Goal: Task Accomplishment & Management: Manage account settings

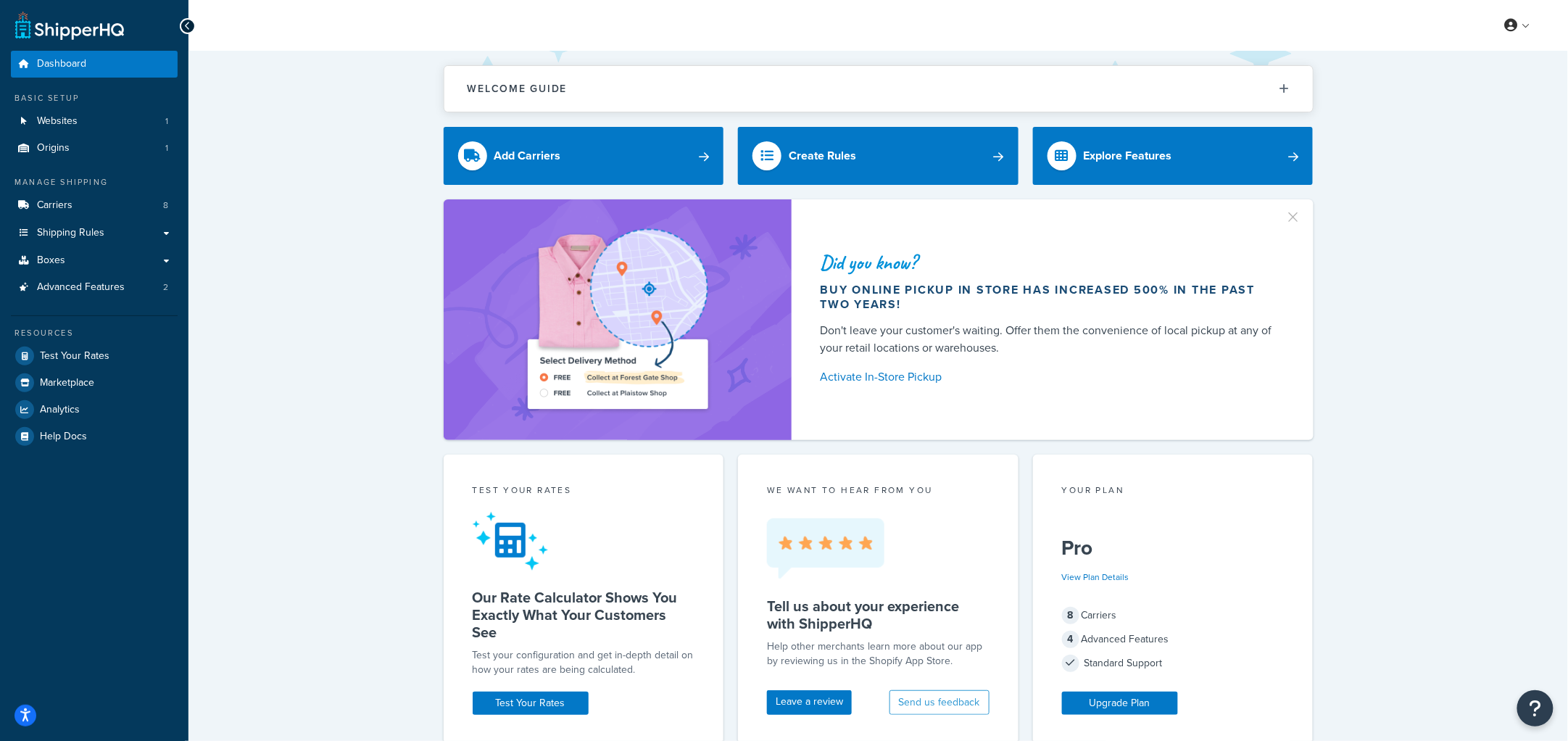
click at [271, 158] on div "Welcome Guide ShipperHQ: An Overview Carrier Setup Shipping Rules Overview Comm…" at bounding box center [878, 730] width 1380 height 1359
click at [105, 205] on link "Carriers 8" at bounding box center [94, 205] width 166 height 27
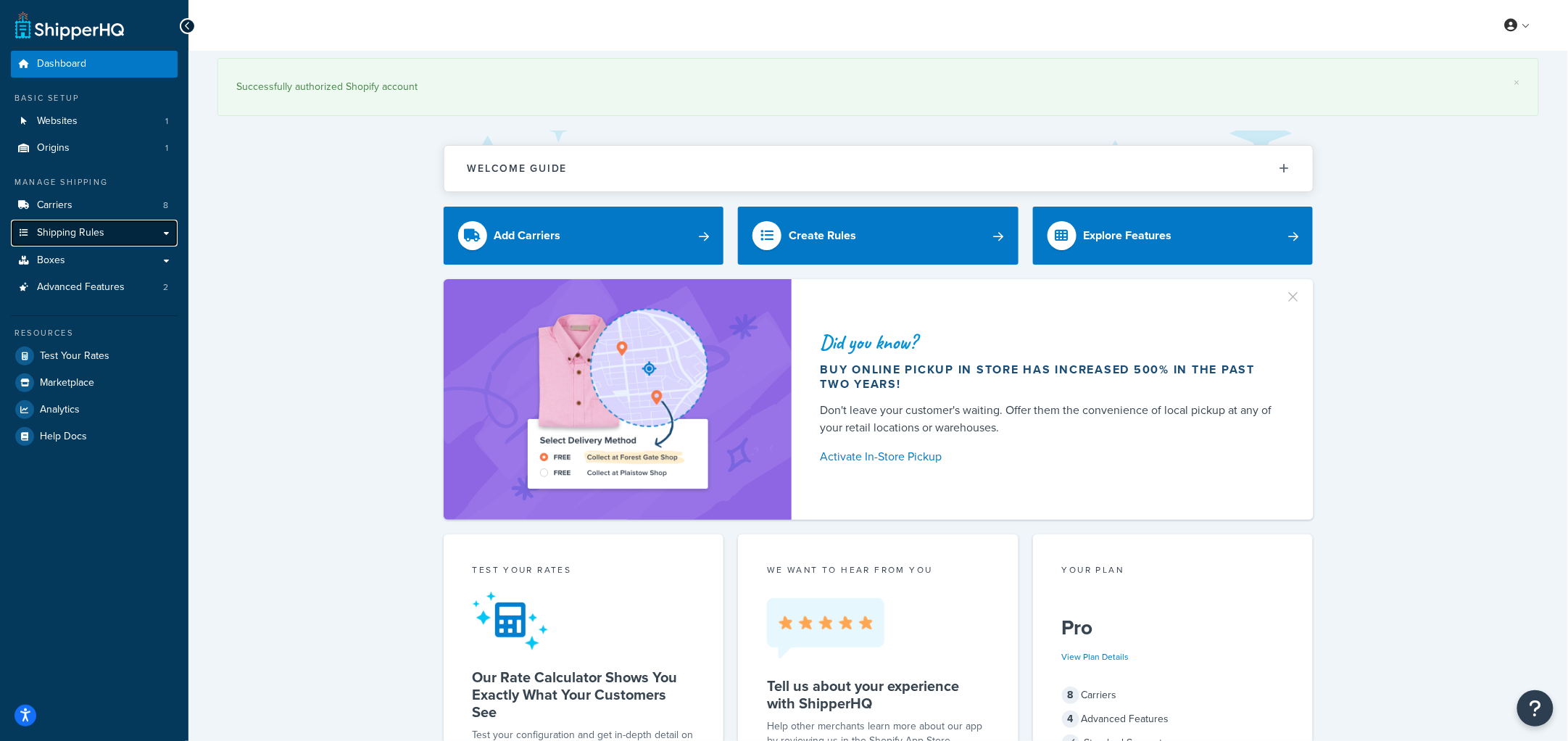
click at [93, 237] on span "Shipping Rules" at bounding box center [70, 233] width 67 height 12
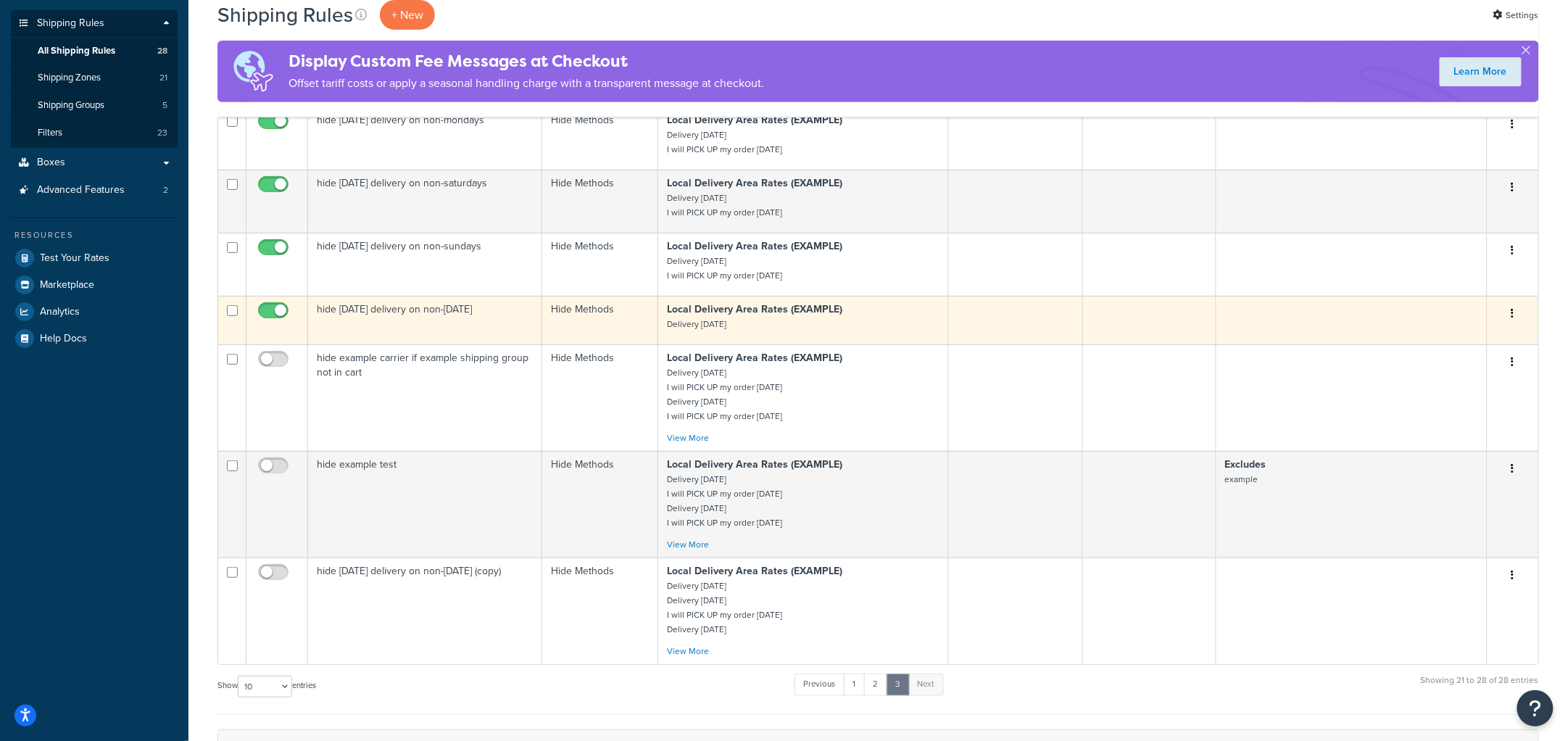
scroll to position [210, 0]
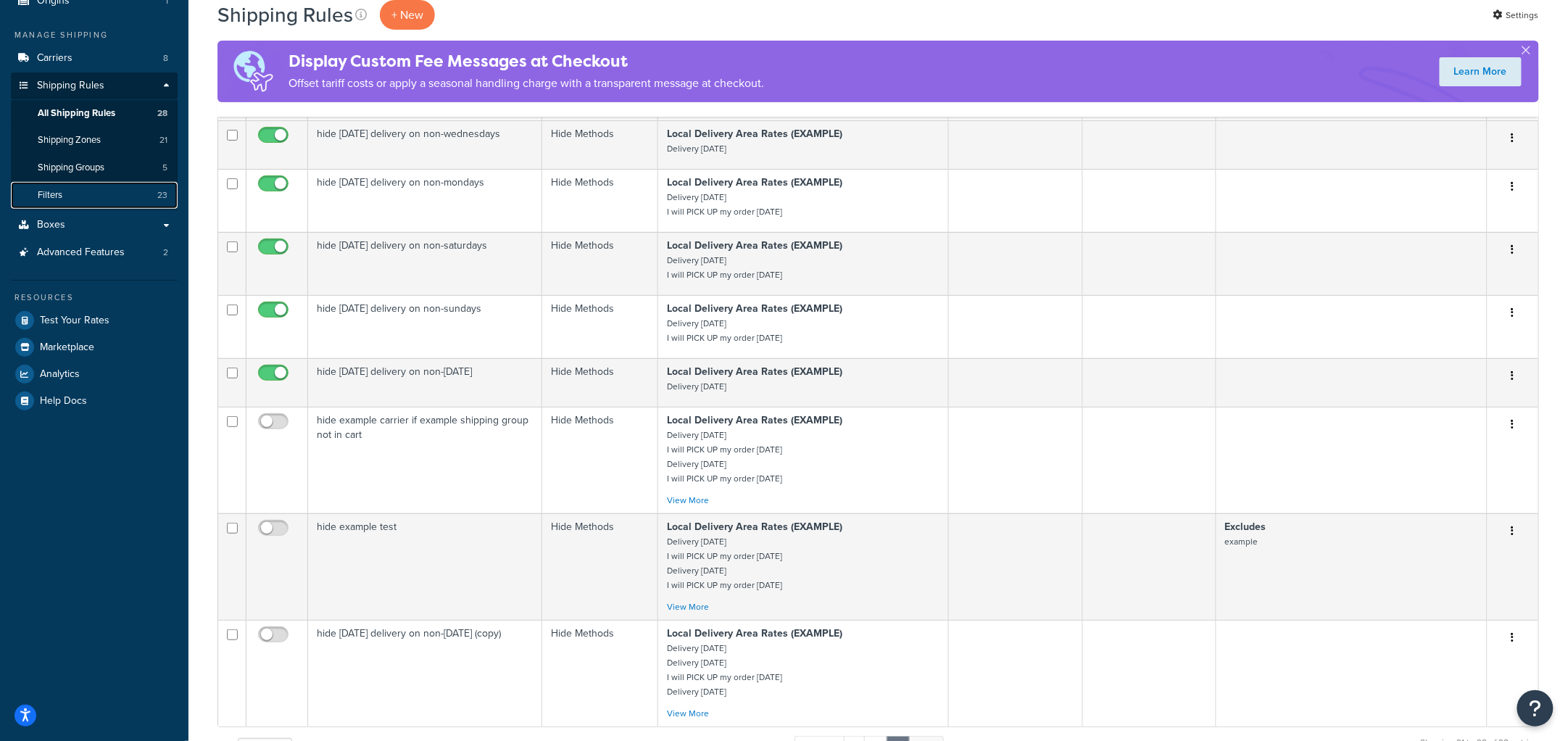
click at [72, 201] on link "Filters 23" at bounding box center [94, 195] width 166 height 27
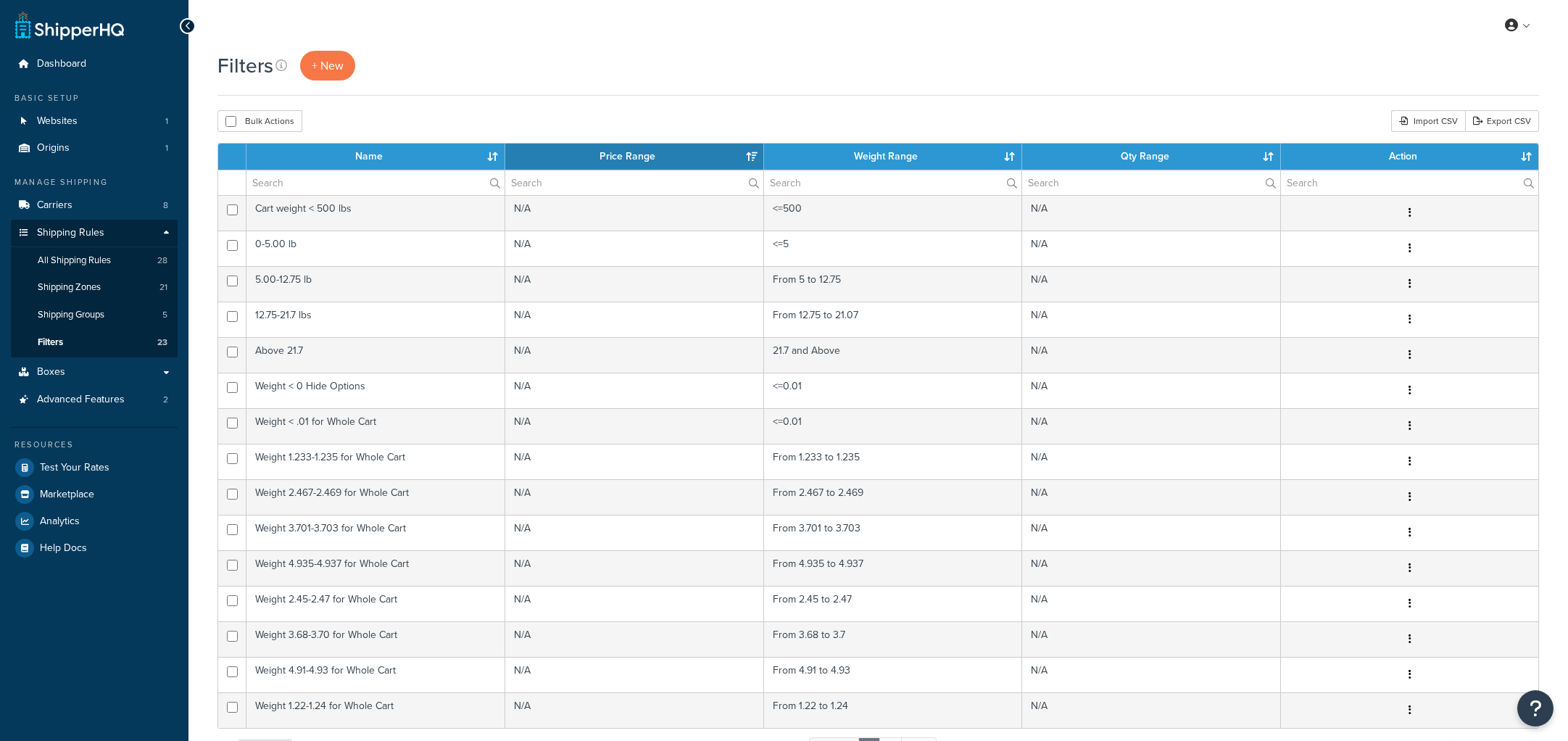
select select "15"
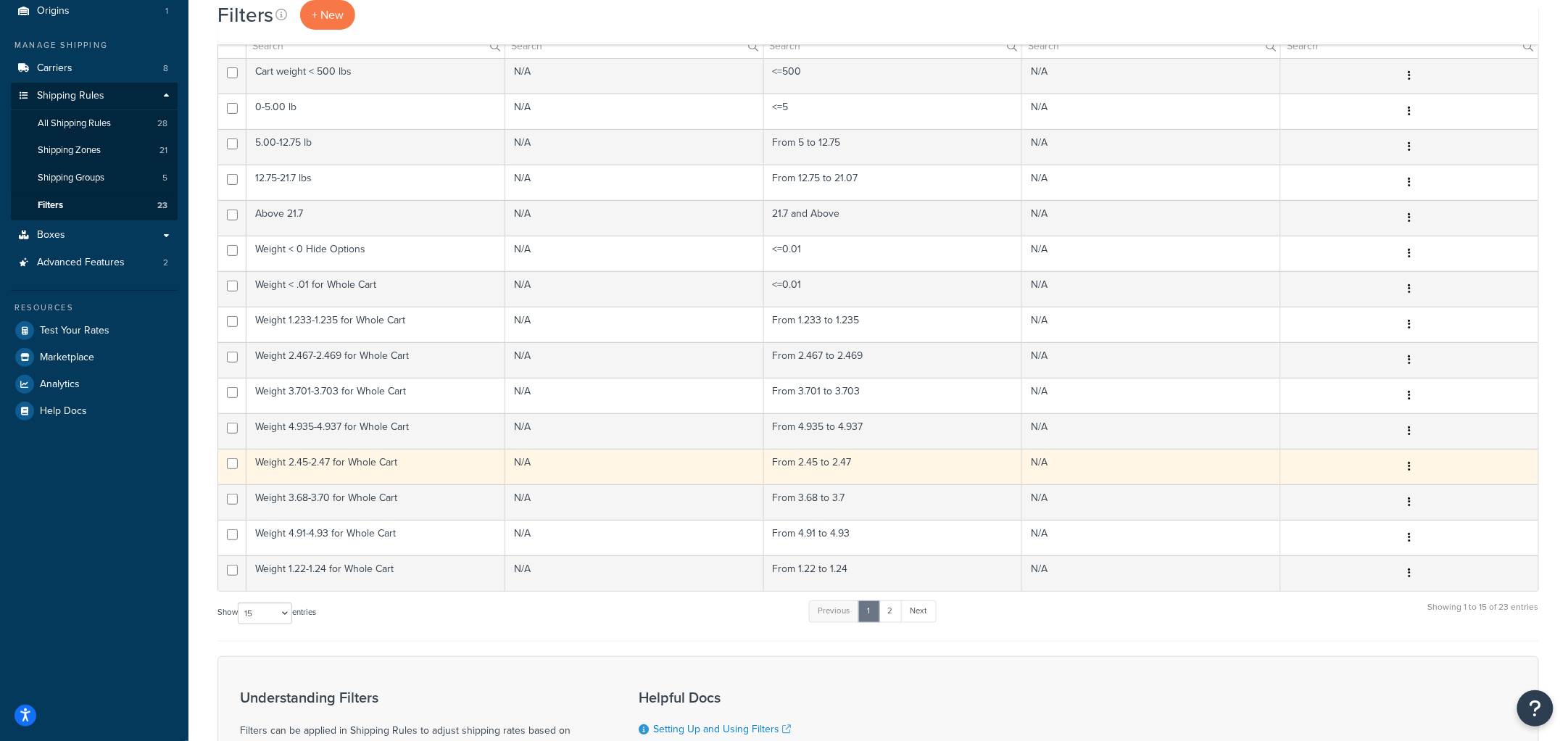
scroll to position [138, 0]
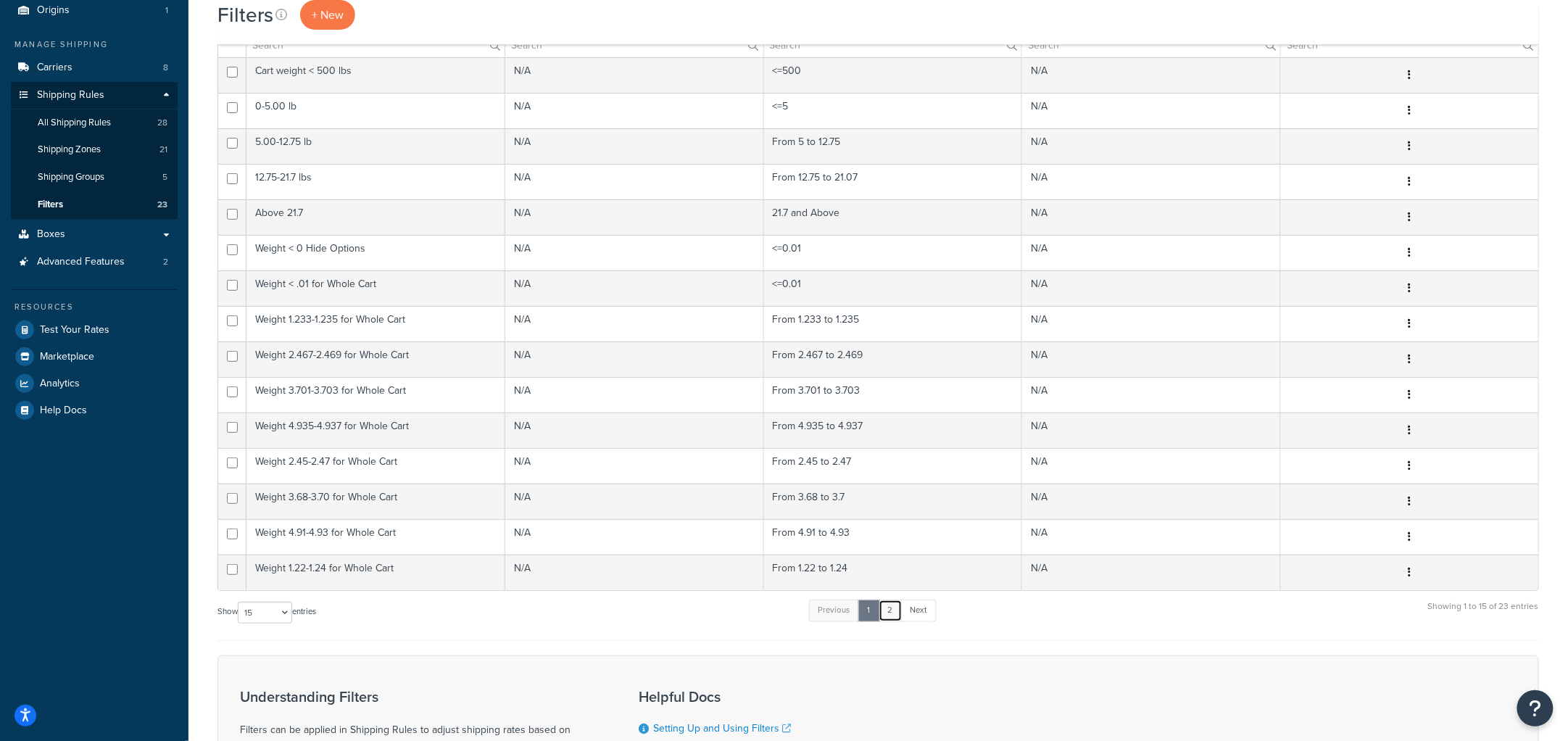
click at [890, 611] on link "2" at bounding box center [890, 610] width 24 height 22
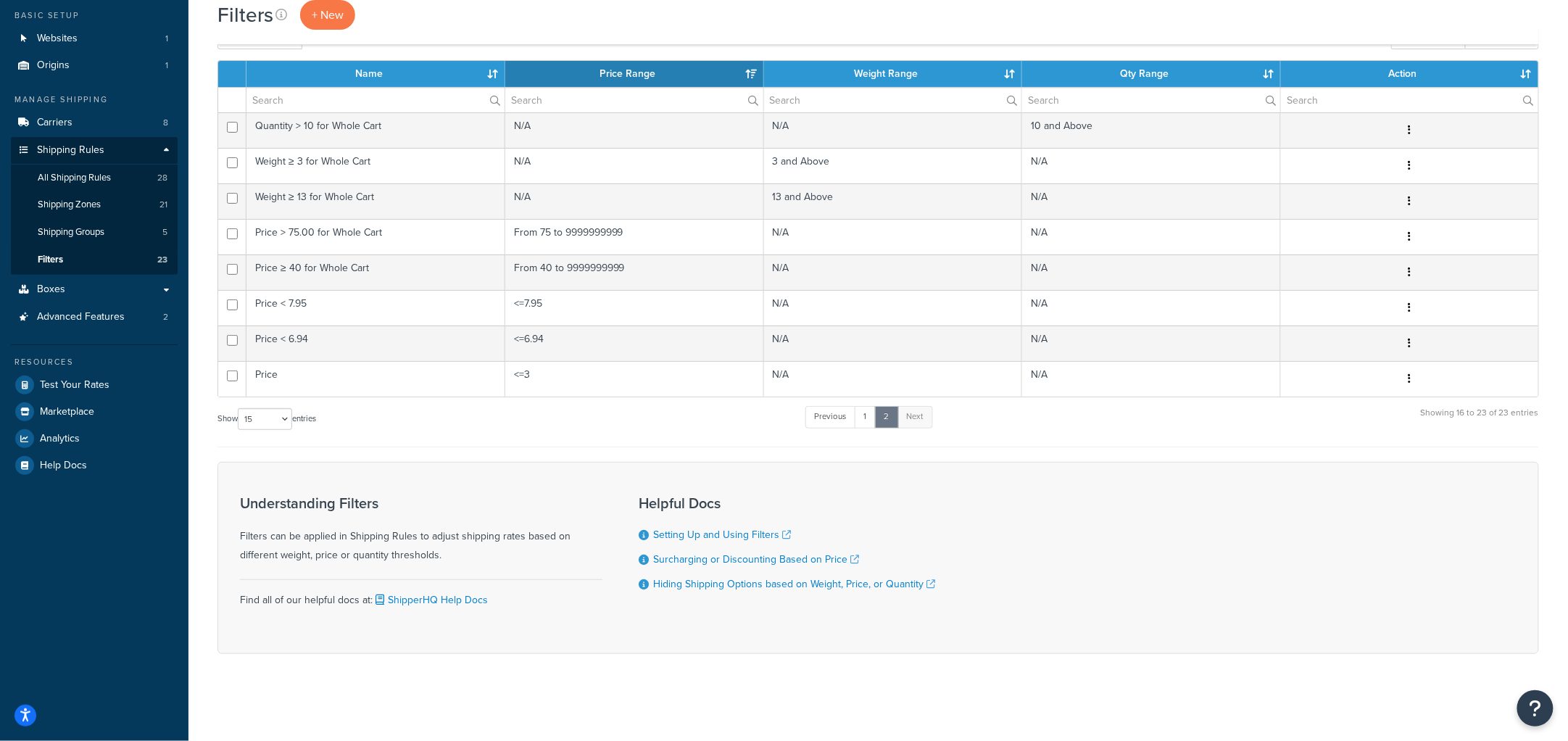
scroll to position [82, 0]
click at [85, 174] on span "All Shipping Rules" at bounding box center [74, 178] width 74 height 12
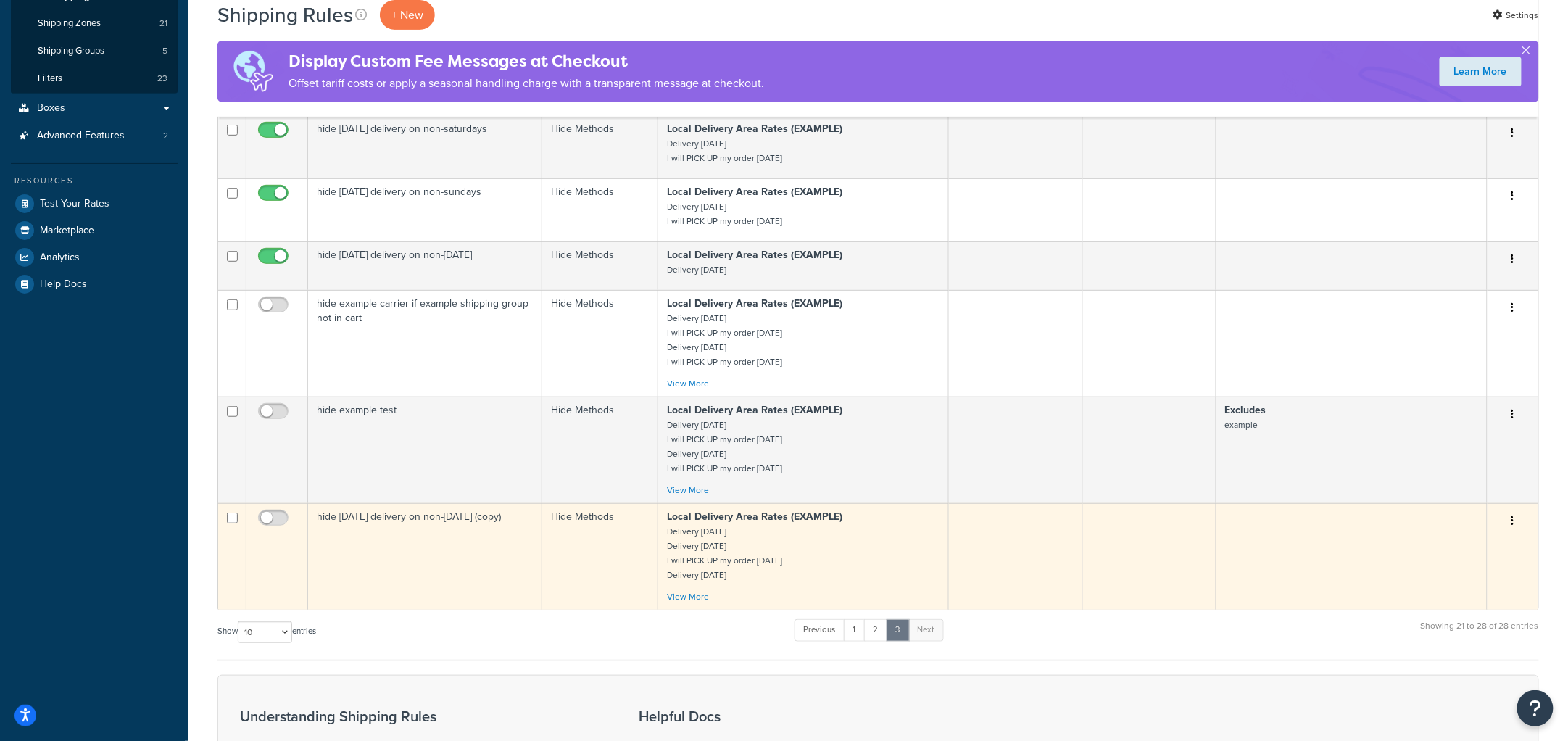
scroll to position [263, 0]
click at [469, 555] on td "hide [DATE] delivery on non-[DATE] (copy)" at bounding box center [425, 557] width 234 height 107
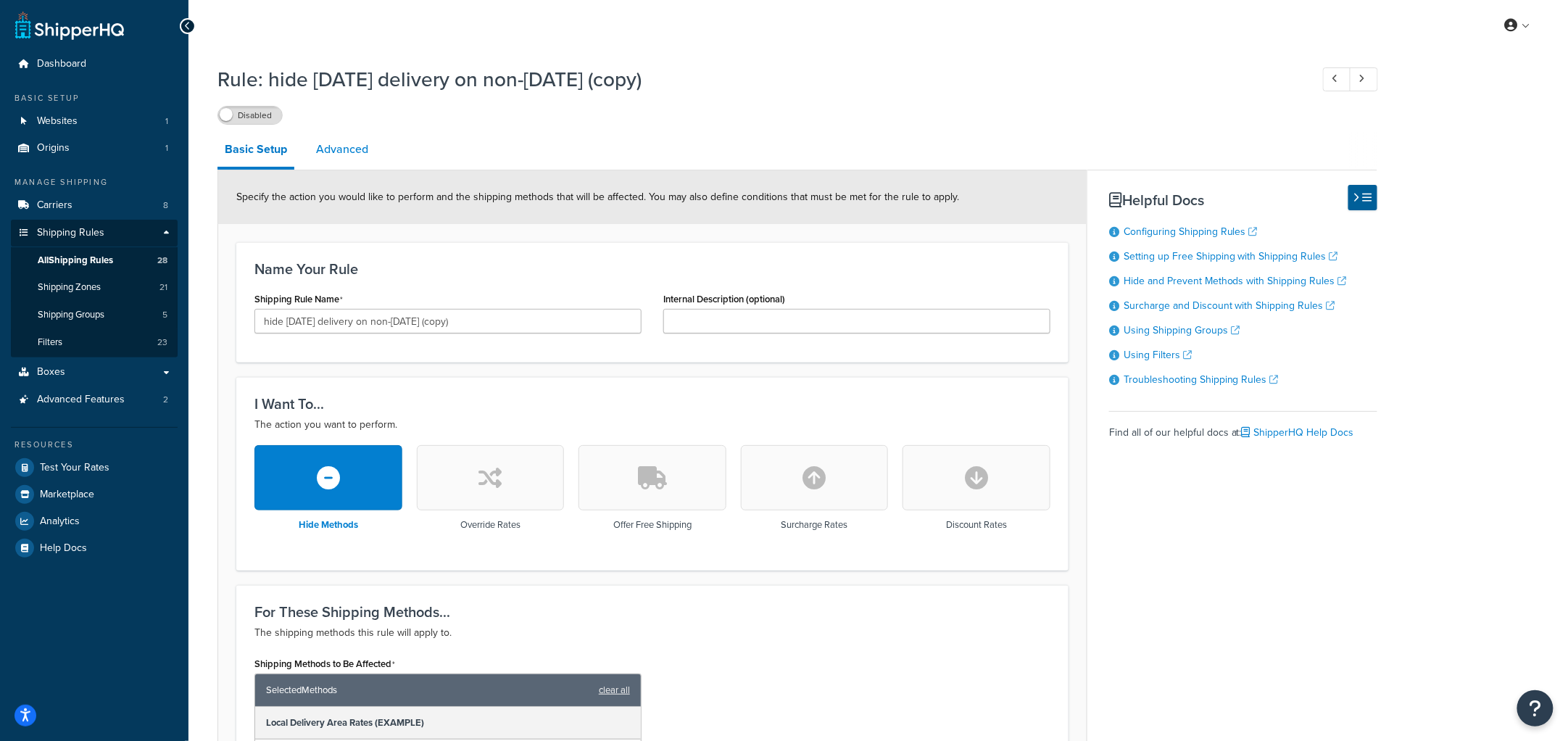
click at [333, 162] on link "Advanced" at bounding box center [343, 150] width 67 height 35
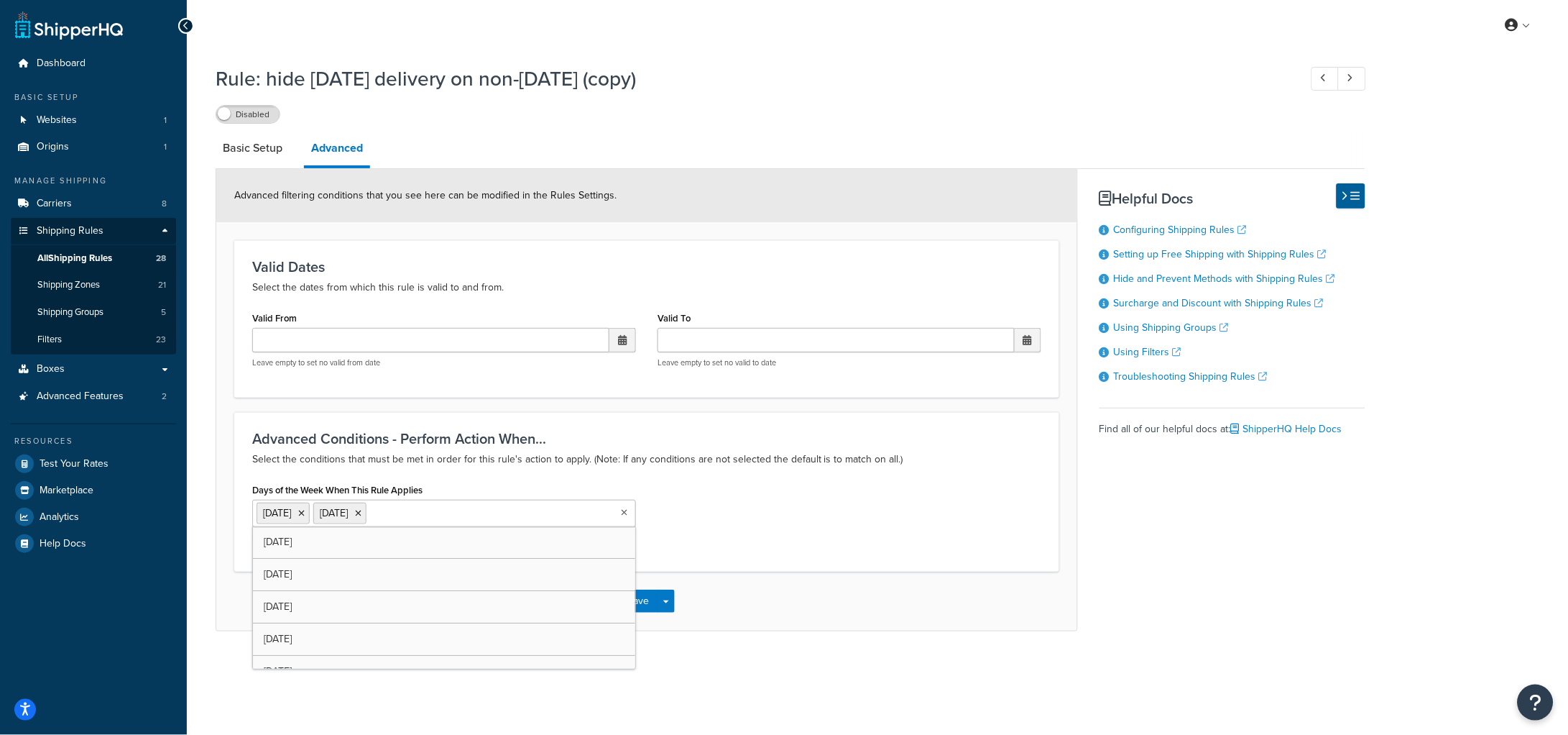
click at [428, 509] on input "Days of the Week When This Rule Applies" at bounding box center [433, 513] width 128 height 16
click at [770, 494] on div "Days of the Week When This Rule Applies Thursday Friday Monday Tuesday Wednesda…" at bounding box center [647, 516] width 811 height 74
click at [244, 149] on link "Basic Setup" at bounding box center [252, 149] width 74 height 35
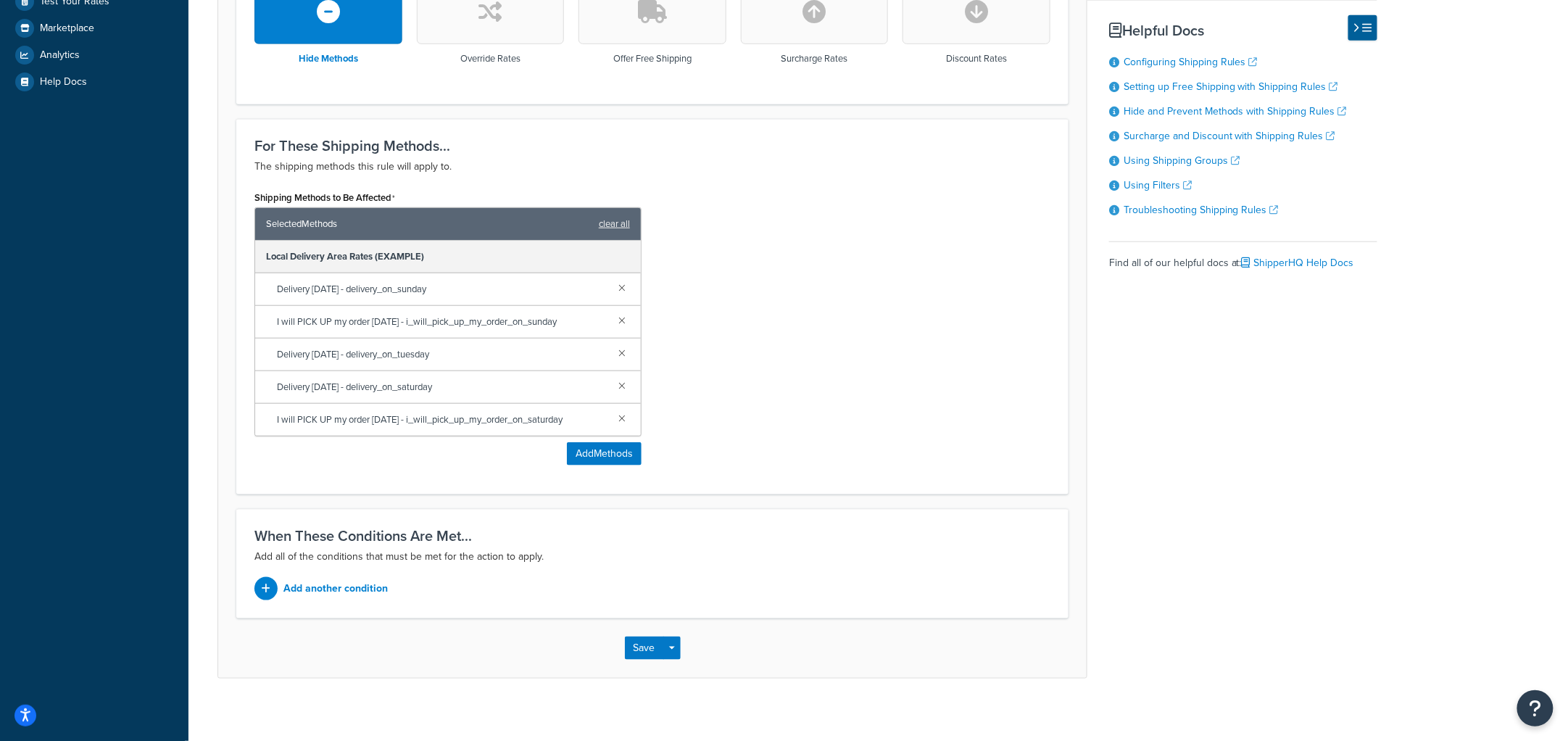
scroll to position [476, 0]
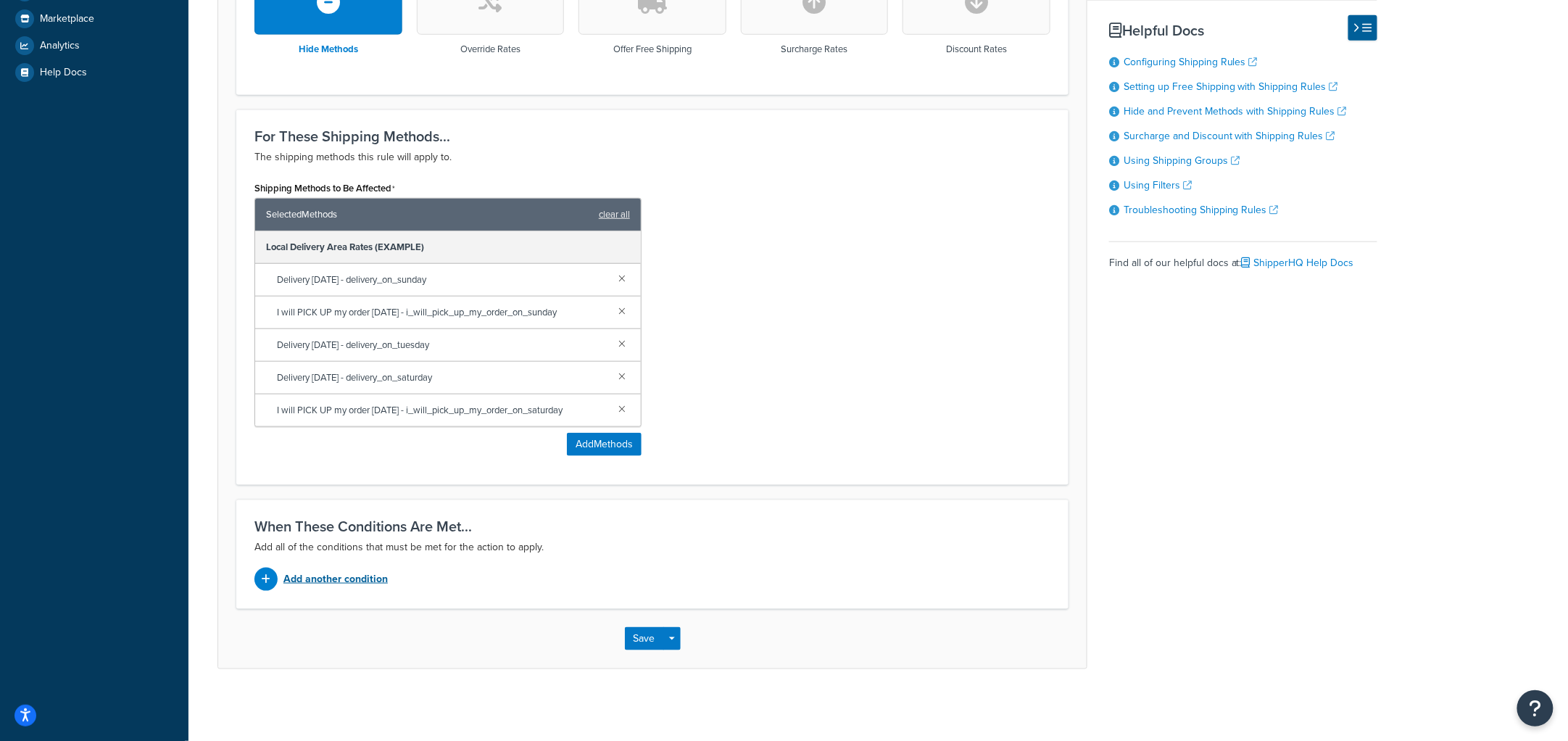
click at [347, 586] on p "Add another condition" at bounding box center [335, 579] width 104 height 20
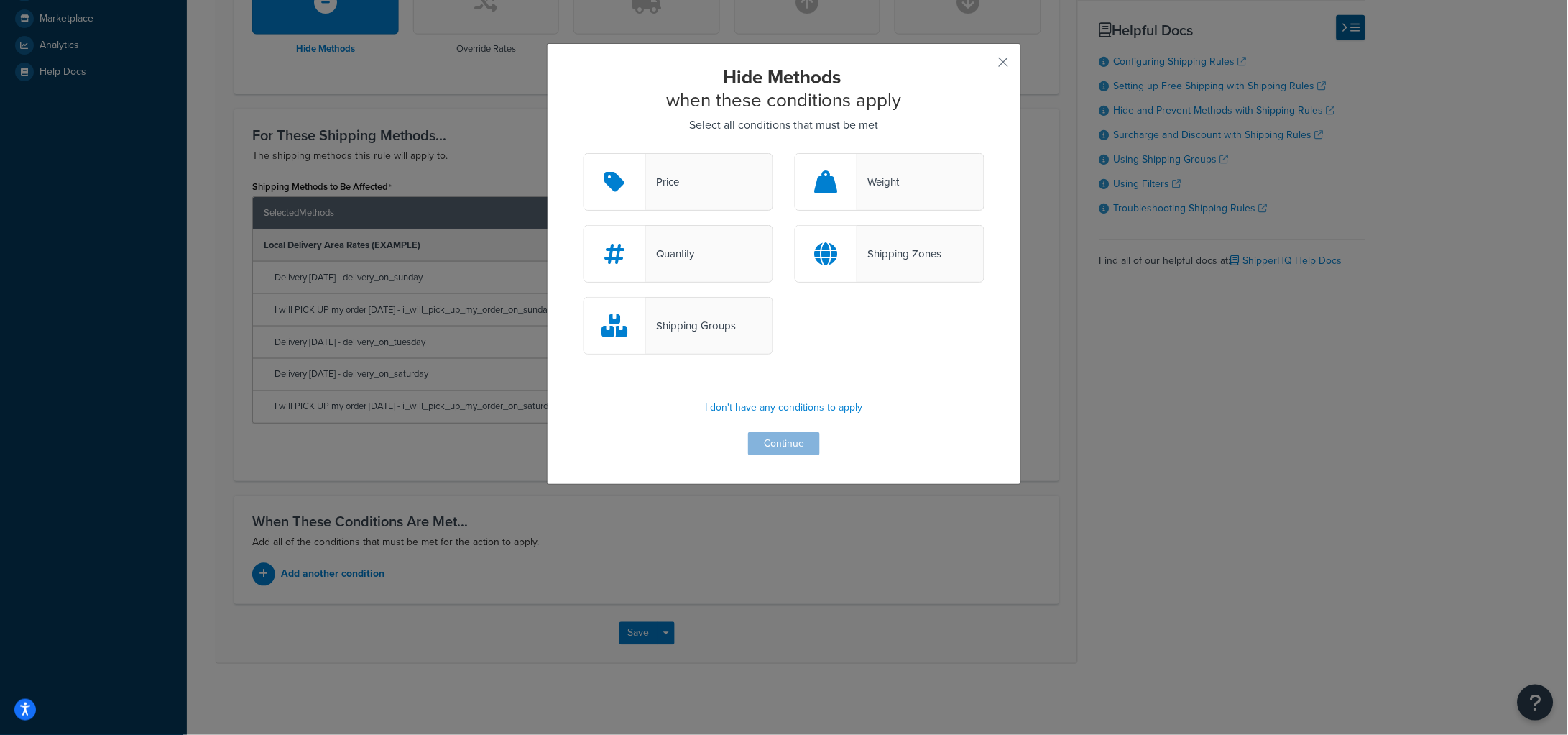
click at [661, 253] on div "Quantity" at bounding box center [669, 254] width 48 height 20
click at [0, 0] on input "Quantity" at bounding box center [0, 0] width 0 height 0
click at [786, 448] on button "Continue" at bounding box center [784, 443] width 72 height 23
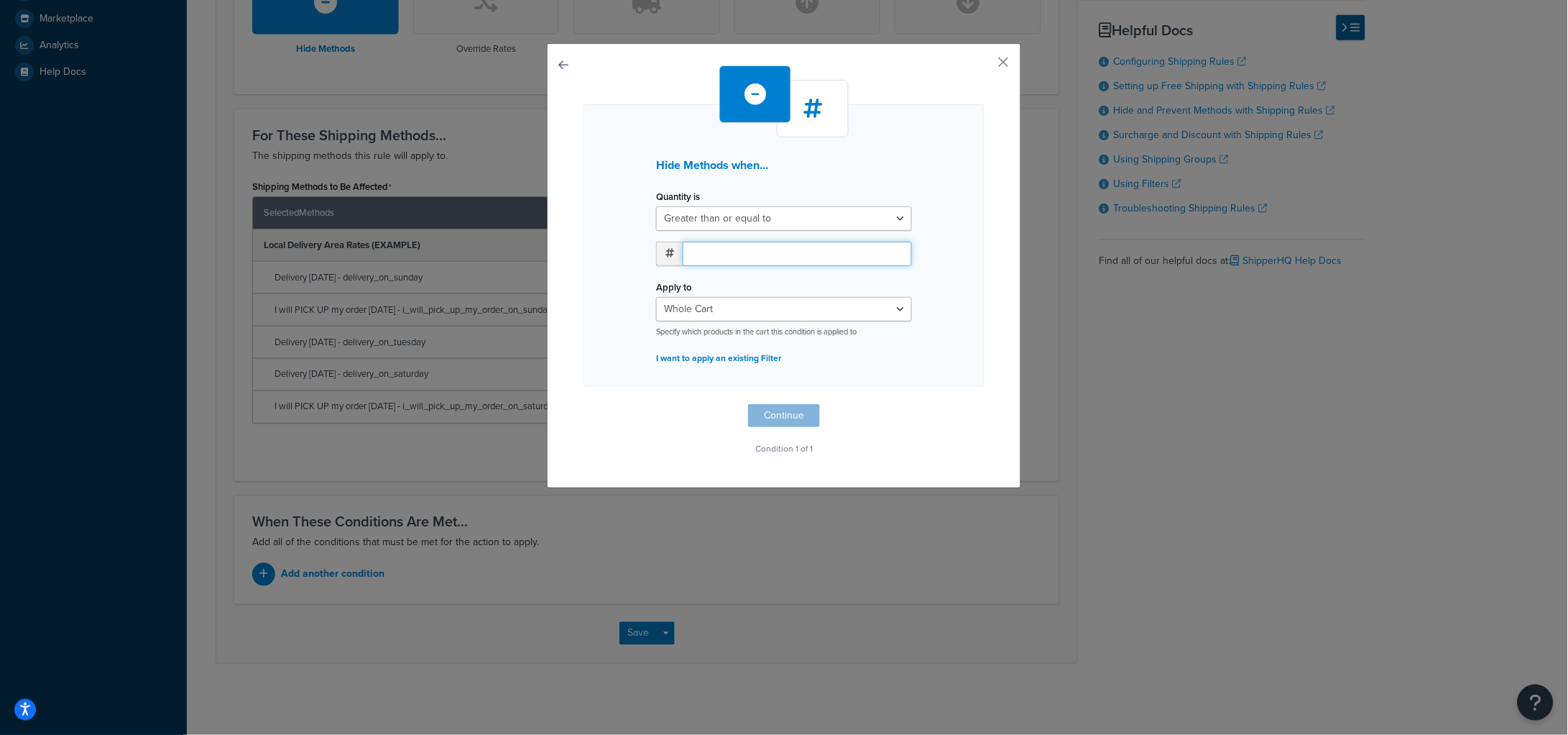
click at [741, 254] on input "number" at bounding box center [797, 254] width 229 height 24
type input "1"
click at [787, 407] on button "Continue" at bounding box center [784, 415] width 72 height 23
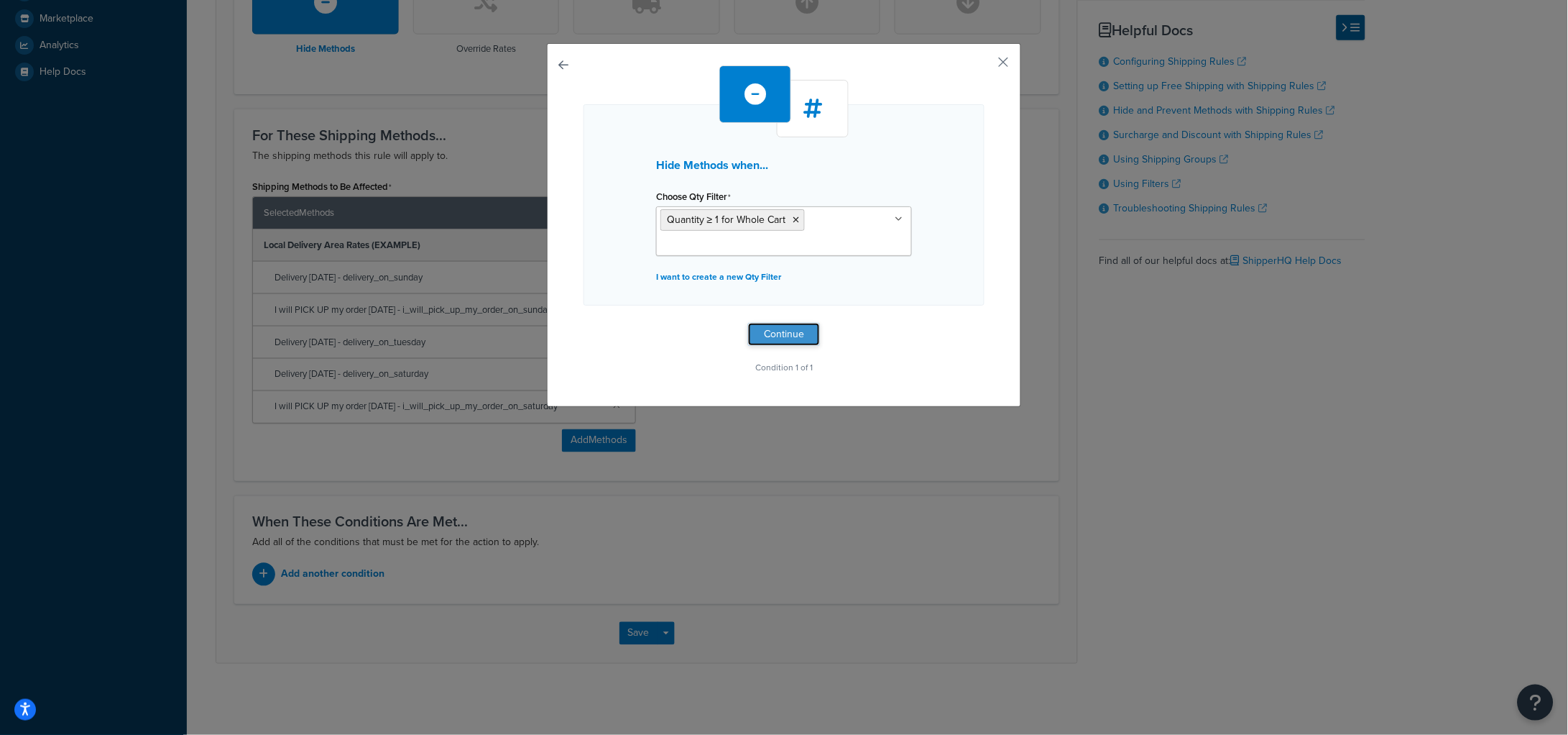
click at [786, 338] on button "Continue" at bounding box center [784, 334] width 72 height 23
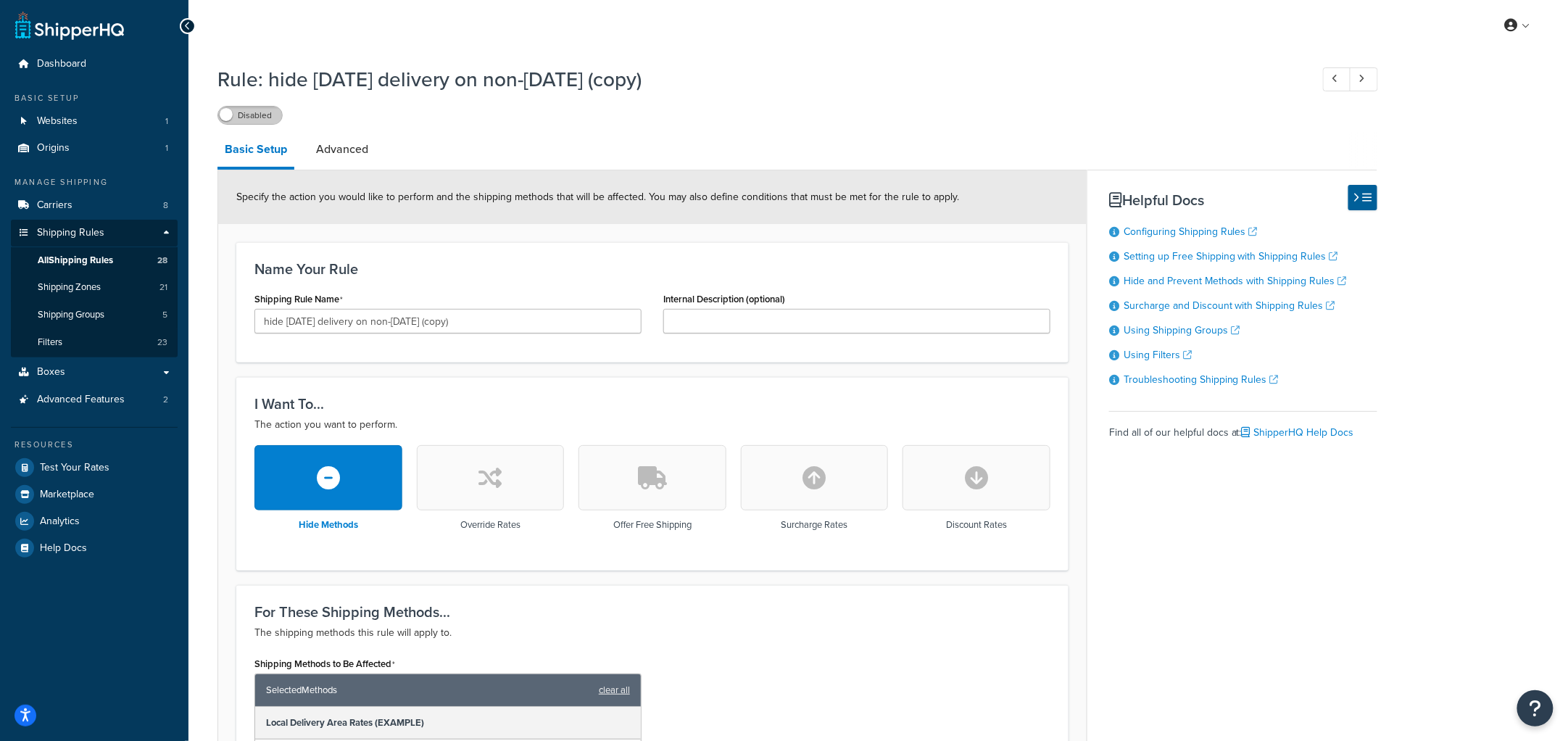
click at [238, 112] on label "Disabled" at bounding box center [250, 116] width 64 height 18
click at [93, 464] on span "Test Your Rates" at bounding box center [74, 468] width 69 height 12
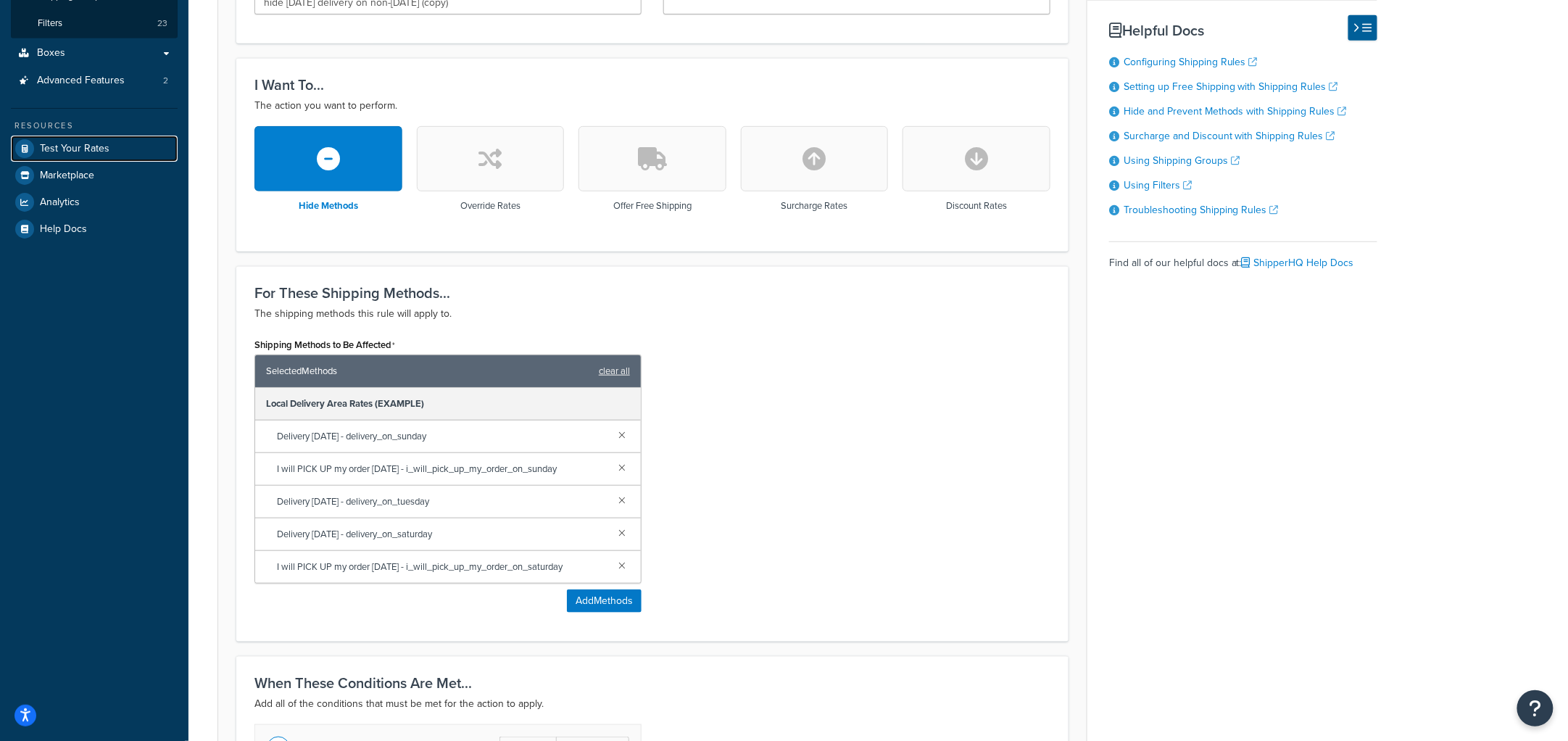
scroll to position [606, 0]
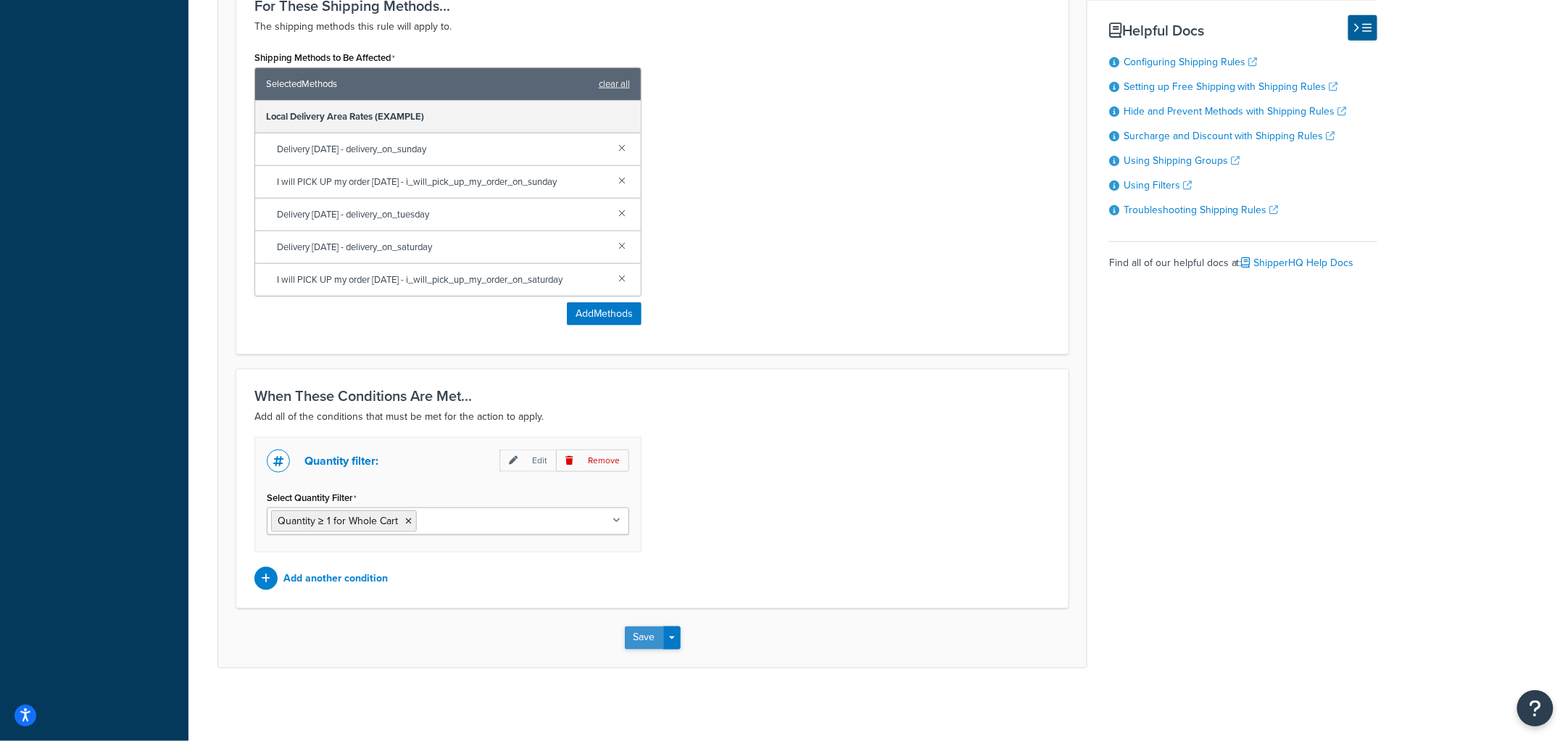
click at [638, 642] on button "Save" at bounding box center [644, 638] width 39 height 23
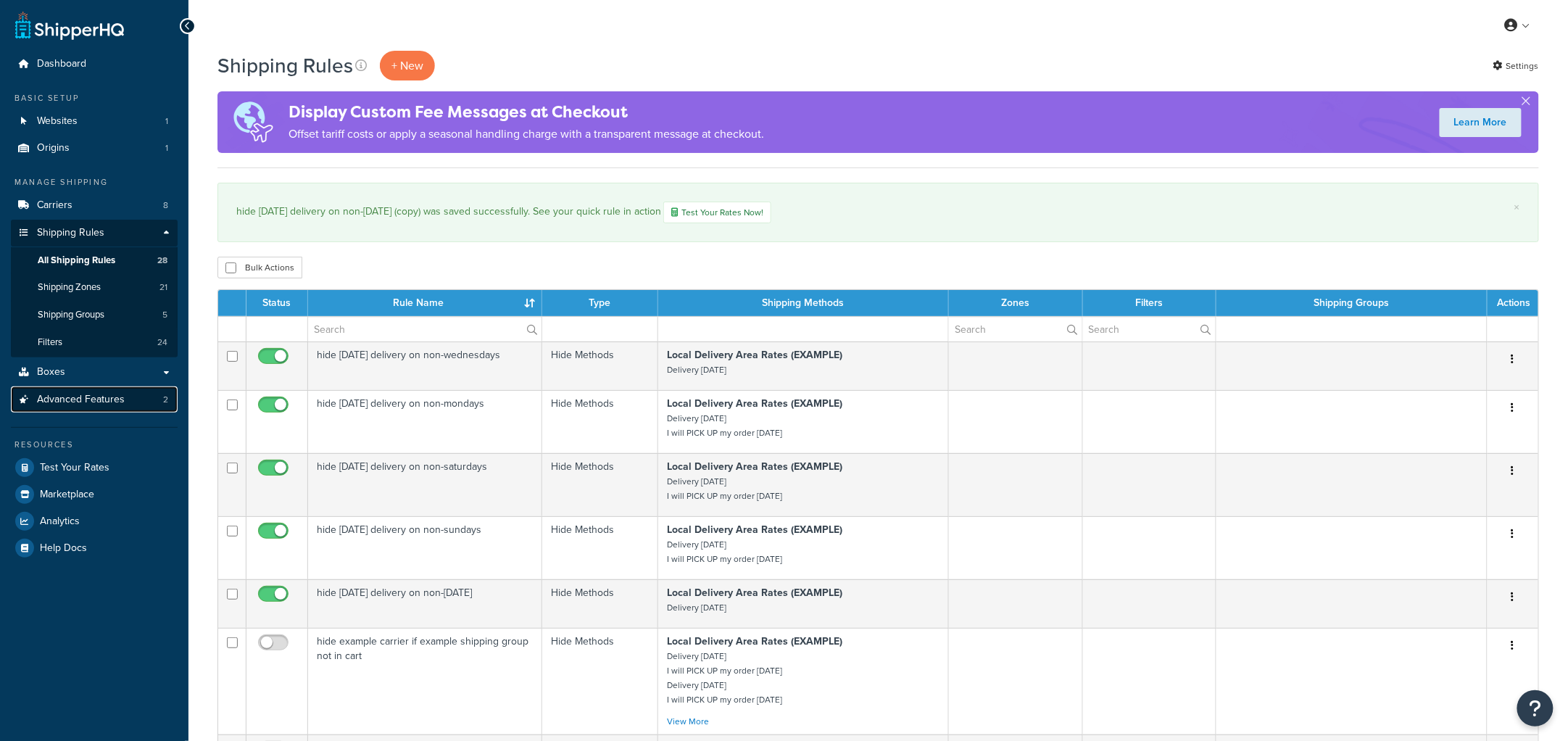
drag, startPoint x: 0, startPoint y: 0, endPoint x: 98, endPoint y: 400, distance: 411.8
click at [98, 400] on span "Advanced Features" at bounding box center [81, 399] width 88 height 12
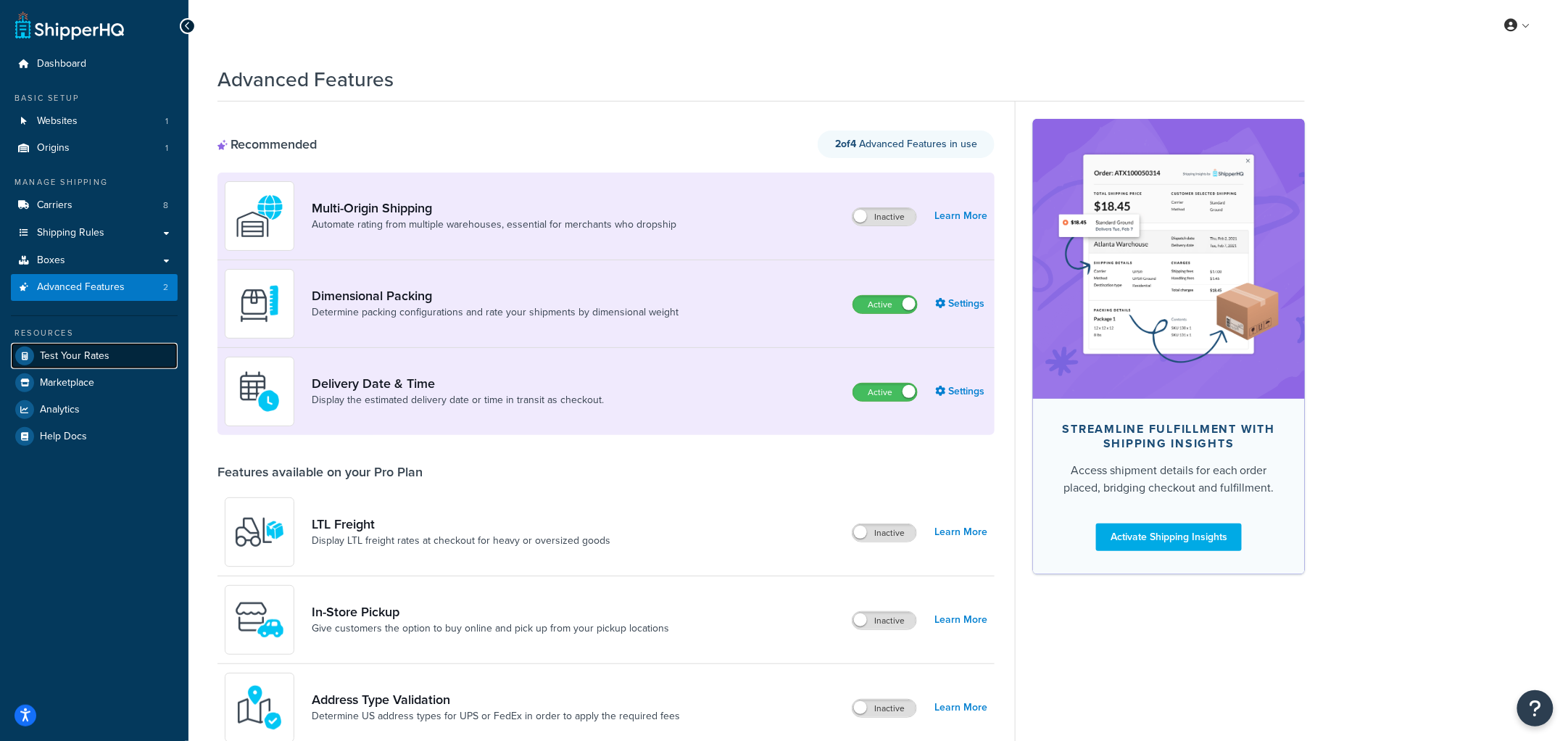
click at [74, 356] on span "Test Your Rates" at bounding box center [74, 356] width 69 height 12
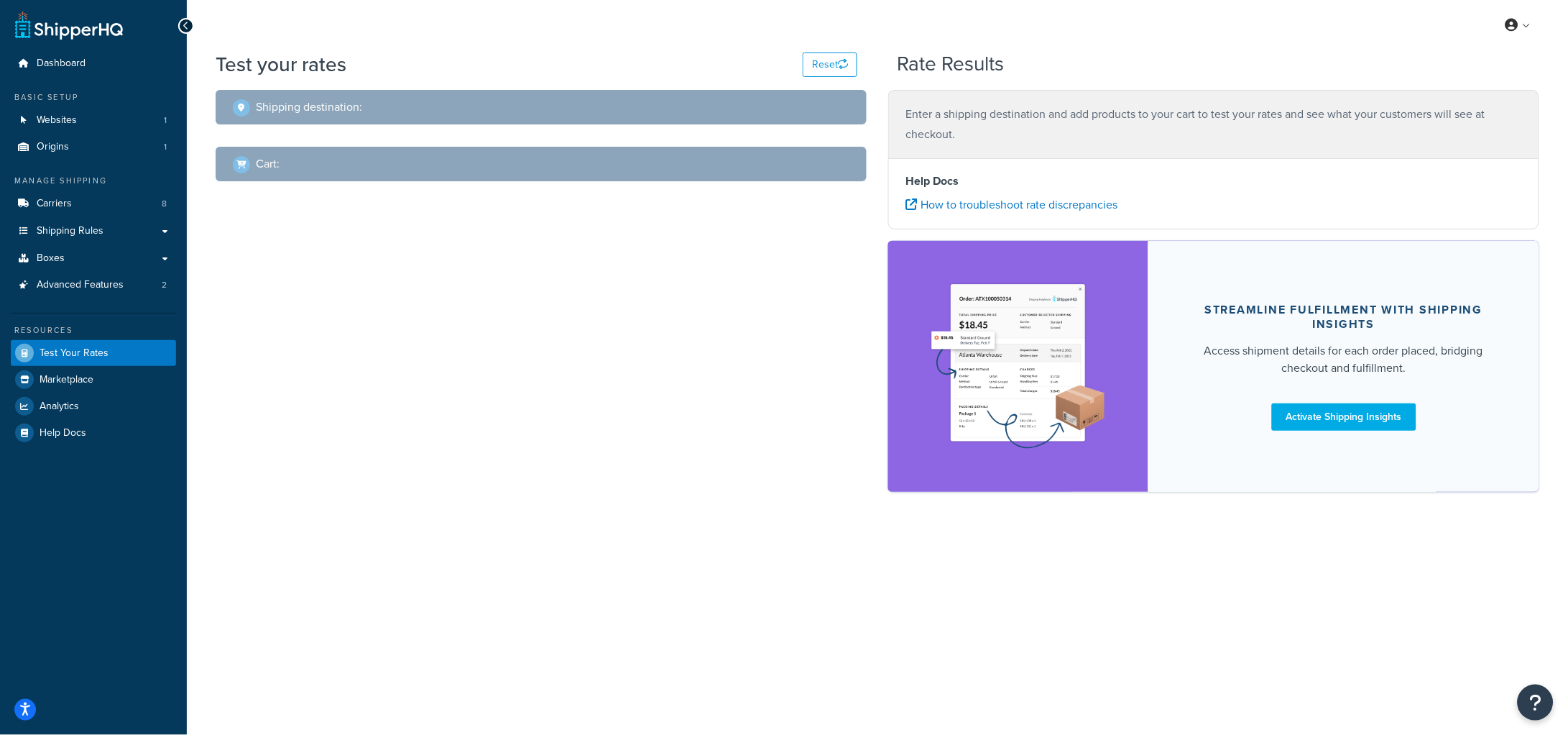
select select "[GEOGRAPHIC_DATA]"
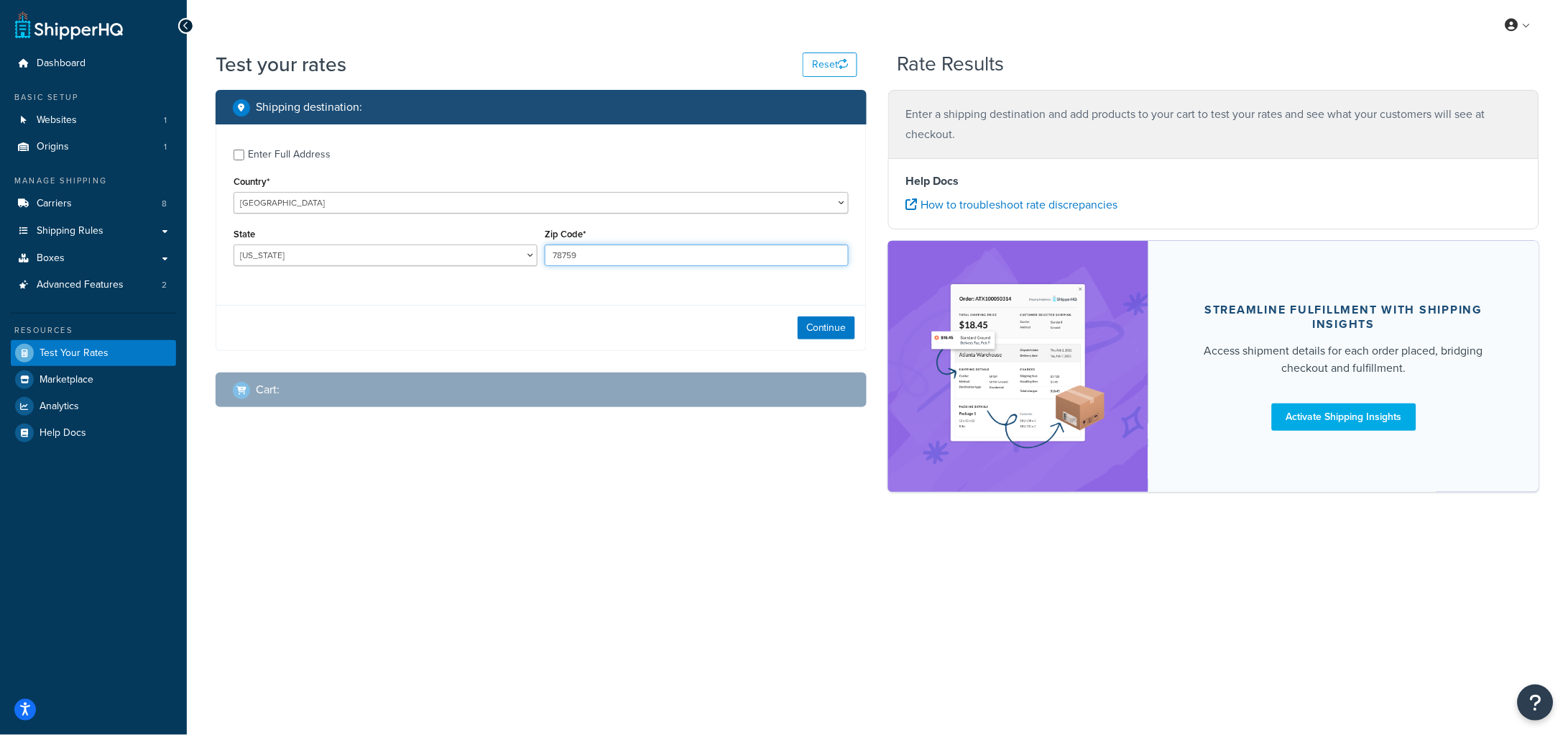
drag, startPoint x: 598, startPoint y: 259, endPoint x: 524, endPoint y: 262, distance: 74.1
click at [524, 262] on div "State [US_STATE] [US_STATE] [US_STATE] [US_STATE] [US_STATE] Armed Forces Ameri…" at bounding box center [541, 250] width 623 height 52
type input "76458"
click at [533, 321] on div "Continue" at bounding box center [541, 328] width 649 height 45
click at [830, 328] on button "Continue" at bounding box center [827, 328] width 57 height 23
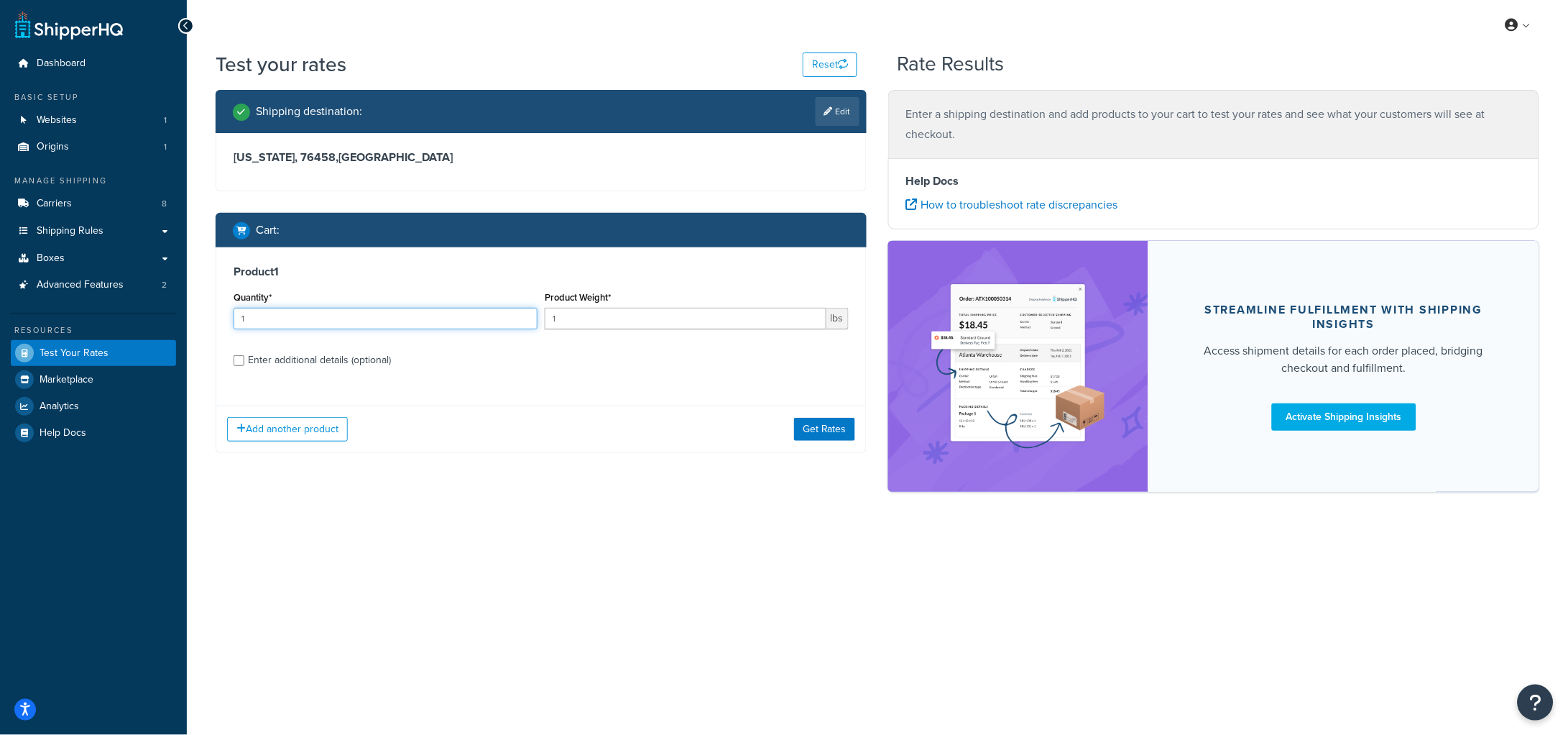
drag, startPoint x: 306, startPoint y: 315, endPoint x: 61, endPoint y: 323, distance: 245.1
click at [62, 322] on div "Dashboard Basic Setup Websites 1 Origins 1 Manage Shipping Carriers 8 Shipping …" at bounding box center [784, 368] width 1568 height 735
type input "6"
drag, startPoint x: 583, startPoint y: 311, endPoint x: 545, endPoint y: 311, distance: 38.0
click at [545, 311] on input "1" at bounding box center [685, 318] width 281 height 22
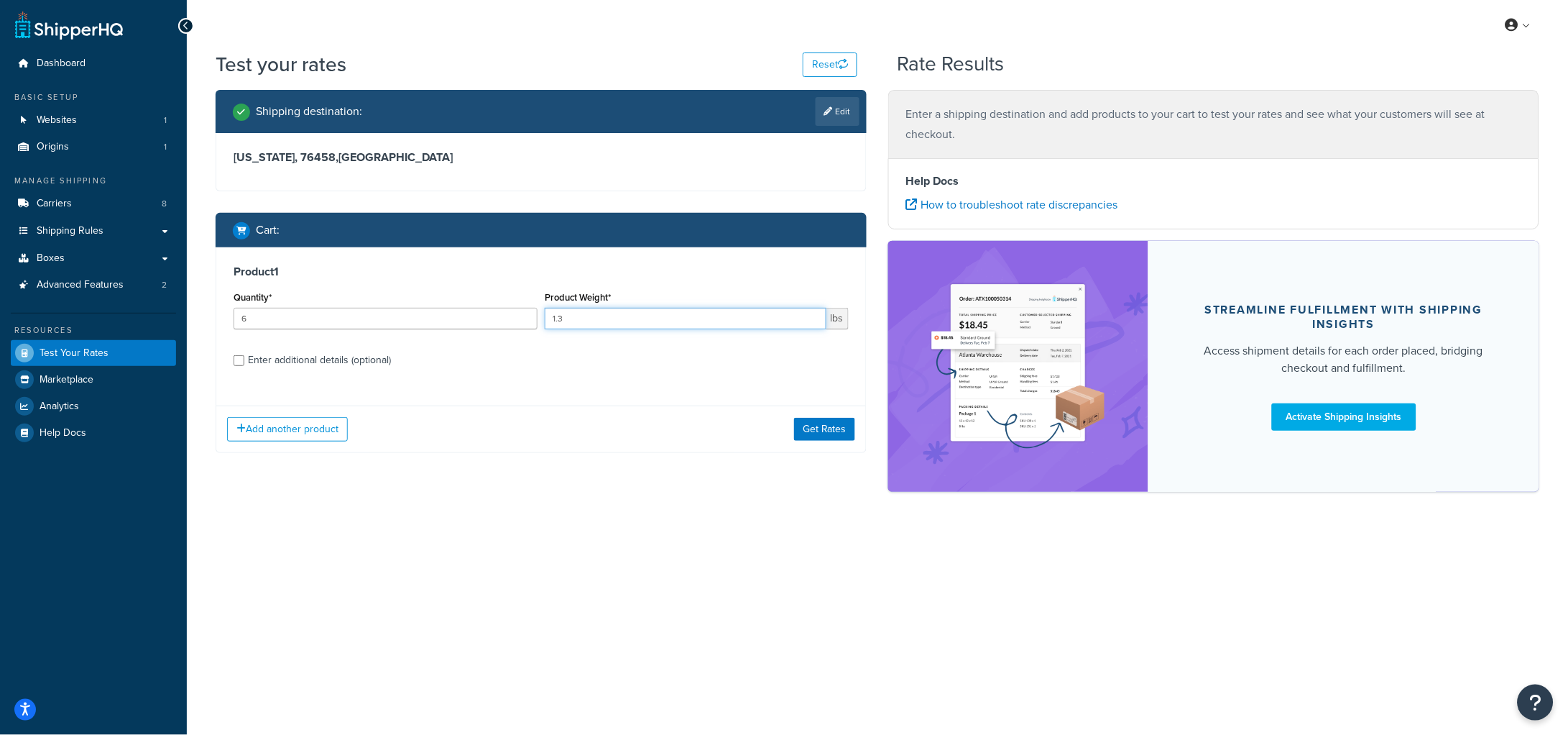
type input "1.3"
click at [587, 394] on div "Product 1 Quantity* 6 Product Weight* 1.3 lbs Enter additional details (optiona…" at bounding box center [541, 350] width 651 height 206
click at [817, 434] on button "Get Rates" at bounding box center [825, 429] width 61 height 23
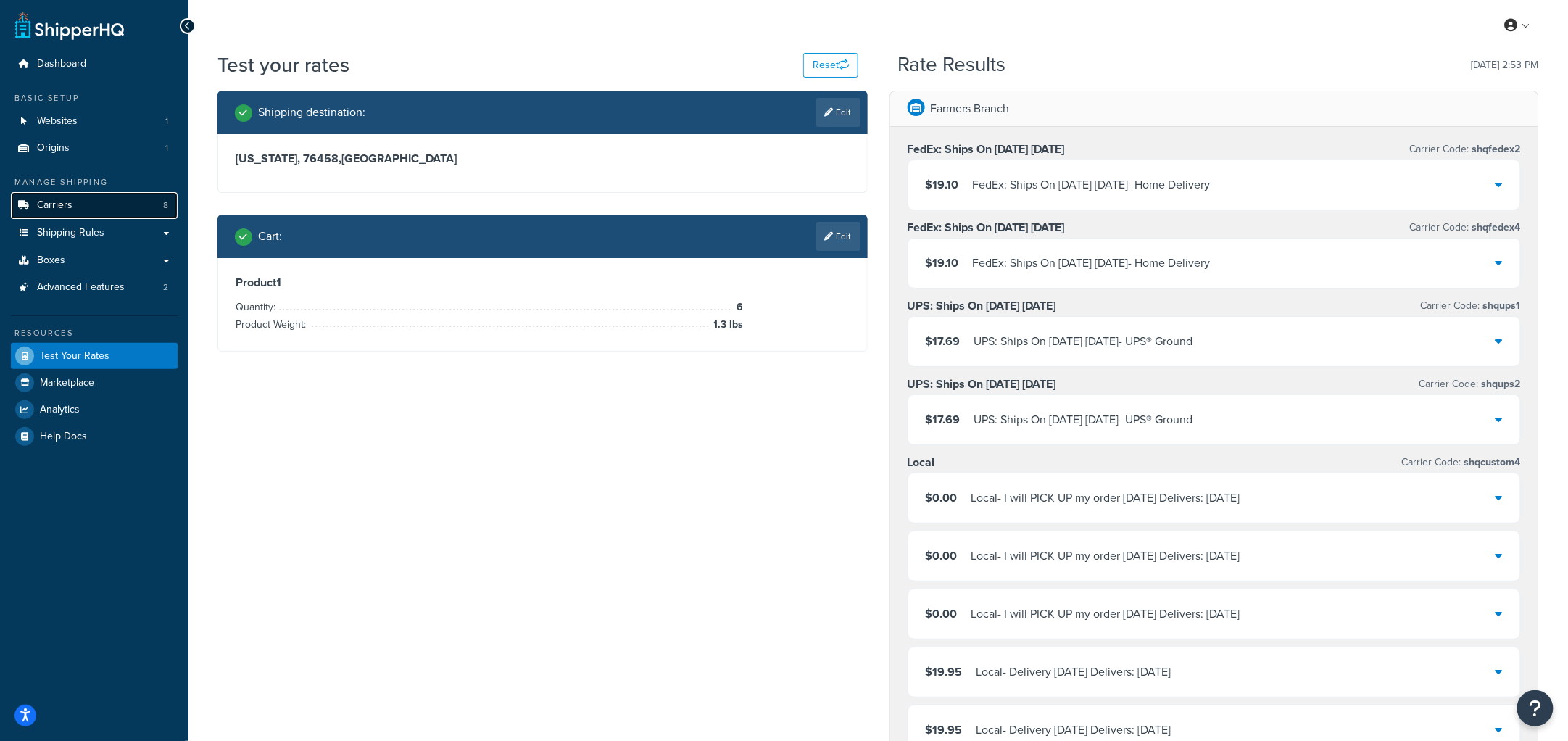
click at [93, 209] on link "Carriers 8" at bounding box center [94, 205] width 166 height 27
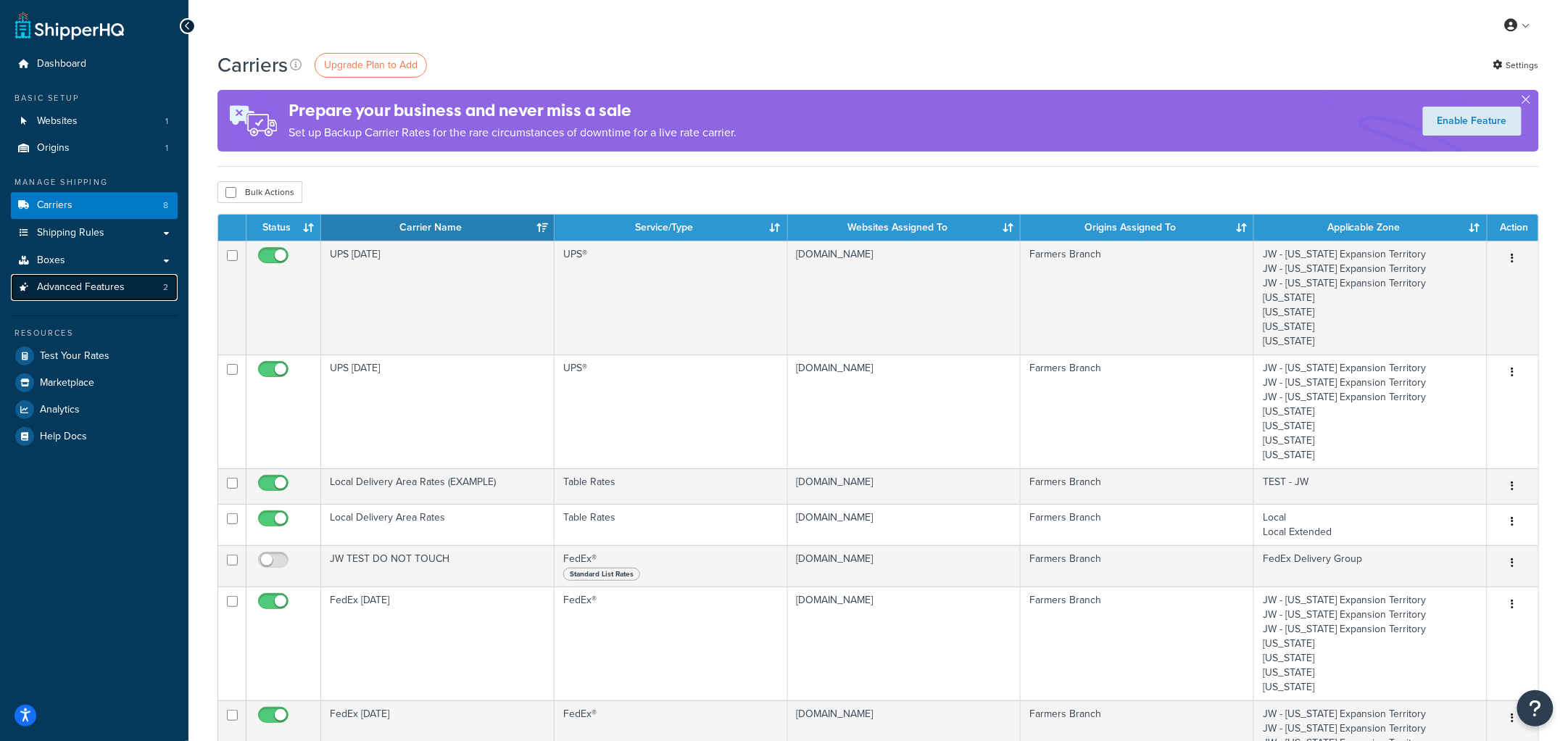
click at [91, 286] on span "Advanced Features" at bounding box center [81, 287] width 88 height 12
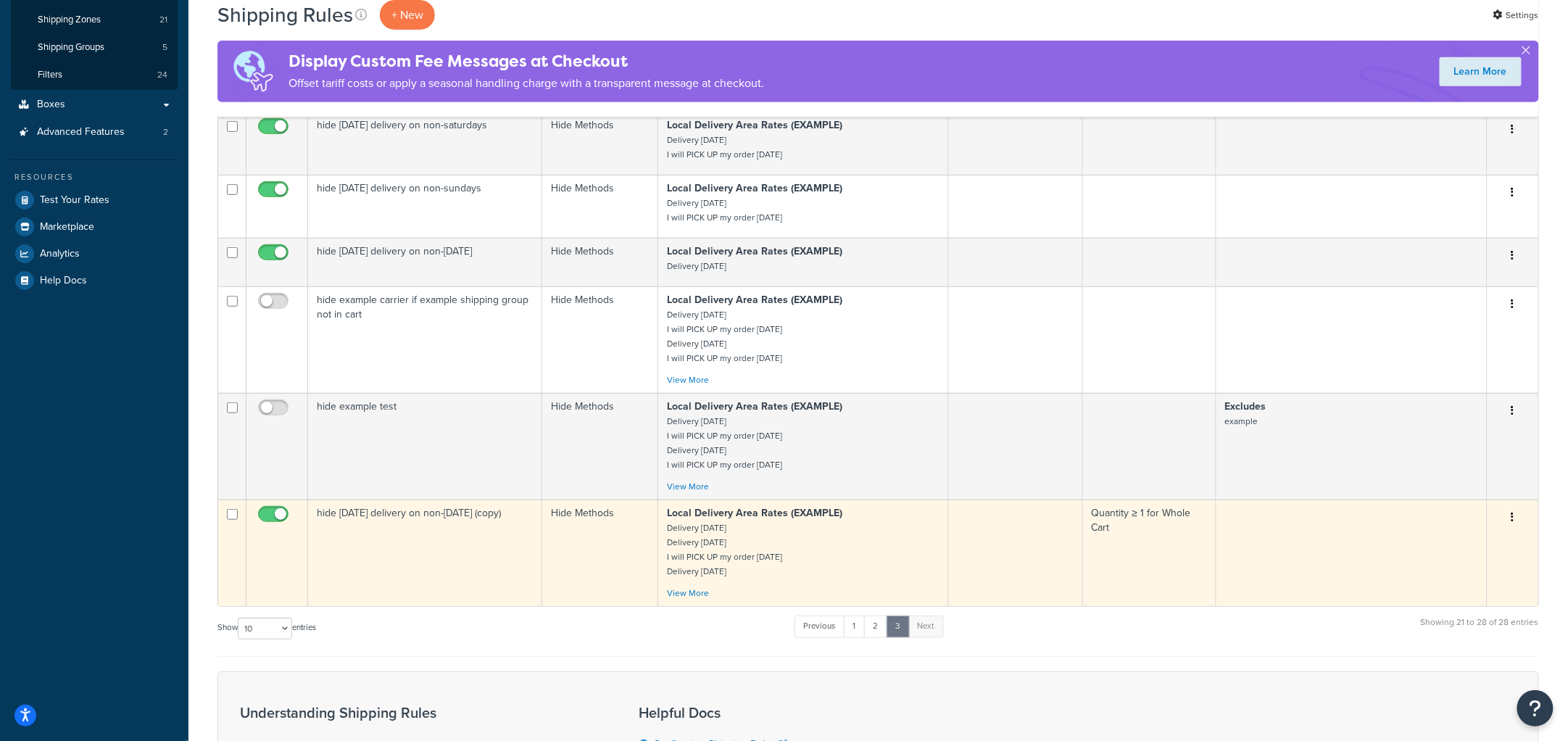
scroll to position [267, 0]
click at [433, 562] on td "hide [DATE] delivery on non-[DATE] (copy)" at bounding box center [425, 554] width 234 height 107
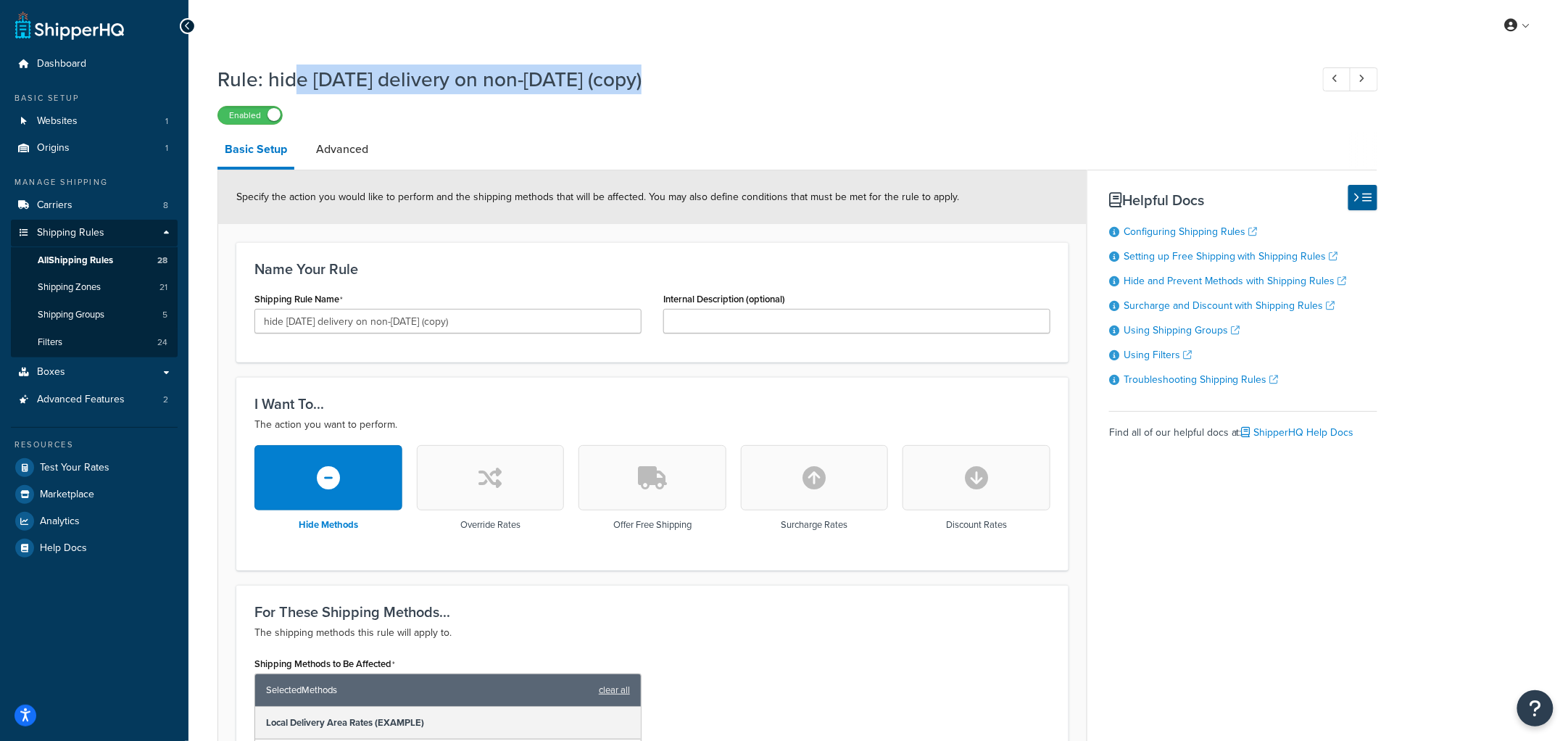
drag, startPoint x: 298, startPoint y: 68, endPoint x: 642, endPoint y: 60, distance: 344.1
click at [642, 60] on div "Rule: hide tuesday delivery on non-tuesday (copy) Enabled" at bounding box center [797, 91] width 1160 height 67
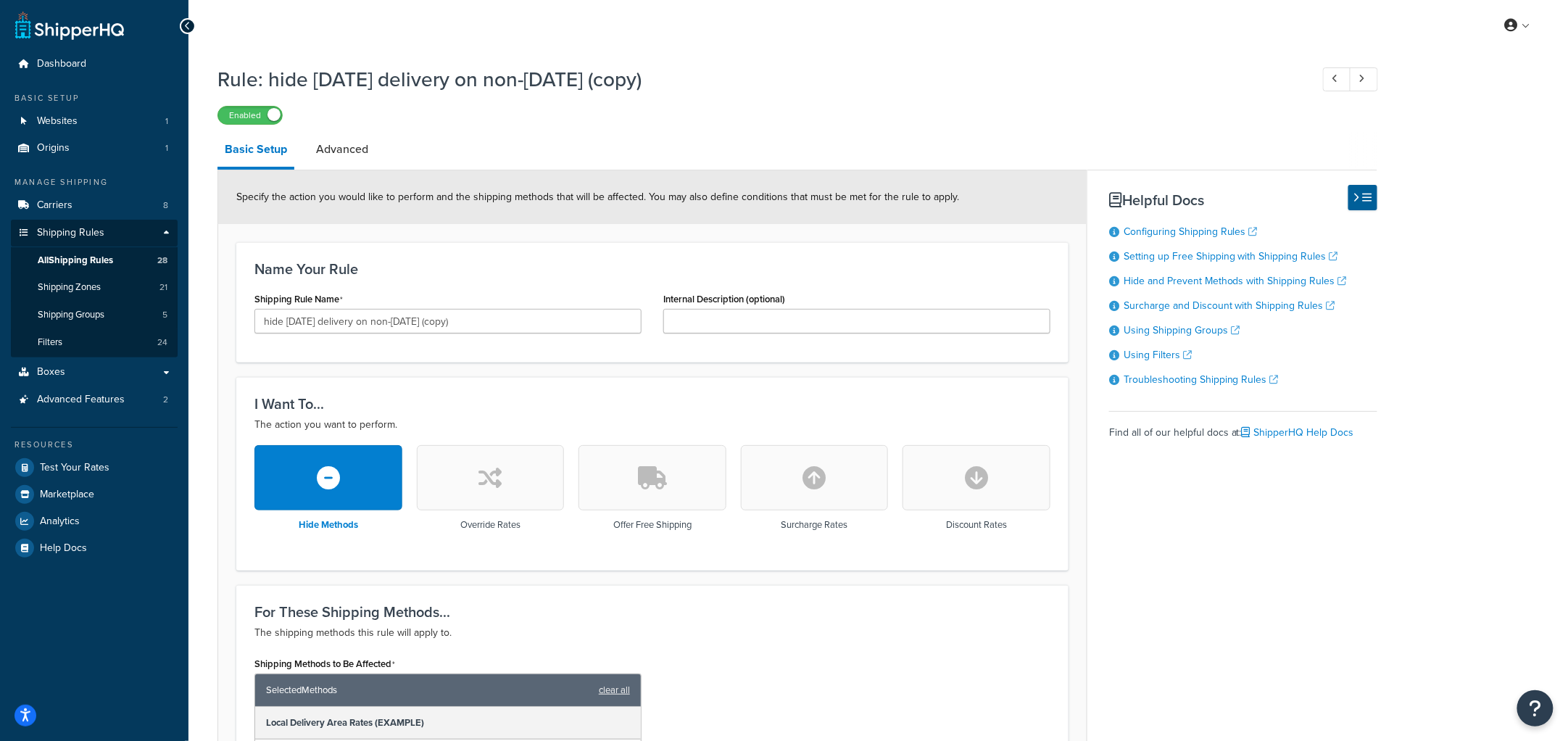
click at [691, 76] on h1 "Rule: hide tuesday delivery on non-tuesday (copy)" at bounding box center [757, 79] width 1079 height 28
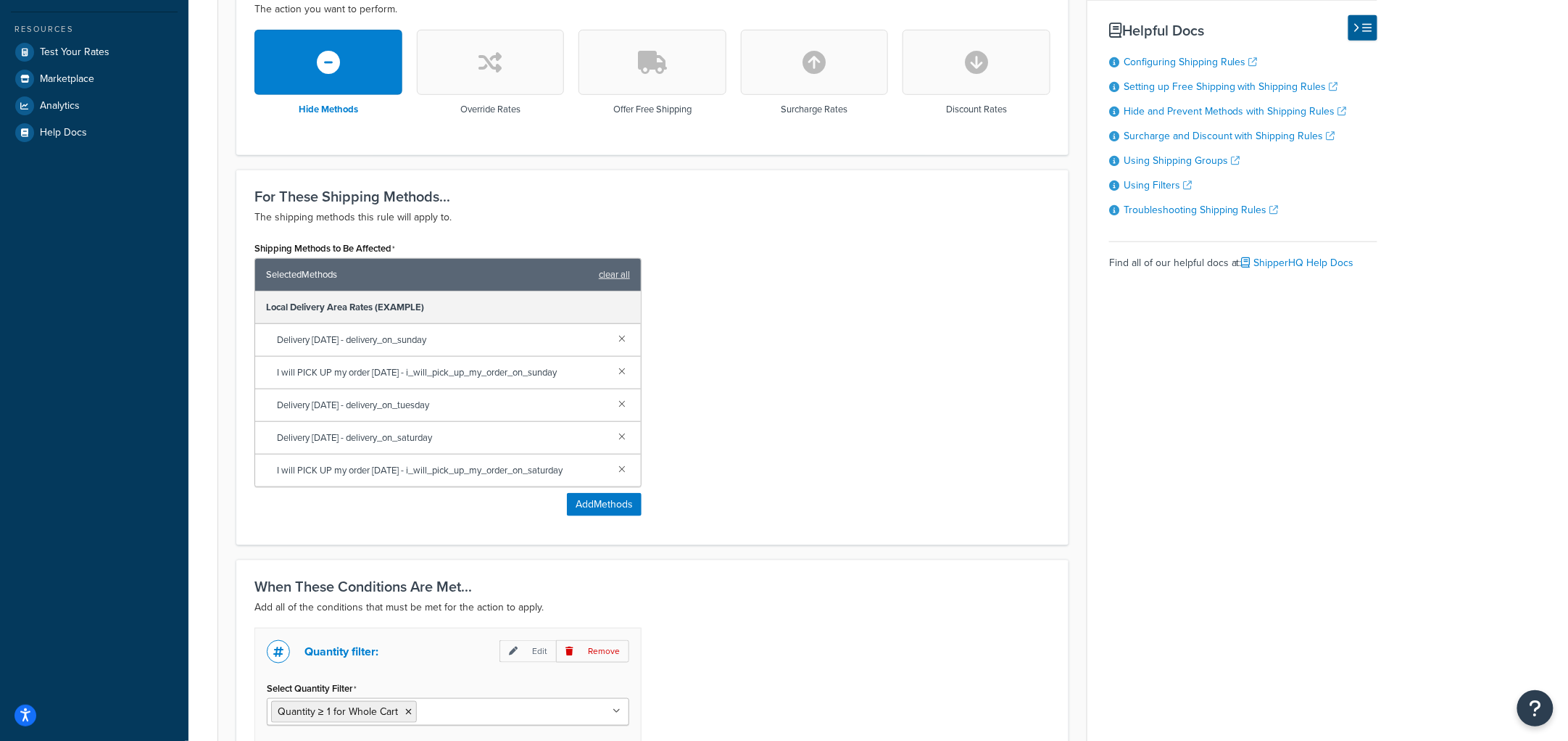
scroll to position [418, 0]
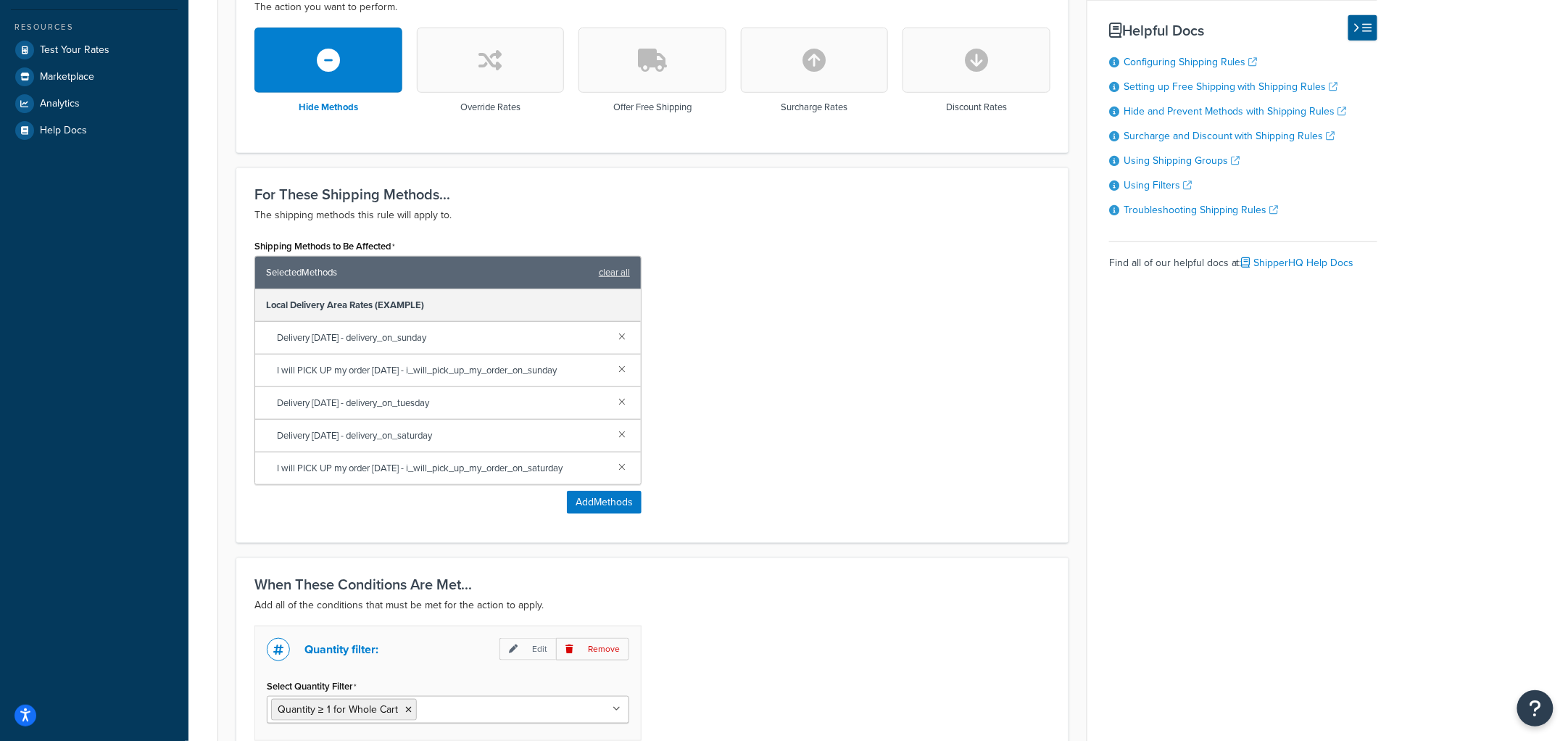
click at [325, 50] on icon "button" at bounding box center [328, 60] width 23 height 23
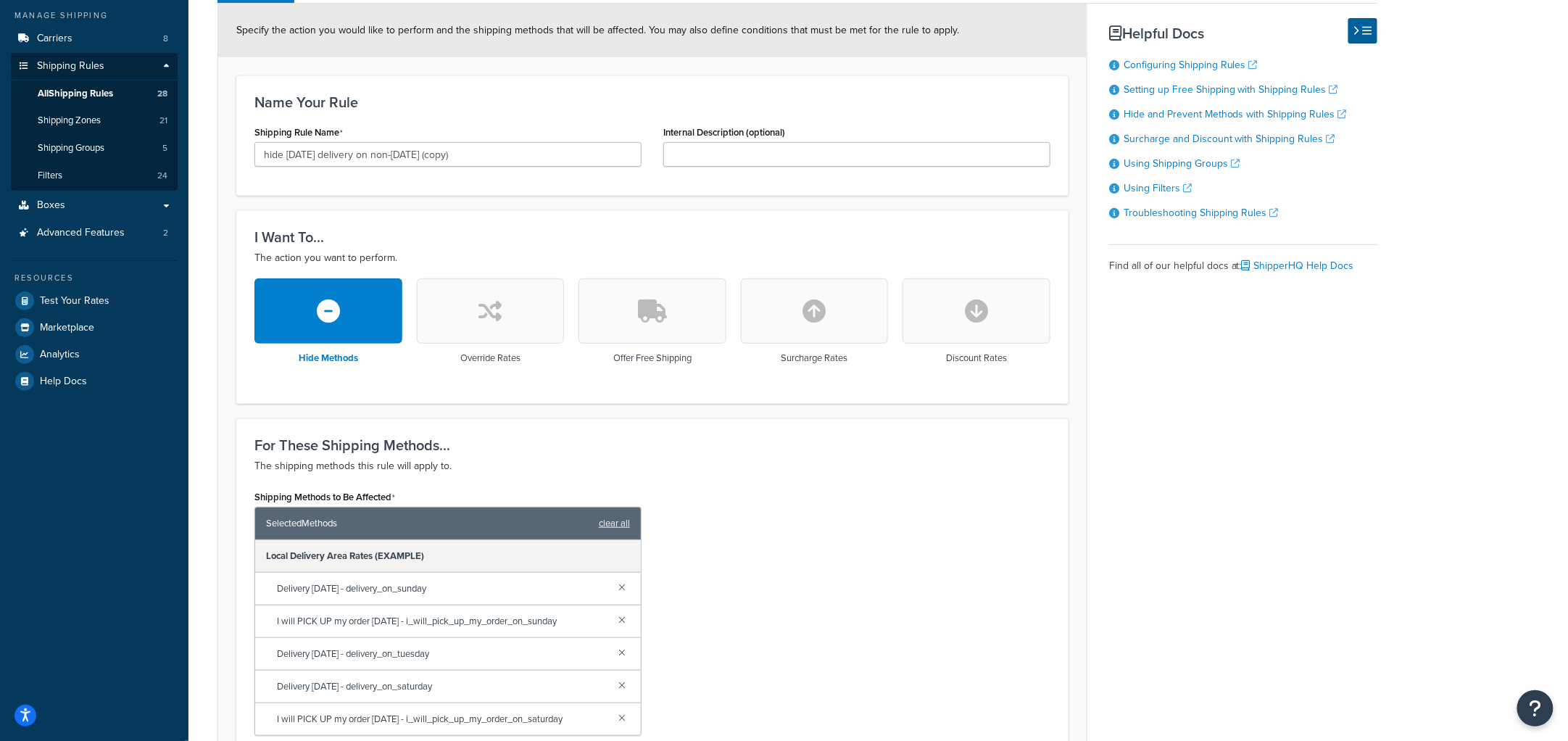
click at [347, 321] on button "button" at bounding box center [328, 311] width 148 height 65
click at [347, 321] on button "button" at bounding box center [328, 312] width 148 height 65
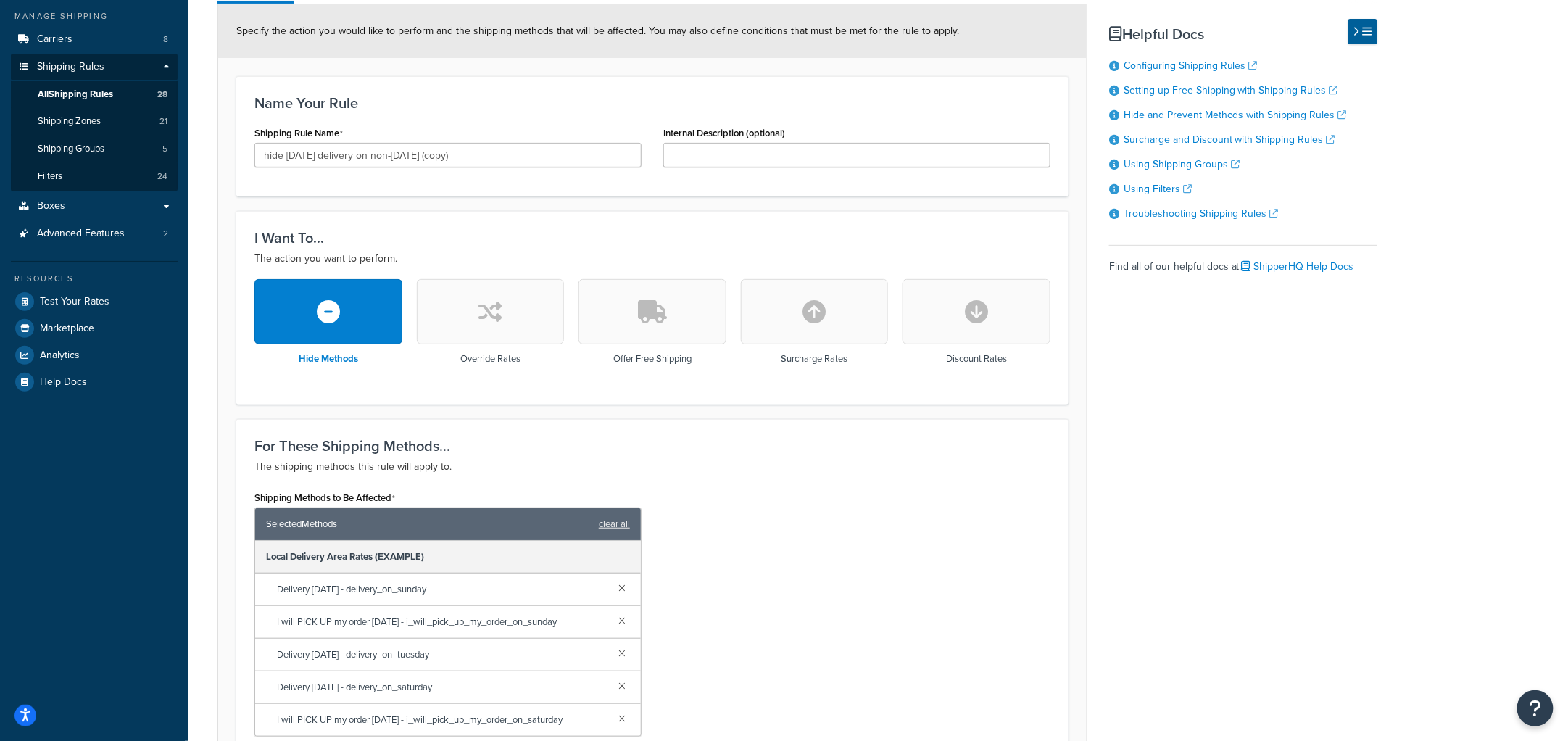
click at [347, 321] on button "button" at bounding box center [328, 312] width 148 height 65
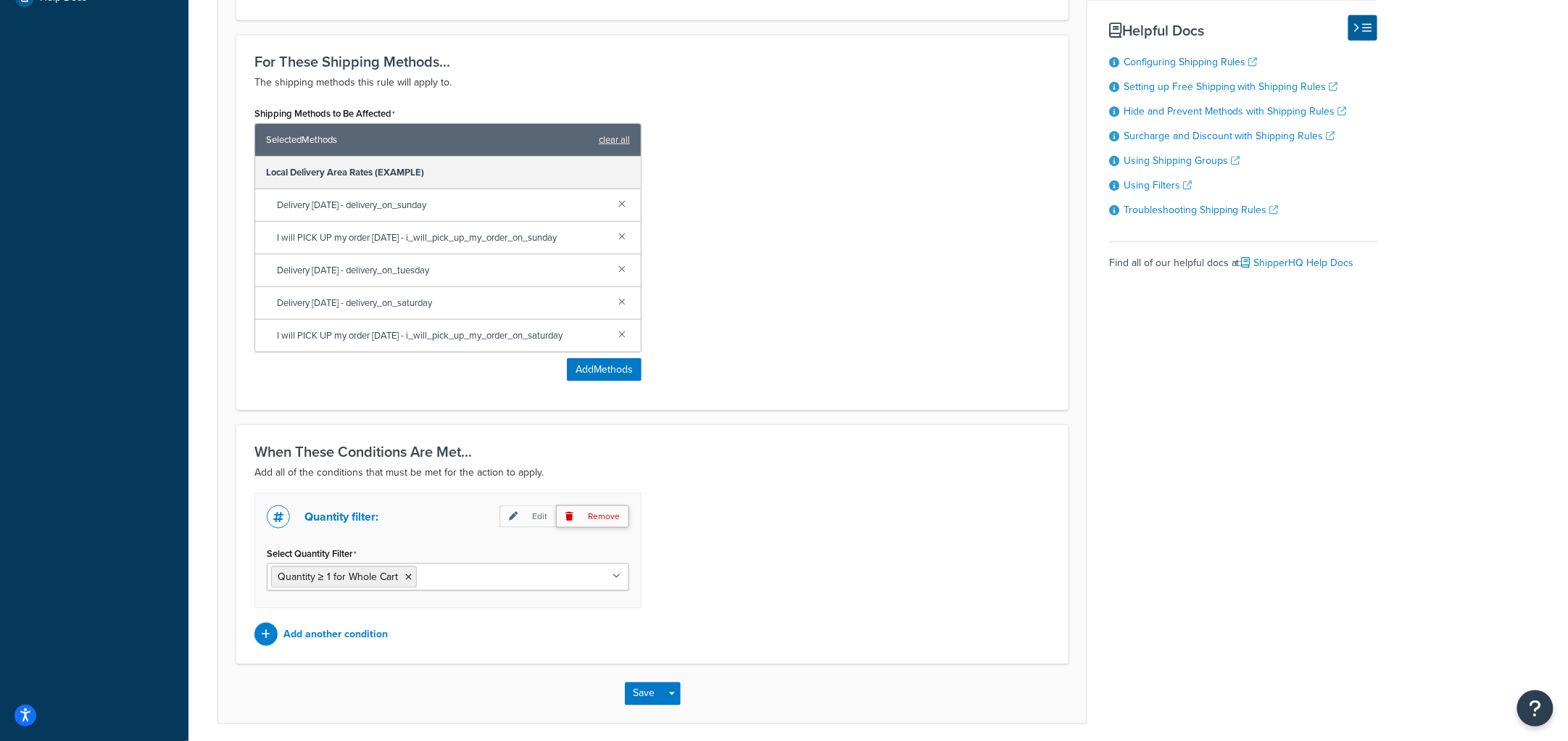
click at [592, 520] on p "Remove" at bounding box center [593, 517] width 74 height 23
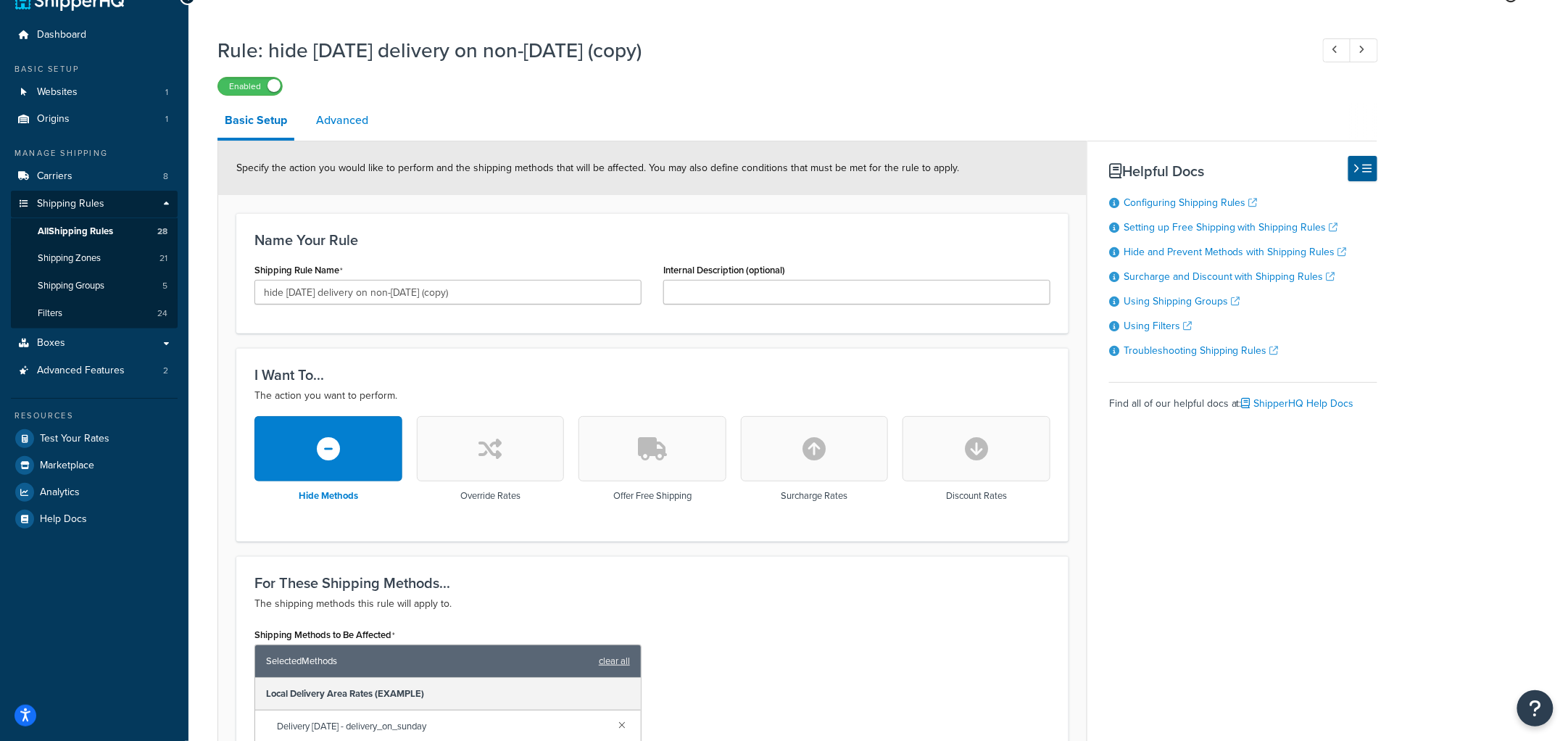
scroll to position [28, 0]
click at [339, 124] on link "Advanced" at bounding box center [343, 121] width 67 height 35
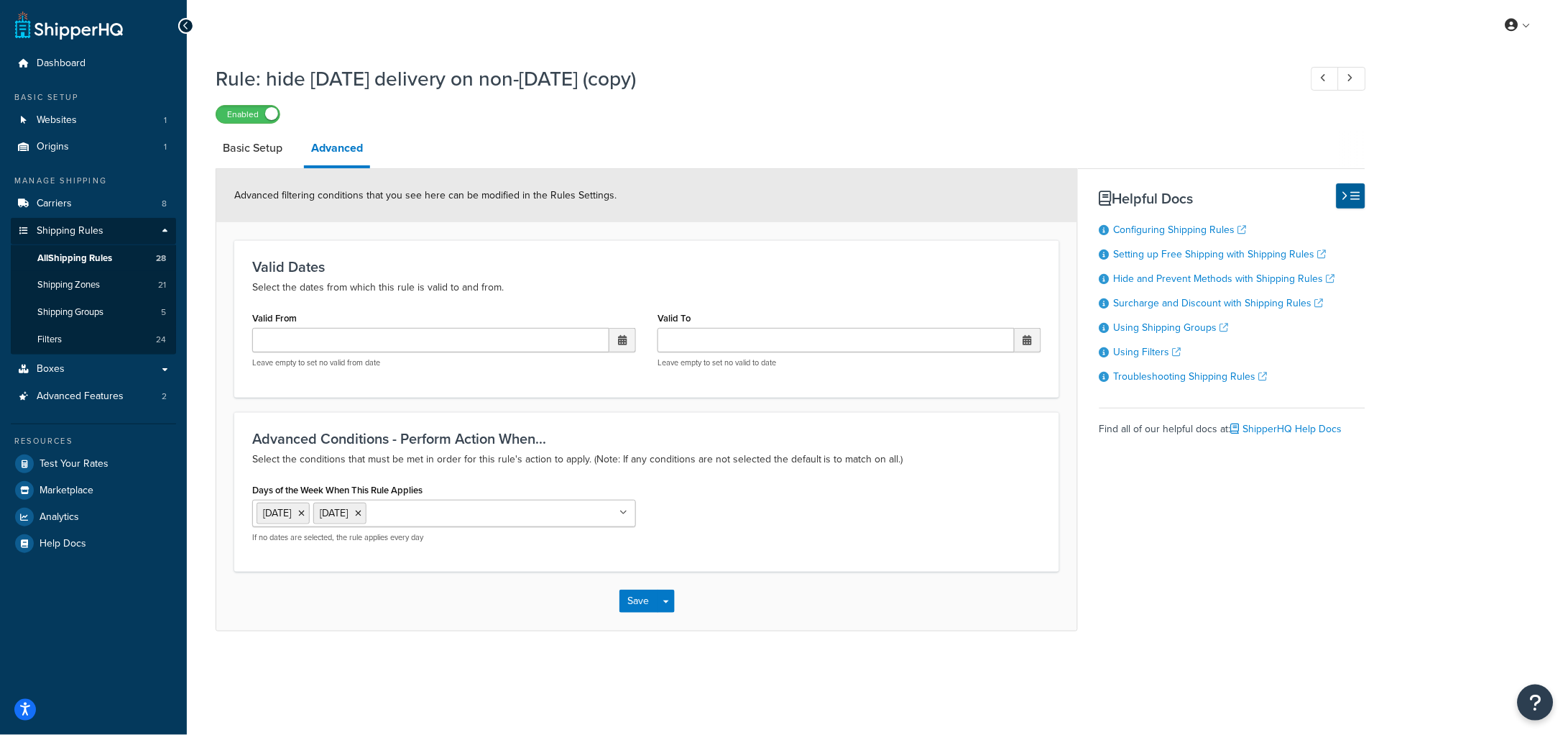
click at [634, 462] on p "Select the conditions that must be met in order for this rule's action to apply…" at bounding box center [647, 460] width 789 height 17
click at [407, 447] on h3 "Advanced Conditions - Perform Action When..." at bounding box center [647, 439] width 789 height 16
click at [265, 149] on link "Basic Setup" at bounding box center [252, 149] width 74 height 35
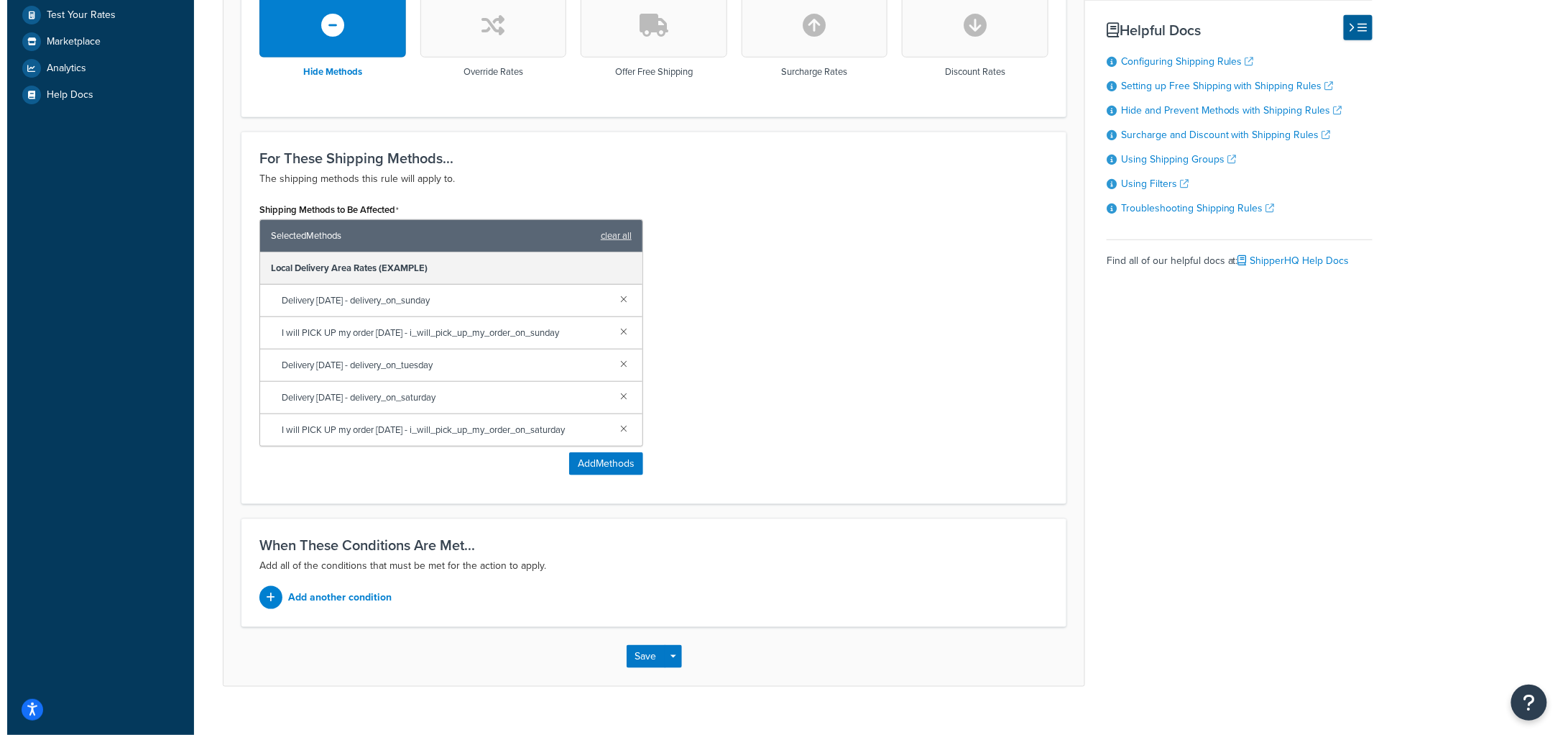
scroll to position [472, 0]
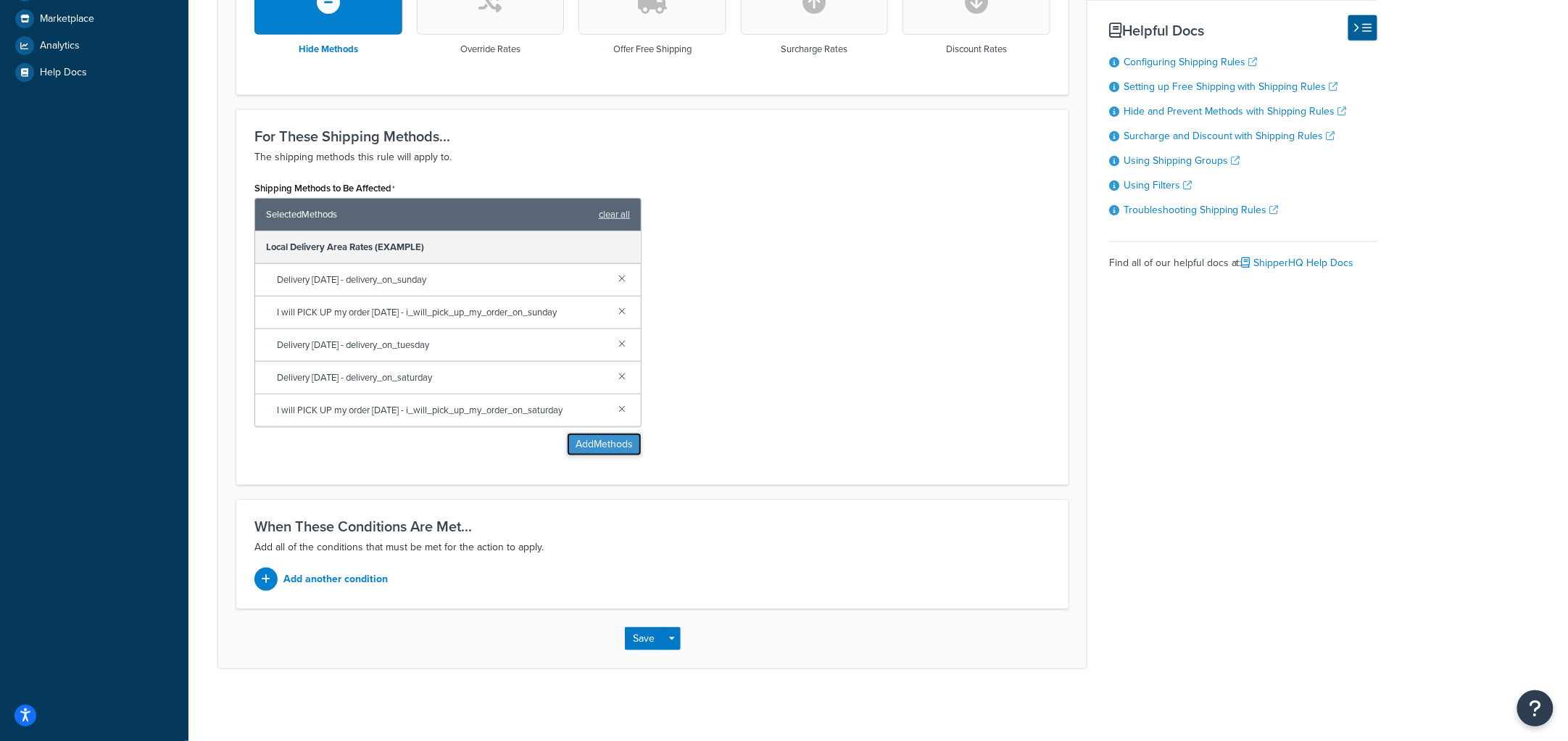
click at [597, 437] on button "Add Methods" at bounding box center [604, 444] width 74 height 23
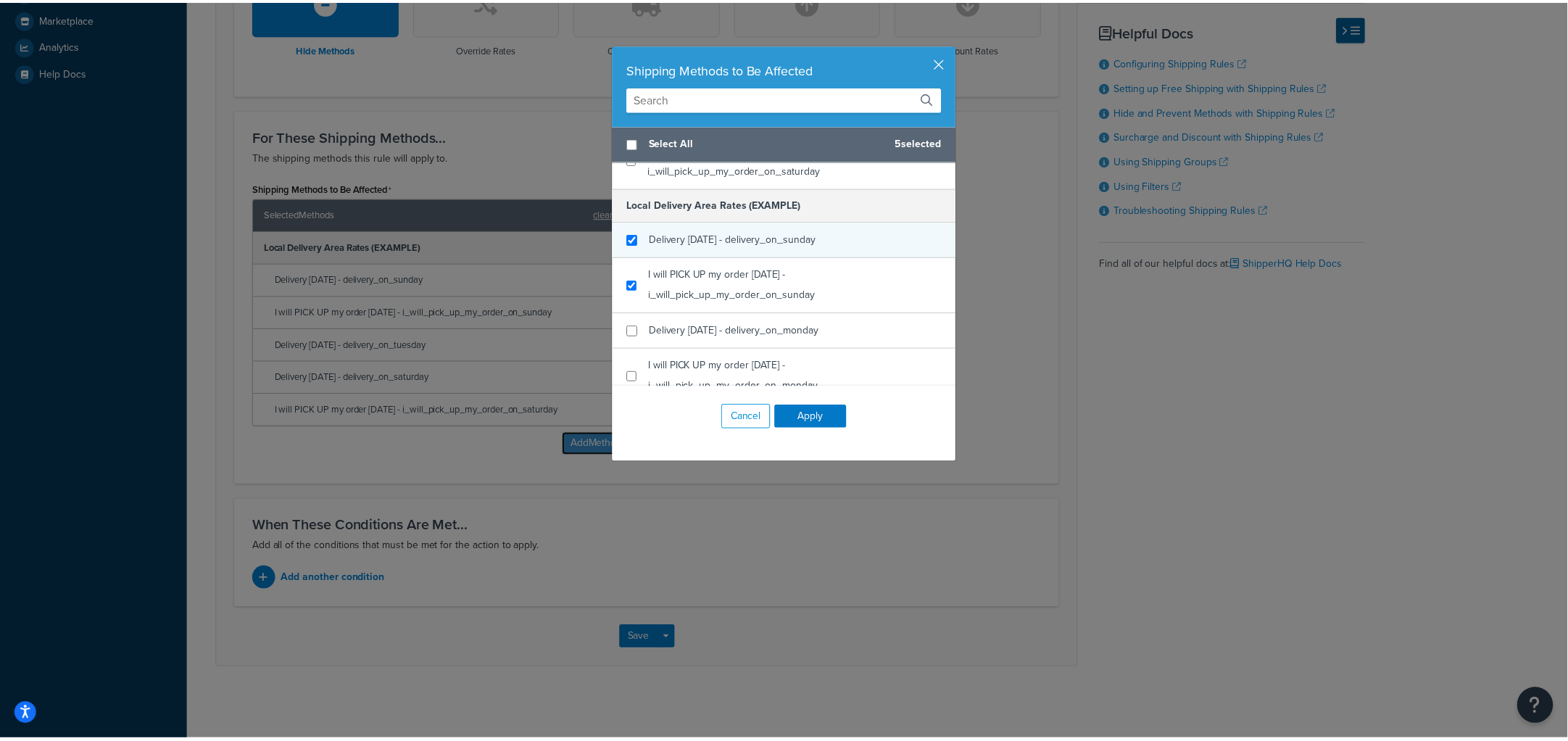
scroll to position [421, 0]
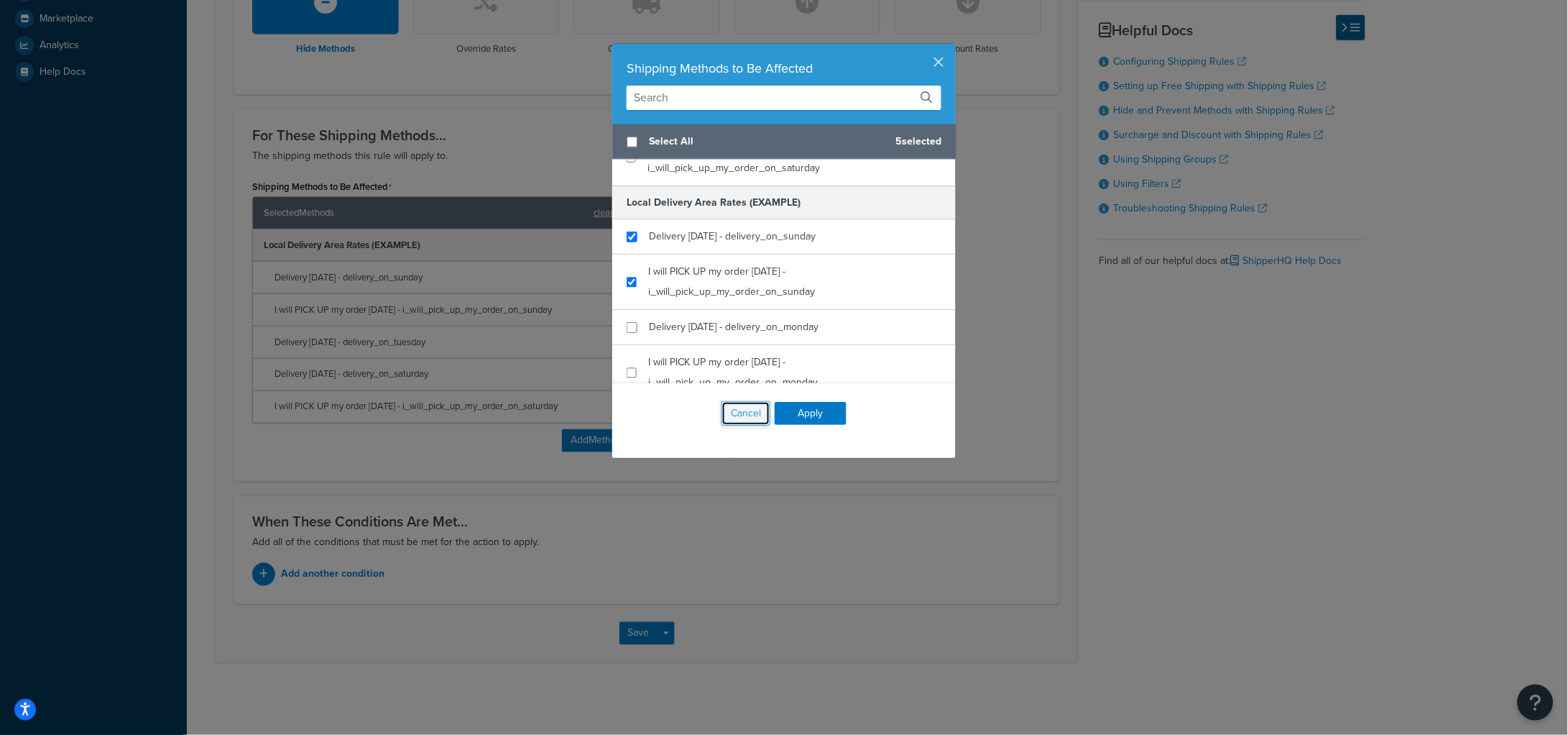
click at [735, 412] on button "Cancel" at bounding box center [746, 414] width 49 height 24
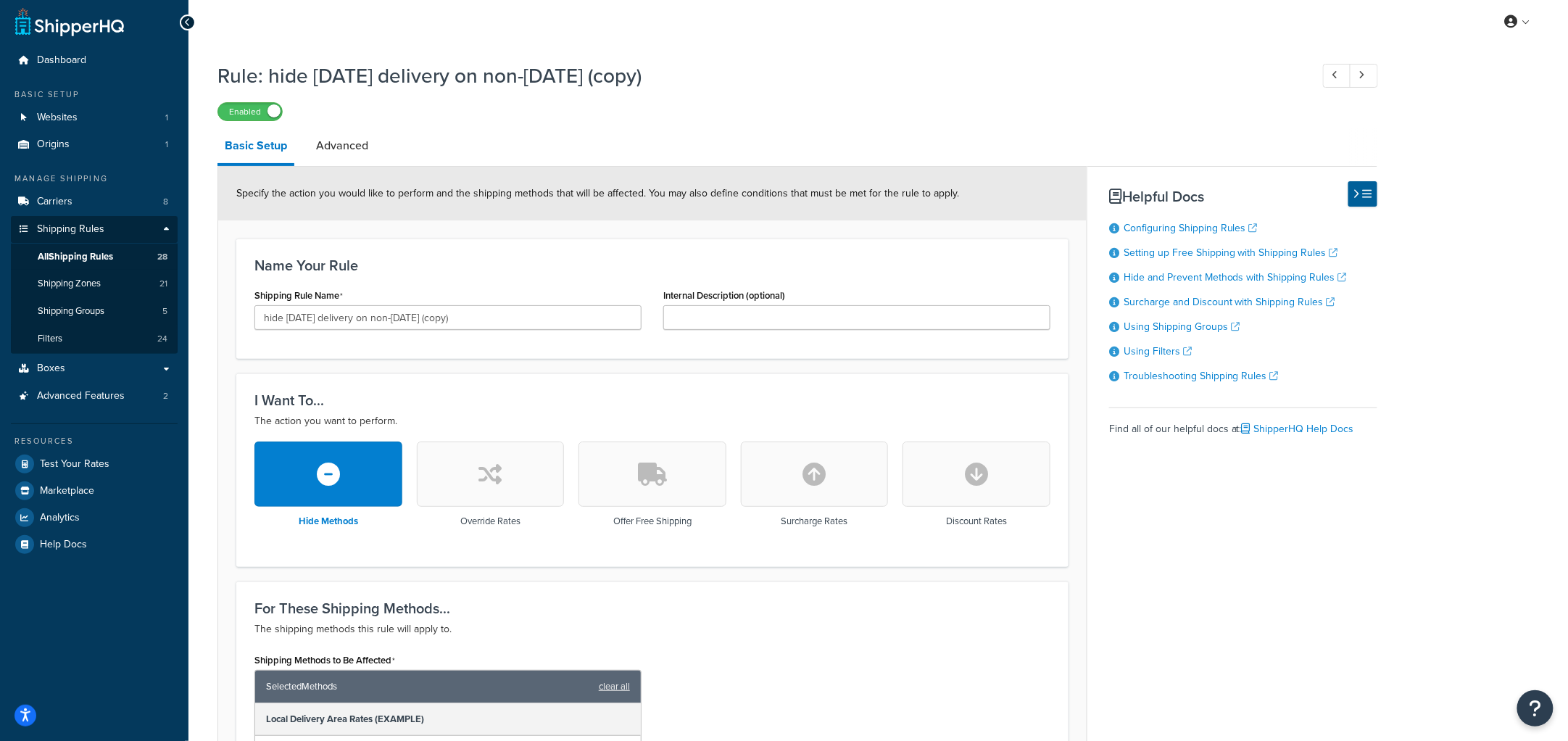
scroll to position [0, 0]
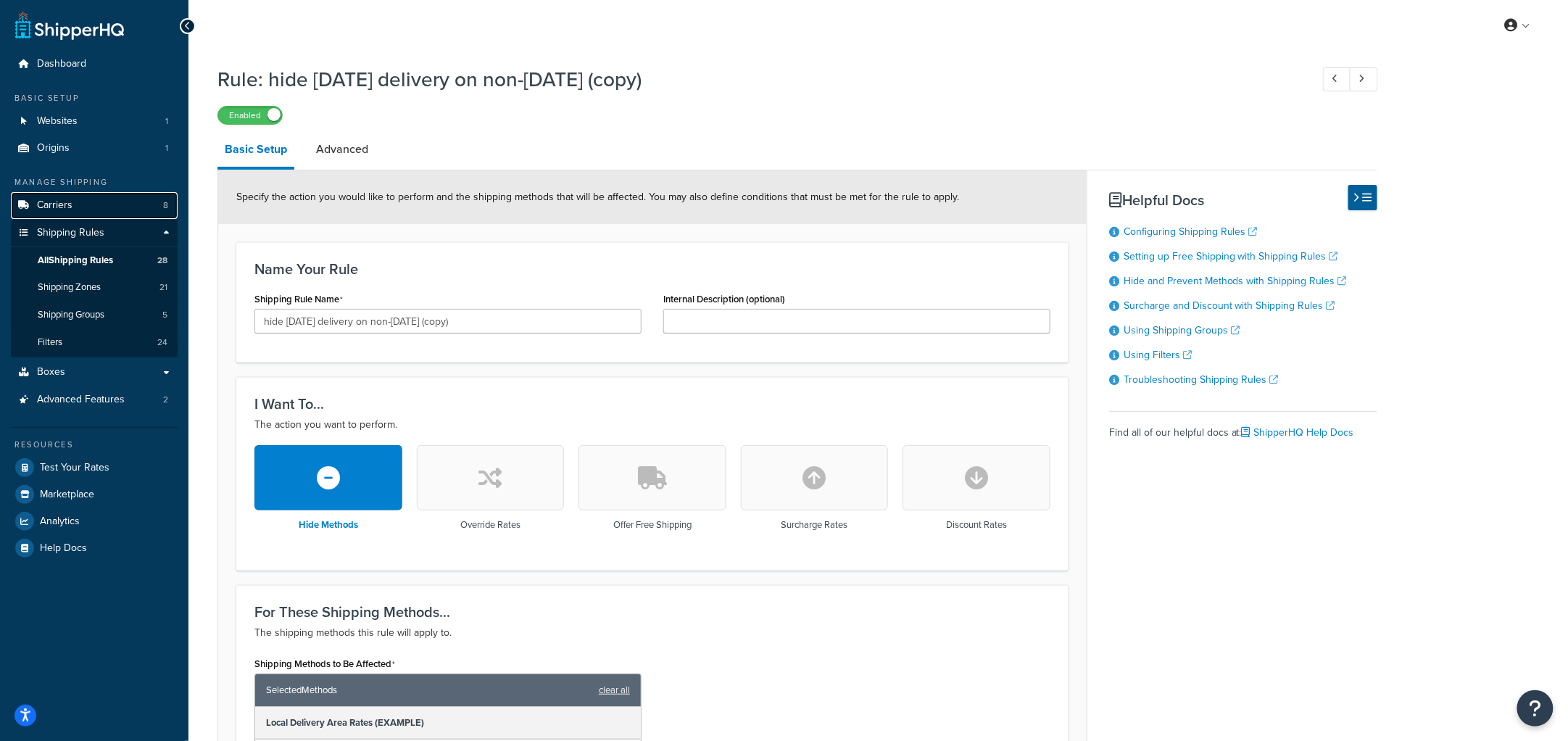
click at [67, 200] on span "Carriers" at bounding box center [54, 206] width 36 height 12
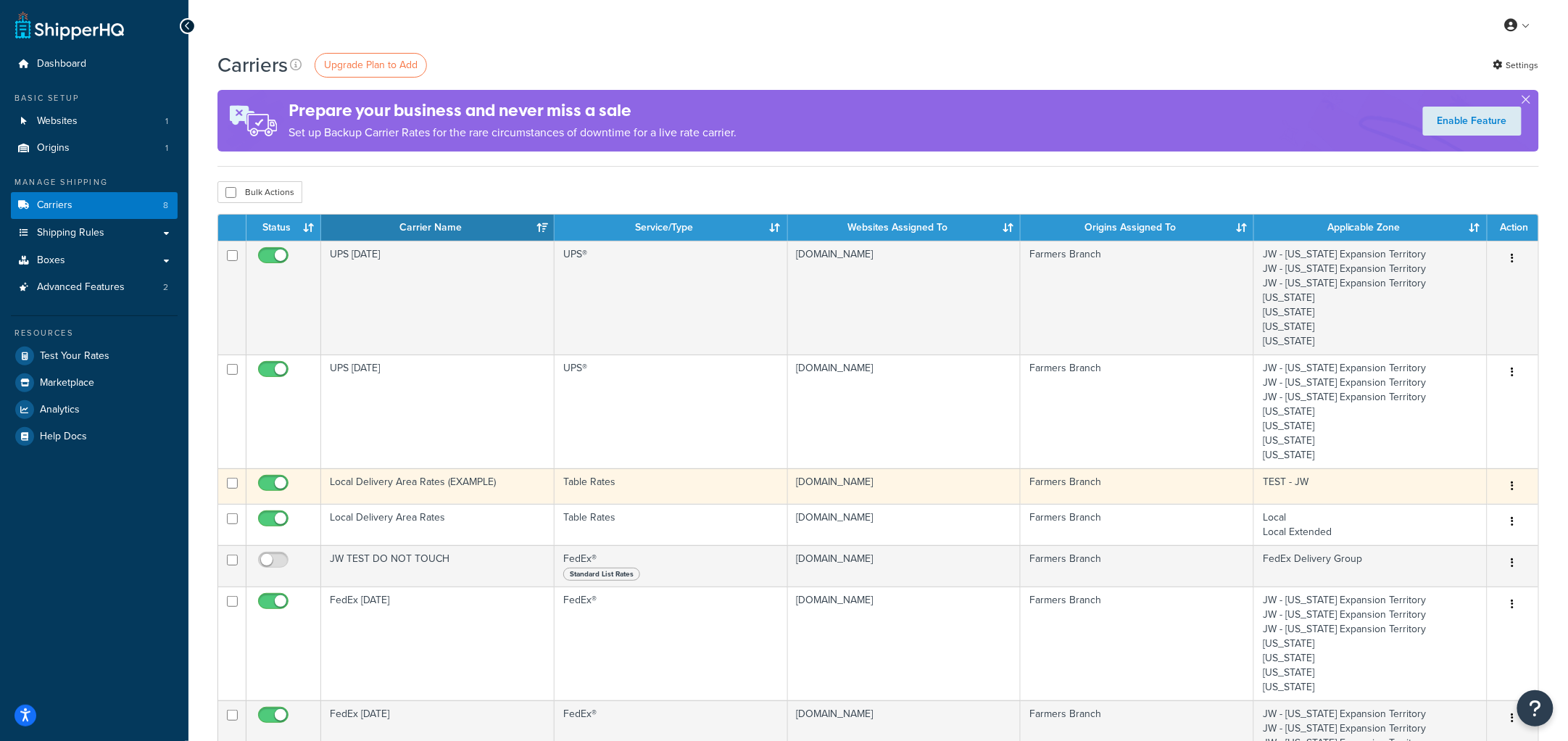
click at [463, 483] on td "Local Delivery Area Rates (EXAMPLE)" at bounding box center [438, 486] width 234 height 36
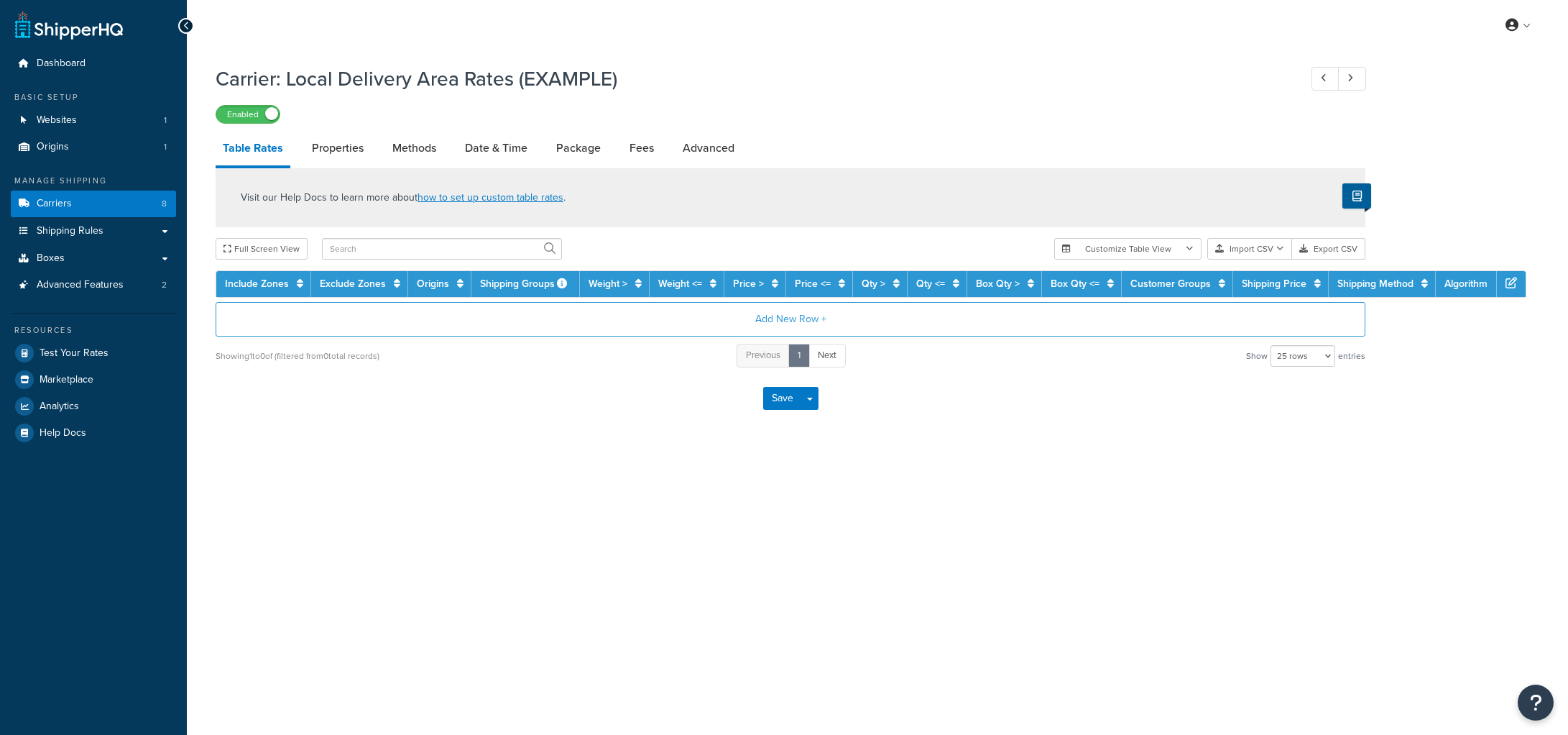
select select "25"
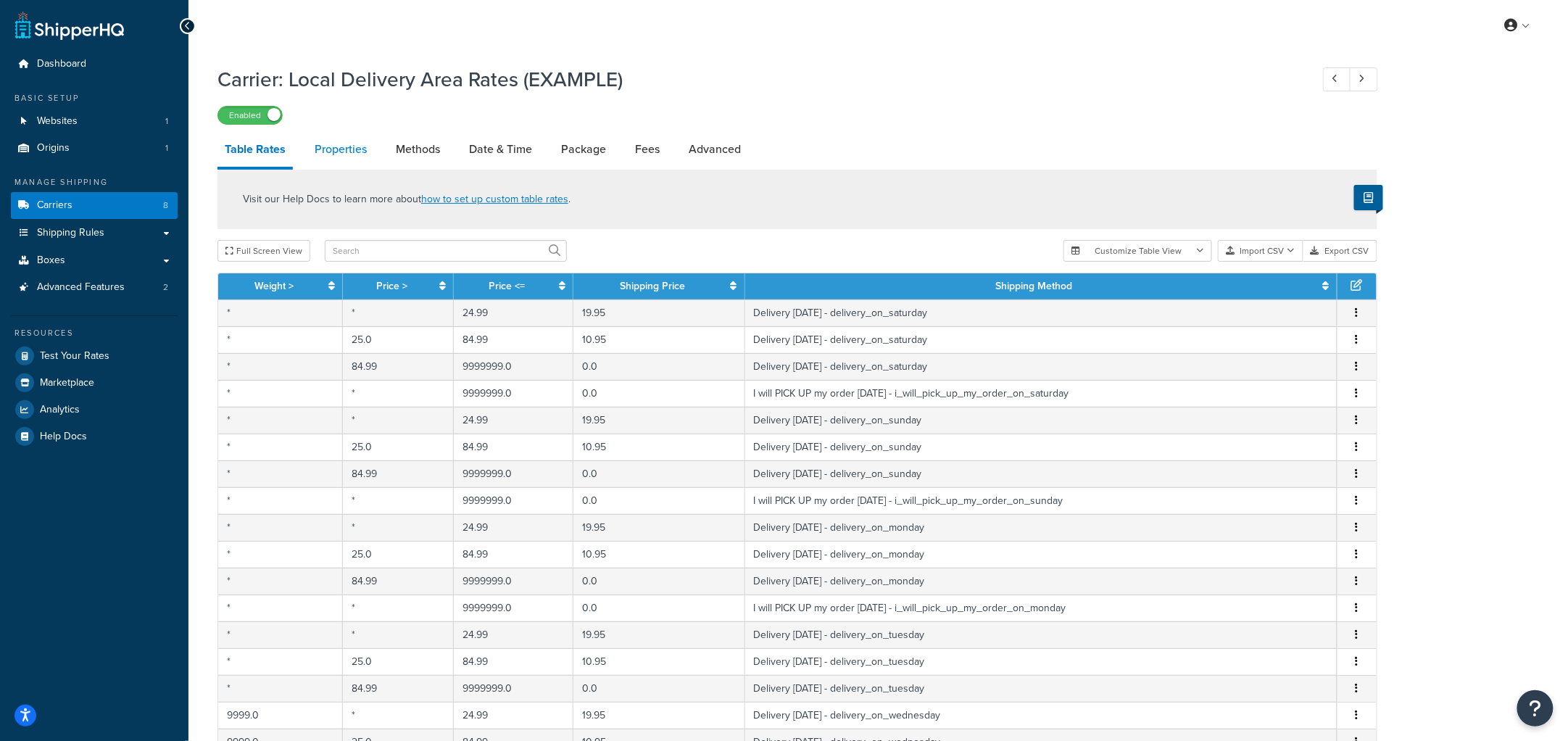
click at [339, 150] on link "Properties" at bounding box center [341, 150] width 67 height 35
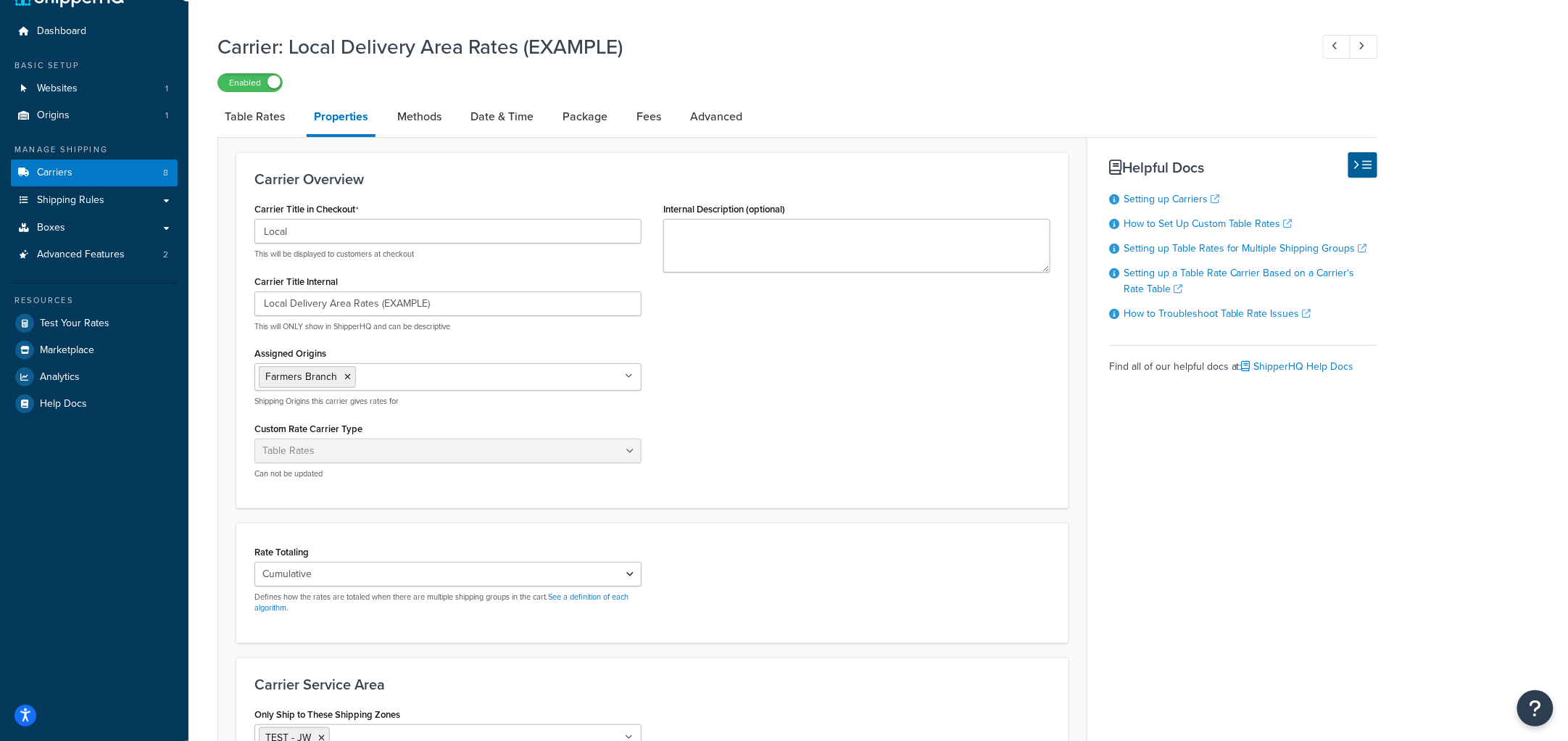
scroll to position [232, 0]
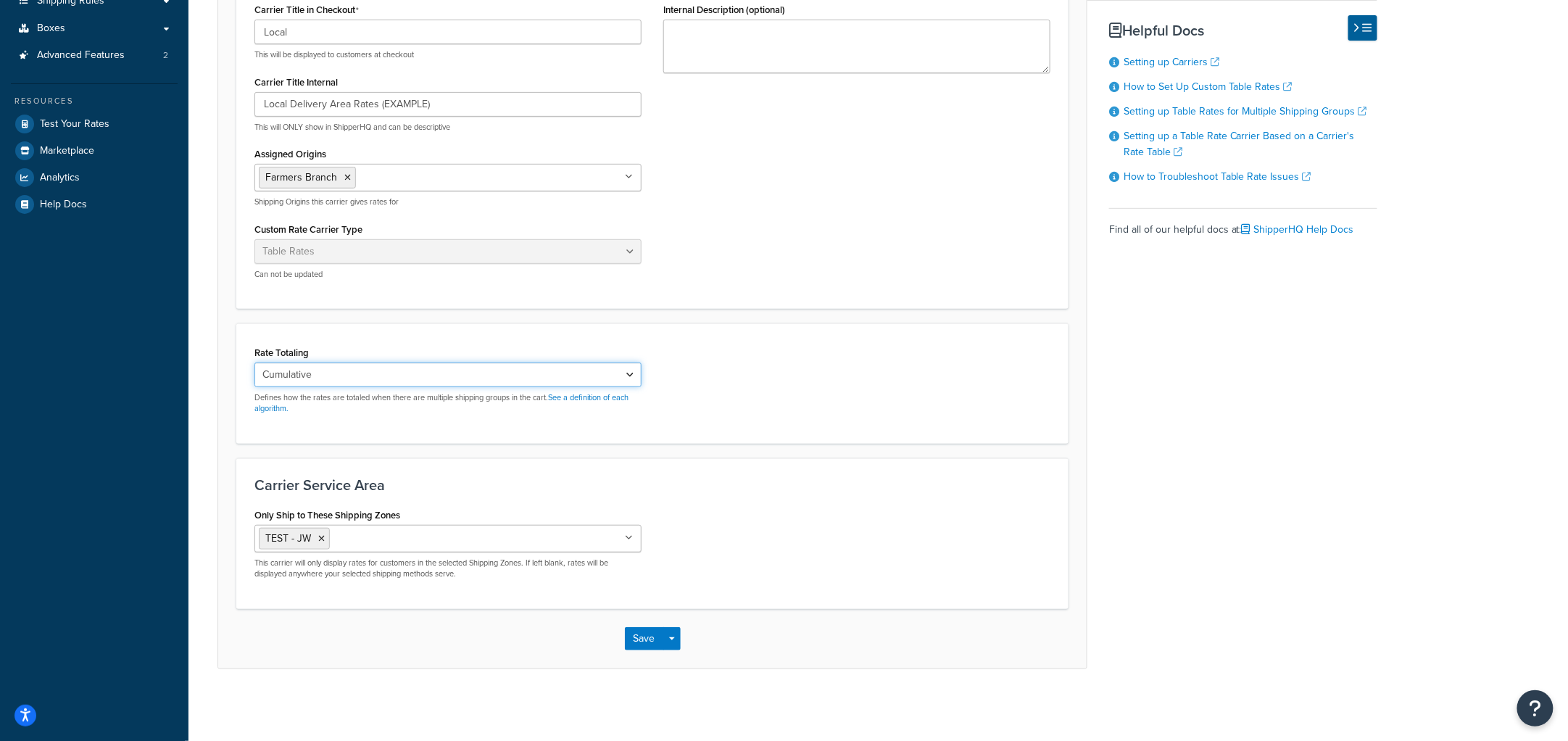
click at [502, 378] on select "Cumulative Highest Per Item Per SKU" at bounding box center [449, 375] width 387 height 25
click at [494, 381] on select "Cumulative Highest Per Item Per SKU" at bounding box center [449, 375] width 387 height 25
click at [881, 327] on div "Rate Totaling Cumulative Highest Per Item Per SKU Defines how the rates are tot…" at bounding box center [653, 383] width 832 height 120
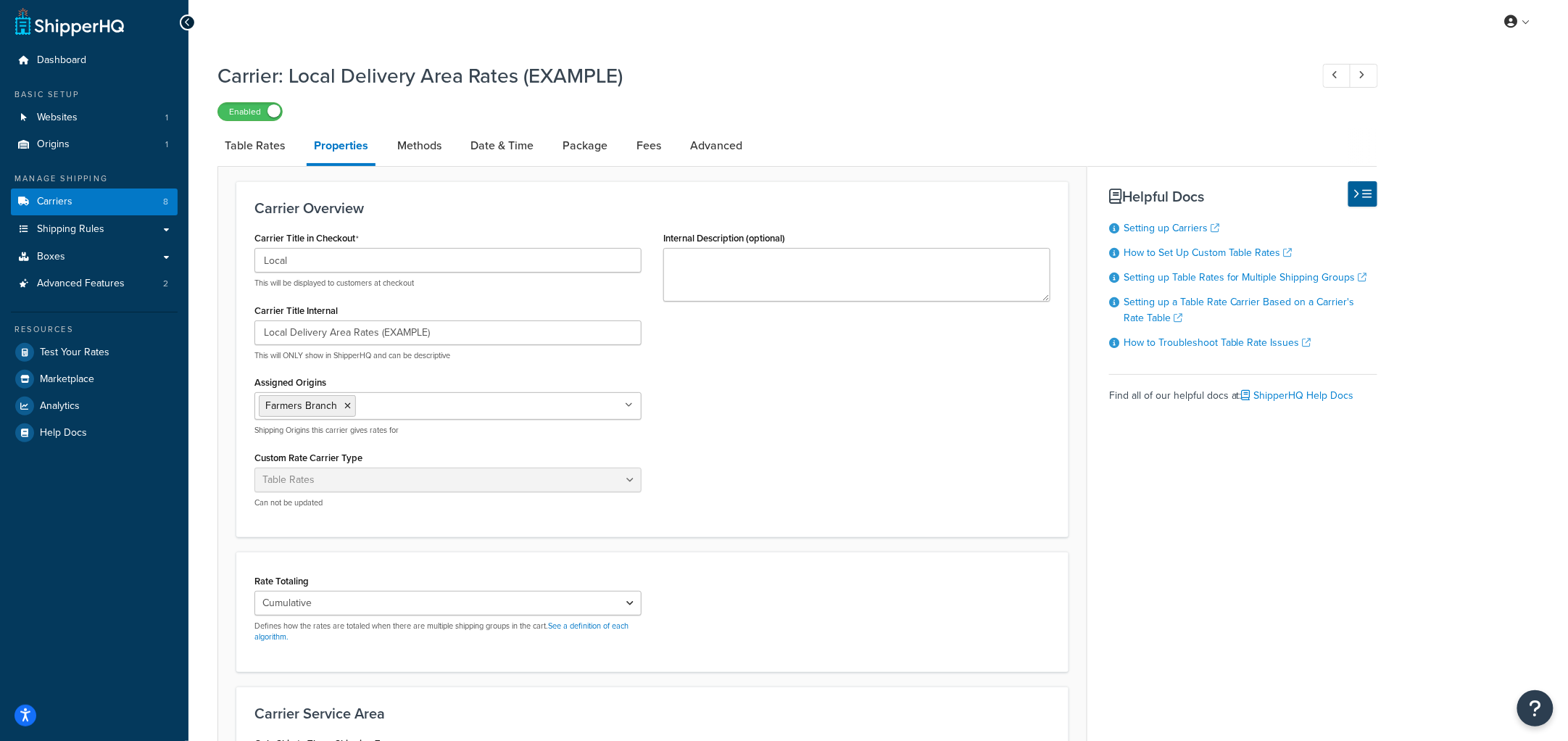
scroll to position [0, 0]
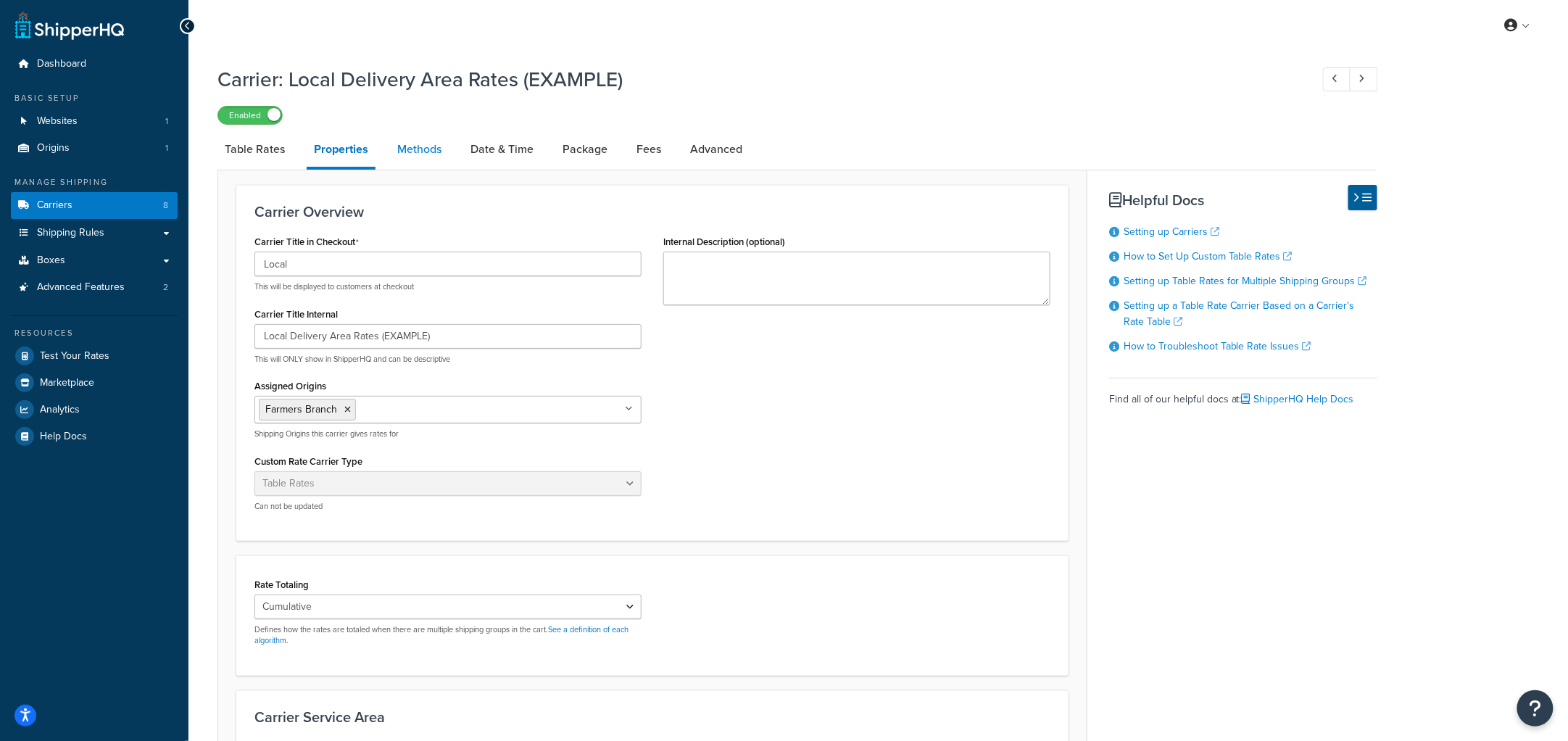
click at [427, 148] on link "Methods" at bounding box center [419, 150] width 59 height 35
select select "25"
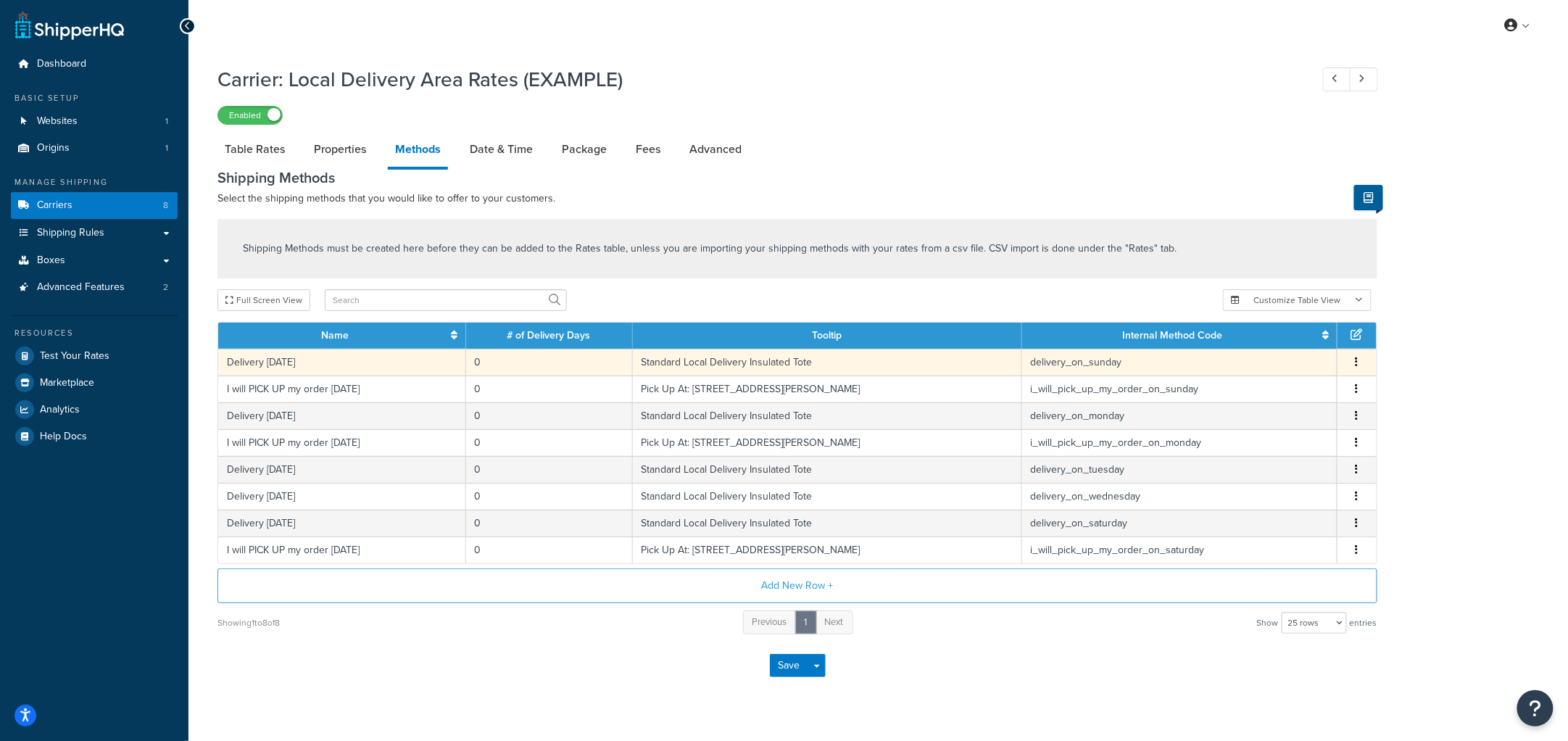
click at [1356, 361] on icon "button" at bounding box center [1357, 362] width 3 height 11
click at [1288, 343] on div "Edit" at bounding box center [1284, 348] width 103 height 30
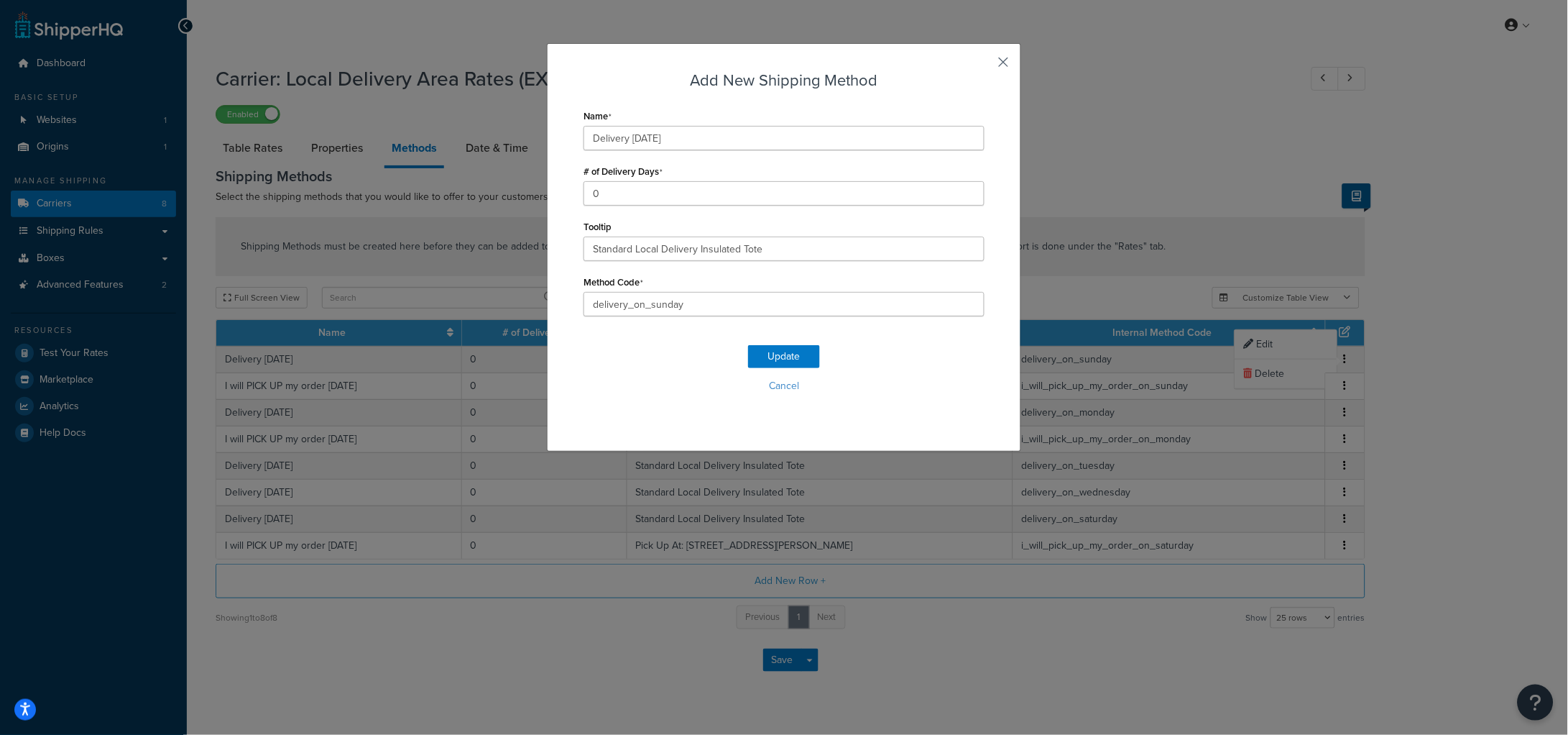
click at [985, 65] on button "button" at bounding box center [983, 67] width 3 height 3
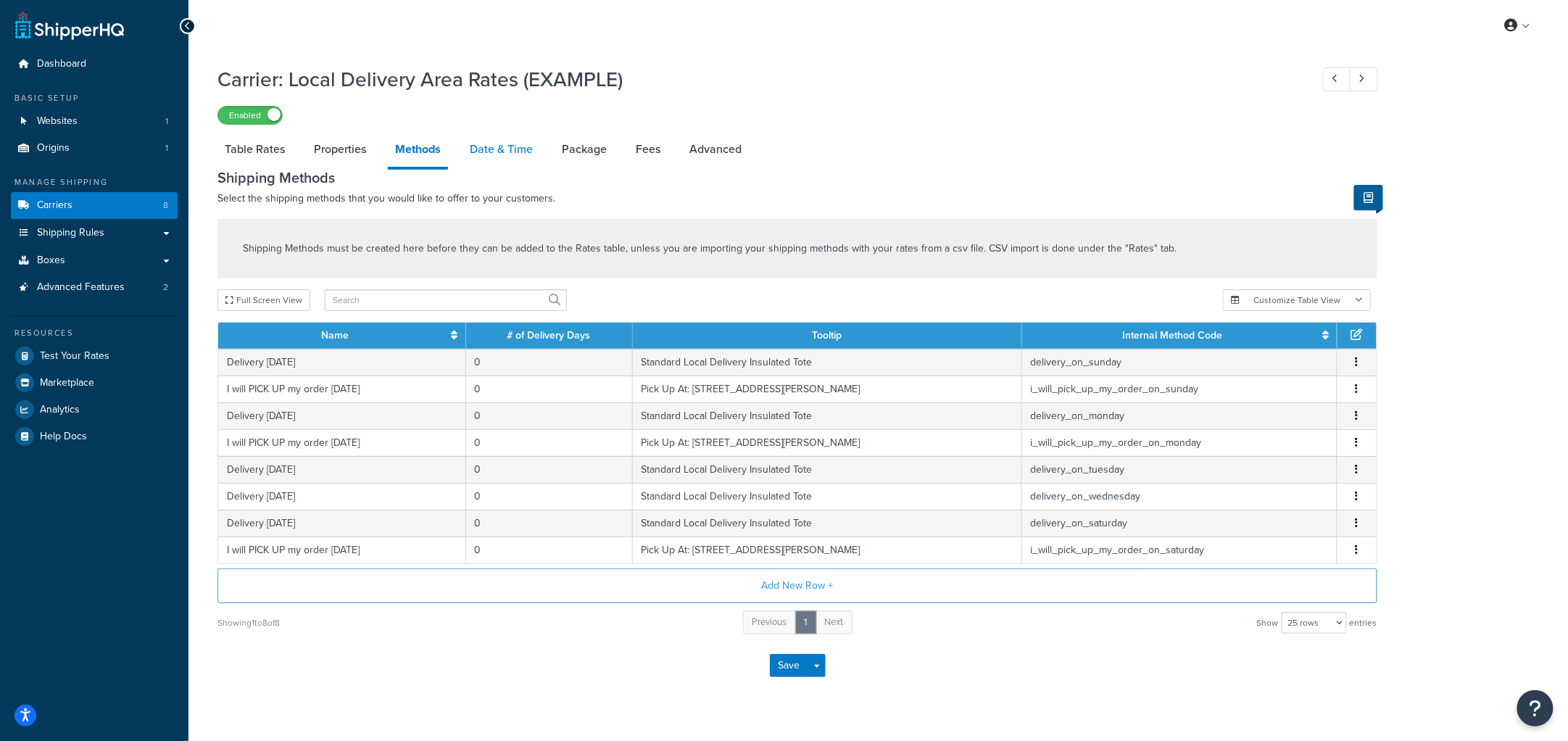
click at [484, 148] on link "Date & Time" at bounding box center [501, 150] width 78 height 35
select select "yMd"
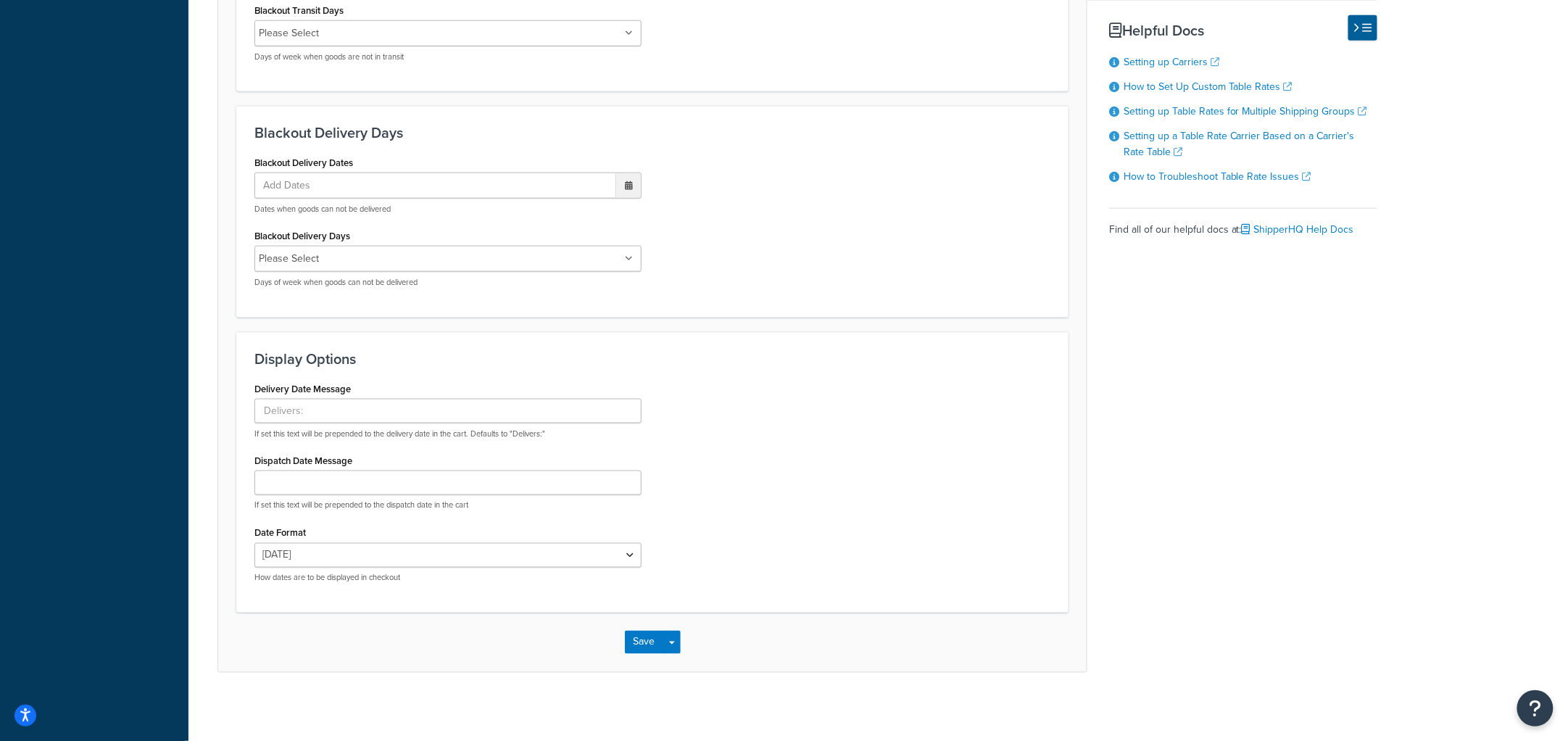
scroll to position [732, 0]
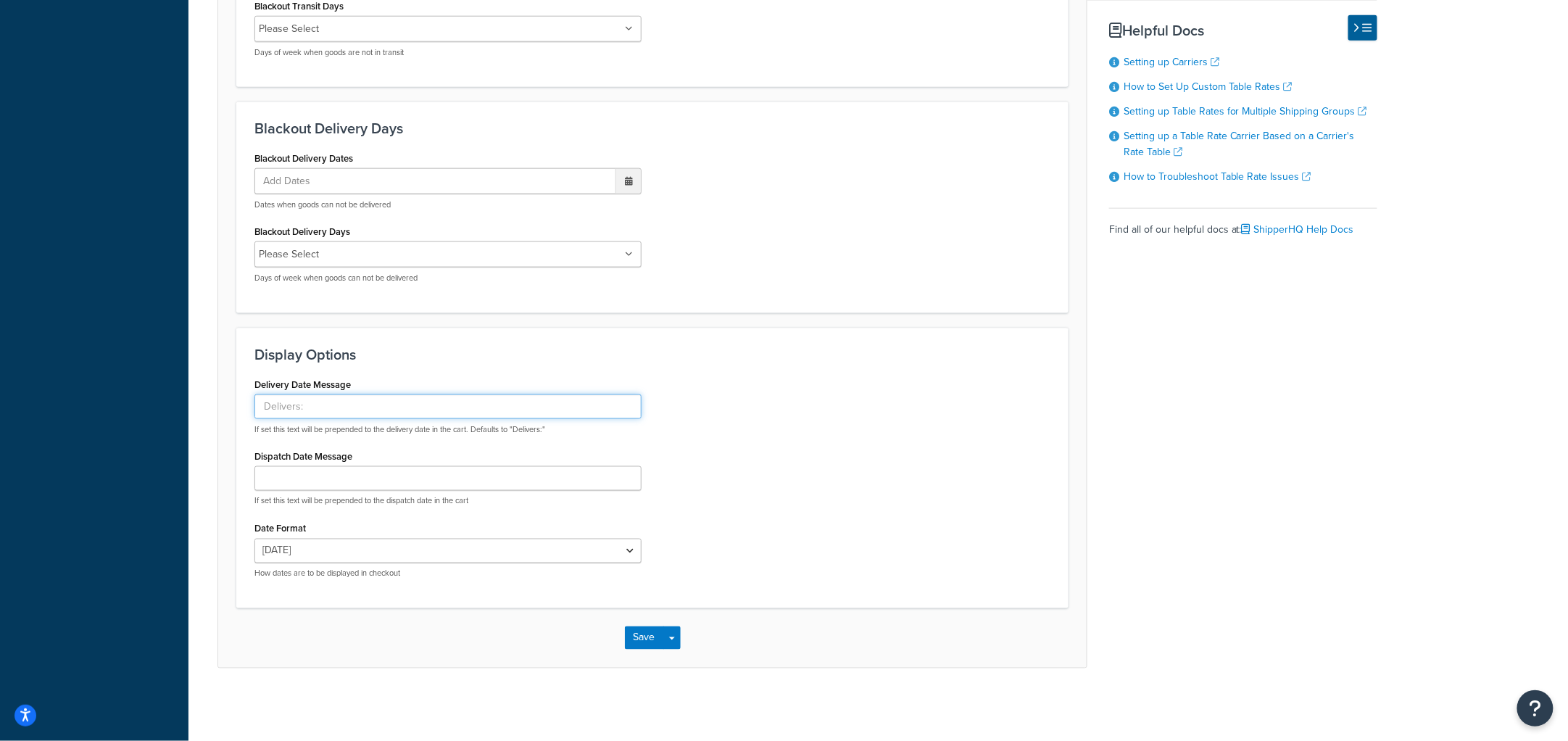
click at [383, 414] on input "Delivery Date Message" at bounding box center [449, 406] width 387 height 25
type input "-"
click at [776, 413] on div "Delivery Date Message - If set this text will be prepended to the delivery date…" at bounding box center [653, 482] width 818 height 216
click at [649, 637] on button "Save" at bounding box center [644, 638] width 39 height 23
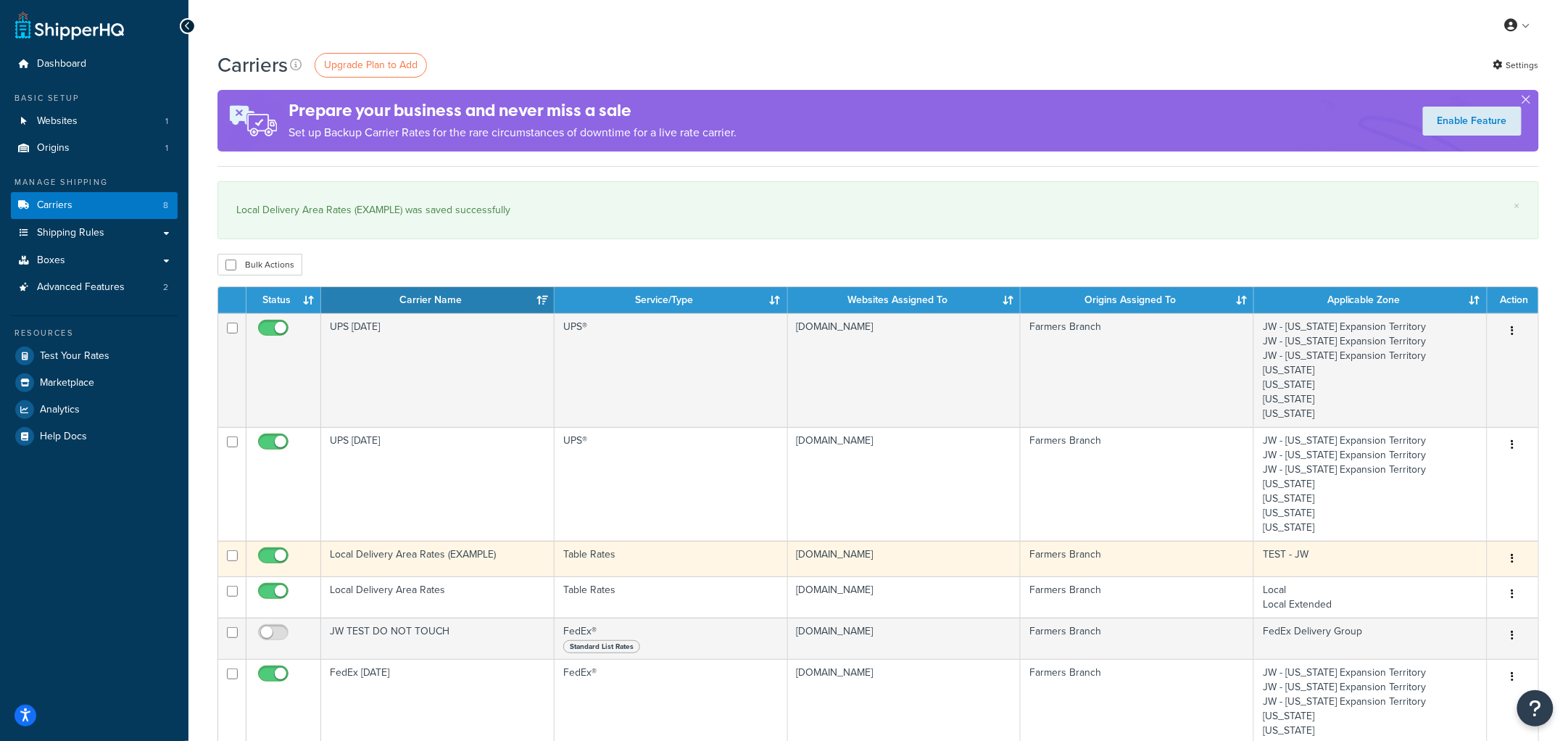
click at [418, 561] on td "Local Delivery Area Rates (EXAMPLE)" at bounding box center [438, 558] width 234 height 36
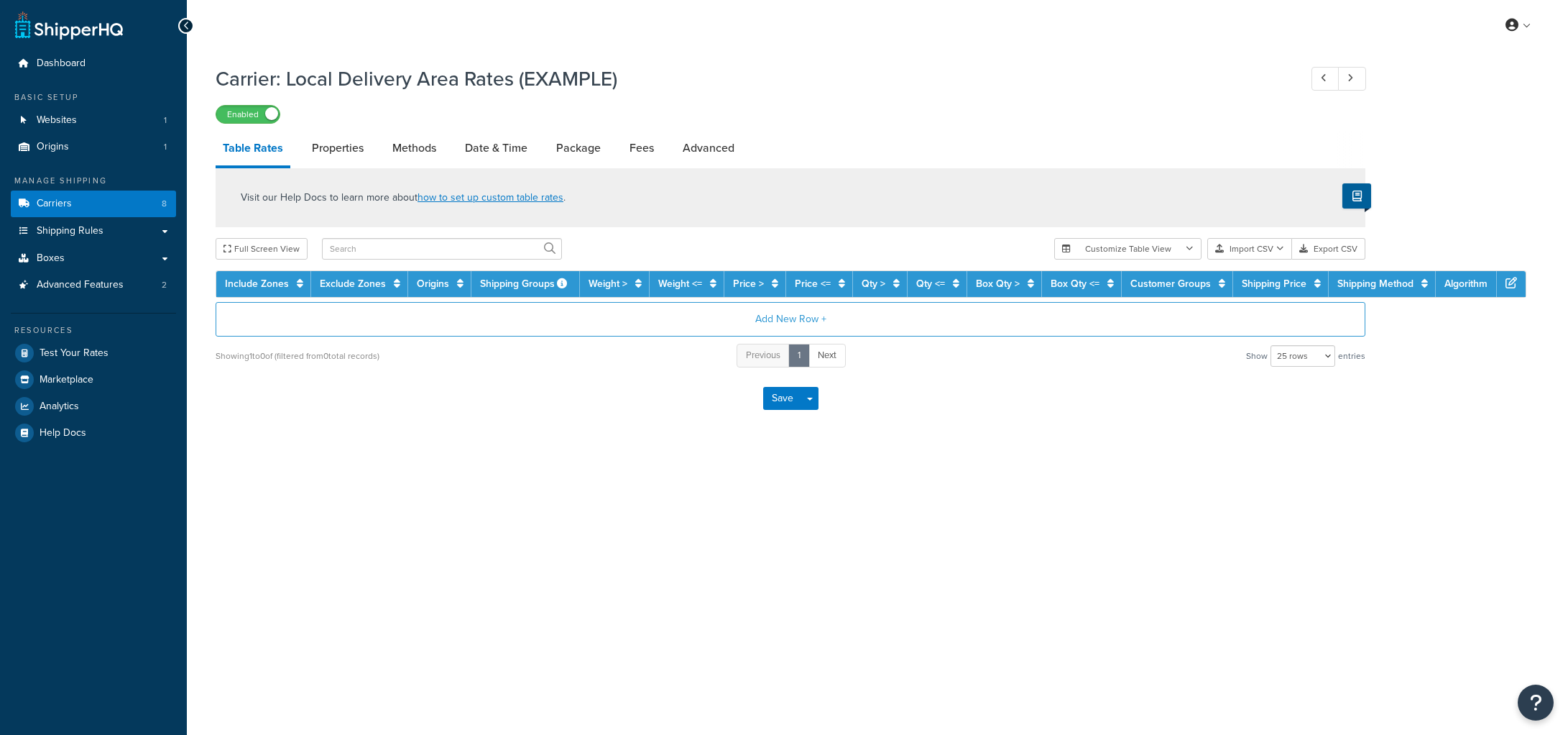
select select "25"
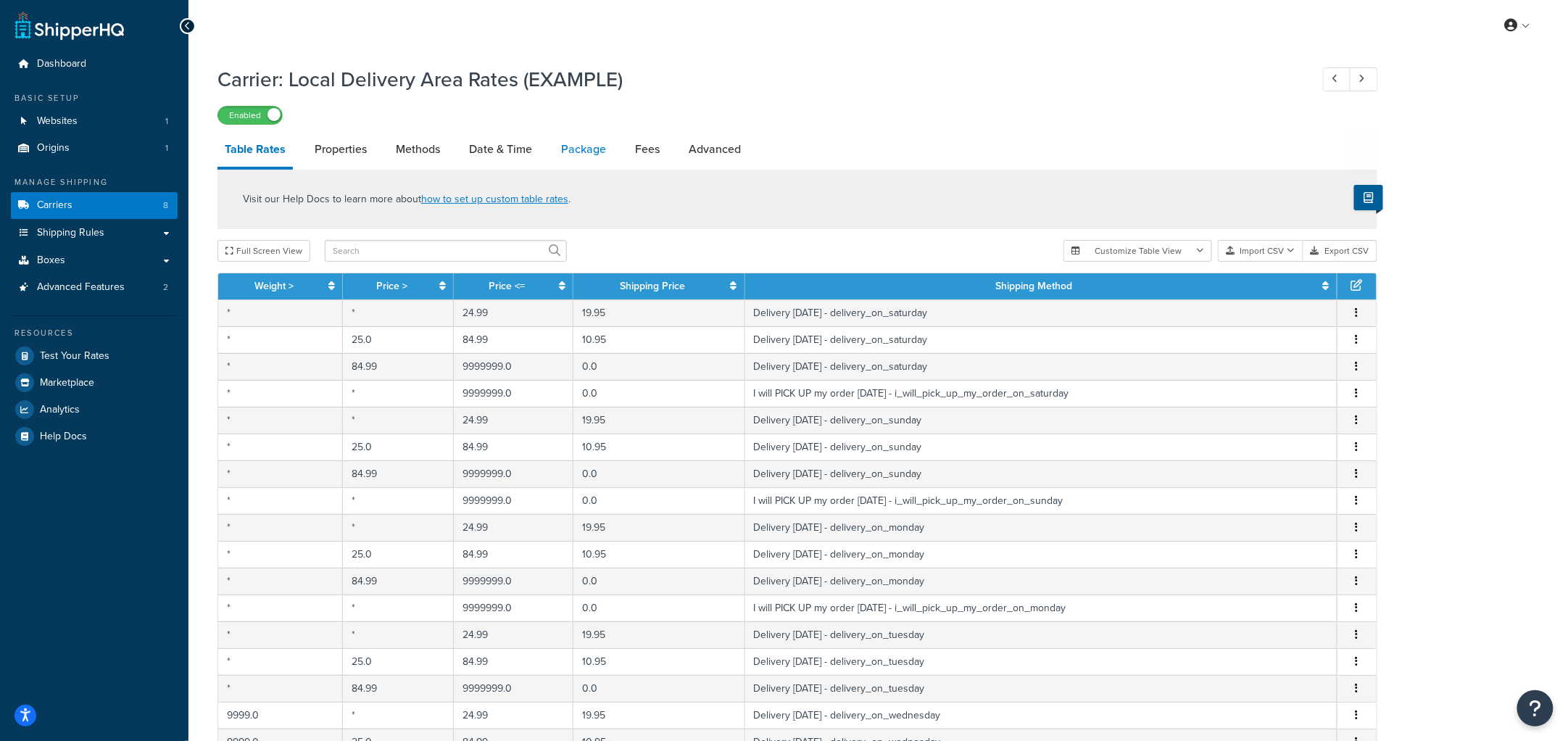
click at [595, 150] on link "Package" at bounding box center [583, 150] width 60 height 35
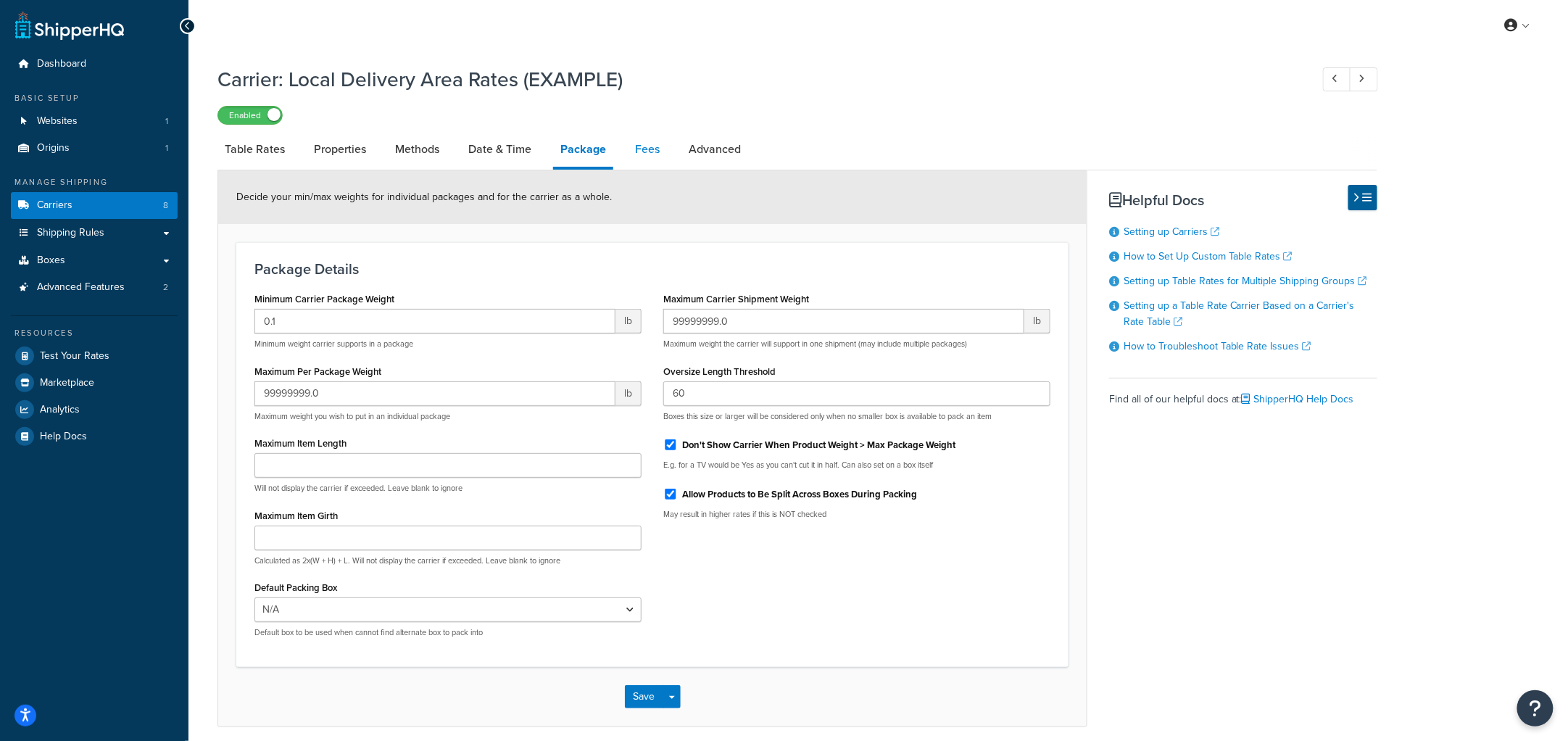
click at [643, 159] on link "Fees" at bounding box center [647, 150] width 39 height 35
select select "AFTER"
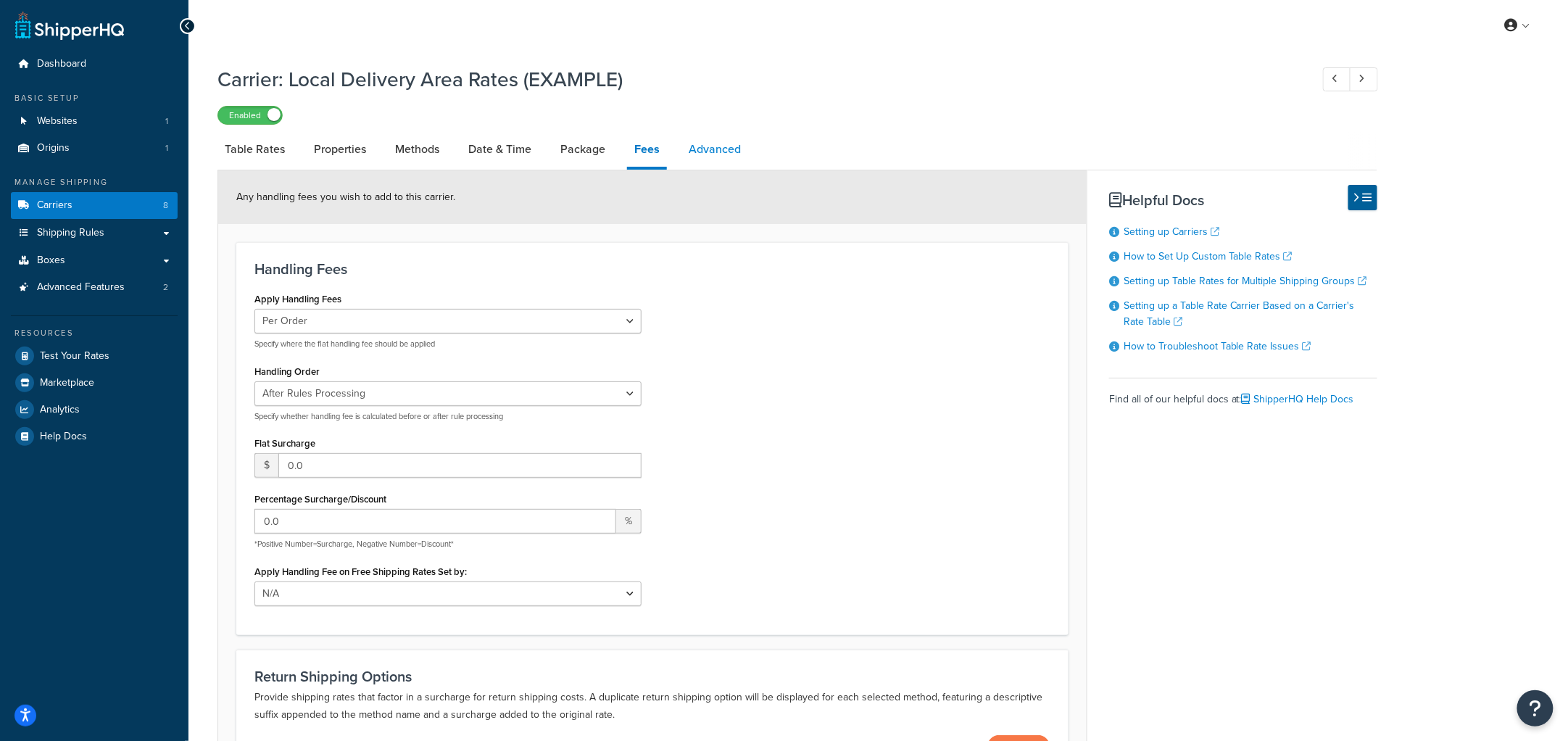
click at [715, 151] on link "Advanced" at bounding box center [715, 150] width 67 height 35
select select "false"
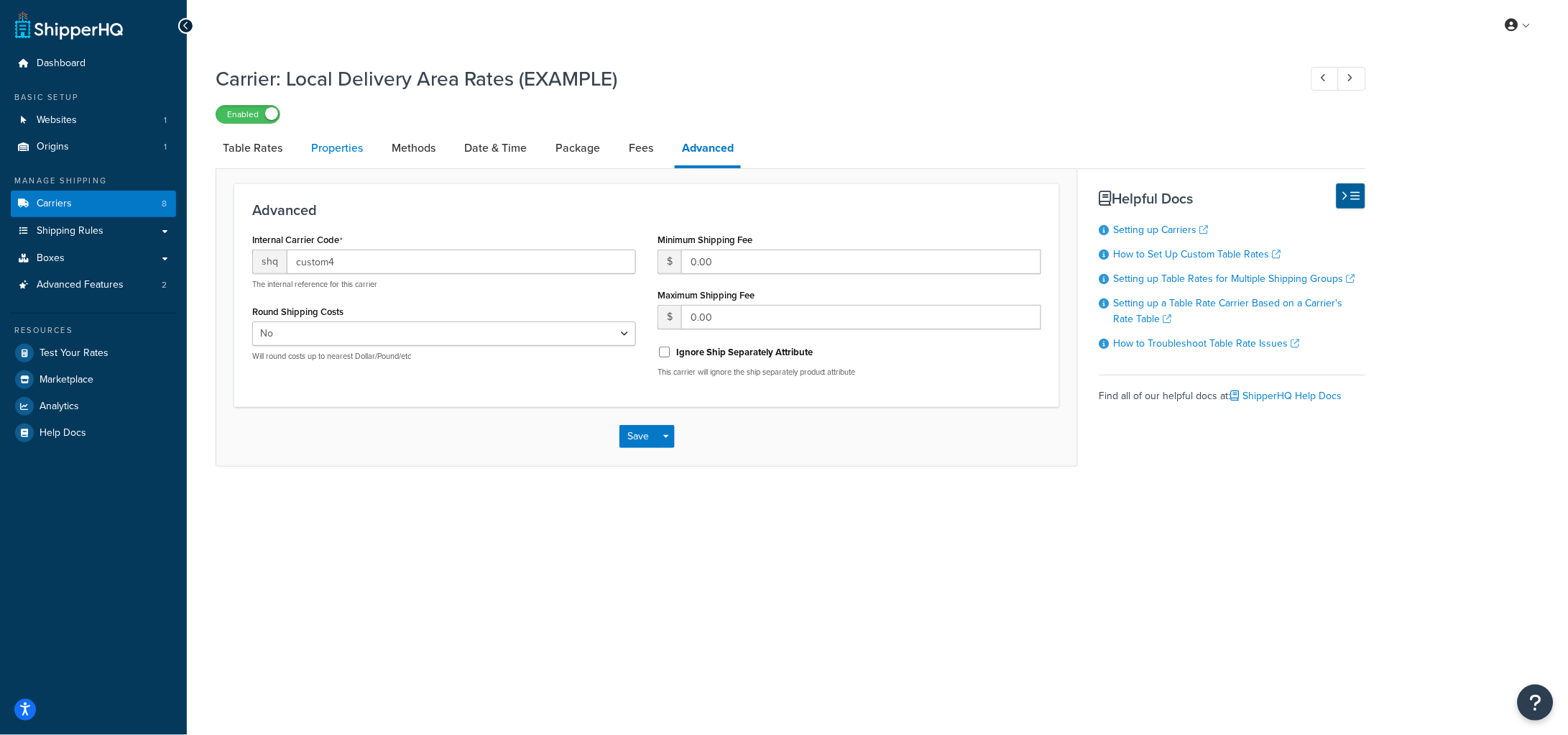
click at [337, 154] on link "Properties" at bounding box center [337, 149] width 66 height 35
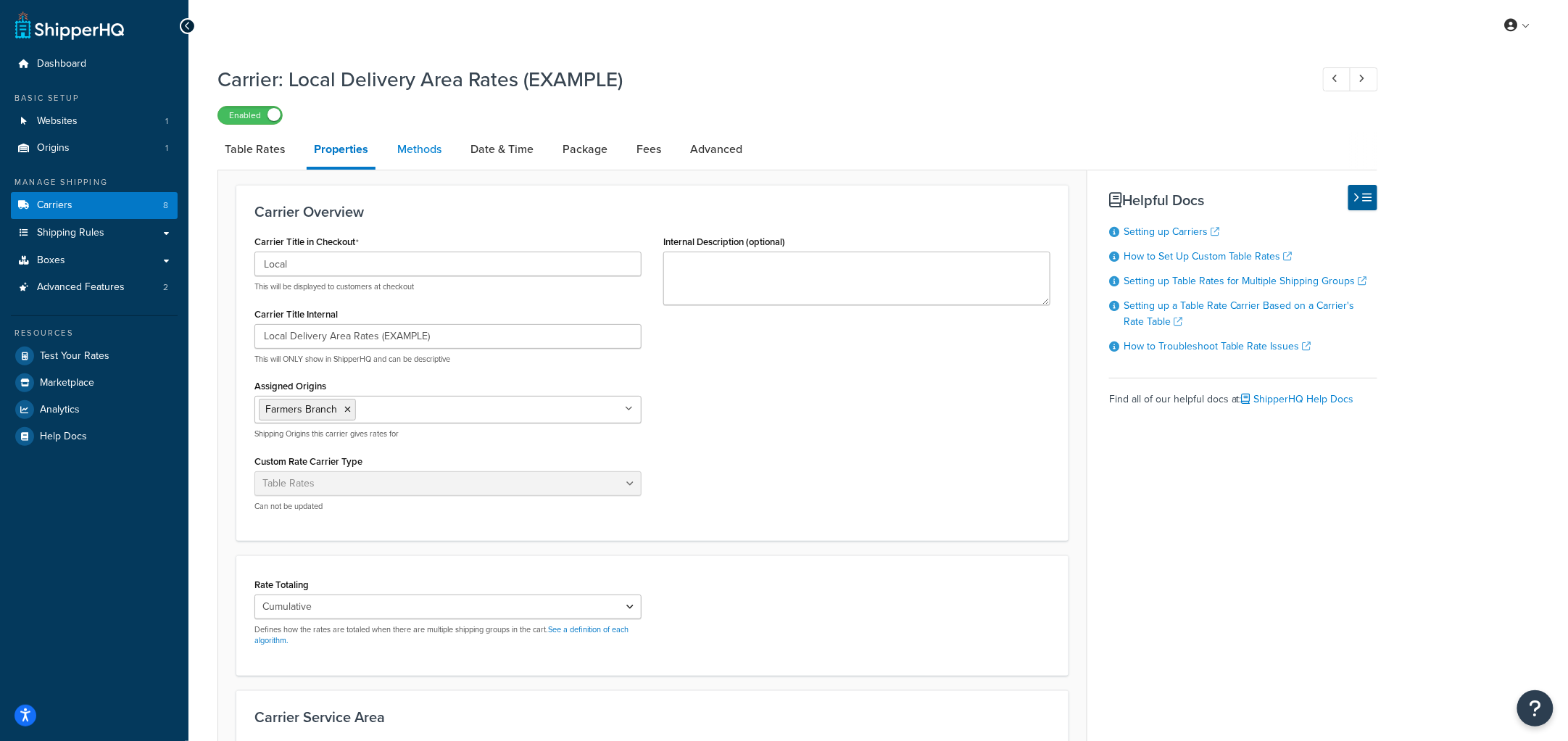
click at [397, 153] on link "Methods" at bounding box center [419, 150] width 59 height 35
select select "25"
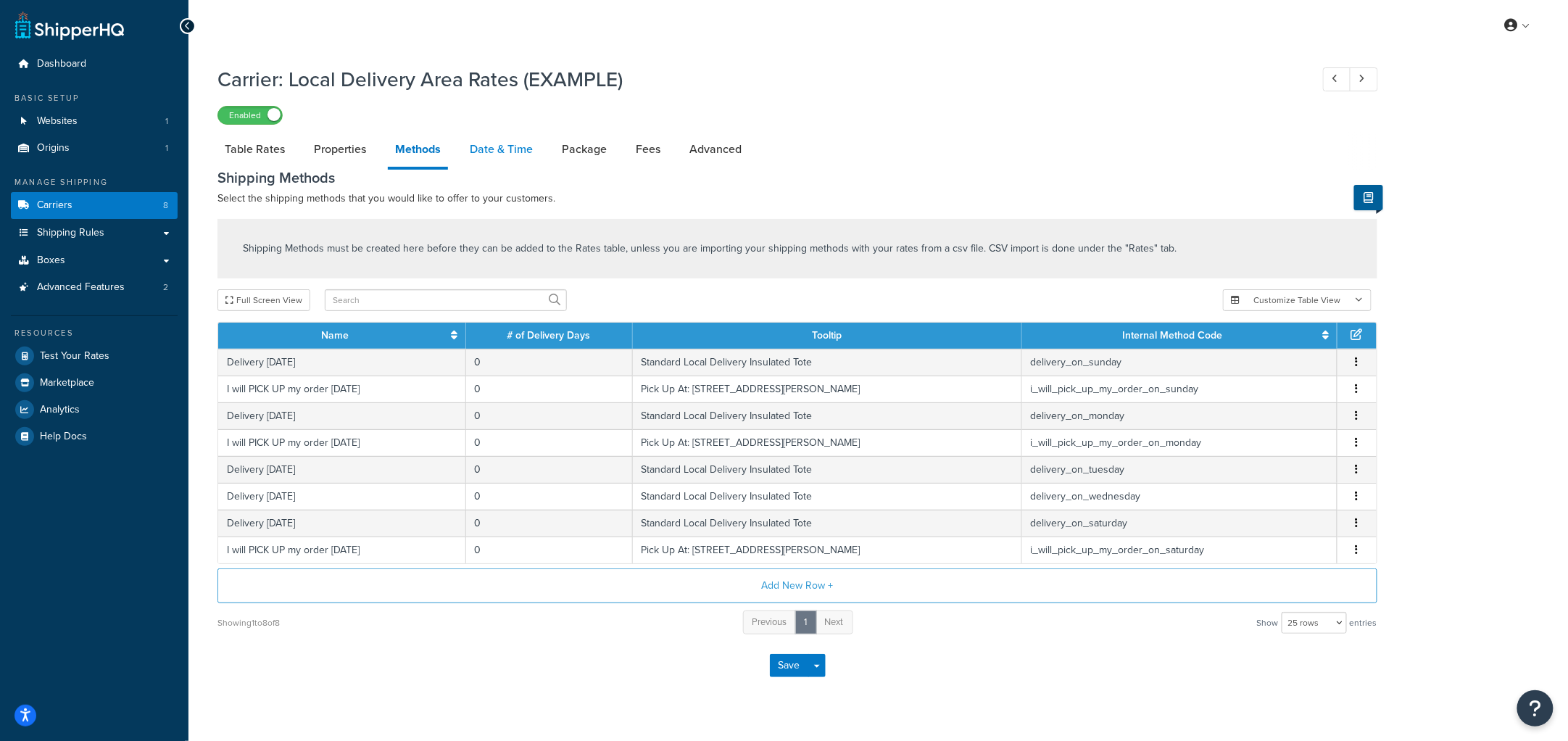
click at [496, 162] on link "Date & Time" at bounding box center [501, 150] width 78 height 35
select select "yMd"
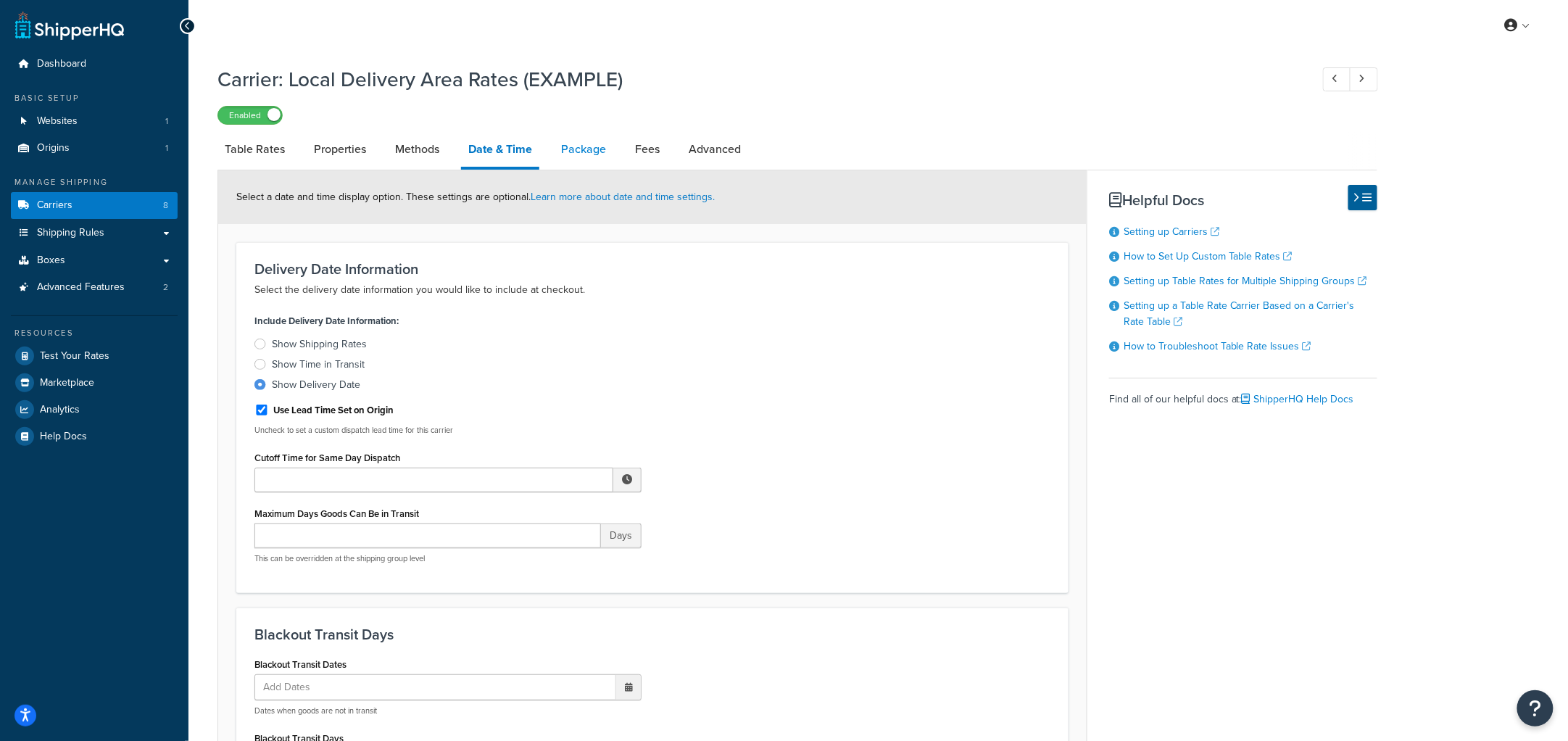
click at [584, 162] on link "Package" at bounding box center [583, 150] width 60 height 35
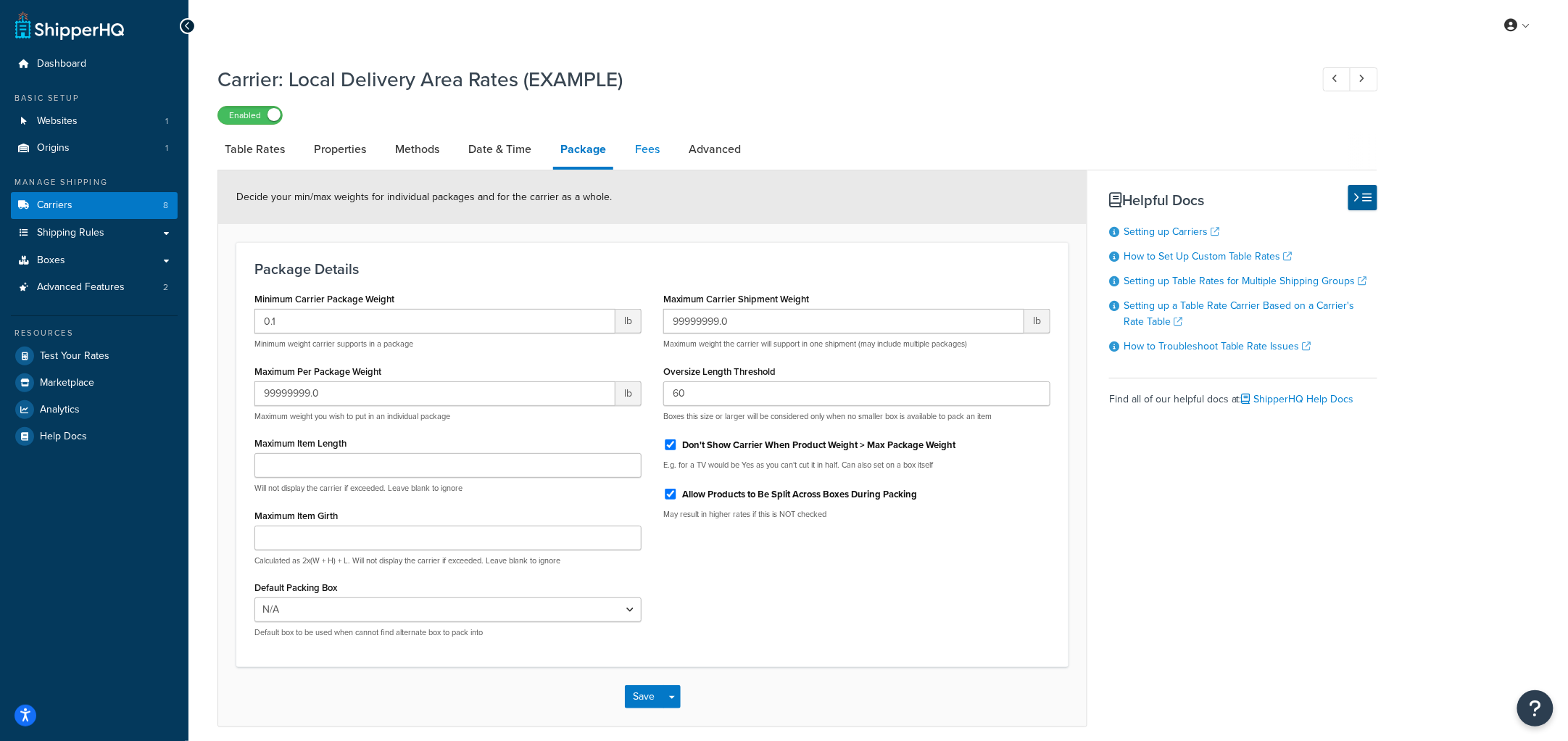
click at [649, 152] on link "Fees" at bounding box center [647, 150] width 39 height 35
select select "AFTER"
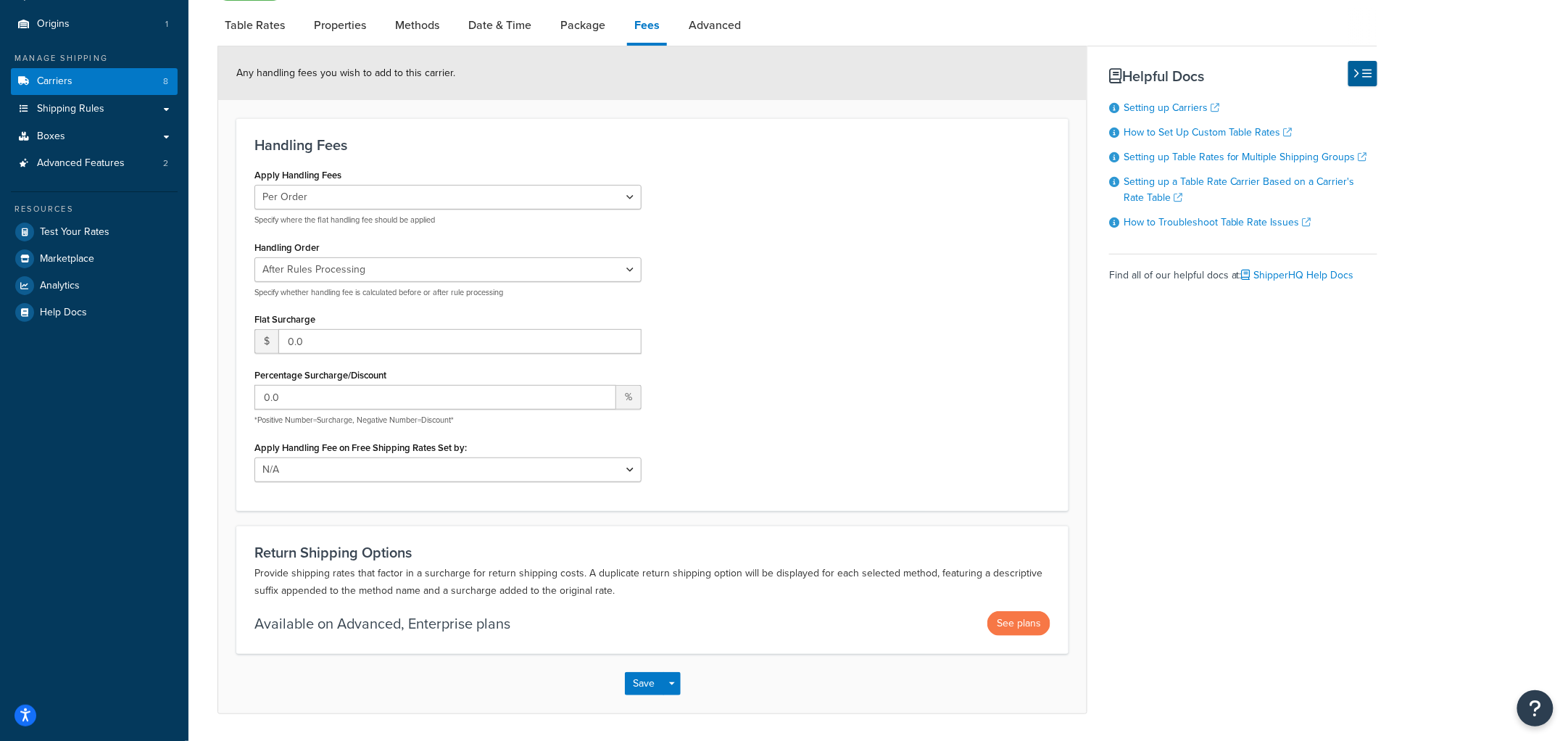
scroll to position [124, 0]
click at [820, 342] on div "Apply Handling Fees Per Order Per Item Per Package Specify where the flat handl…" at bounding box center [653, 328] width 818 height 328
click at [595, 27] on link "Package" at bounding box center [583, 25] width 60 height 35
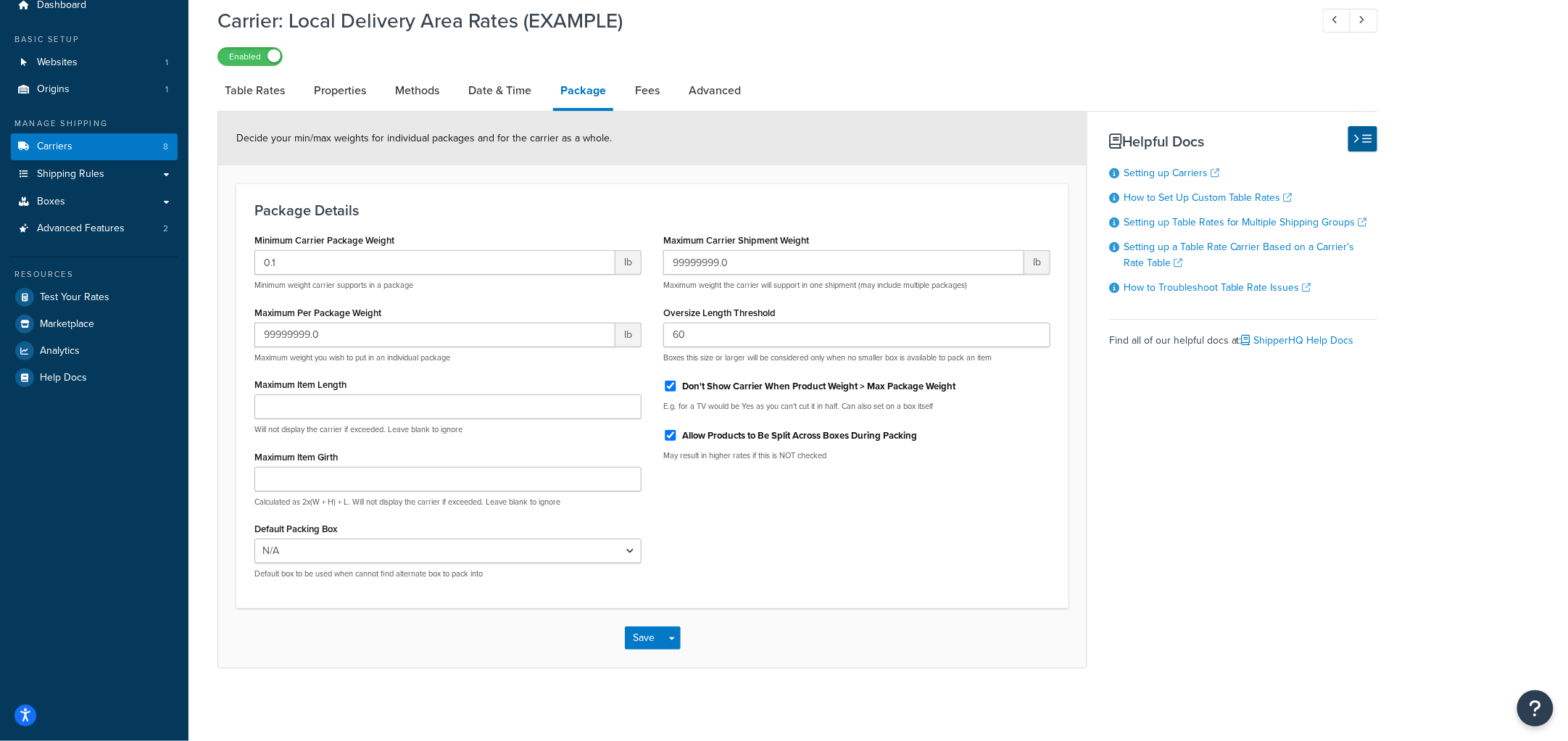
scroll to position [58, 0]
click at [496, 89] on link "Date & Time" at bounding box center [499, 91] width 78 height 35
select select "yMd"
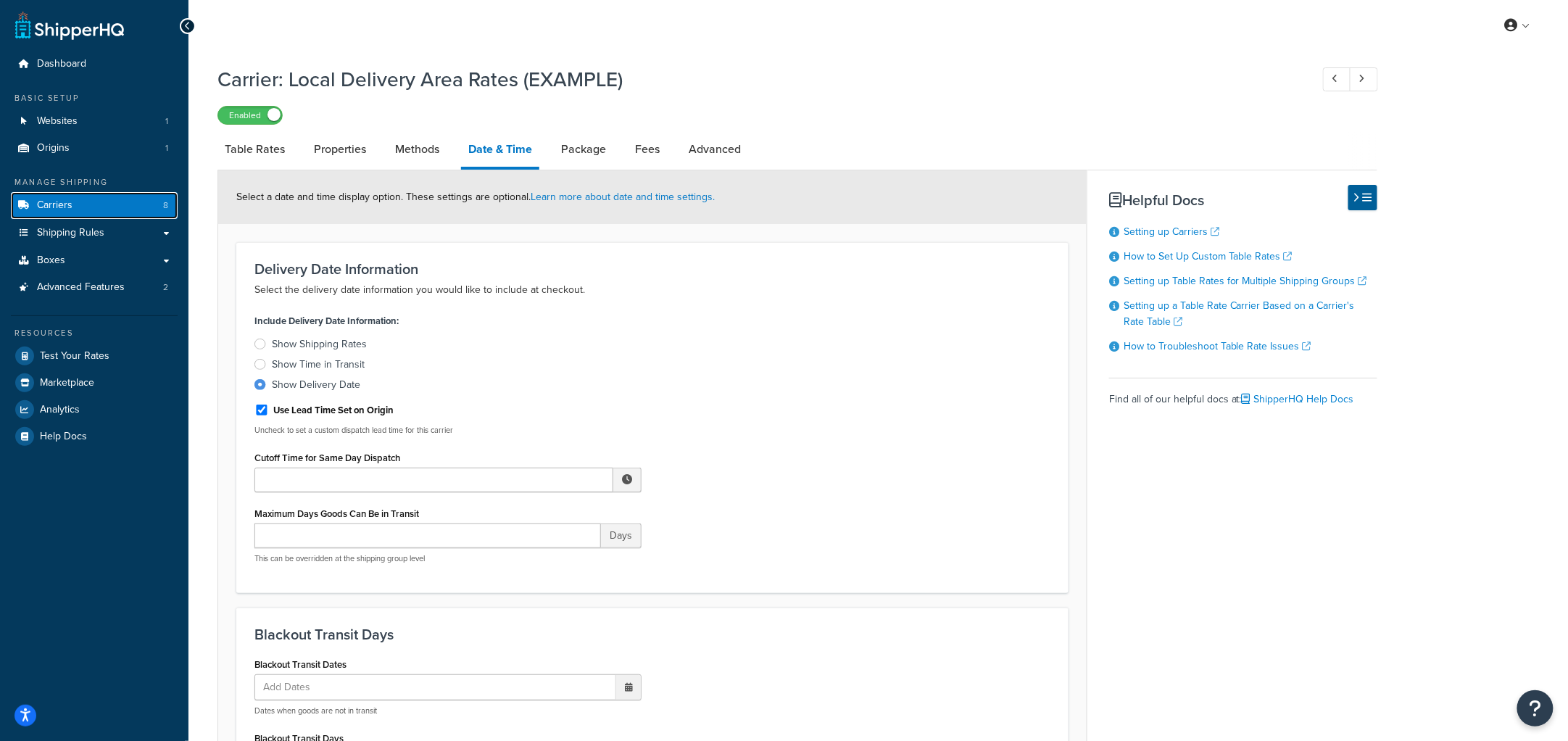
click at [86, 198] on link "Carriers 8" at bounding box center [94, 205] width 166 height 27
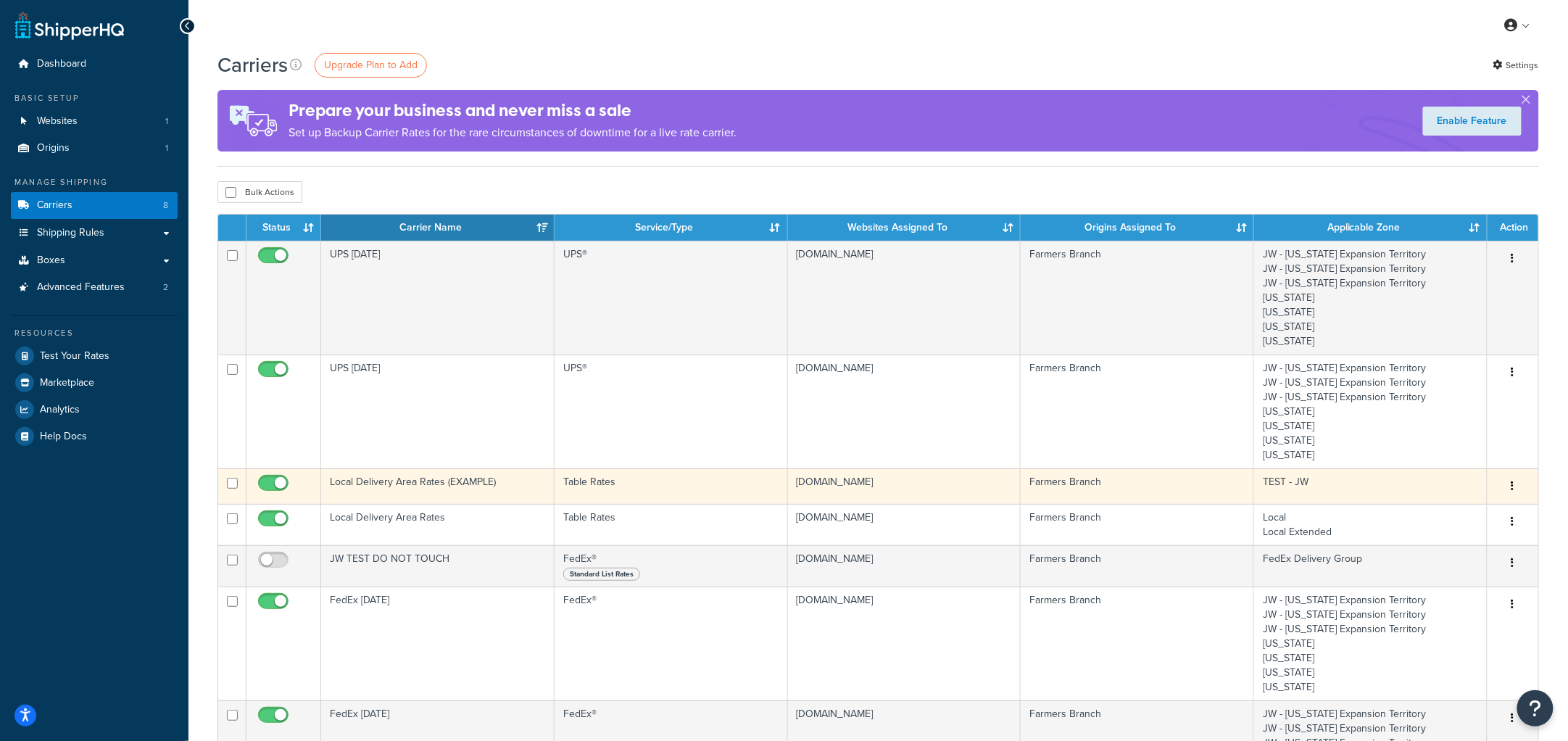
click at [440, 483] on td "Local Delivery Area Rates (EXAMPLE)" at bounding box center [438, 486] width 234 height 36
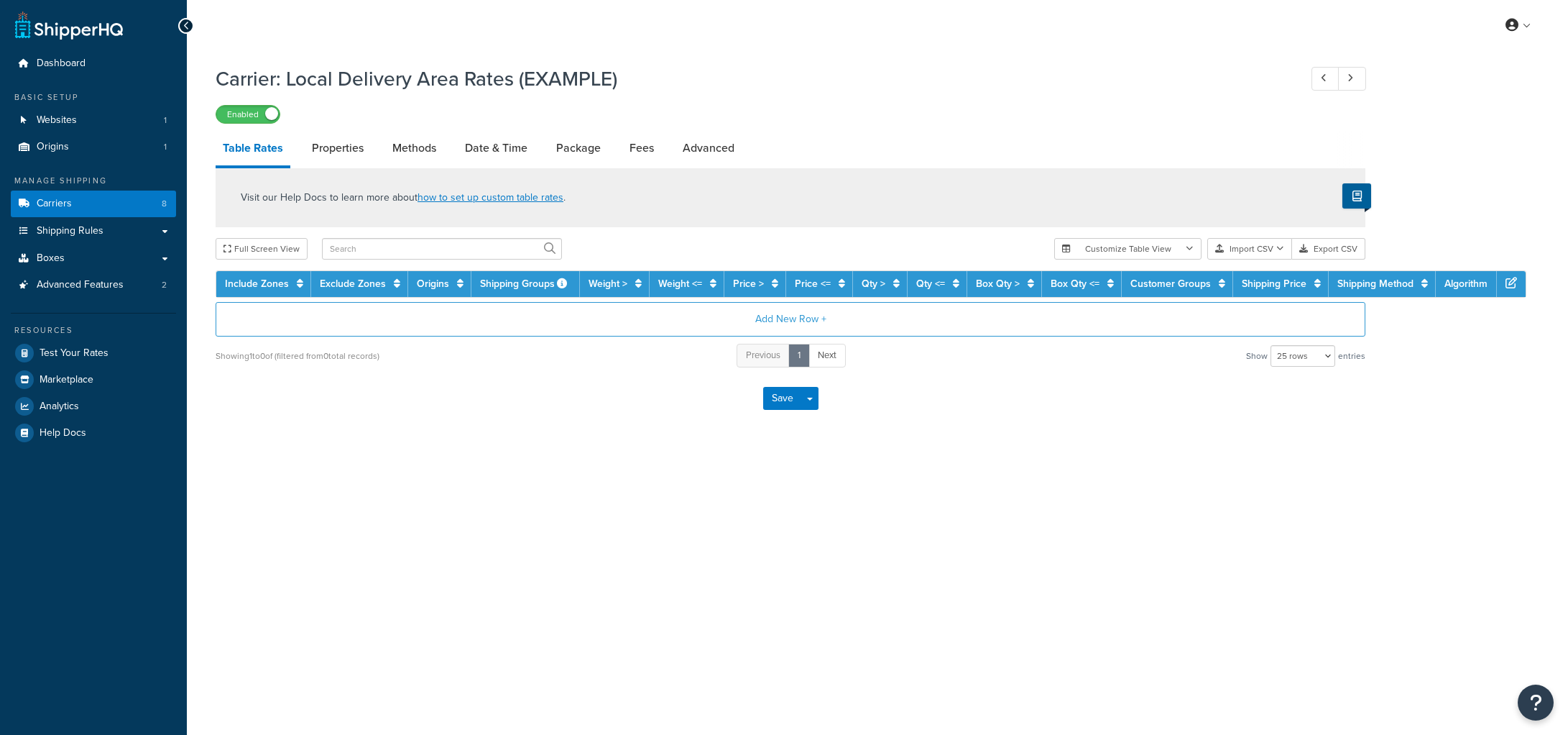
select select "25"
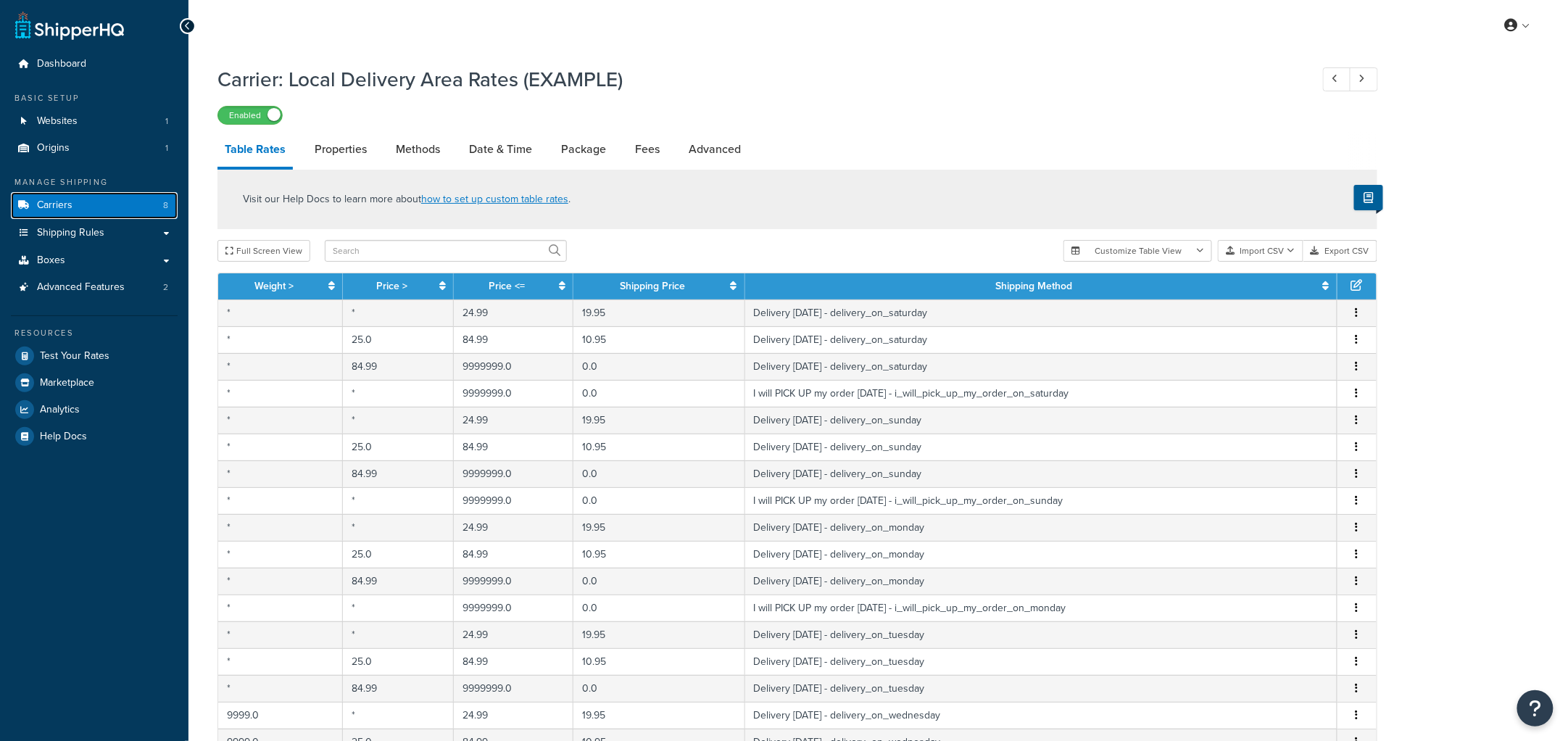
click at [90, 202] on link "Carriers 8" at bounding box center [94, 205] width 166 height 27
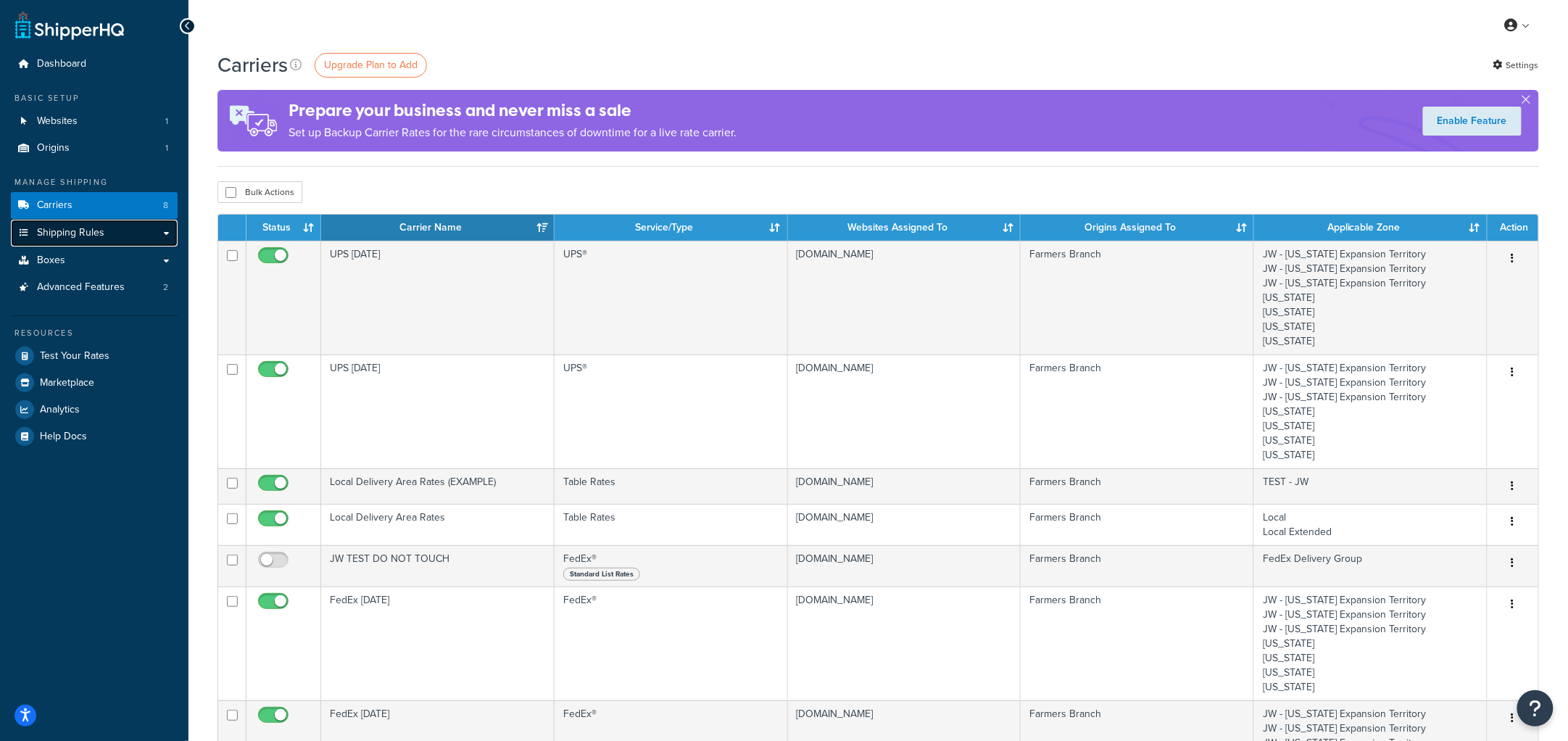
click at [82, 240] on link "Shipping Rules" at bounding box center [94, 233] width 166 height 27
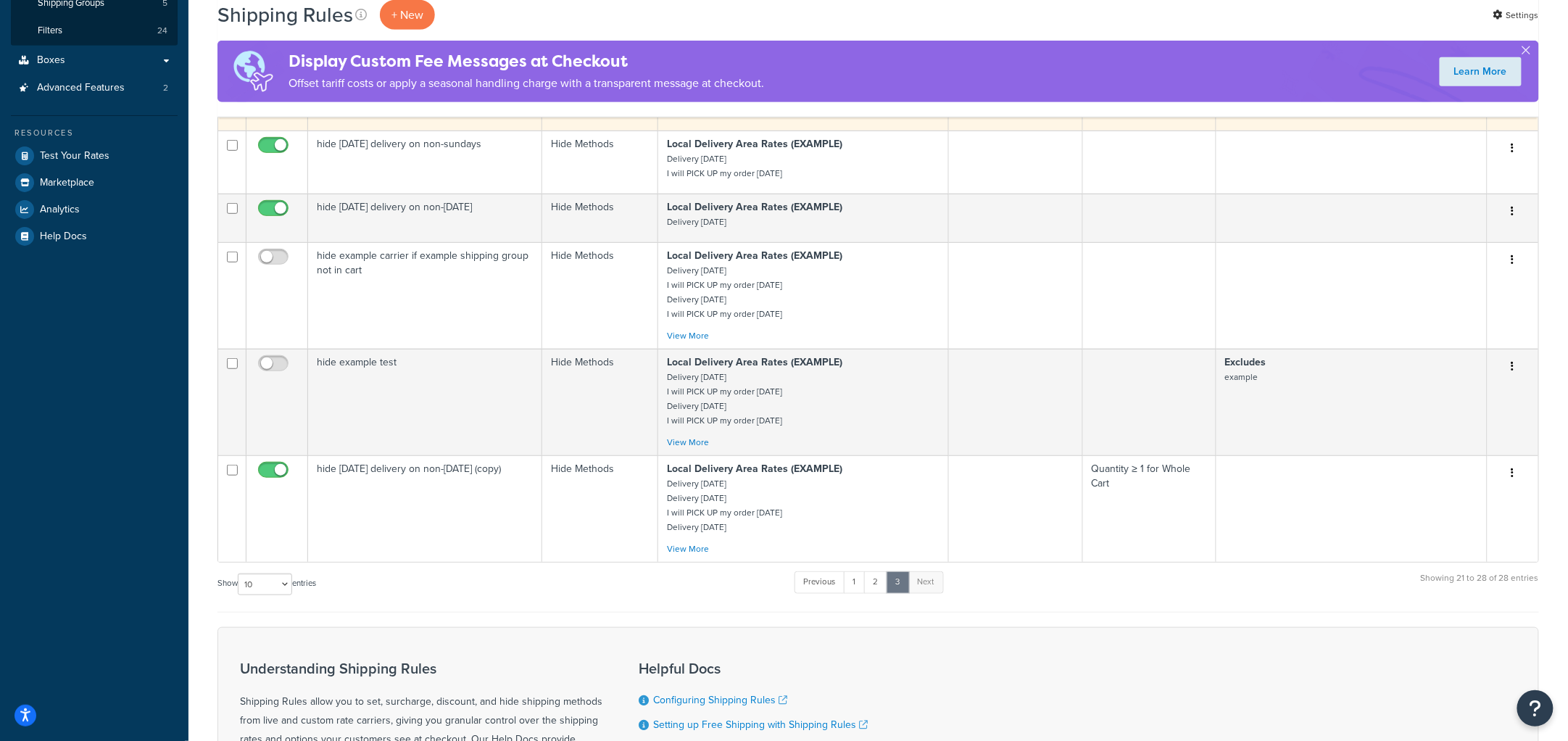
scroll to position [313, 0]
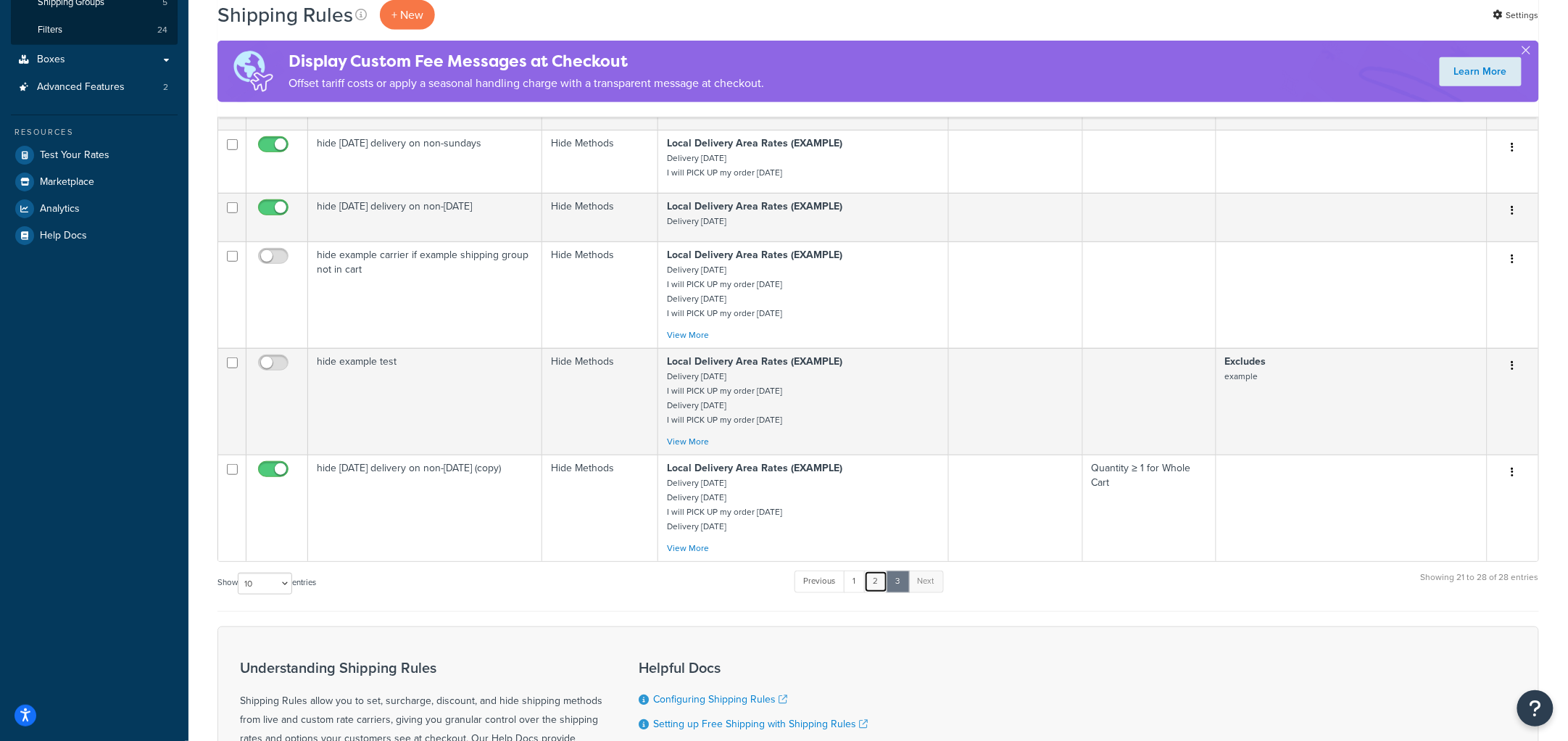
click at [884, 591] on link "2" at bounding box center [876, 581] width 24 height 22
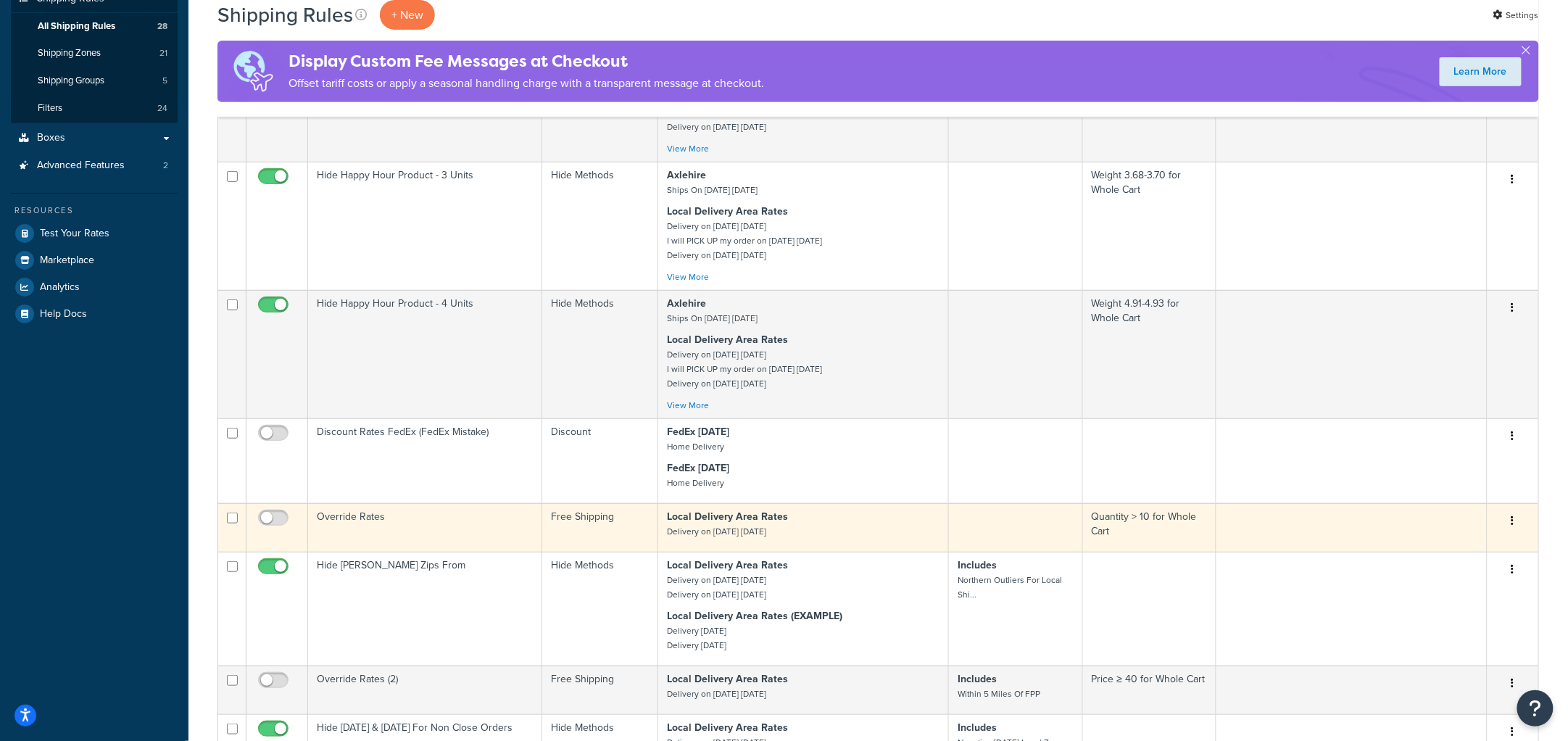
scroll to position [234, 0]
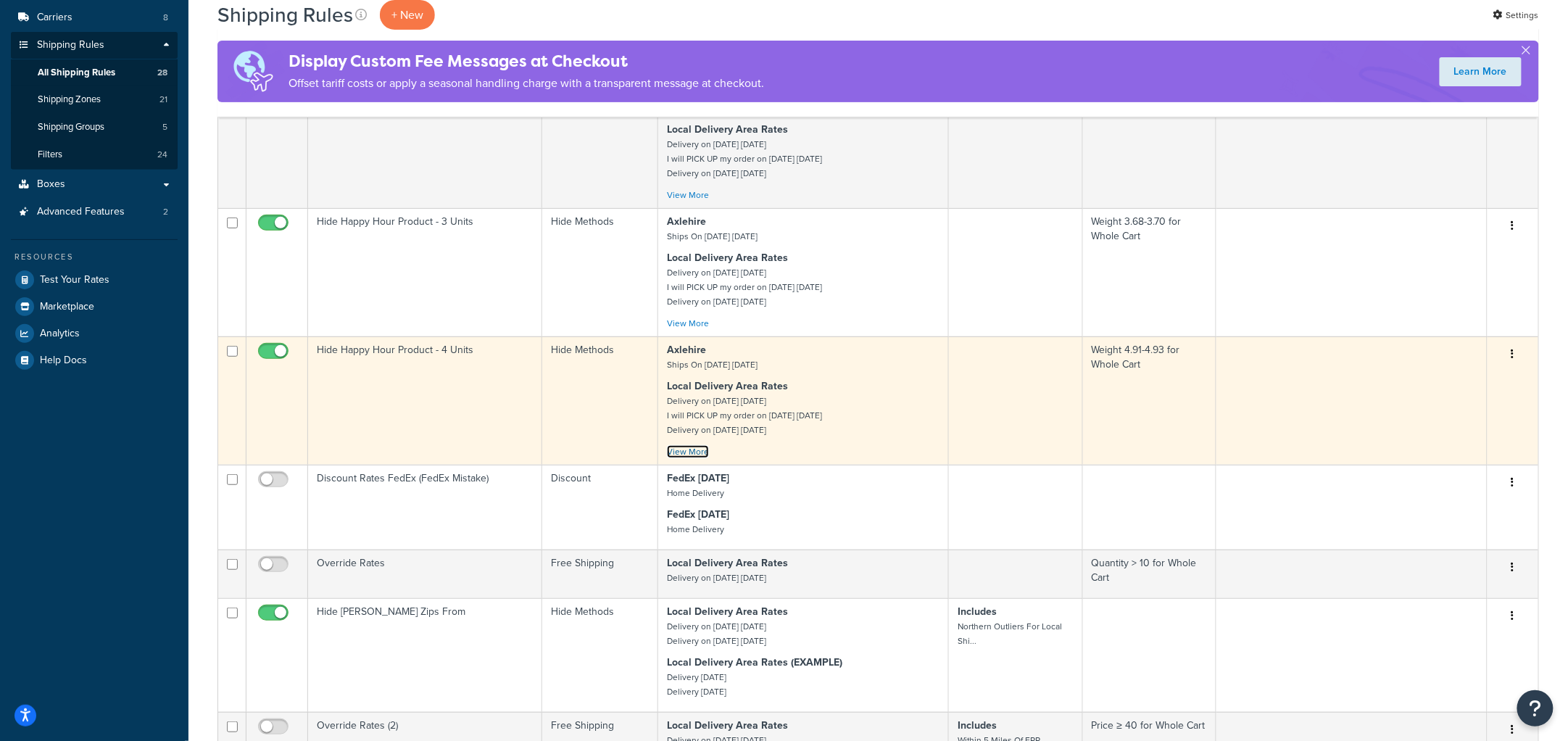
click at [696, 458] on link "View More" at bounding box center [688, 451] width 42 height 13
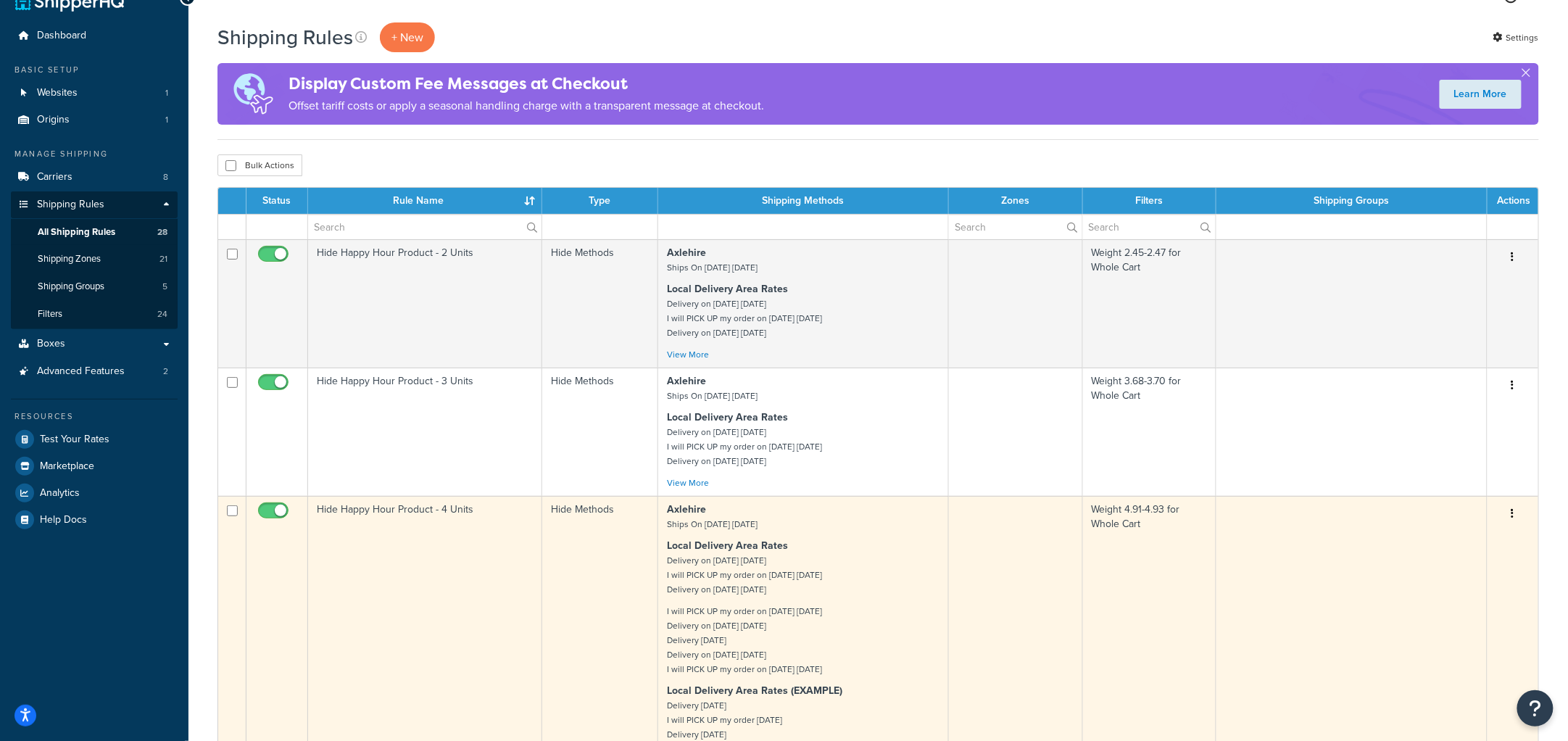
scroll to position [0, 0]
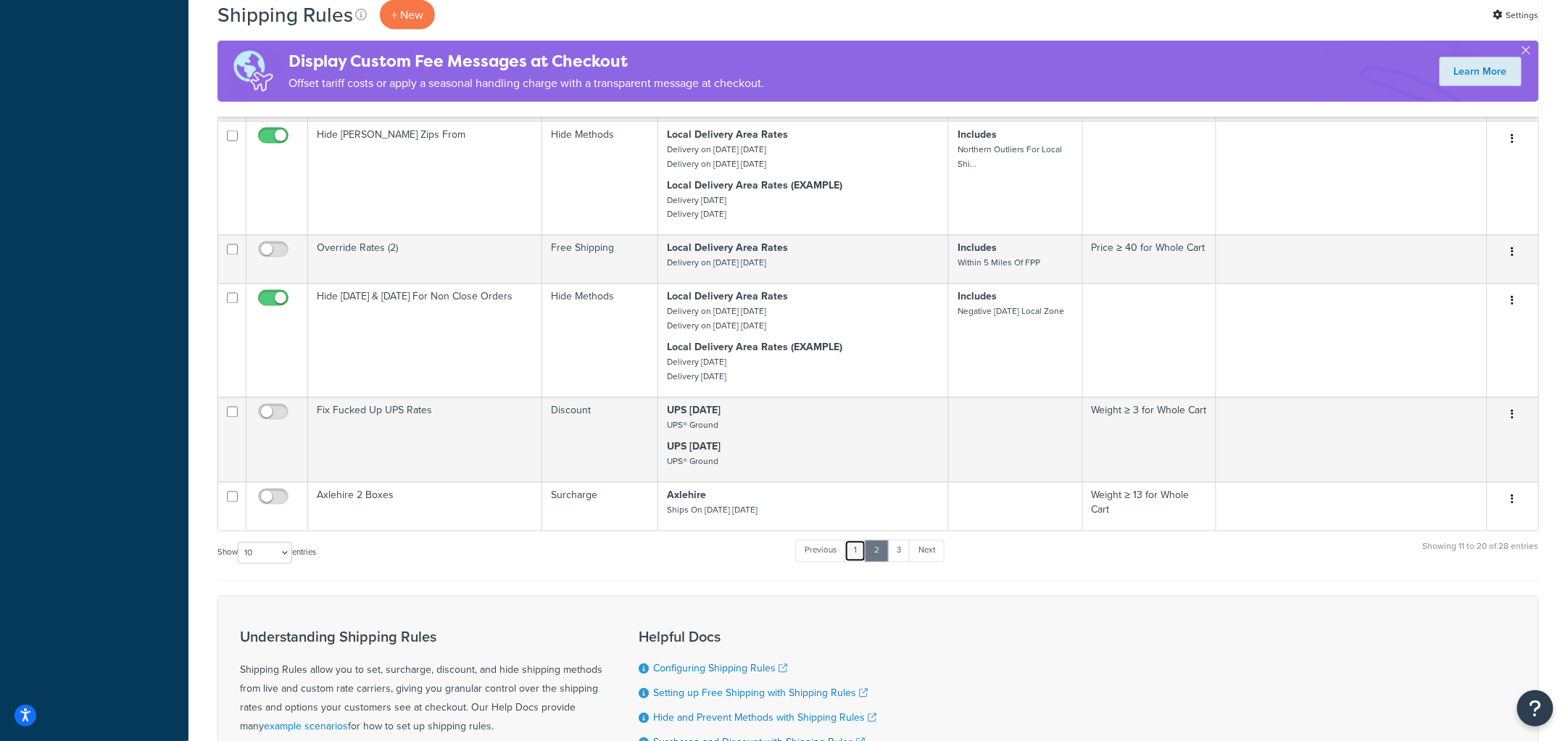
click at [859, 561] on link "1" at bounding box center [855, 551] width 22 height 22
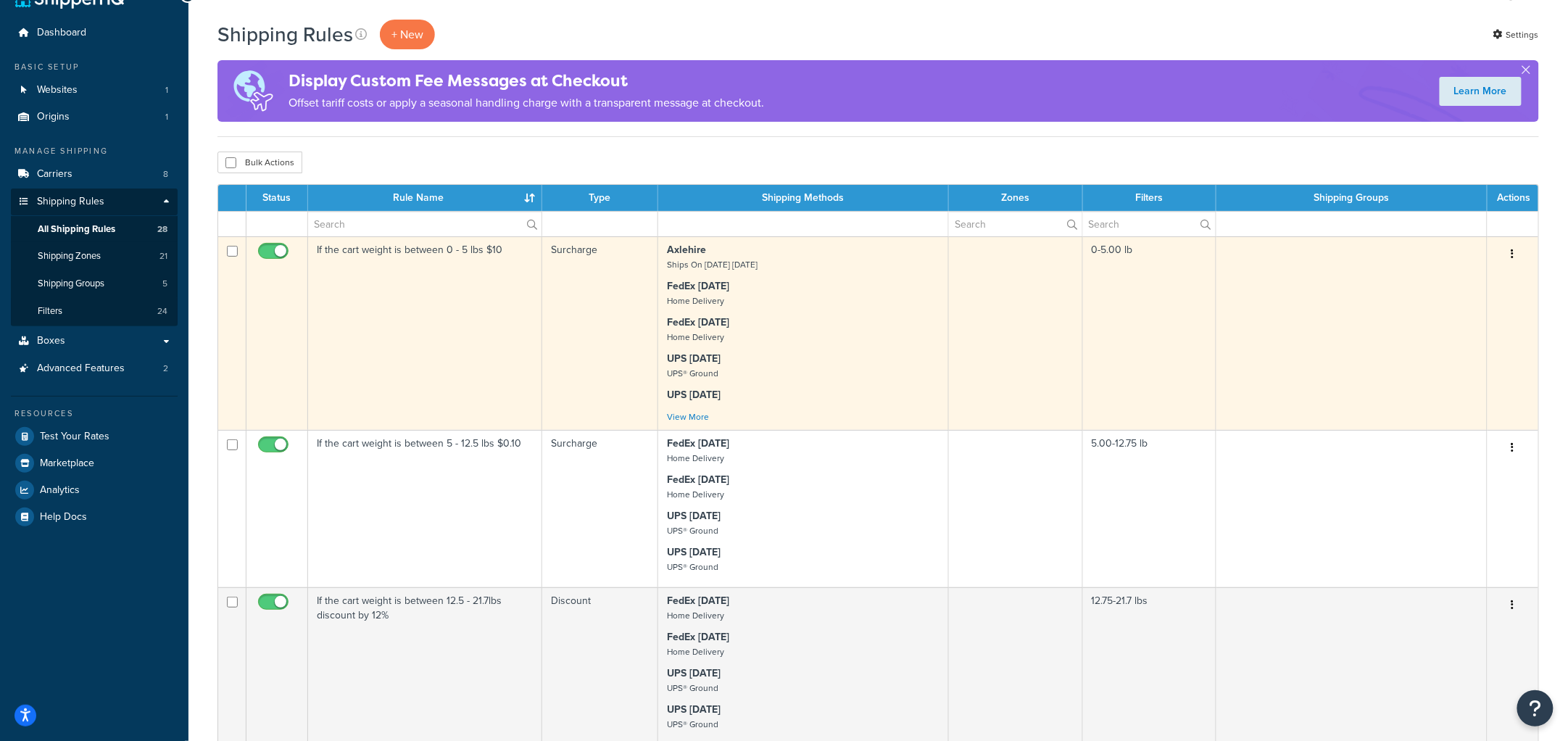
scroll to position [31, 0]
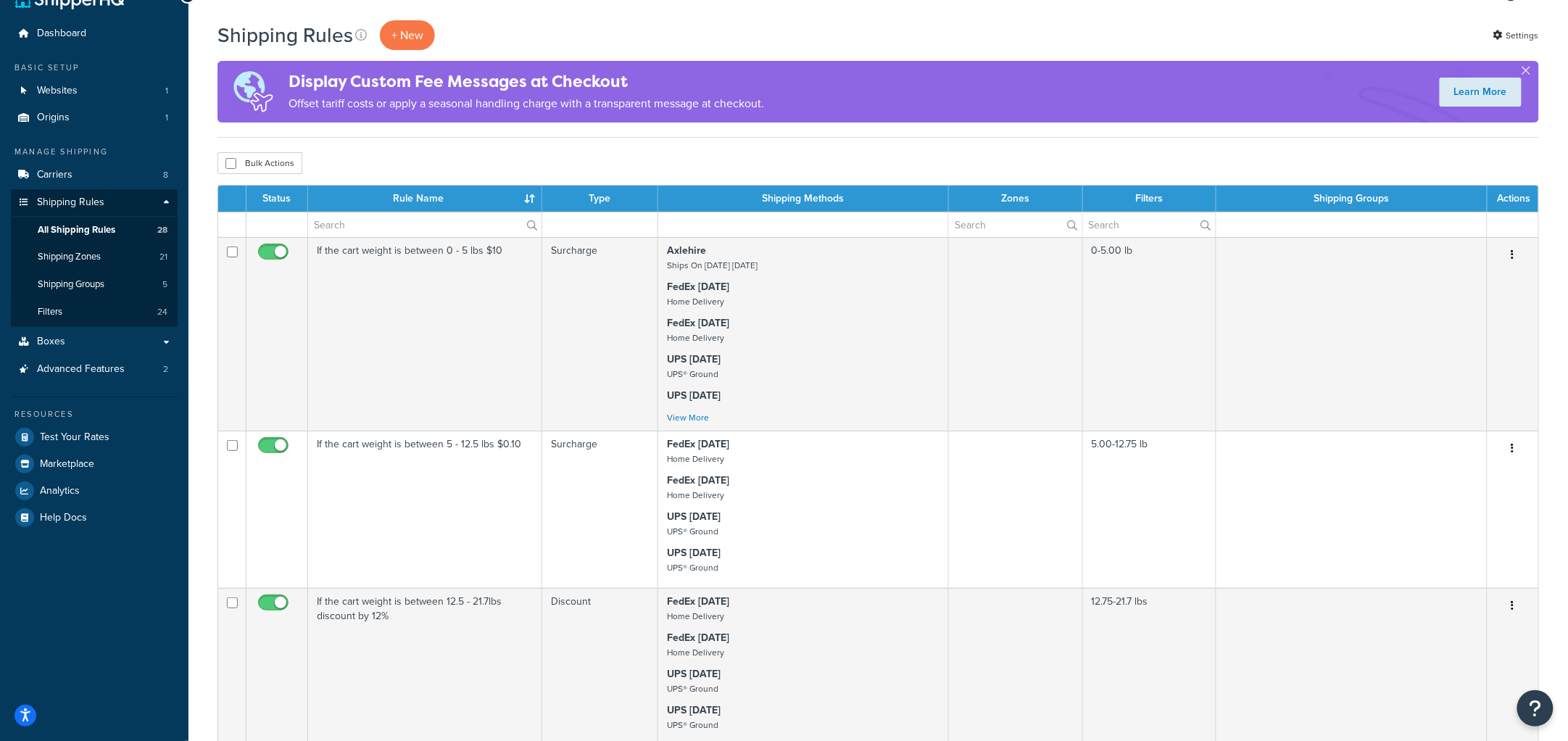
drag, startPoint x: 202, startPoint y: 14, endPoint x: 216, endPoint y: 23, distance: 16.6
click at [218, 42] on h1 "Shipping Rules" at bounding box center [285, 35] width 136 height 28
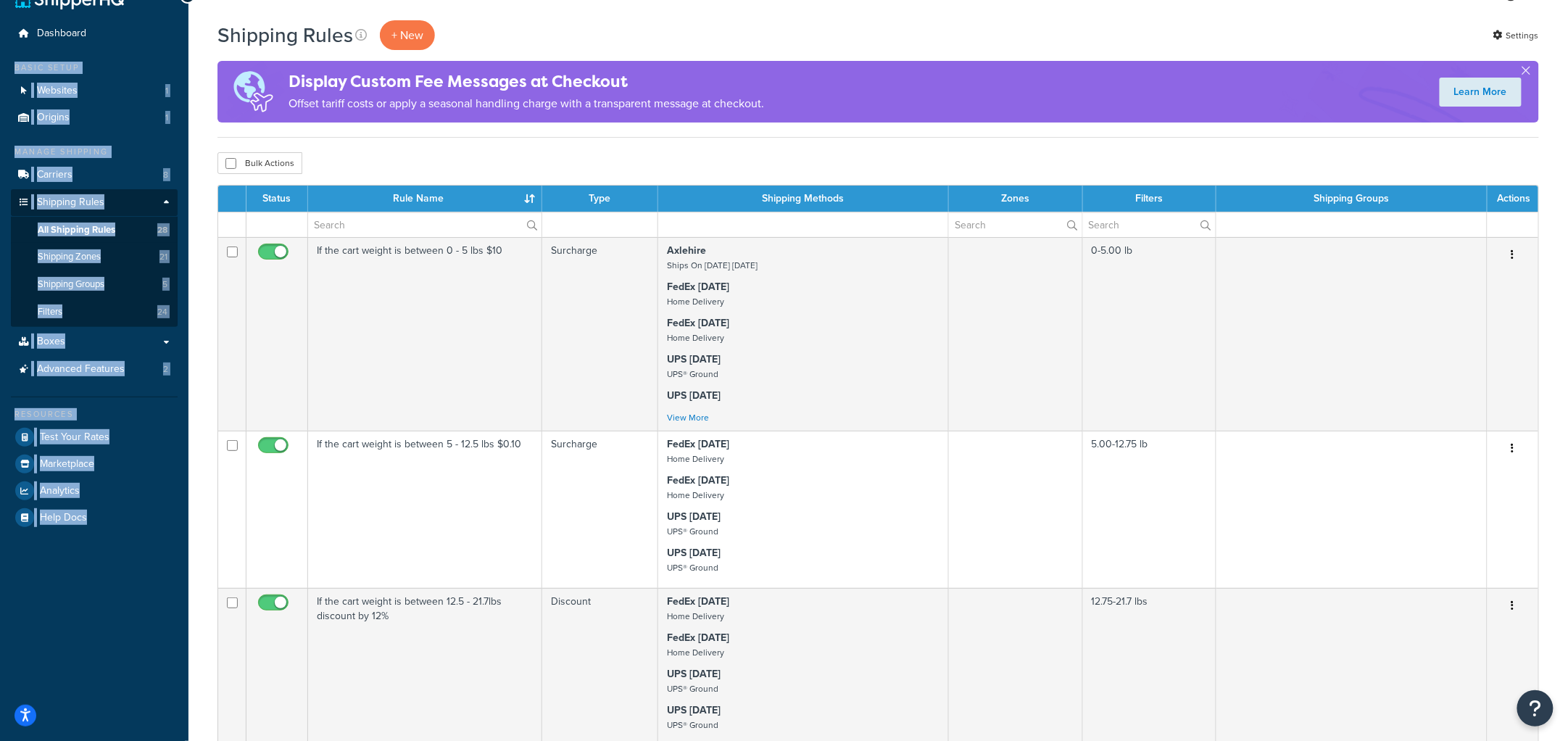
scroll to position [0, 0]
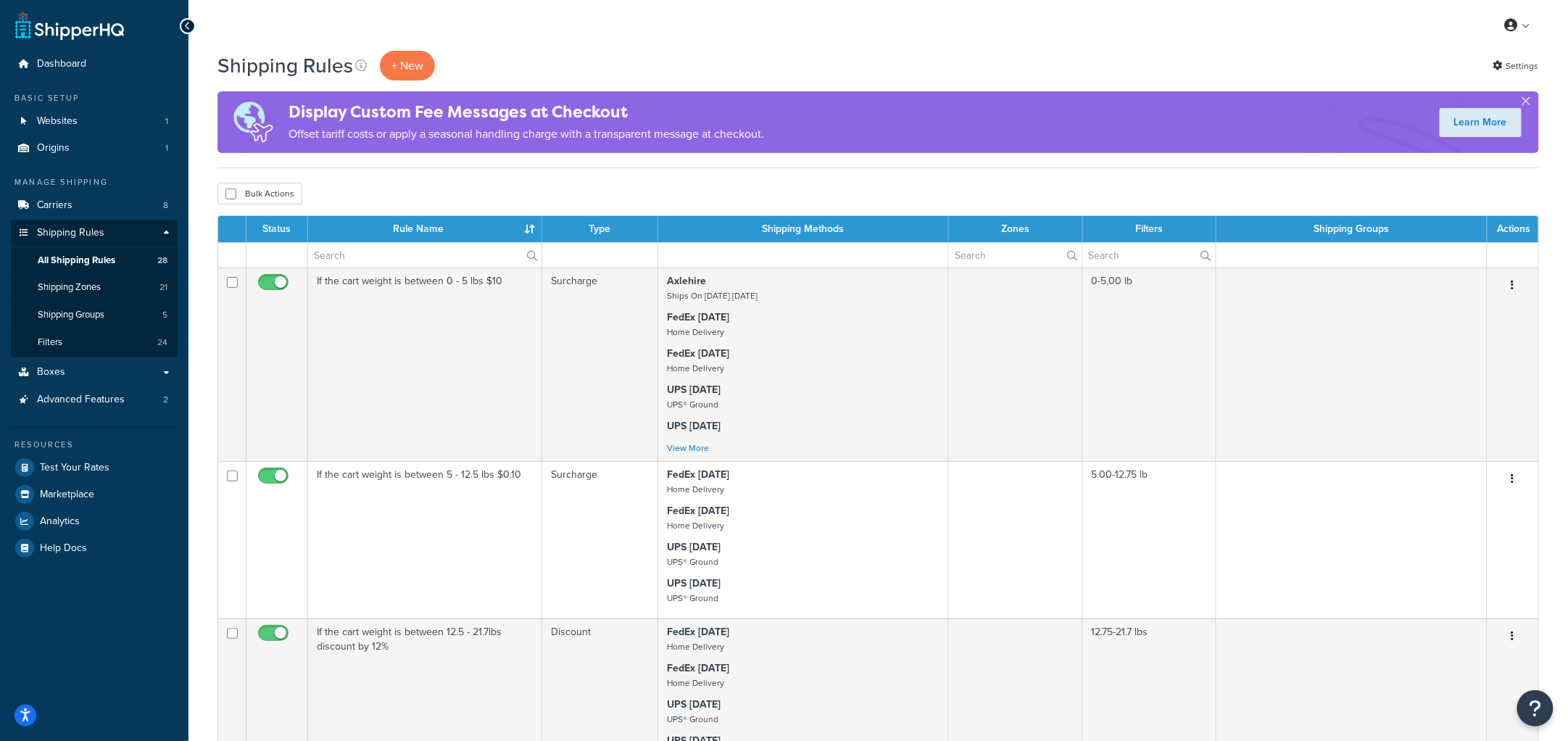
drag, startPoint x: 219, startPoint y: 32, endPoint x: 198, endPoint y: 61, distance: 35.8
click at [230, 57] on h1 "Shipping Rules" at bounding box center [285, 66] width 136 height 28
click at [446, 187] on div "Bulk Actions Duplicate Delete" at bounding box center [878, 194] width 1322 height 22
click at [82, 465] on span "Test Your Rates" at bounding box center [74, 468] width 69 height 12
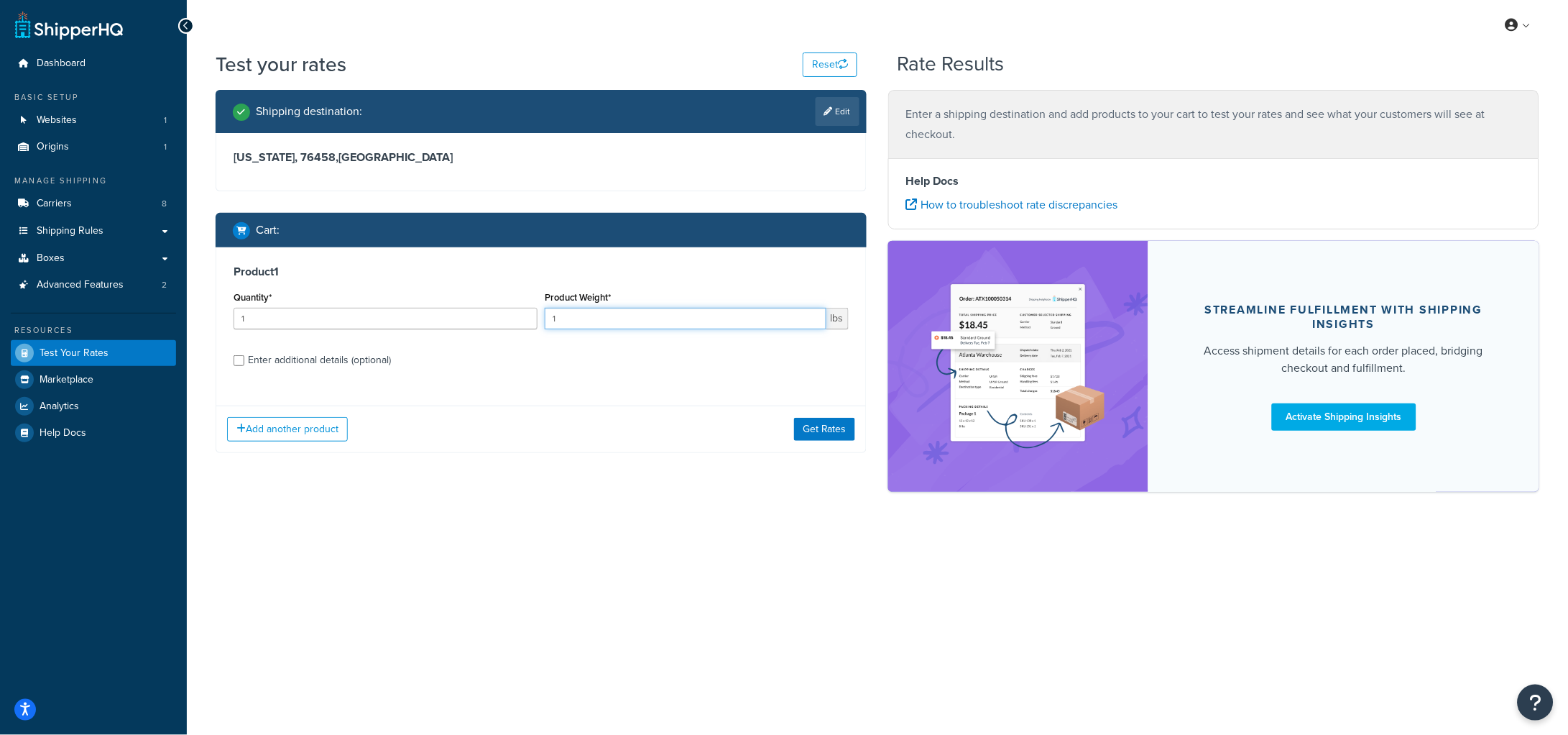
drag, startPoint x: 643, startPoint y: 320, endPoint x: 316, endPoint y: 320, distance: 327.0
click at [316, 320] on div "Quantity* 1 Product Weight* 1 lbs" at bounding box center [541, 314] width 623 height 52
type input "1.3"
click at [566, 369] on div "Product 1 Quantity* 1 Product Weight* 1.3 lbs Enter additional details (optiona…" at bounding box center [541, 321] width 649 height 148
click at [820, 434] on button "Get Rates" at bounding box center [825, 429] width 61 height 23
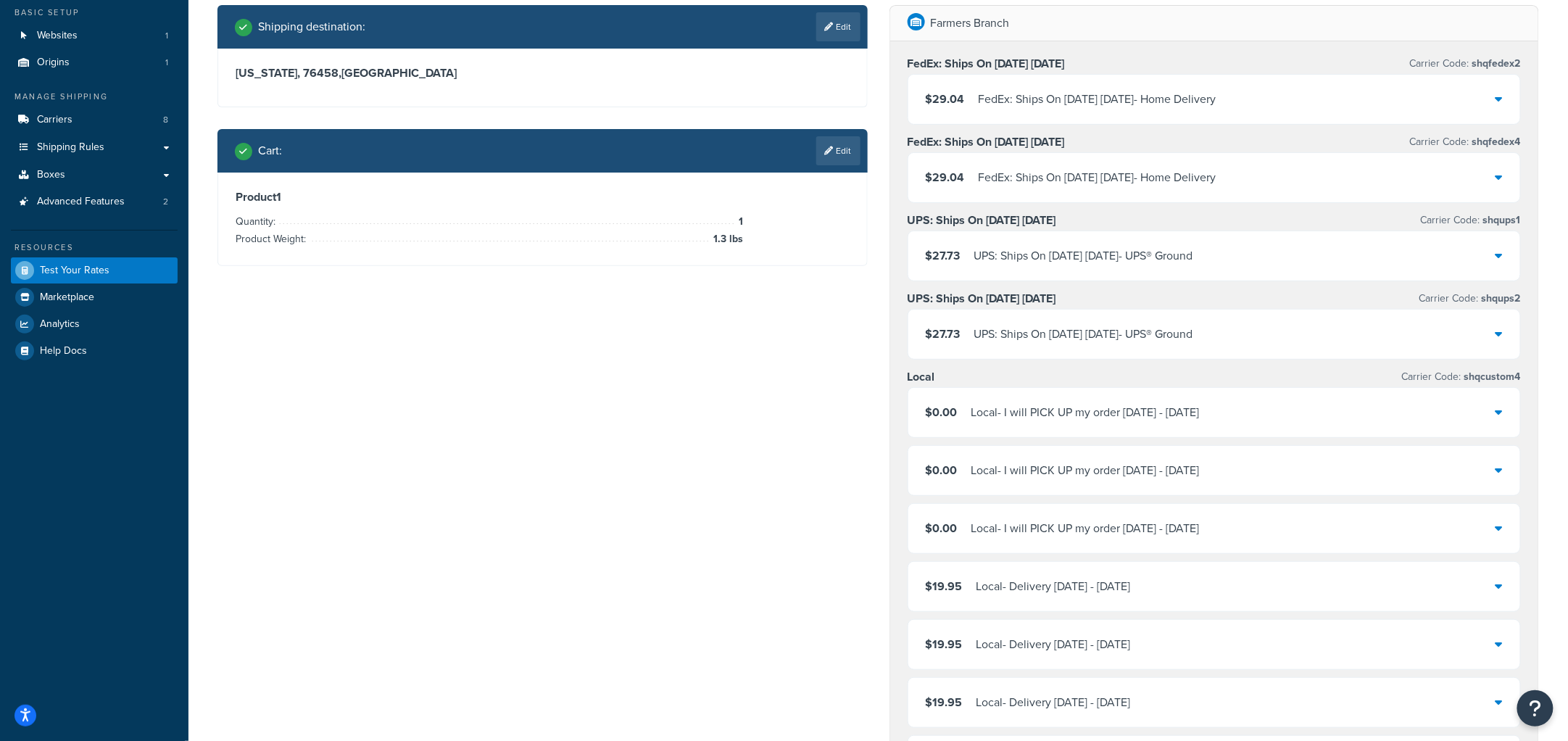
scroll to position [85, 0]
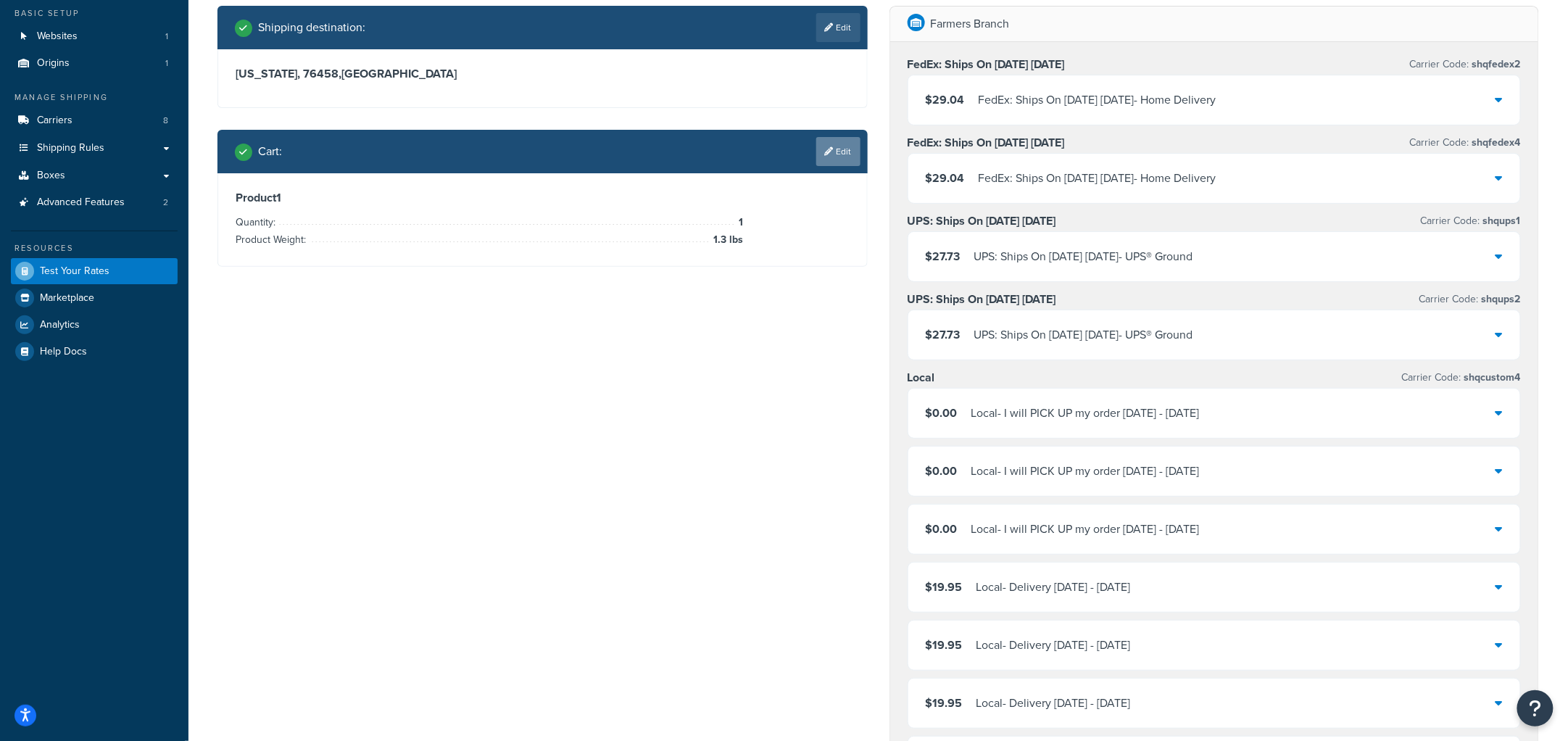
click at [831, 155] on icon at bounding box center [830, 152] width 9 height 9
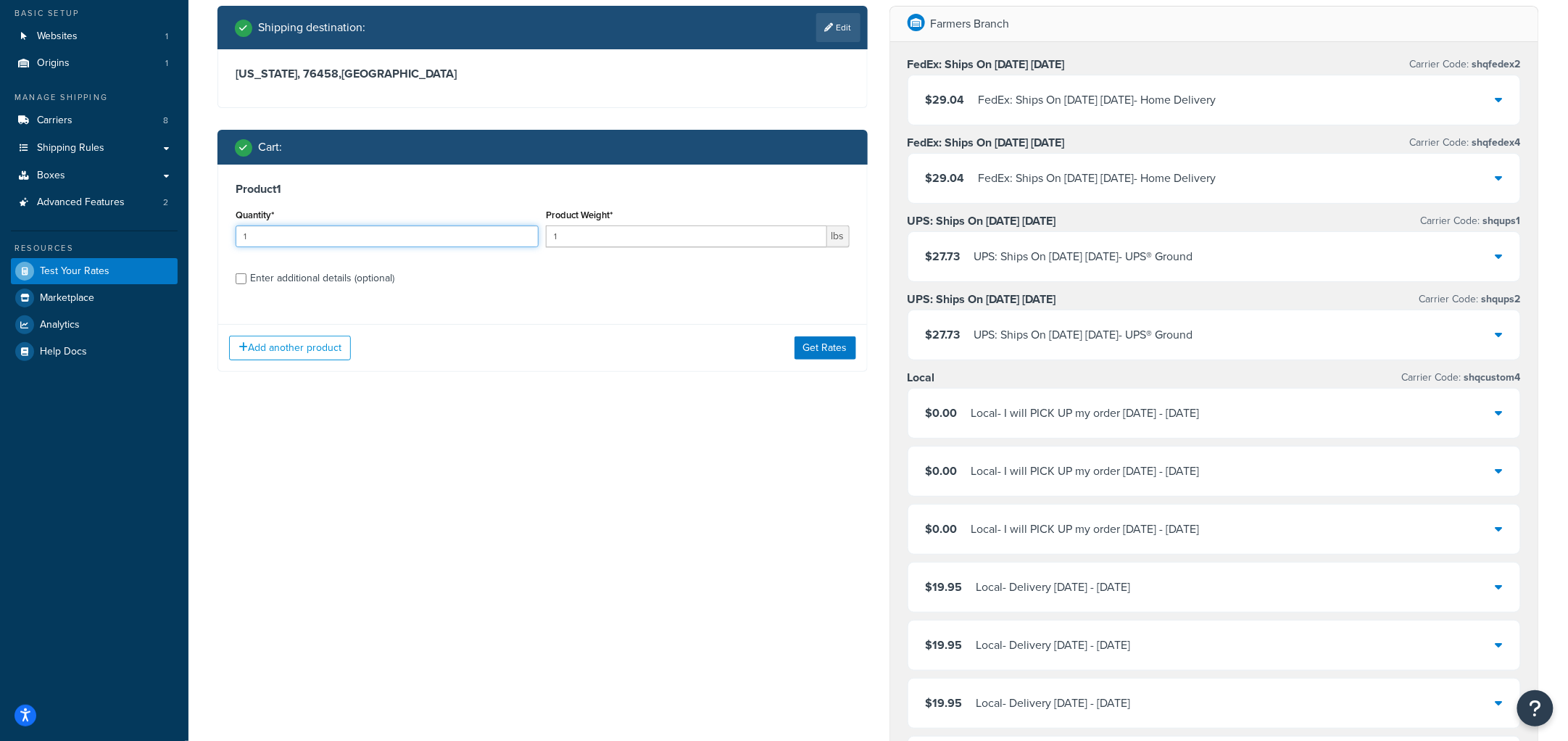
drag, startPoint x: 351, startPoint y: 240, endPoint x: 171, endPoint y: 233, distance: 180.1
click at [171, 233] on div "Dashboard Basic Setup Websites 1 Origins 1 Manage Shipping Carriers 8 Shipping …" at bounding box center [784, 607] width 1568 height 1384
type input "6"
click at [816, 360] on div "Add another product Get Rates" at bounding box center [542, 348] width 649 height 47
click at [818, 356] on button "Get Rates" at bounding box center [825, 348] width 61 height 23
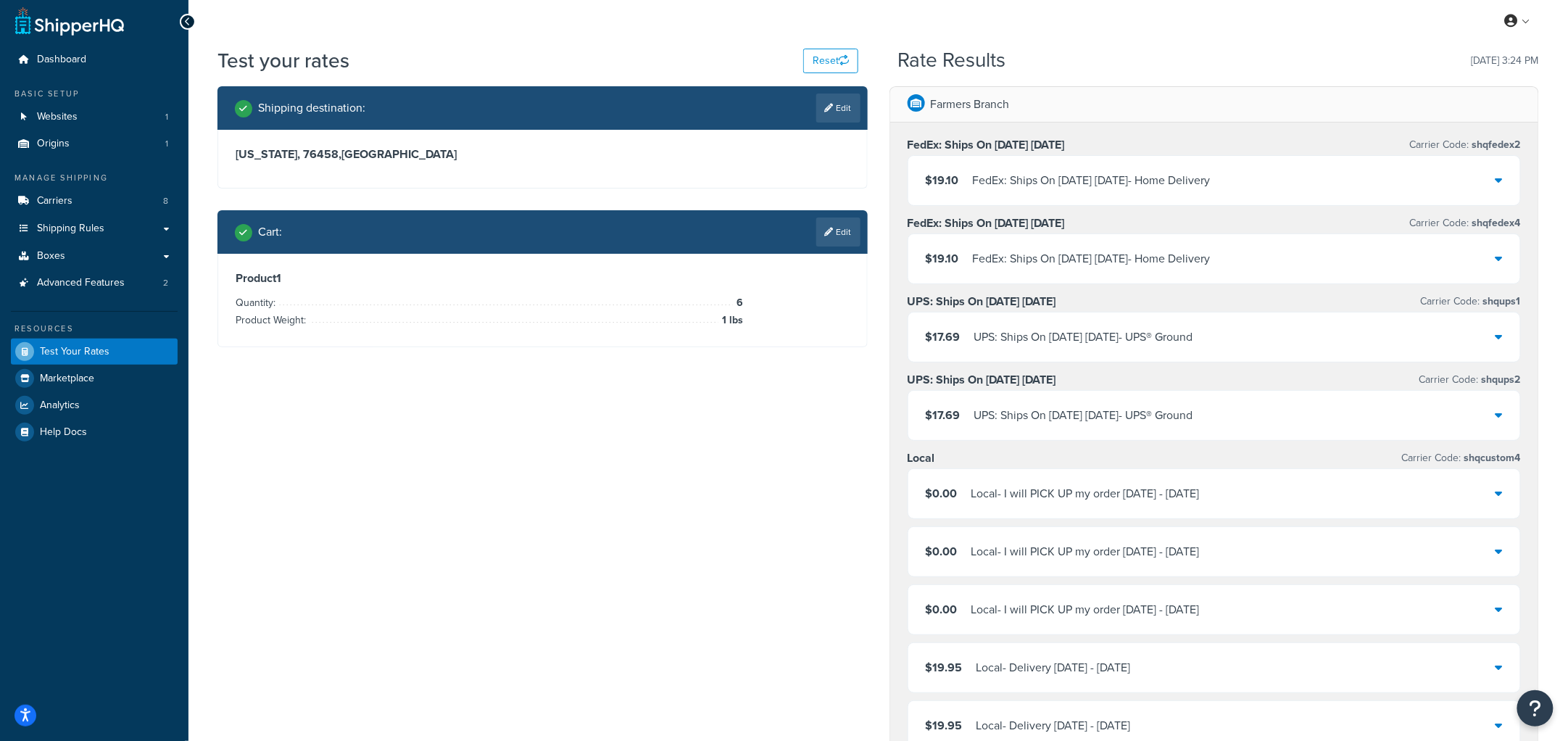
scroll to position [4, 0]
click at [831, 239] on link "Edit" at bounding box center [838, 232] width 44 height 29
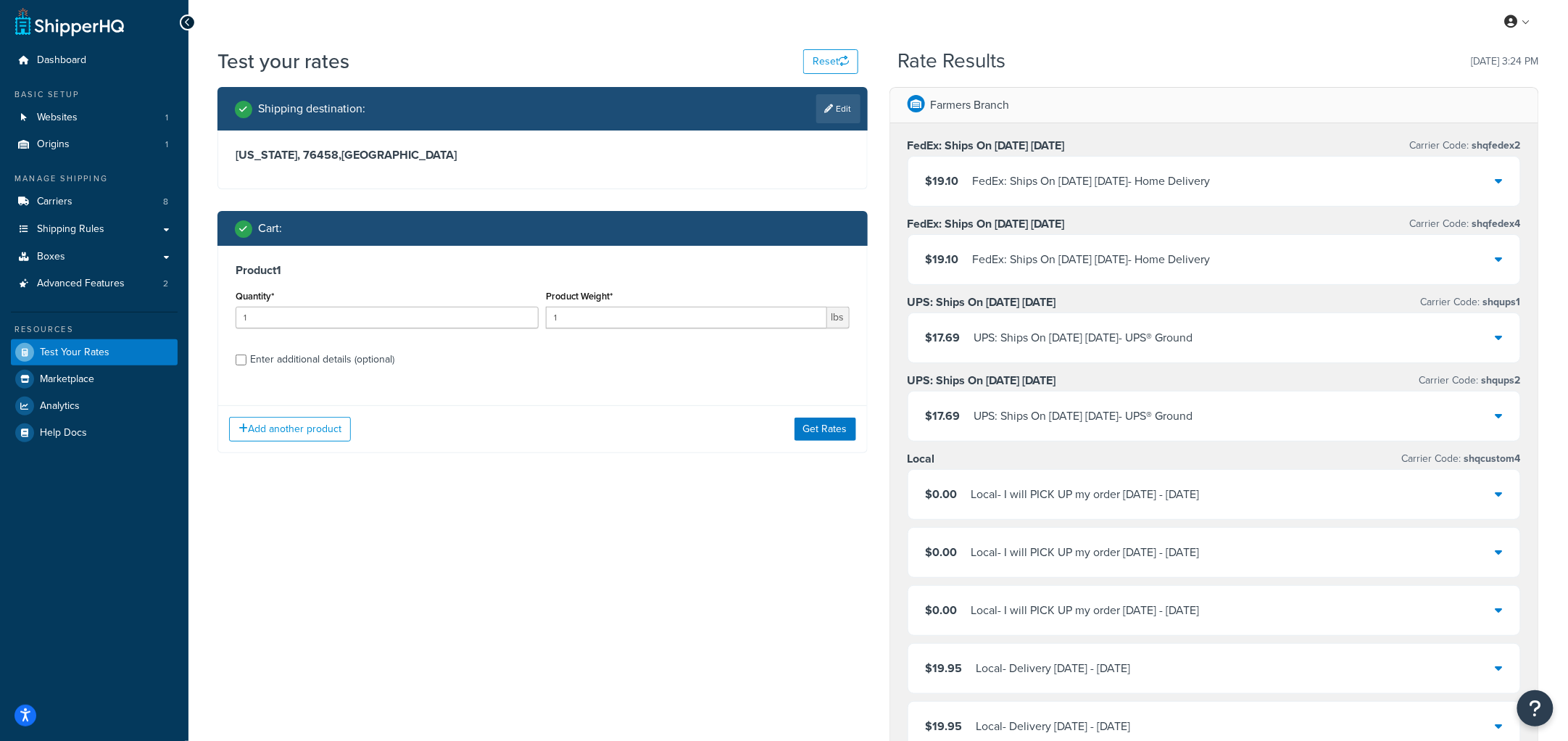
click at [342, 364] on div "Enter additional details (optional)" at bounding box center [322, 359] width 145 height 20
click at [246, 364] on input "Enter additional details (optional)" at bounding box center [241, 360] width 11 height 11
checkbox input "true"
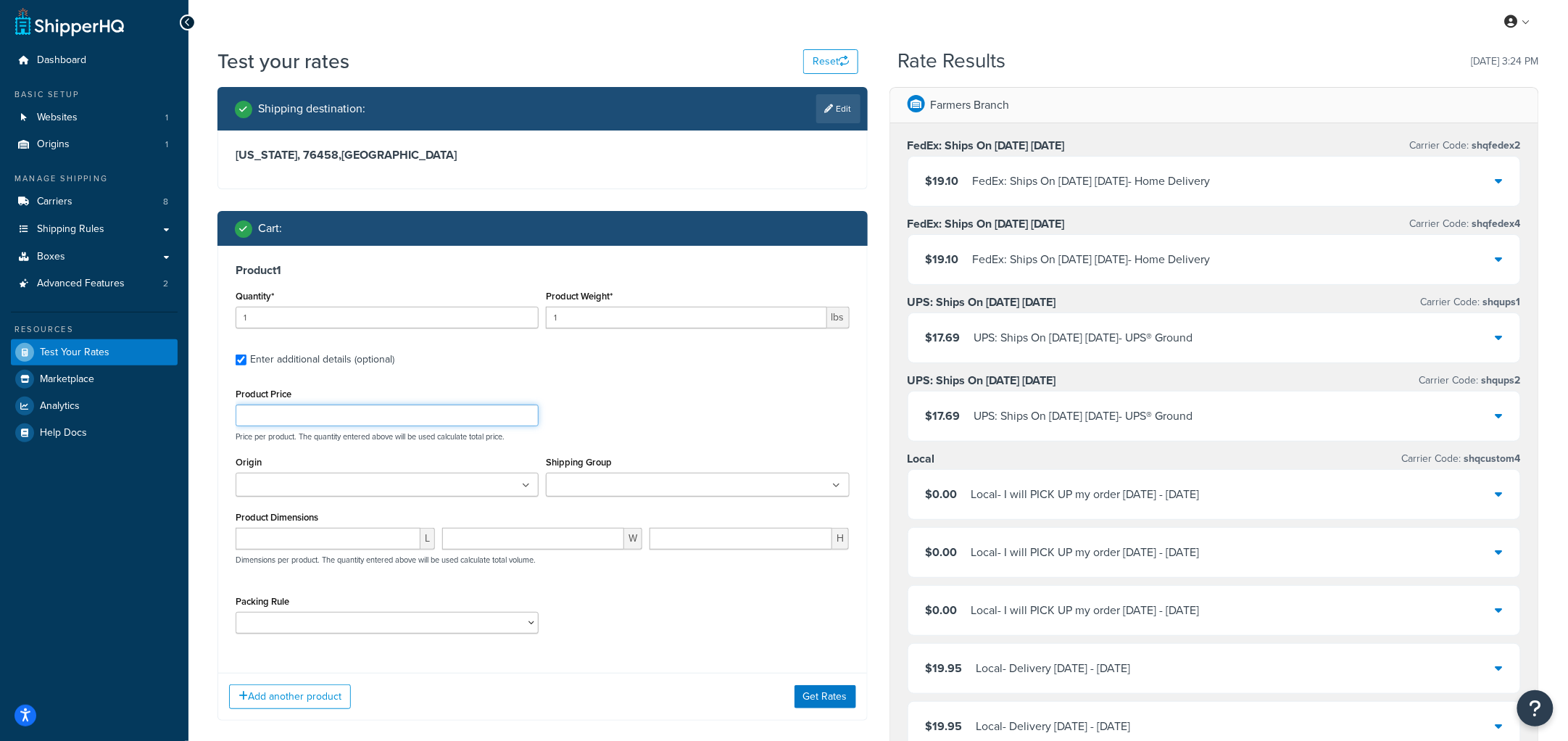
click at [303, 414] on input "Product Price" at bounding box center [387, 415] width 303 height 22
type input "5"
click at [739, 378] on div "Product 1 Quantity* 1 Product Weight* 1 lbs Enter additional details (optional)…" at bounding box center [542, 454] width 649 height 416
drag, startPoint x: 253, startPoint y: 318, endPoint x: 158, endPoint y: 318, distance: 95.0
click at [158, 318] on div "Dashboard Basic Setup Websites 1 Origins 1 Manage Shipping Carriers 8 Shipping …" at bounding box center [784, 688] width 1568 height 1384
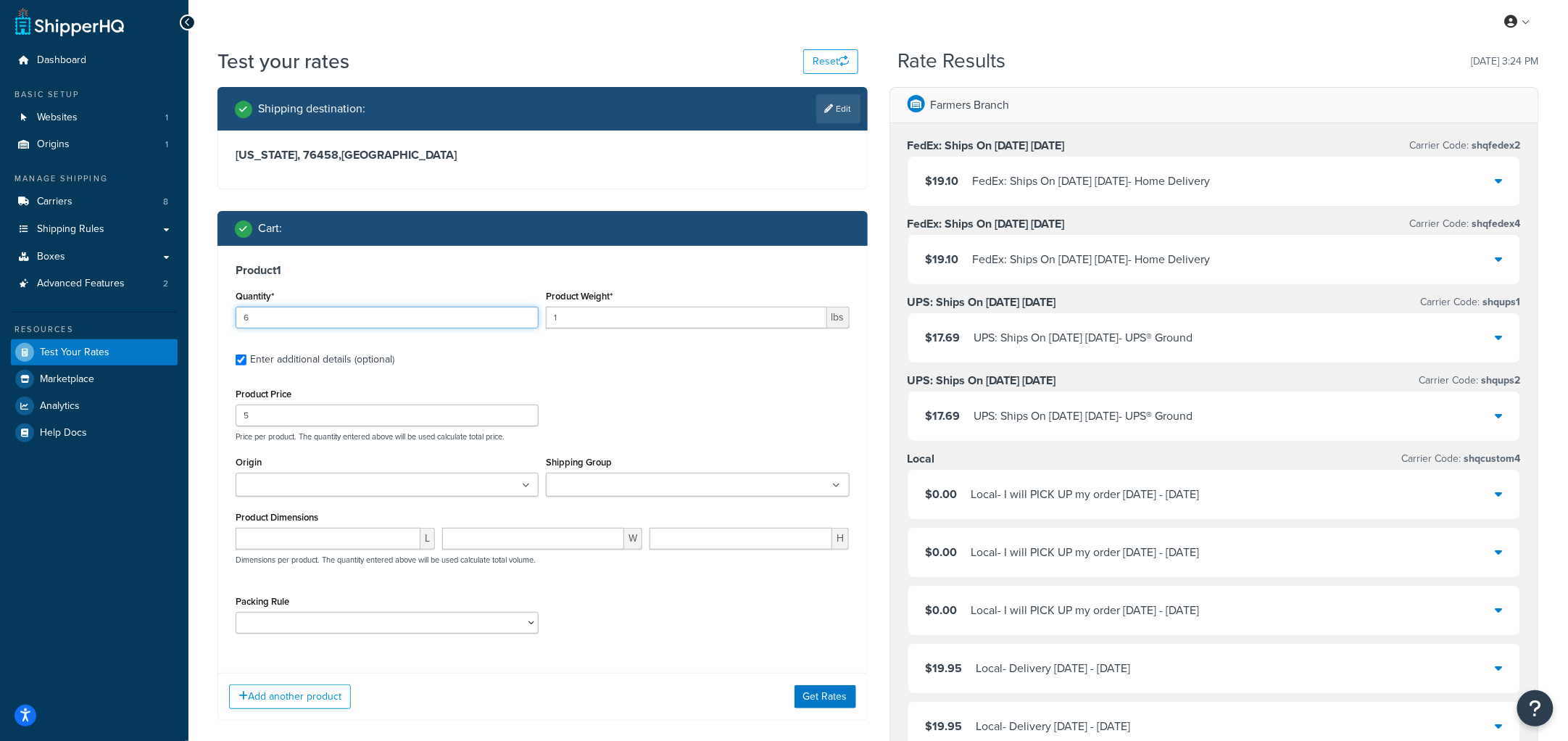
type input "6"
drag, startPoint x: 583, startPoint y: 322, endPoint x: 456, endPoint y: 316, distance: 127.1
click at [456, 316] on div "Quantity* 6 Product Weight* 1 lbs" at bounding box center [542, 313] width 621 height 53
click at [252, 419] on input "5" at bounding box center [387, 415] width 303 height 22
drag, startPoint x: 252, startPoint y: 419, endPoint x: 233, endPoint y: 415, distance: 19.4
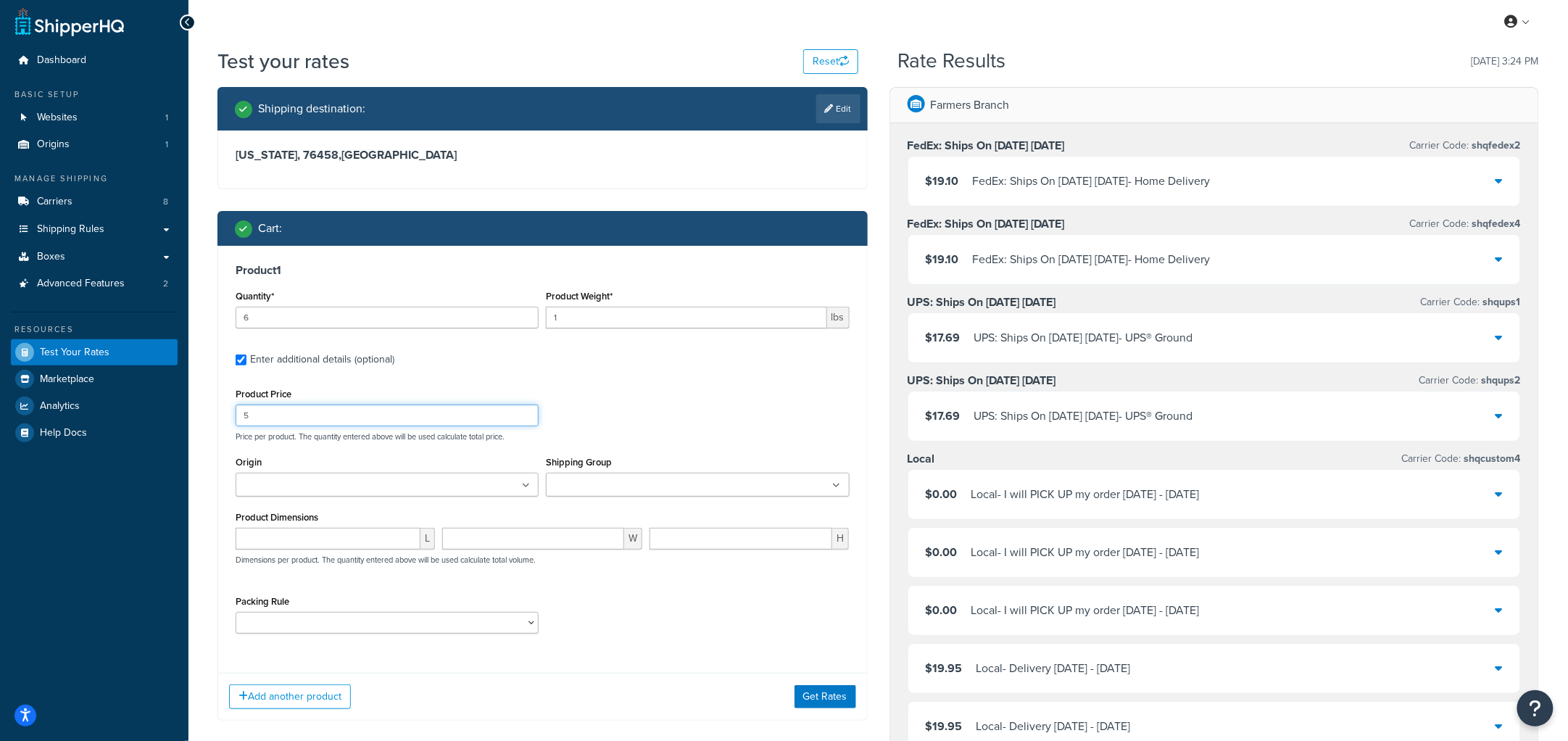
click at [233, 415] on div "Product Price 5" at bounding box center [387, 406] width 310 height 42
type input "15"
click at [675, 390] on div "Product Price 15 Price per product. The quantity entered above will be used cal…" at bounding box center [542, 413] width 621 height 57
click at [617, 319] on input "1" at bounding box center [686, 317] width 280 height 22
type input "1.3"
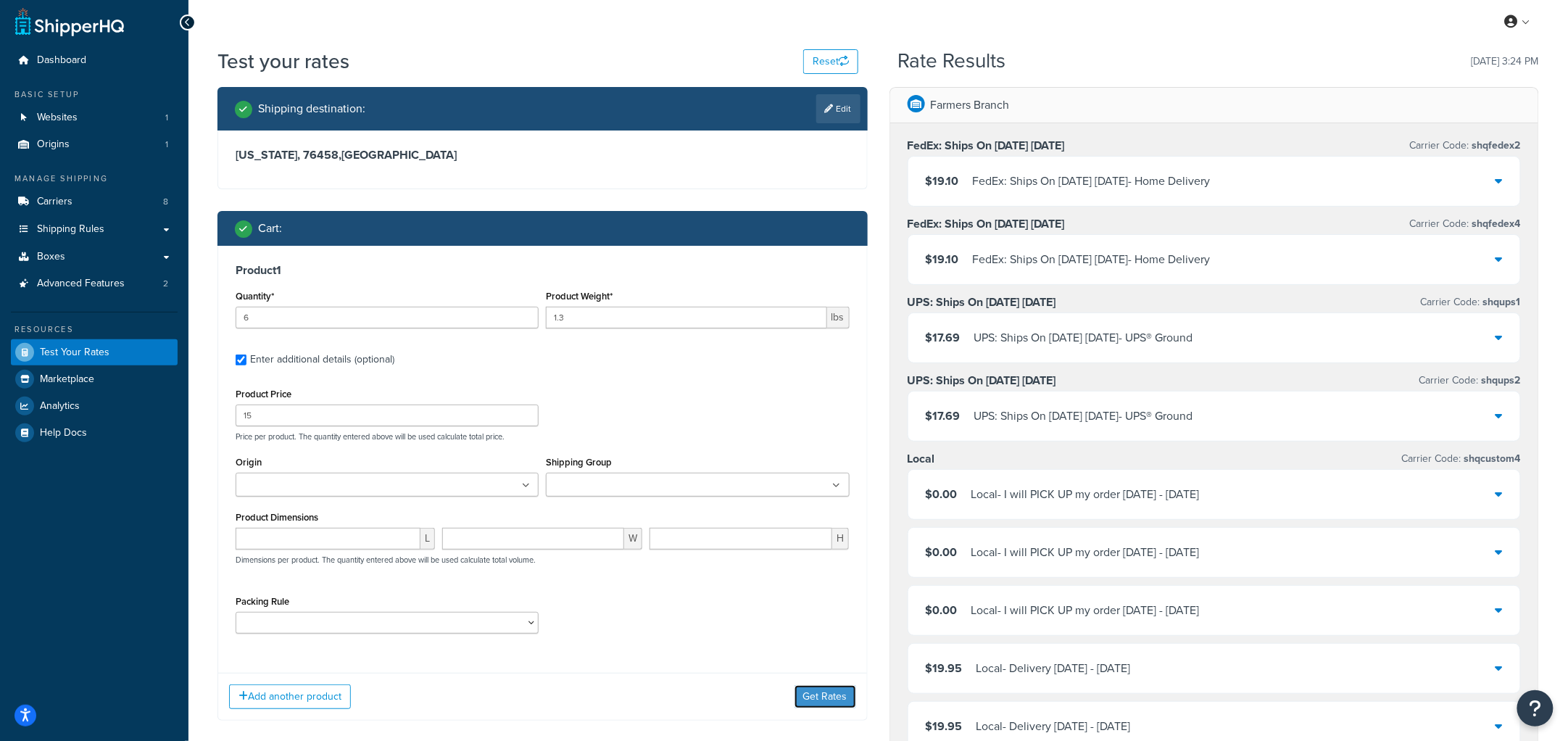
click at [836, 696] on button "Get Rates" at bounding box center [825, 696] width 61 height 23
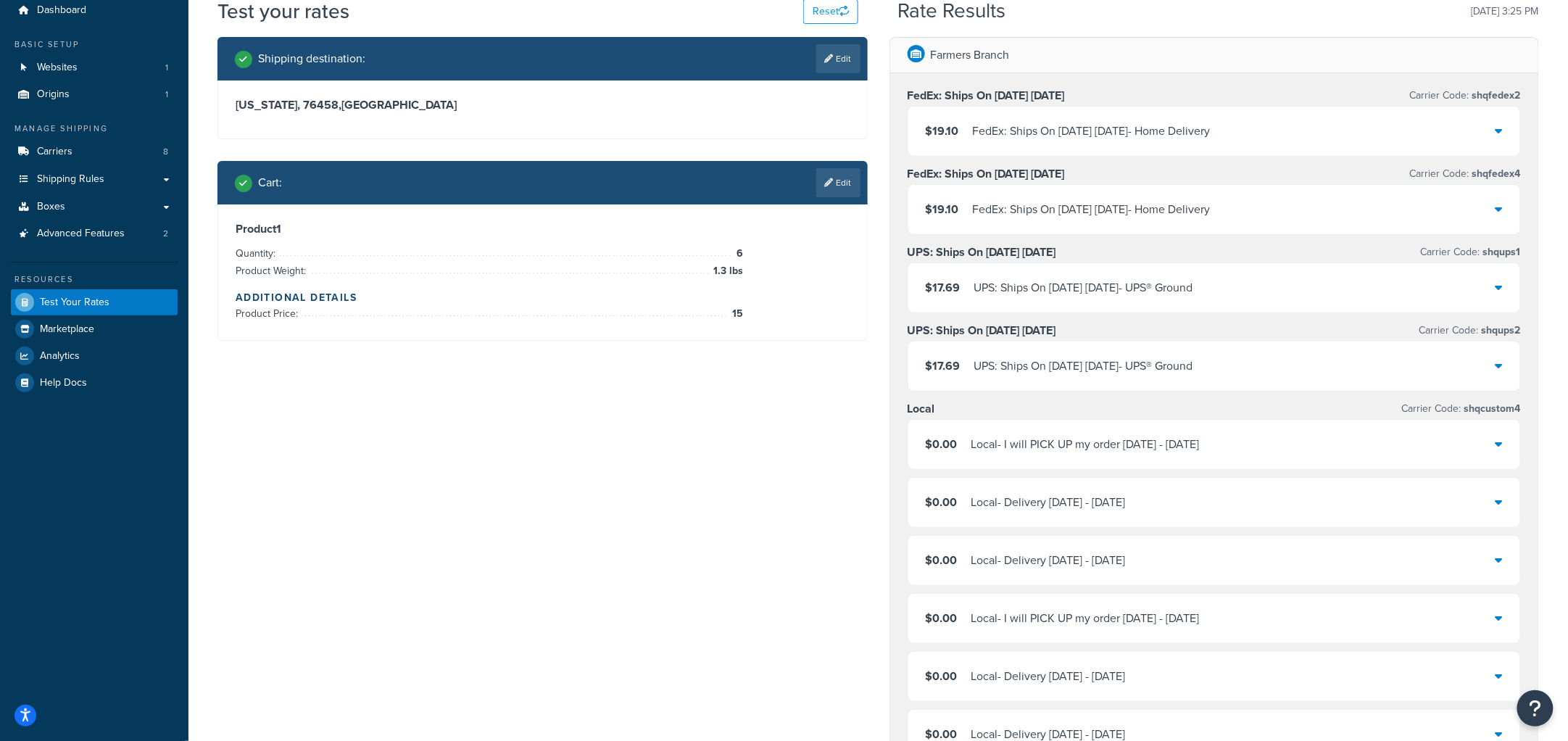
scroll to position [0, 0]
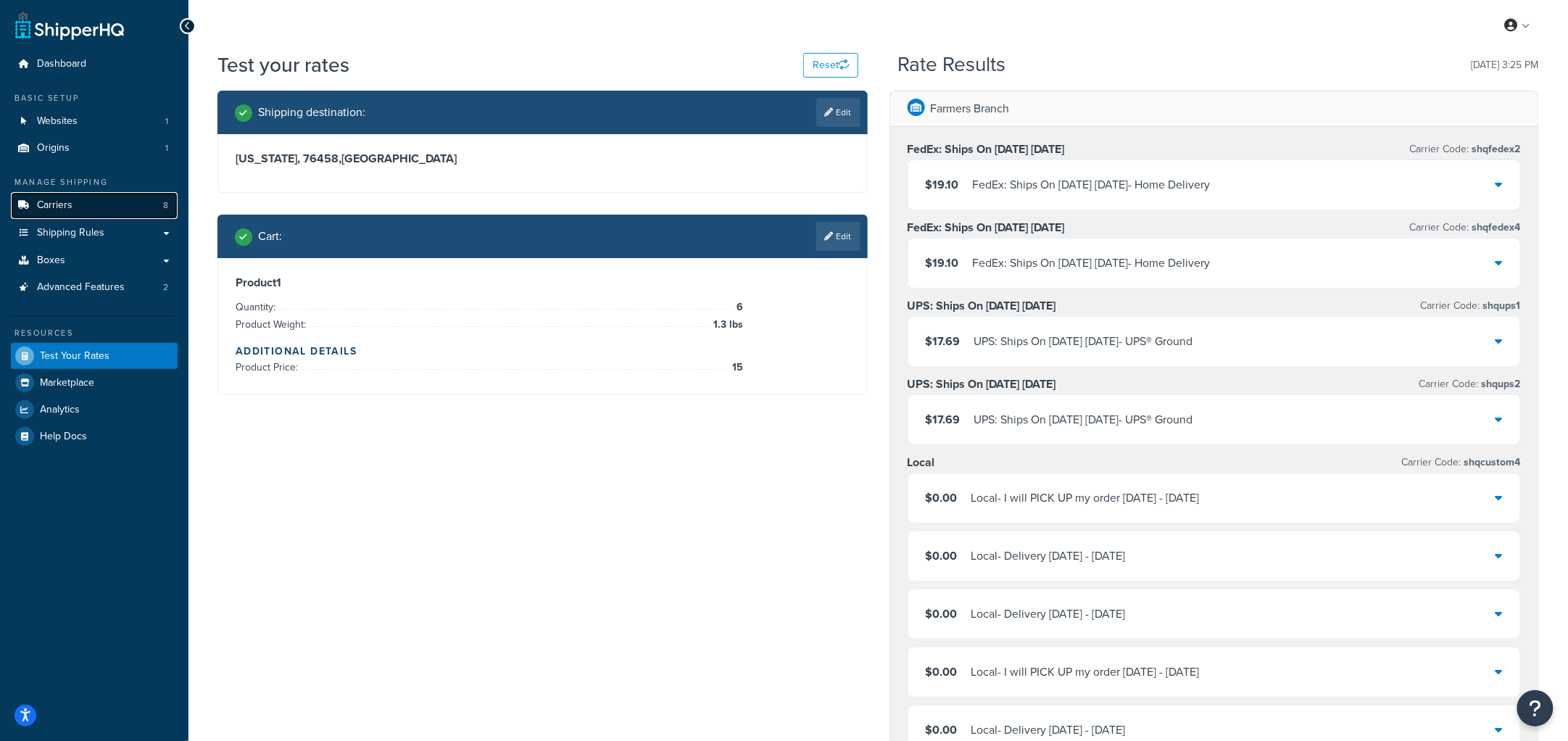
click at [83, 208] on link "Carriers 8" at bounding box center [94, 205] width 166 height 27
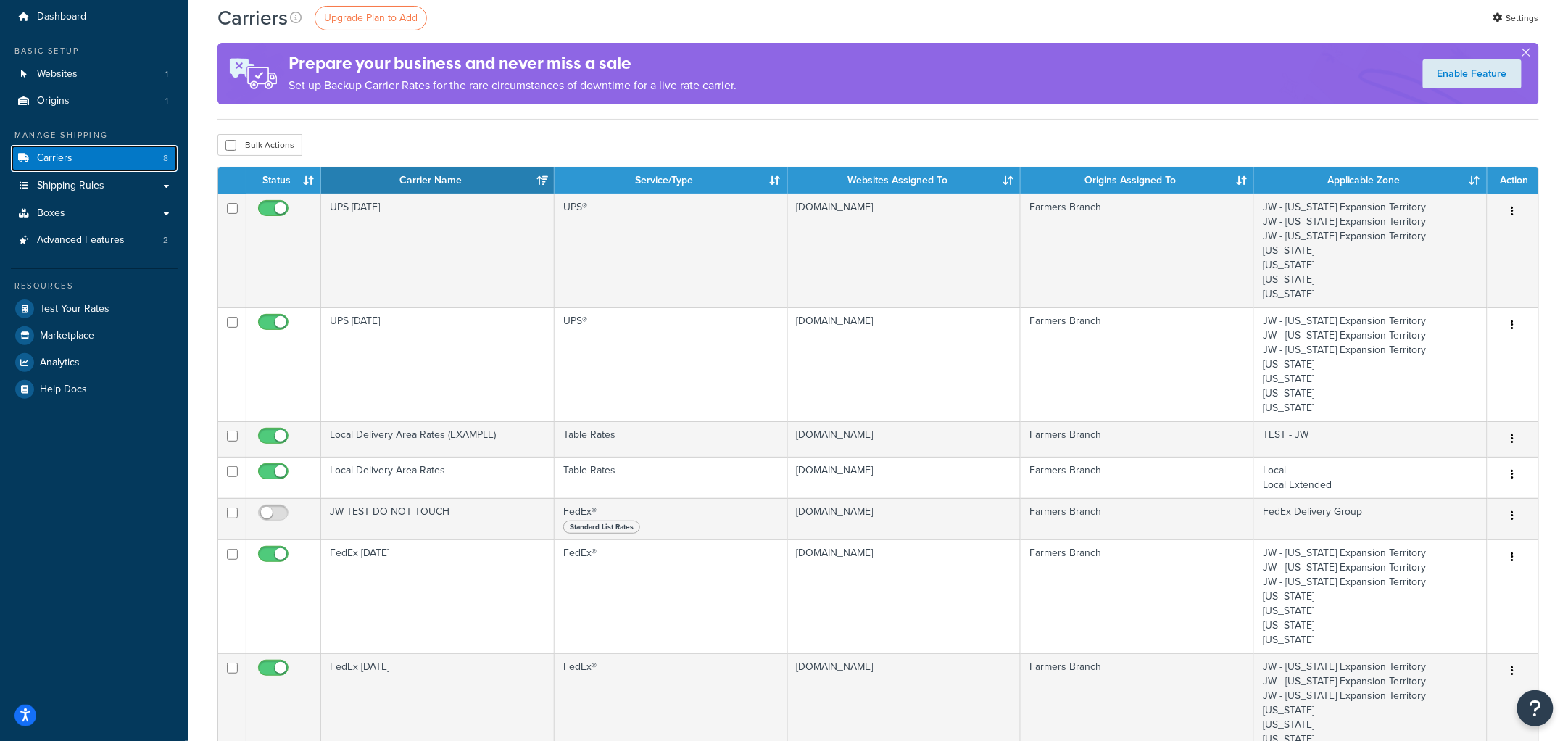
click at [95, 166] on link "Carriers 8" at bounding box center [94, 159] width 166 height 27
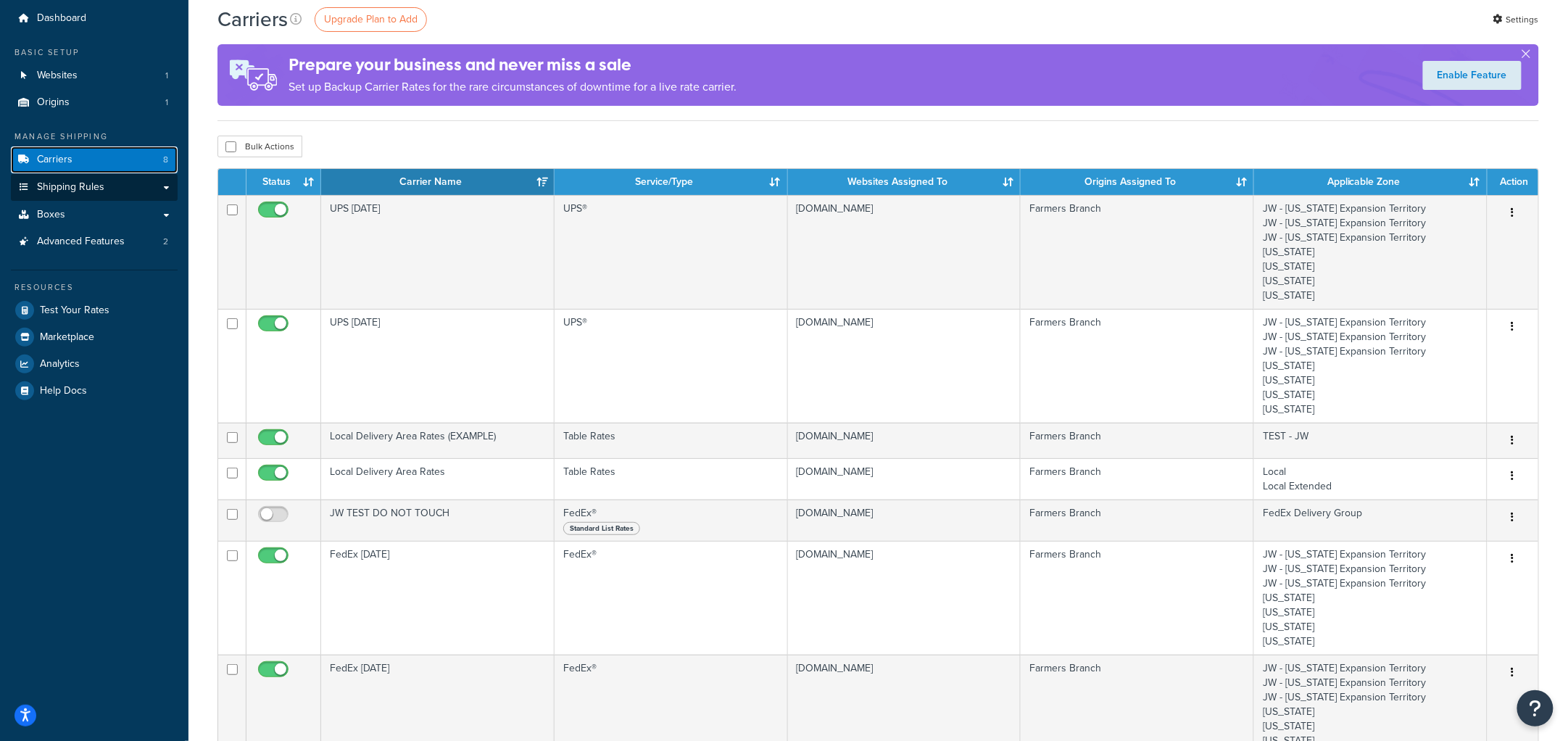
scroll to position [45, 0]
click at [94, 195] on link "Shipping Rules" at bounding box center [94, 187] width 166 height 27
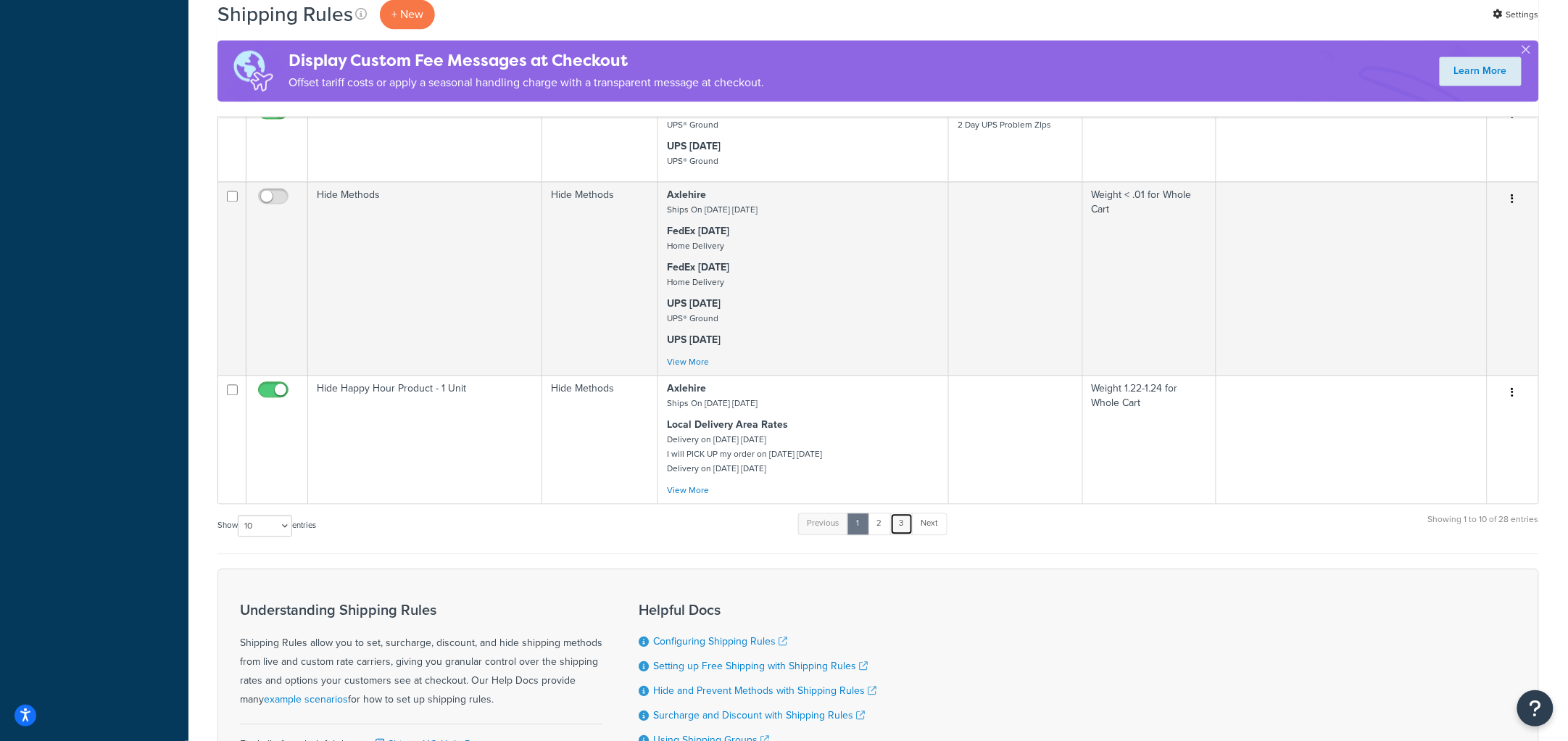
click at [899, 535] on link "3" at bounding box center [901, 524] width 23 height 22
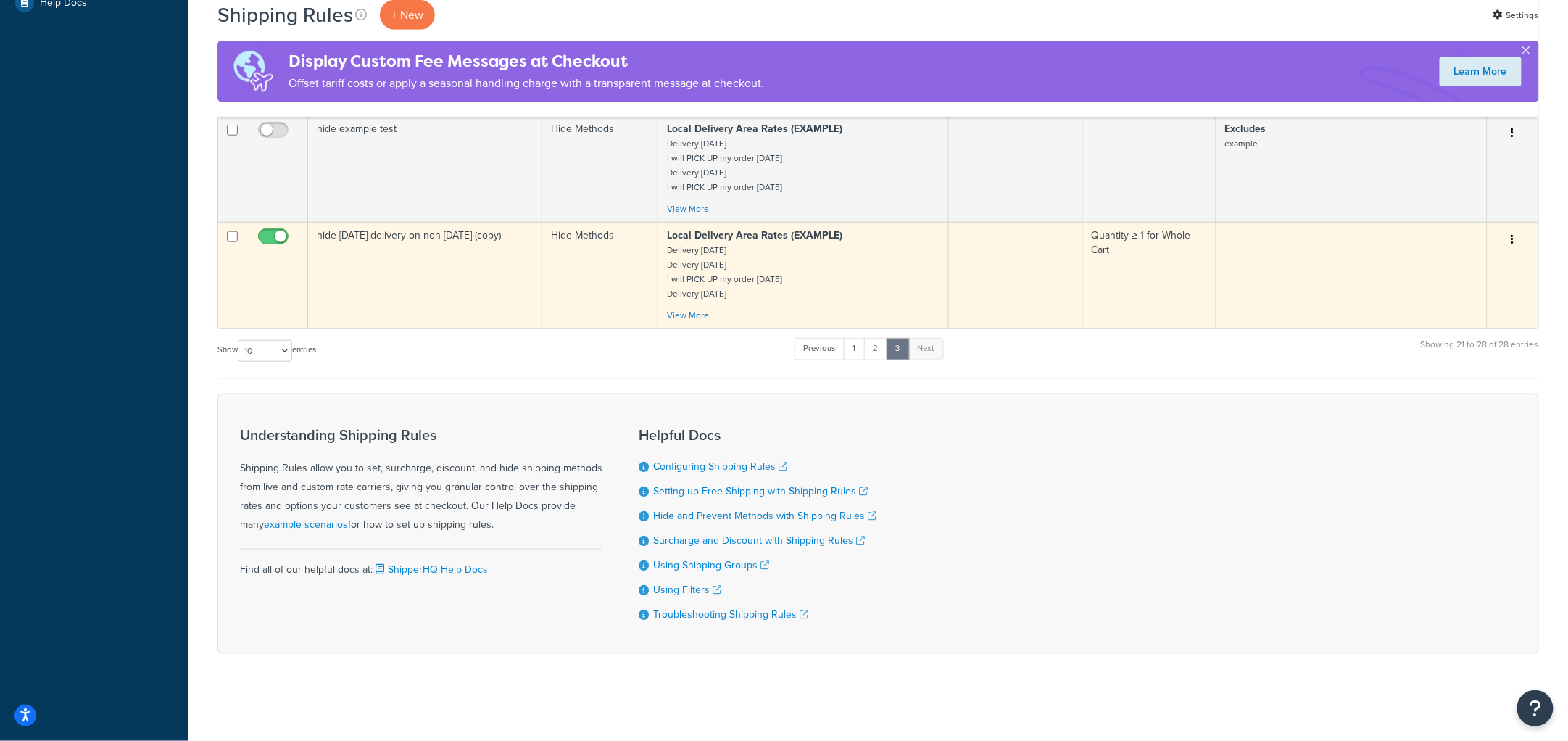
click at [267, 235] on input "checkbox" at bounding box center [275, 240] width 40 height 18
checkbox input "false"
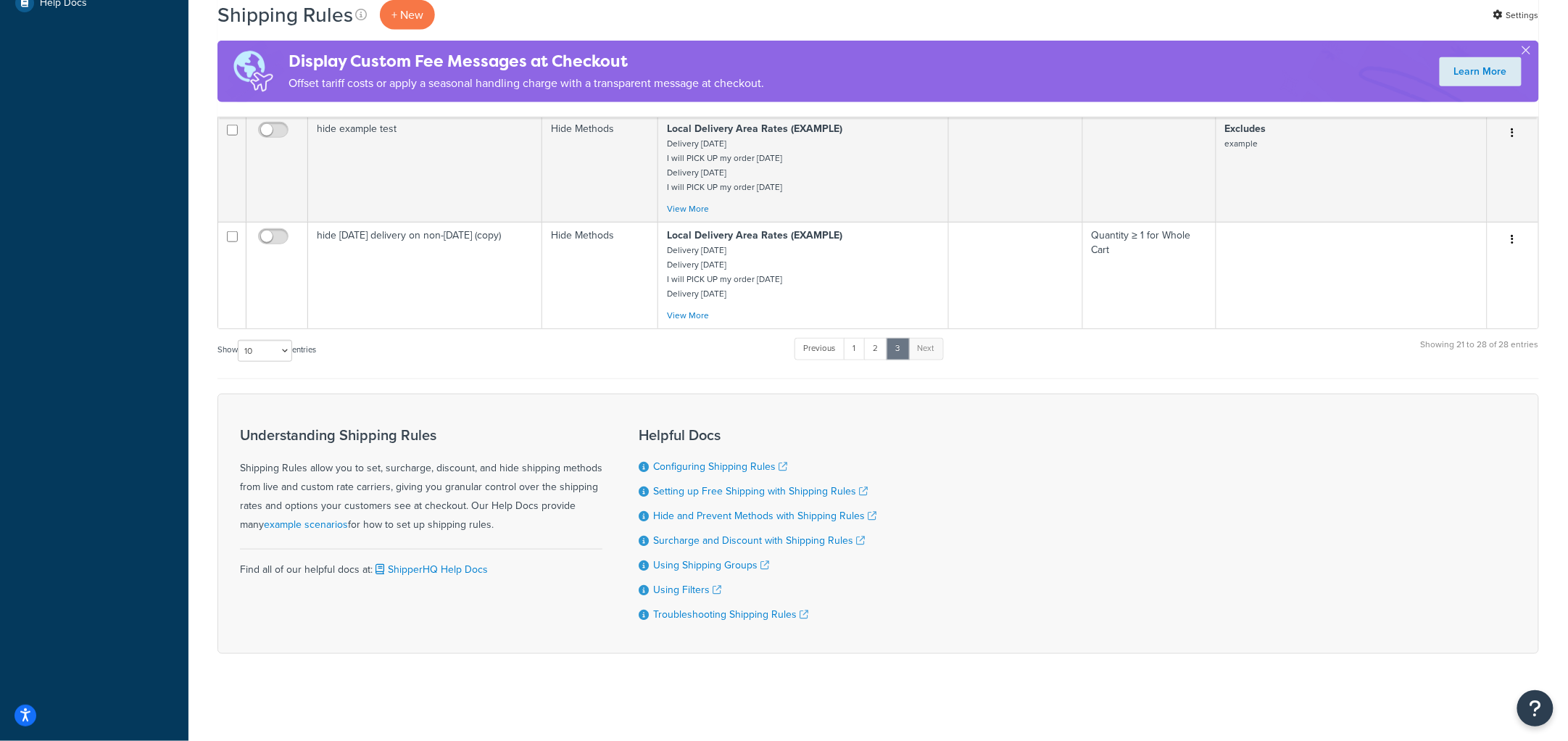
scroll to position [554, 0]
click at [691, 377] on div "Show 10 15 25 50 100 1000 entries Previous 1 2 3 Next Showing 21 to 28 of 28 en…" at bounding box center [878, 357] width 1322 height 43
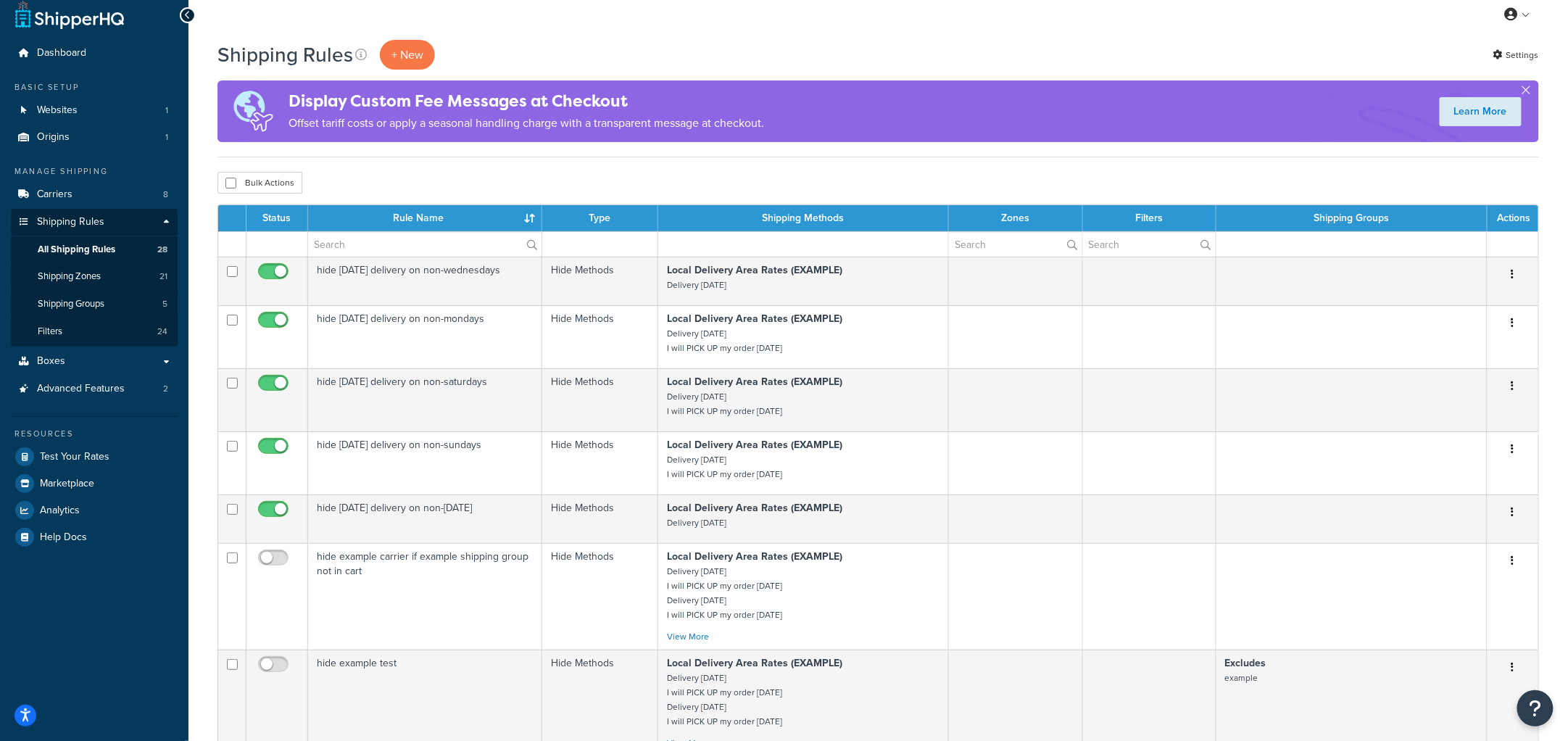
scroll to position [0, 0]
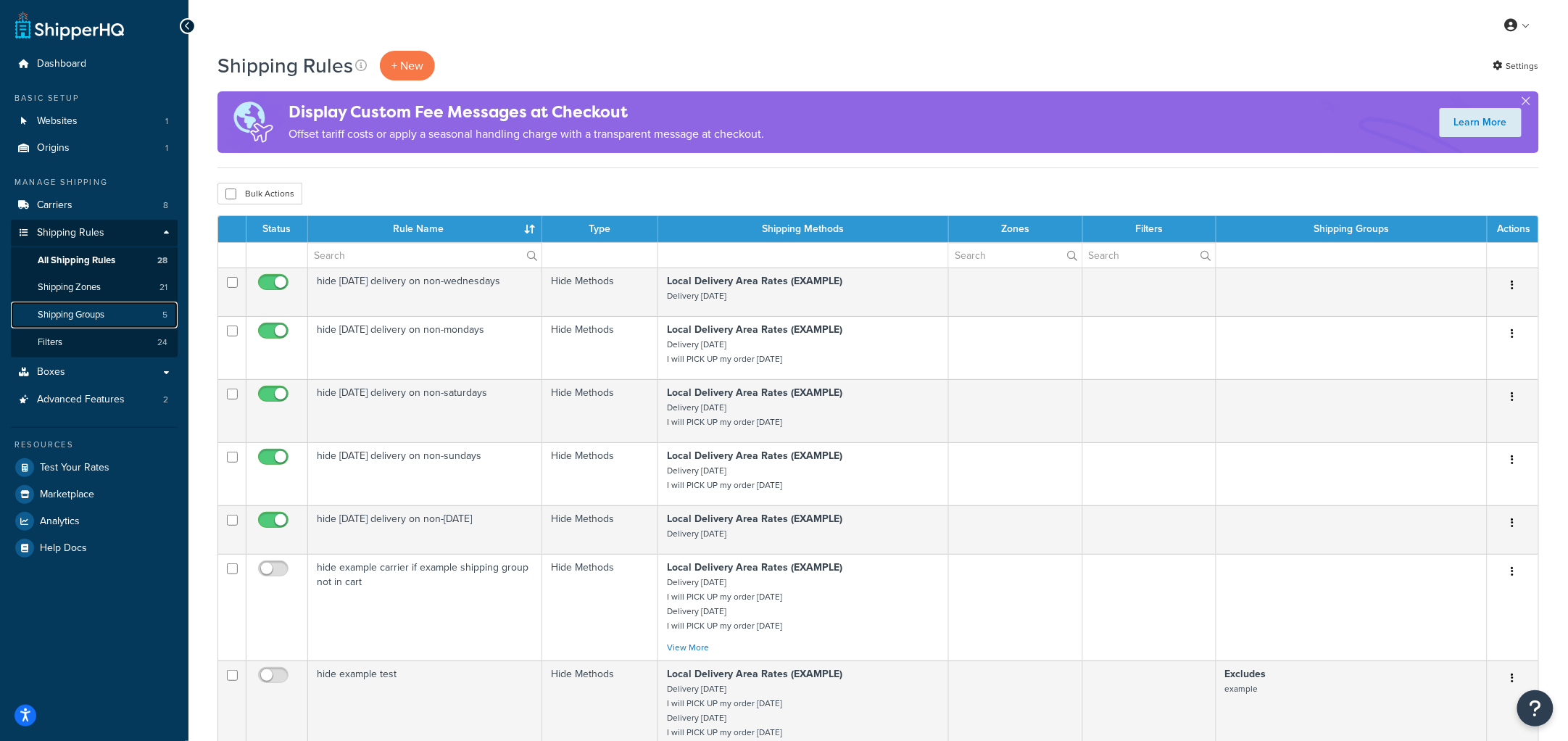
click at [100, 317] on span "Shipping Groups" at bounding box center [71, 315] width 67 height 12
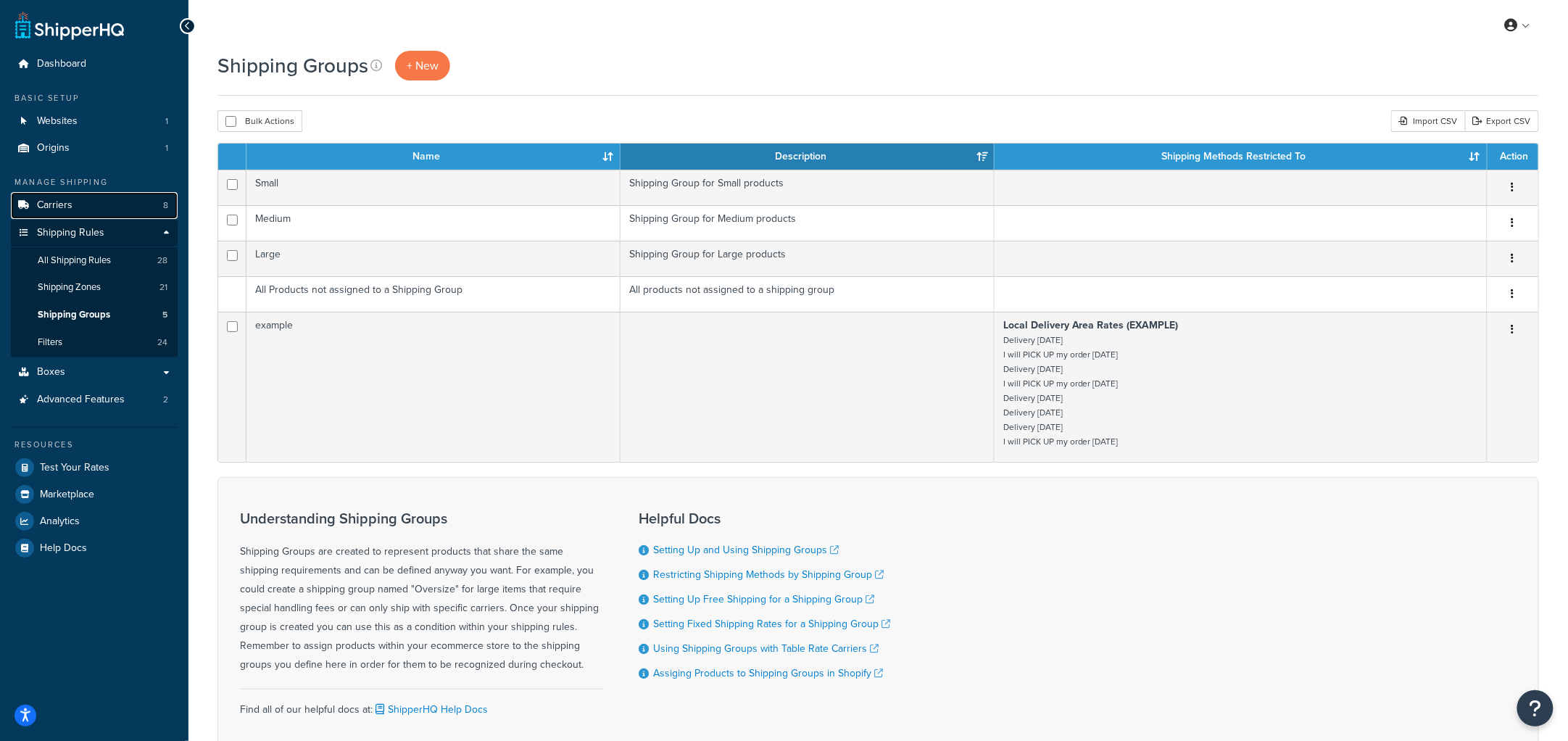
click at [70, 200] on span "Carriers" at bounding box center [54, 206] width 36 height 12
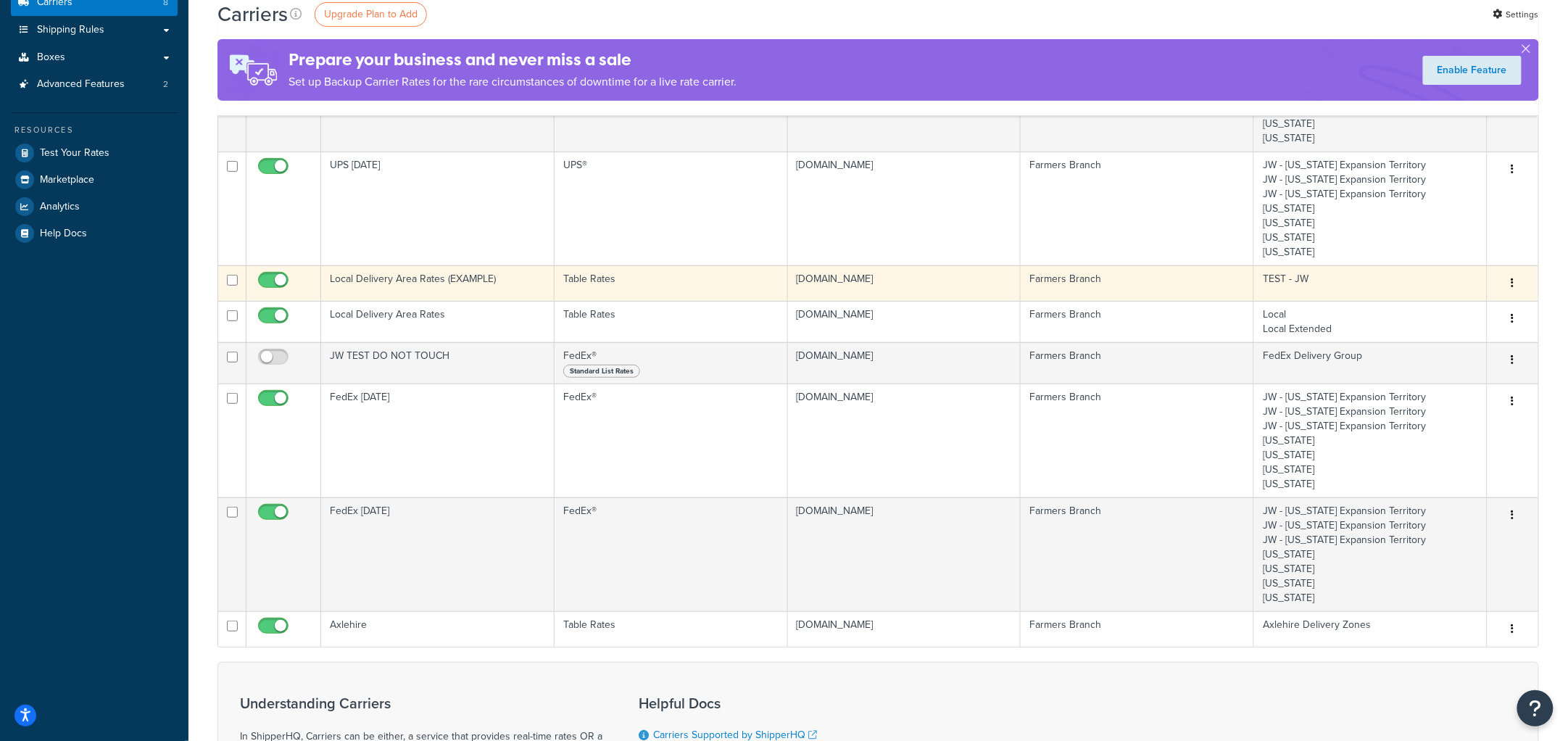
scroll to position [202, 0]
click at [369, 285] on td "Local Delivery Area Rates (EXAMPLE)" at bounding box center [438, 284] width 234 height 36
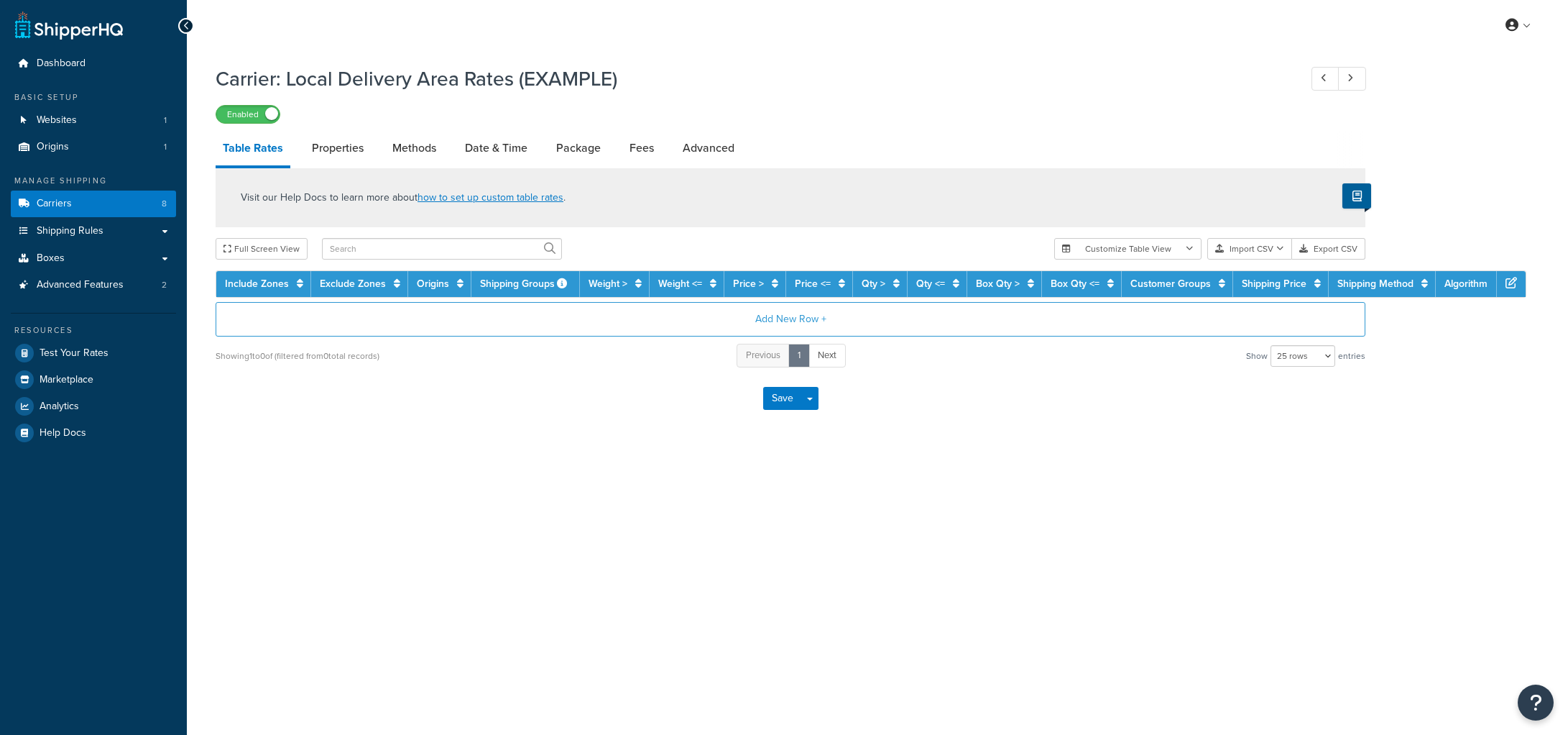
select select "25"
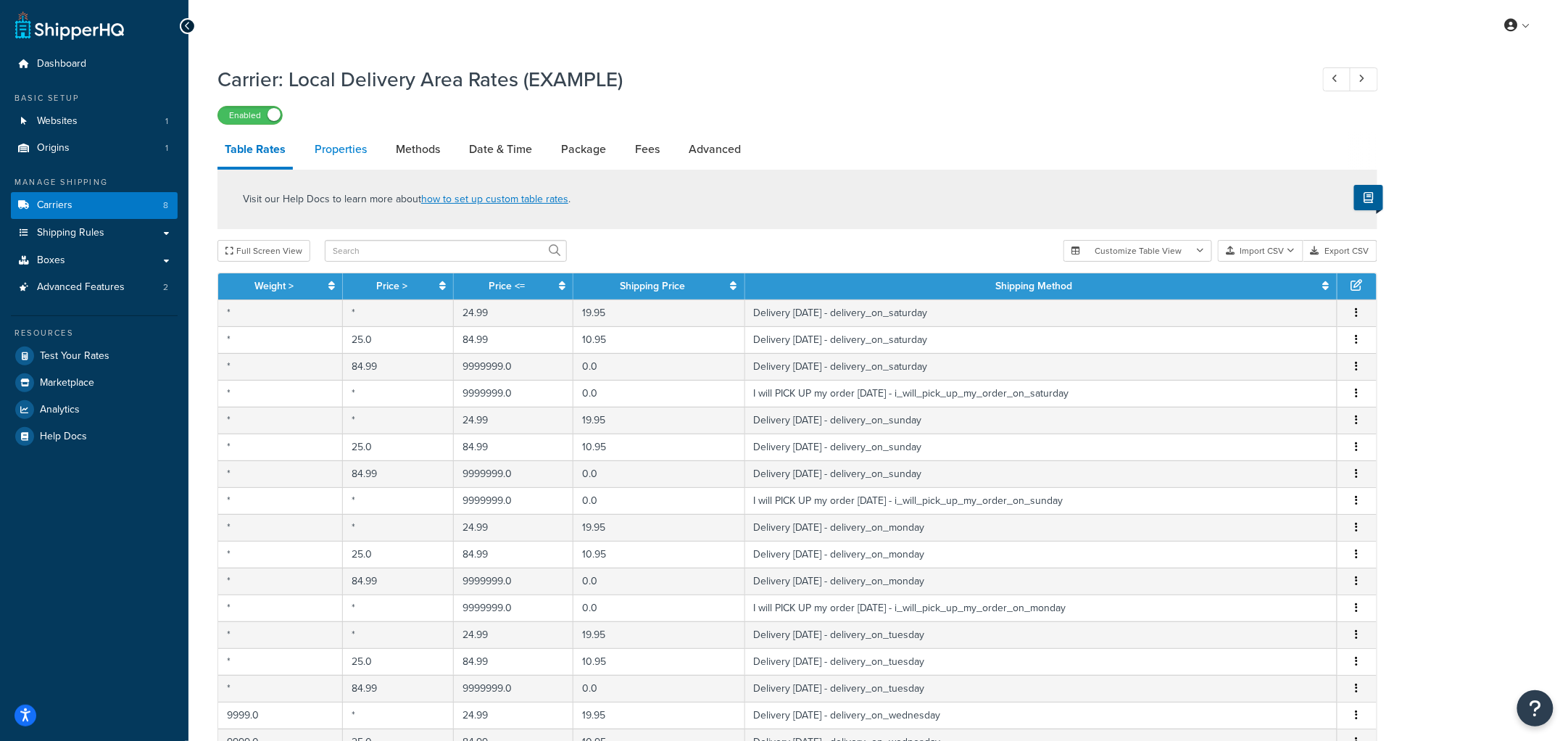
click at [358, 153] on link "Properties" at bounding box center [341, 150] width 67 height 35
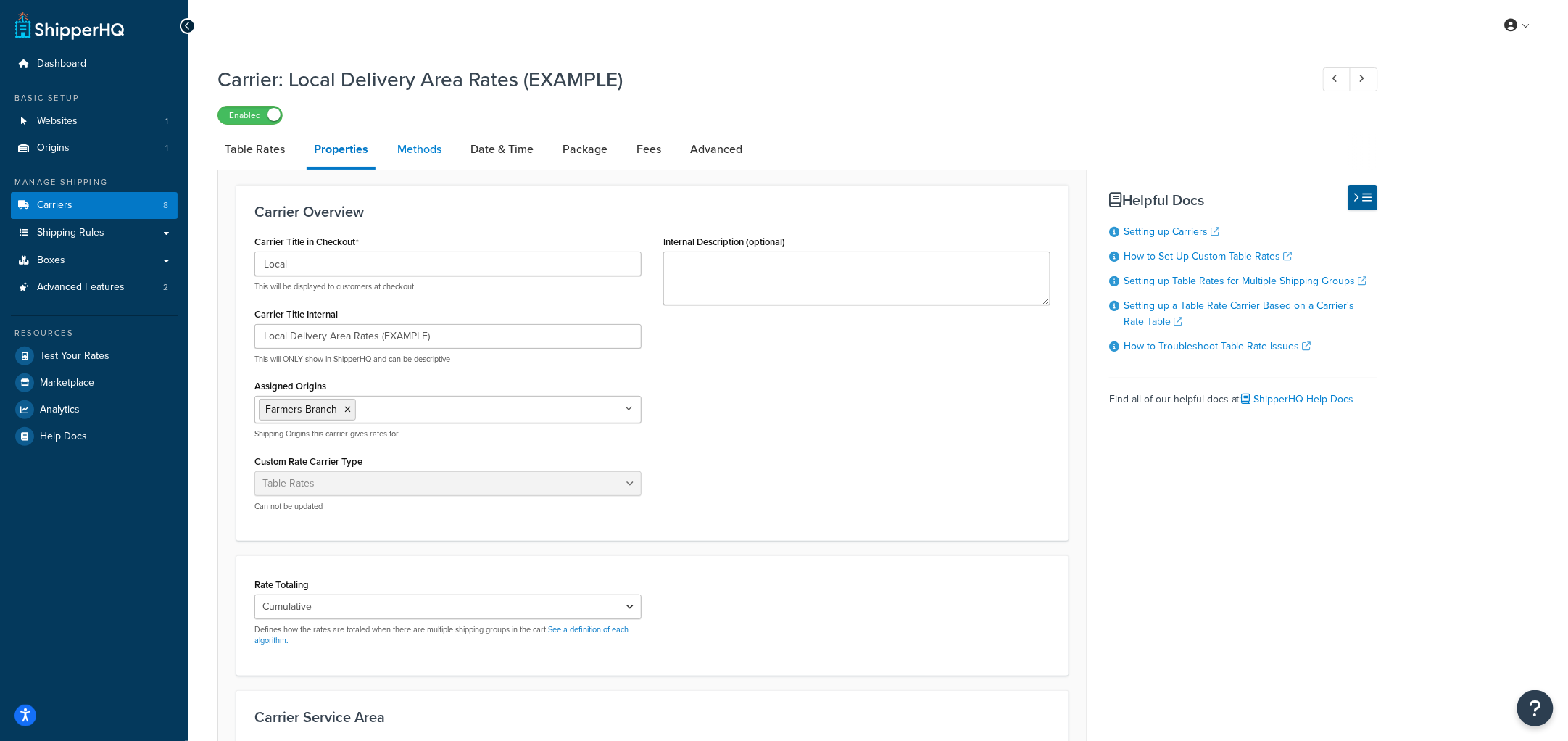
click at [420, 153] on link "Methods" at bounding box center [419, 150] width 59 height 35
select select "25"
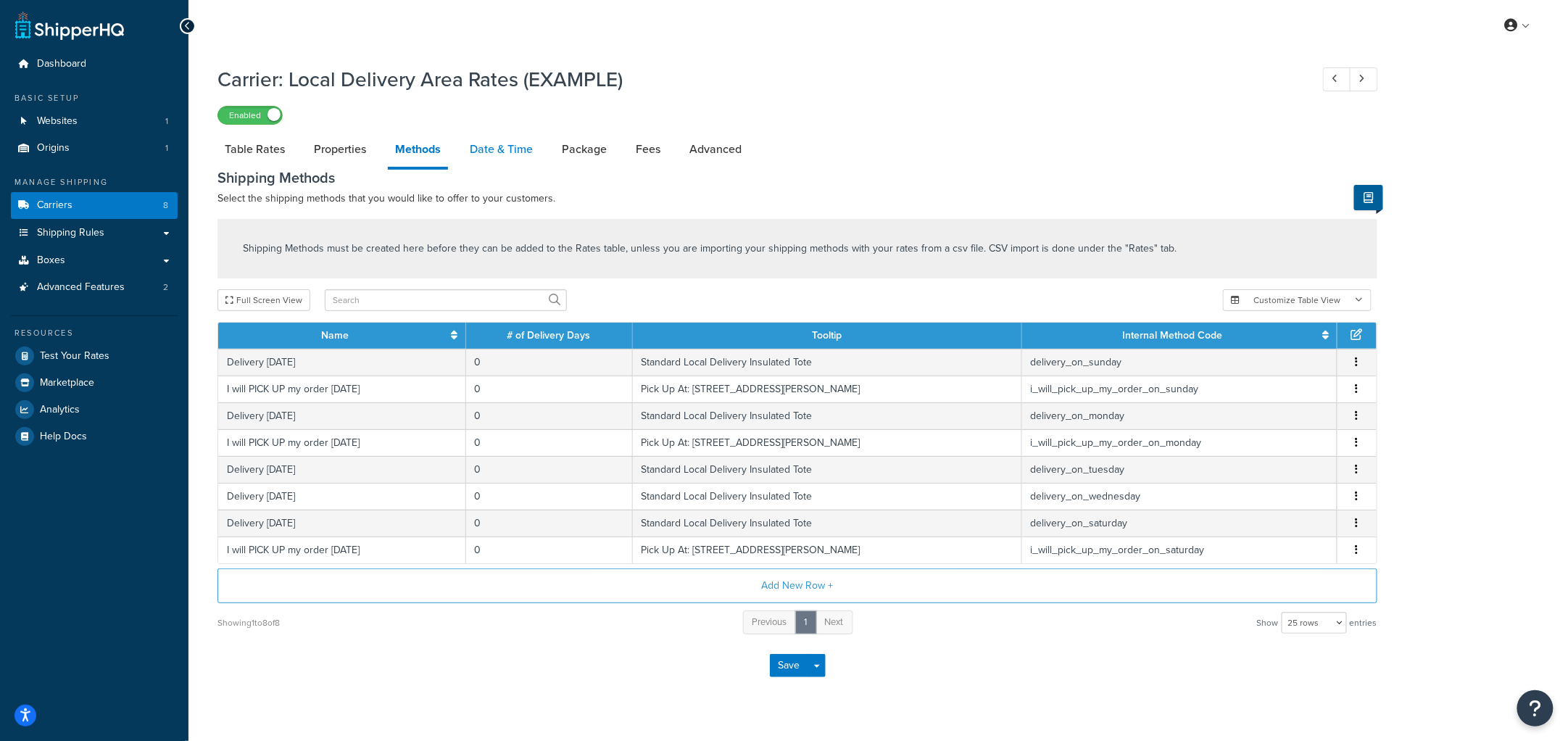
click at [508, 153] on link "Date & Time" at bounding box center [501, 150] width 78 height 35
select select "yMd"
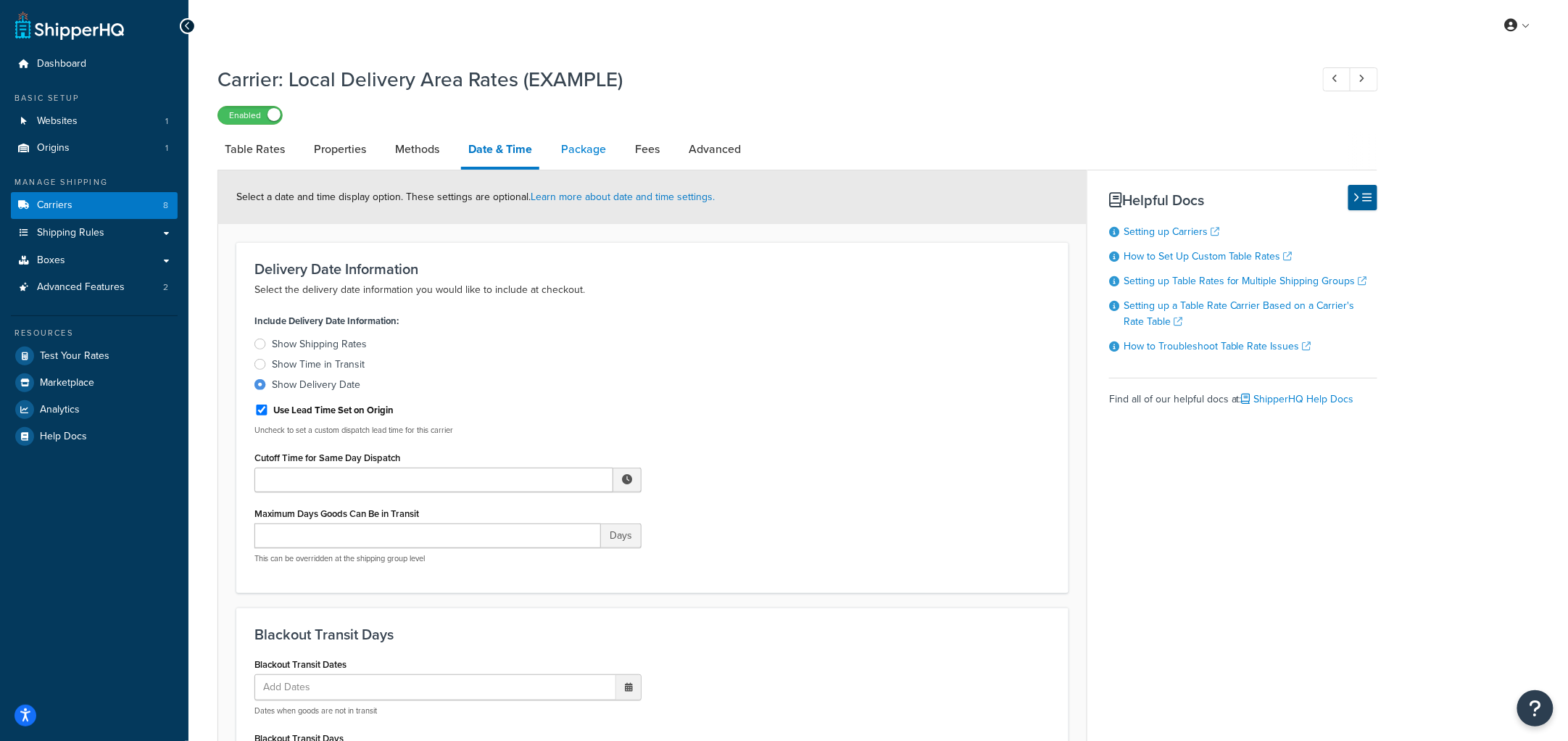
click at [590, 150] on link "Package" at bounding box center [583, 150] width 60 height 35
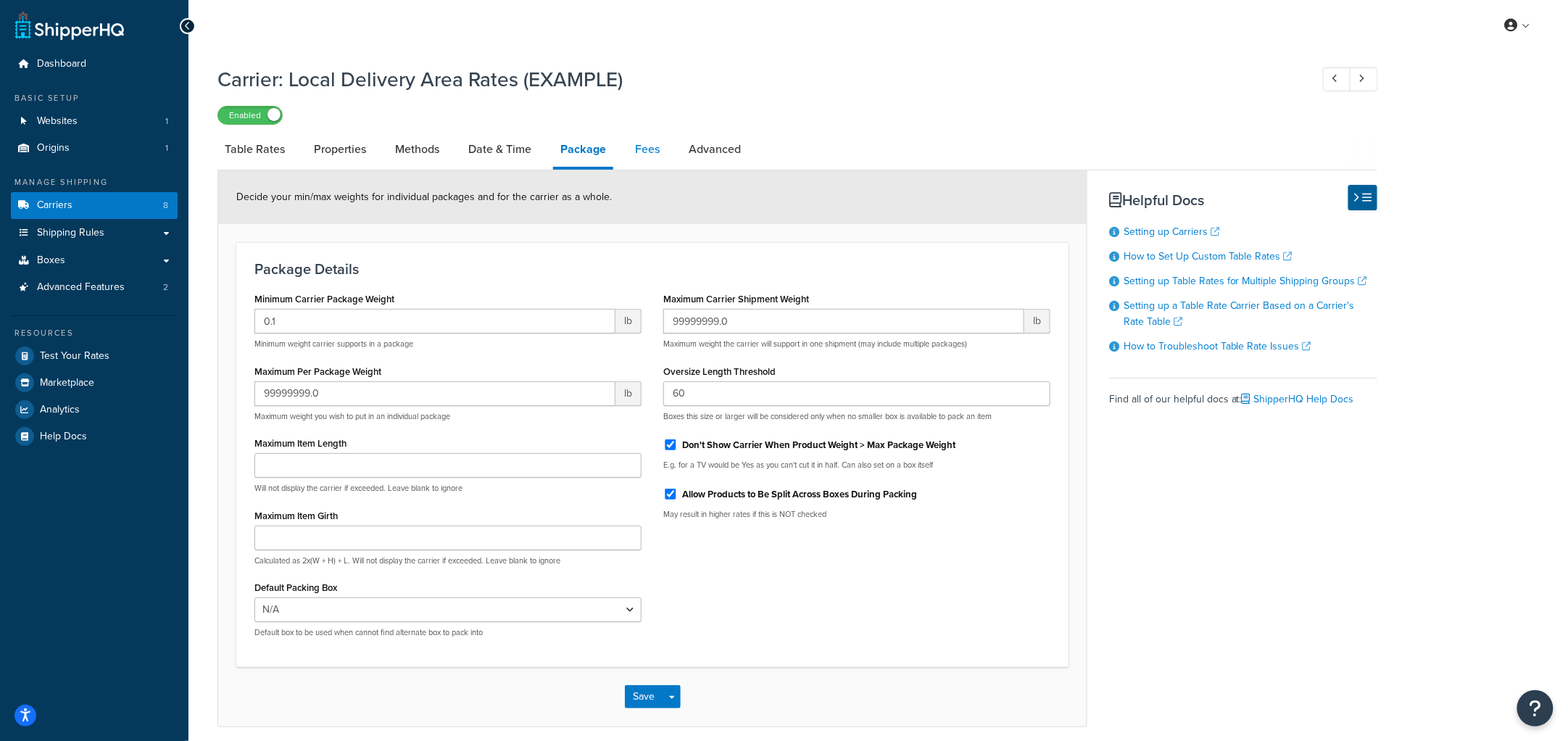
click at [657, 148] on link "Fees" at bounding box center [647, 150] width 39 height 35
select select "AFTER"
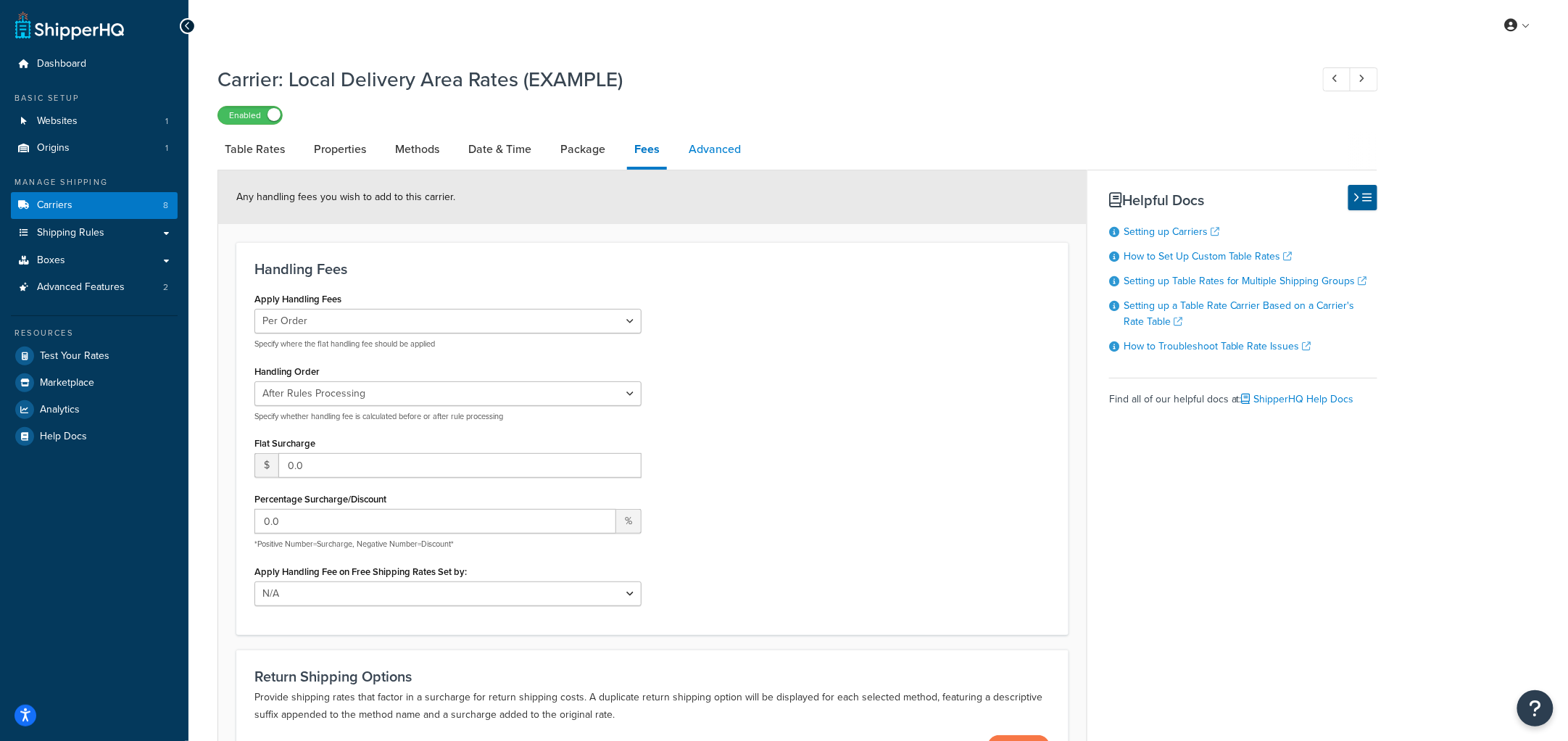
click at [726, 146] on link "Advanced" at bounding box center [715, 150] width 67 height 35
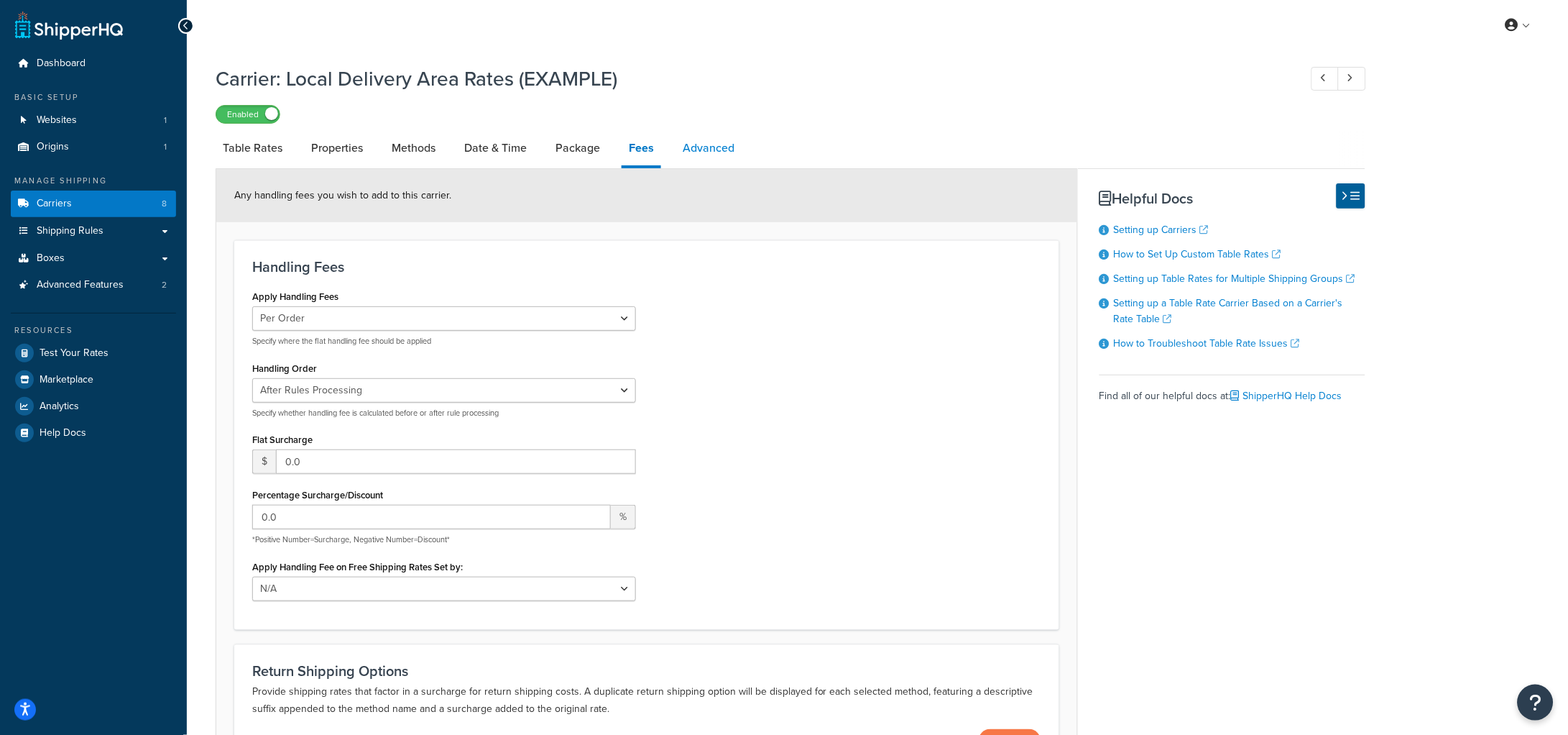
select select "false"
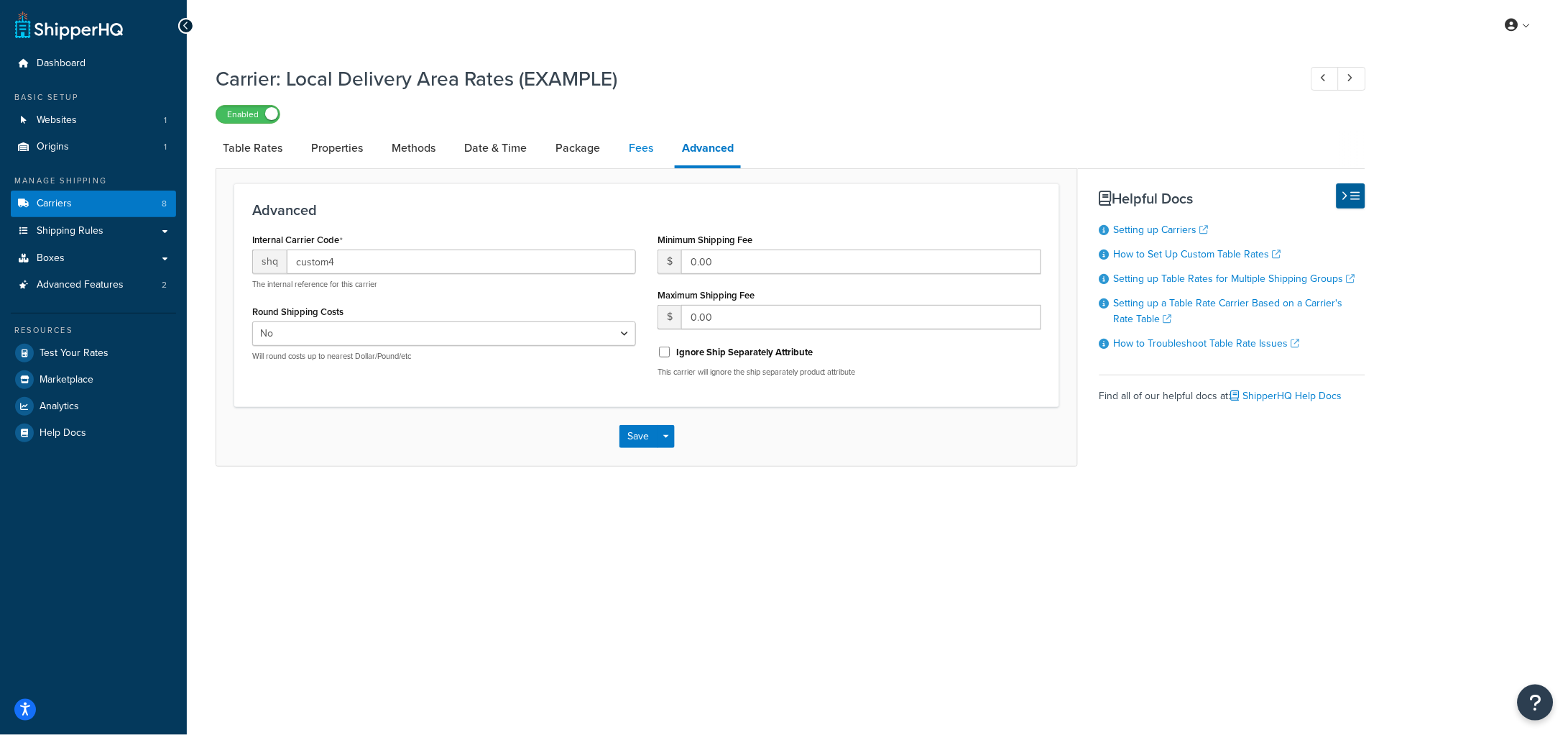
click at [627, 149] on link "Fees" at bounding box center [641, 149] width 39 height 35
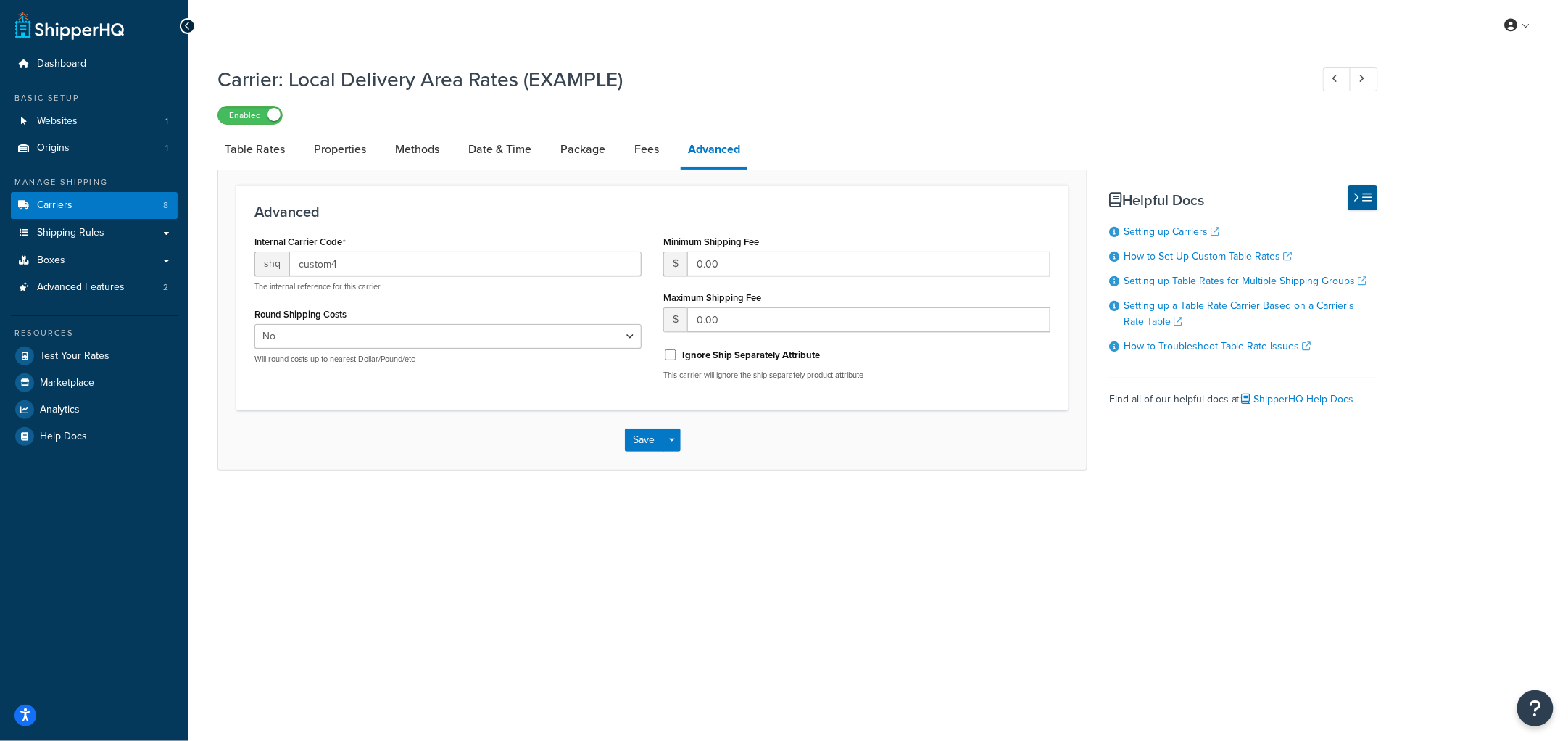
select select "AFTER"
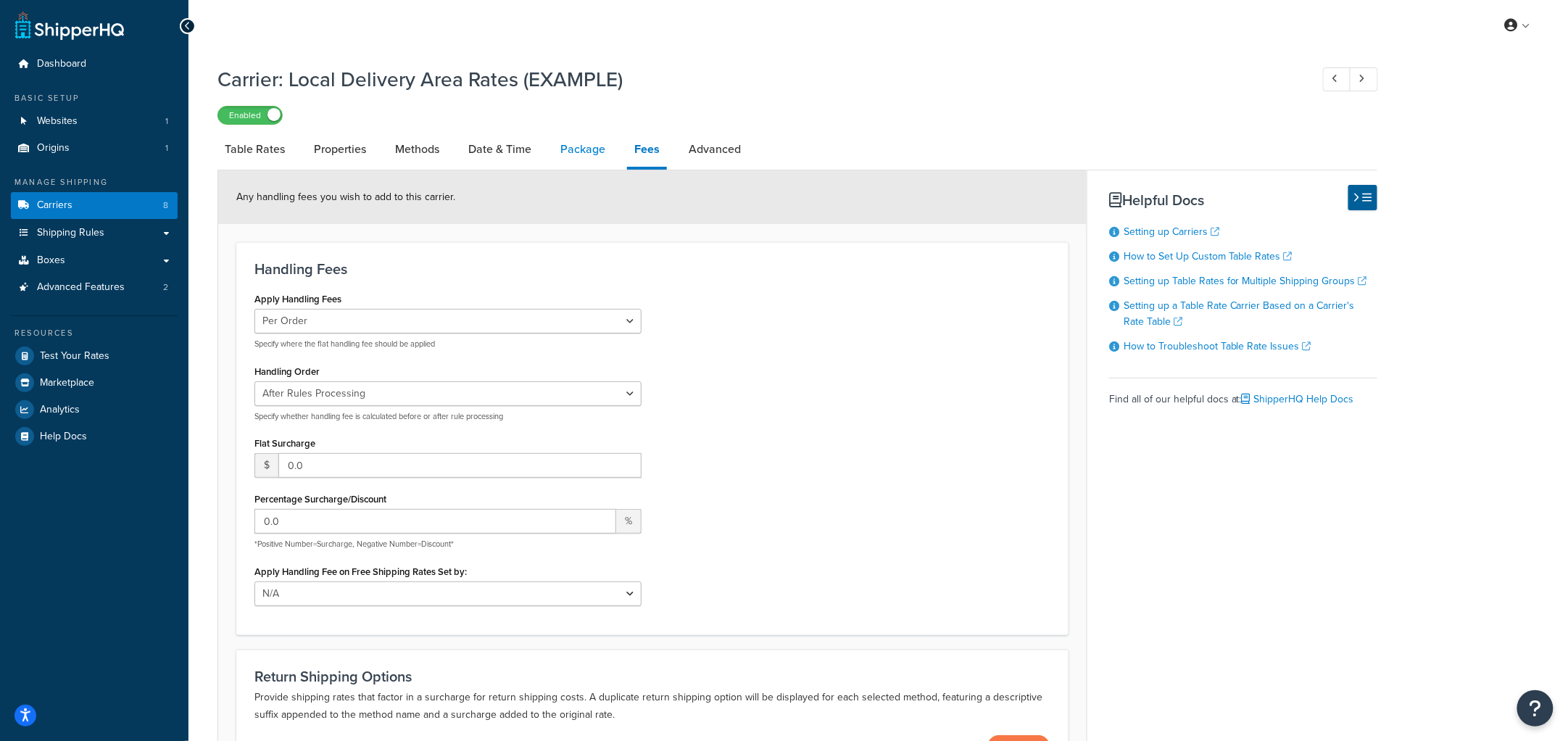
click at [579, 151] on link "Package" at bounding box center [583, 150] width 60 height 35
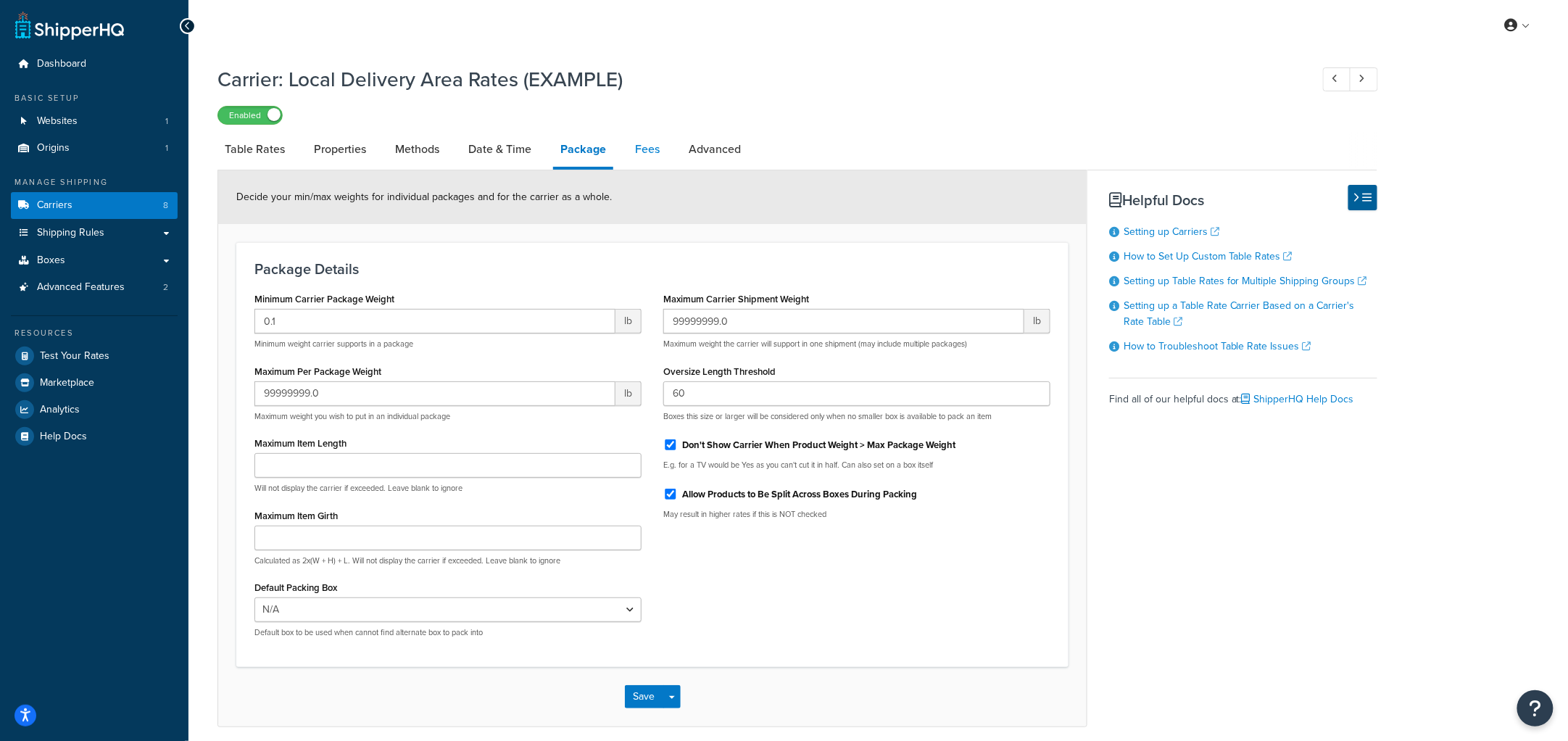
click at [654, 153] on link "Fees" at bounding box center [647, 150] width 39 height 35
select select "AFTER"
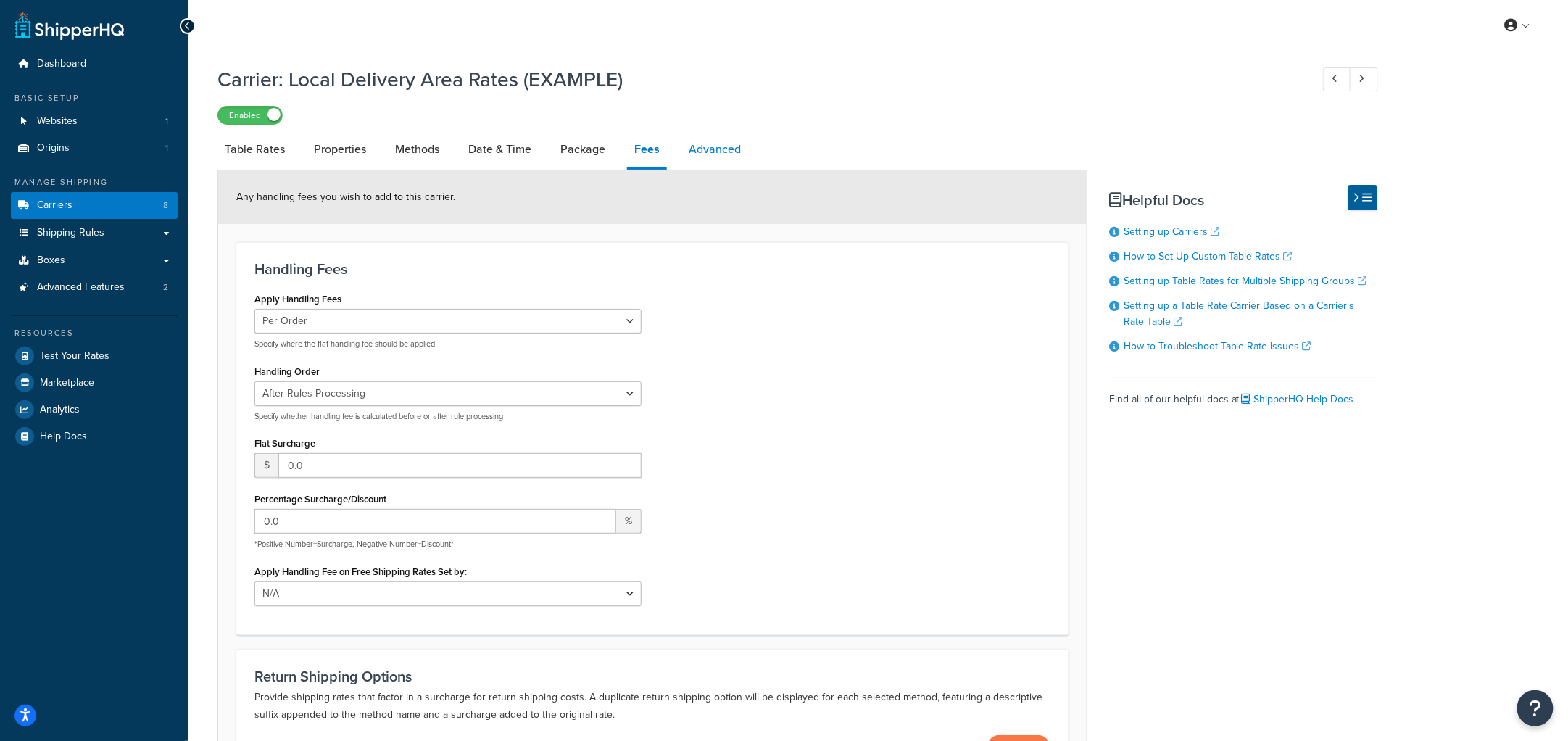
click at [706, 155] on link "Advanced" at bounding box center [715, 150] width 67 height 35
select select "false"
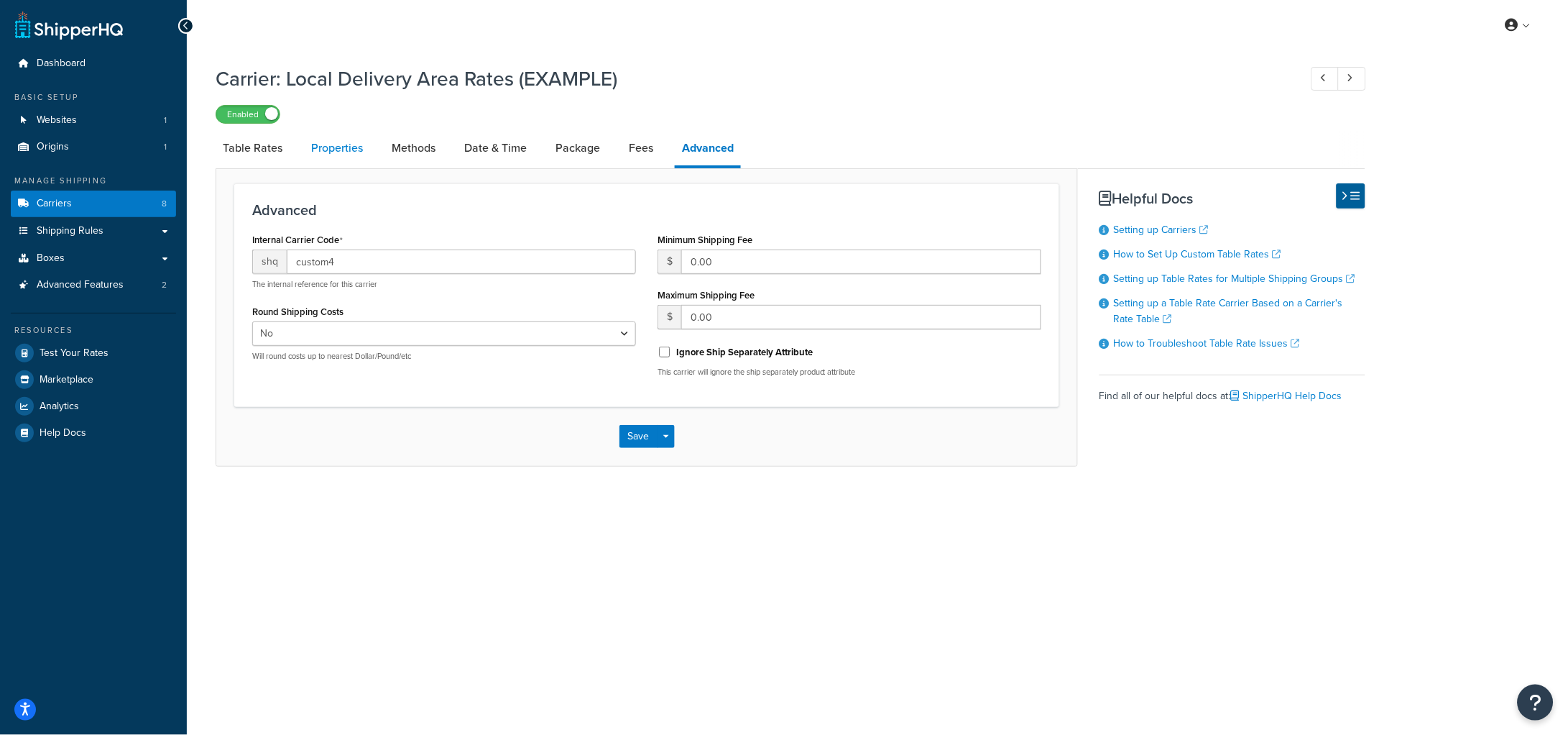
click at [344, 156] on link "Properties" at bounding box center [337, 149] width 66 height 35
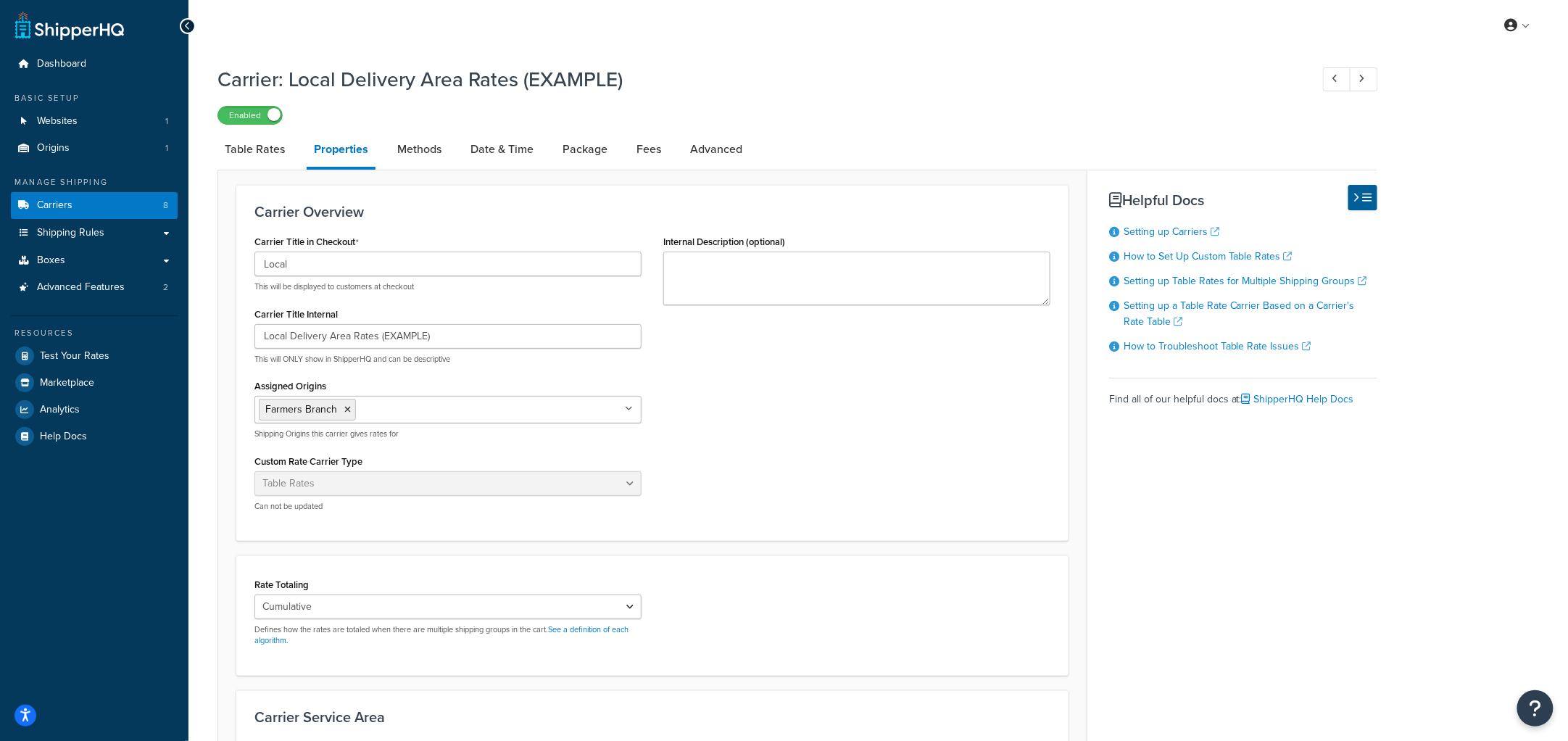
click at [777, 377] on div "Carrier Title in Checkout Local This will be displayed to customers at checkout…" at bounding box center [653, 377] width 818 height 292
click at [241, 156] on link "Table Rates" at bounding box center [254, 150] width 74 height 35
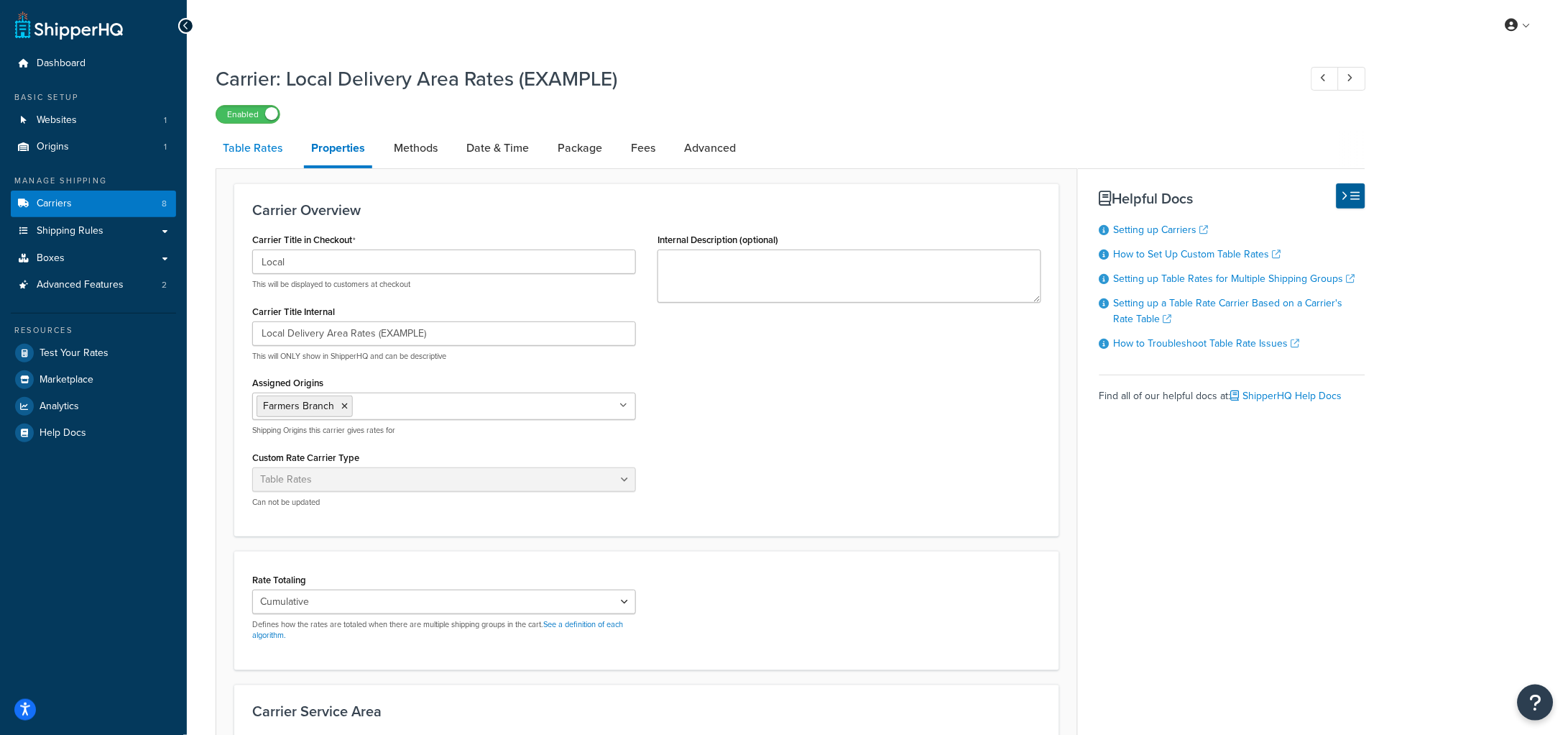
select select "25"
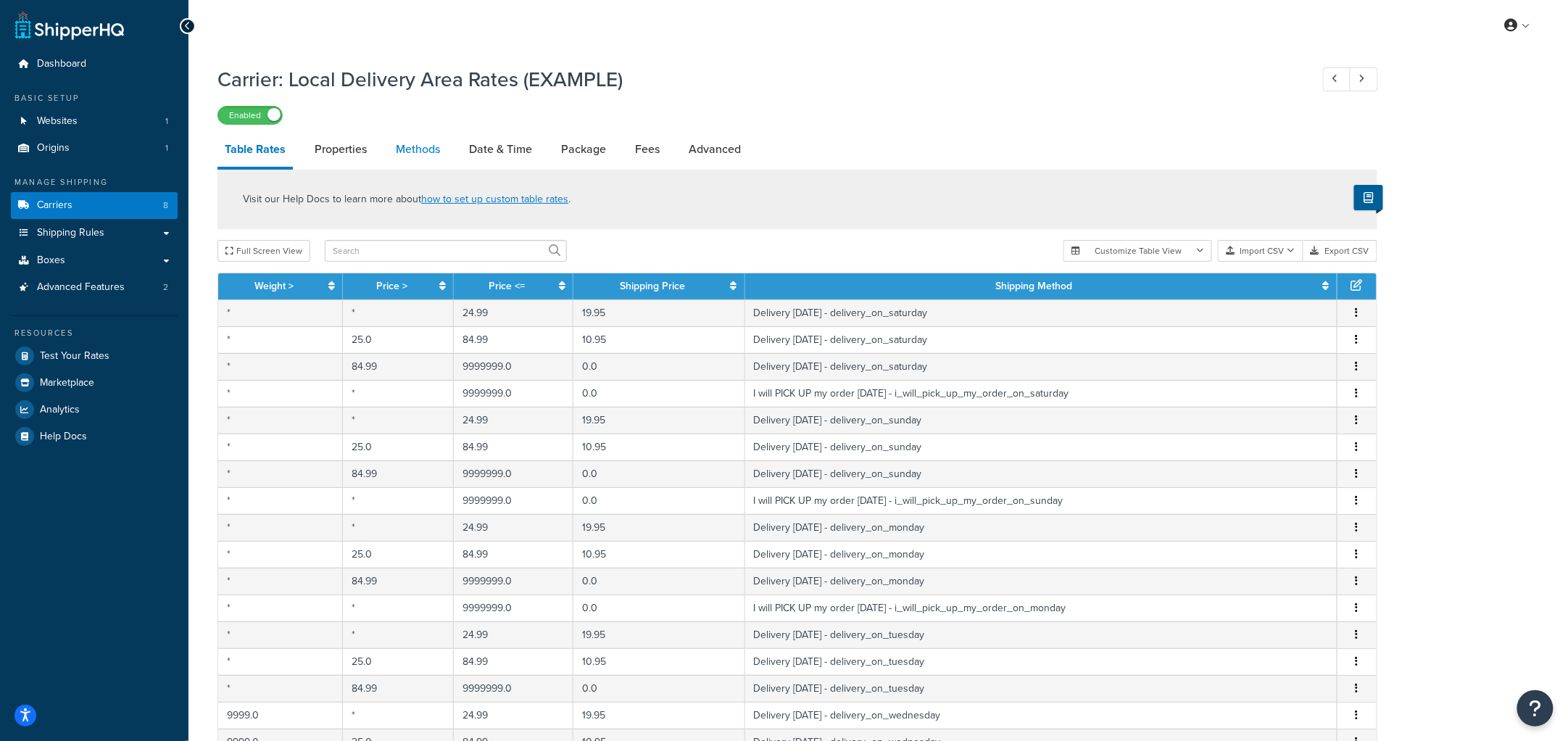
click at [420, 156] on link "Methods" at bounding box center [418, 150] width 59 height 35
select select "25"
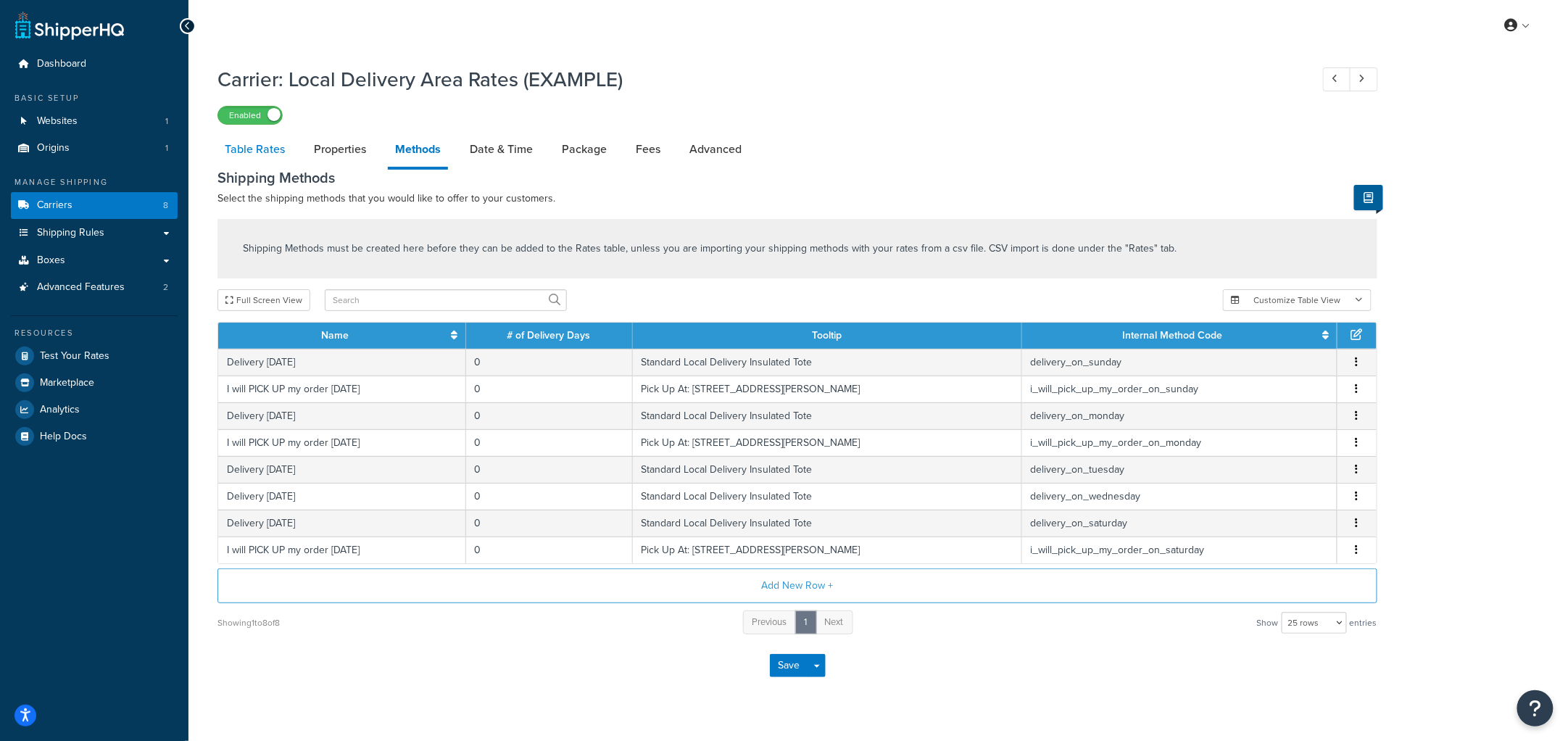
click at [276, 152] on link "Table Rates" at bounding box center [254, 150] width 74 height 35
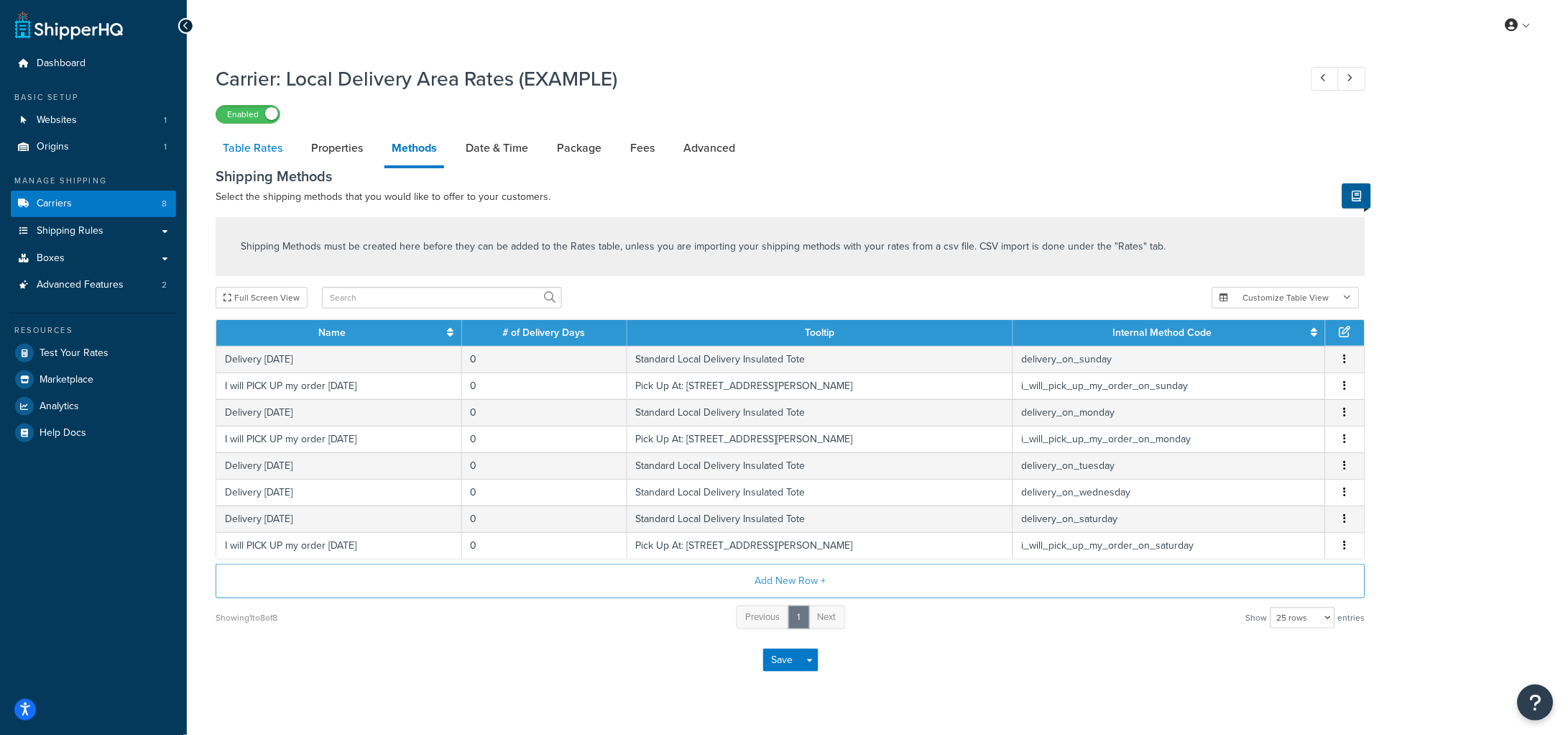
select select "25"
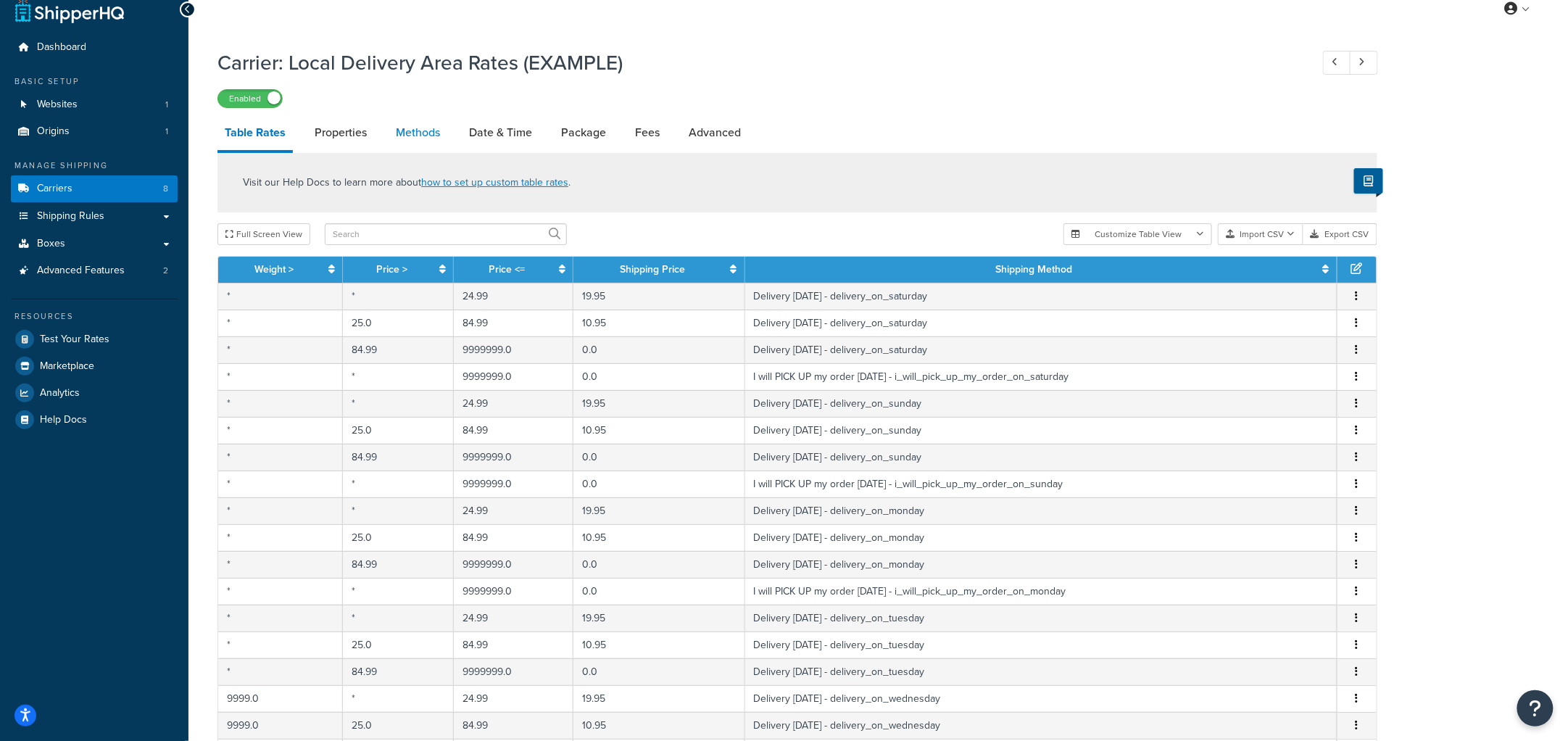
scroll to position [18, 0]
click at [427, 130] on link "Methods" at bounding box center [418, 132] width 59 height 35
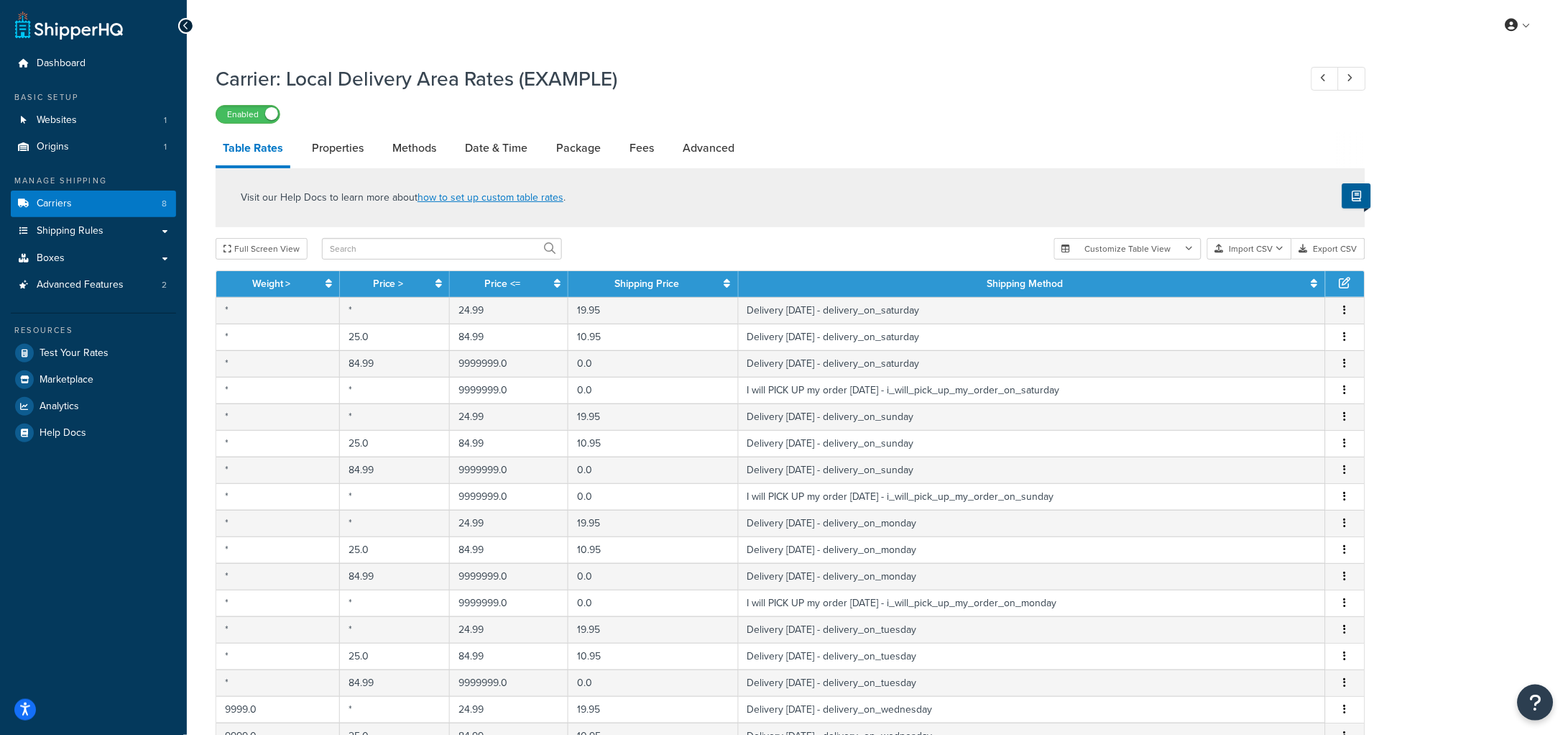
select select "25"
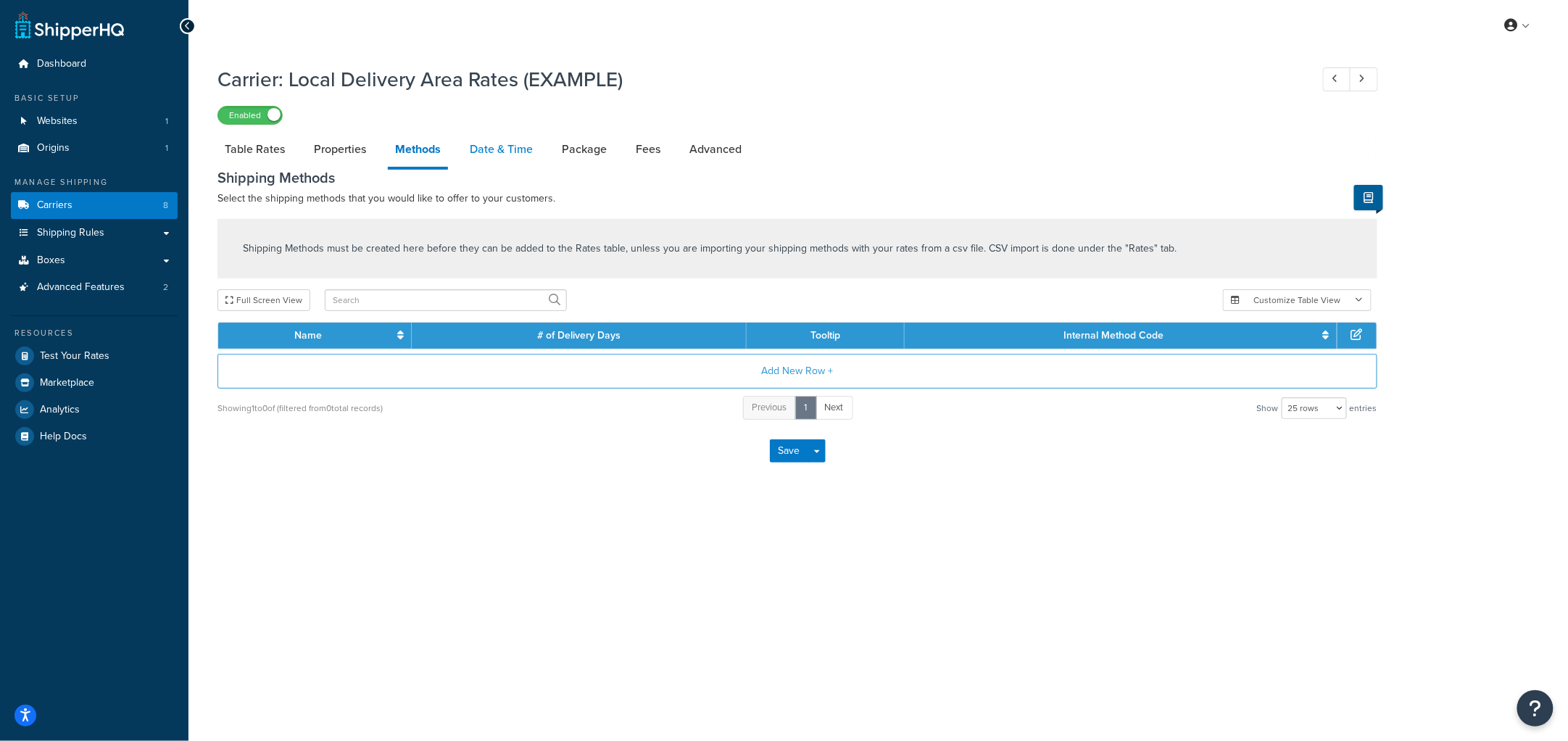
click at [497, 136] on link "Date & Time" at bounding box center [501, 150] width 78 height 35
select select "yMd"
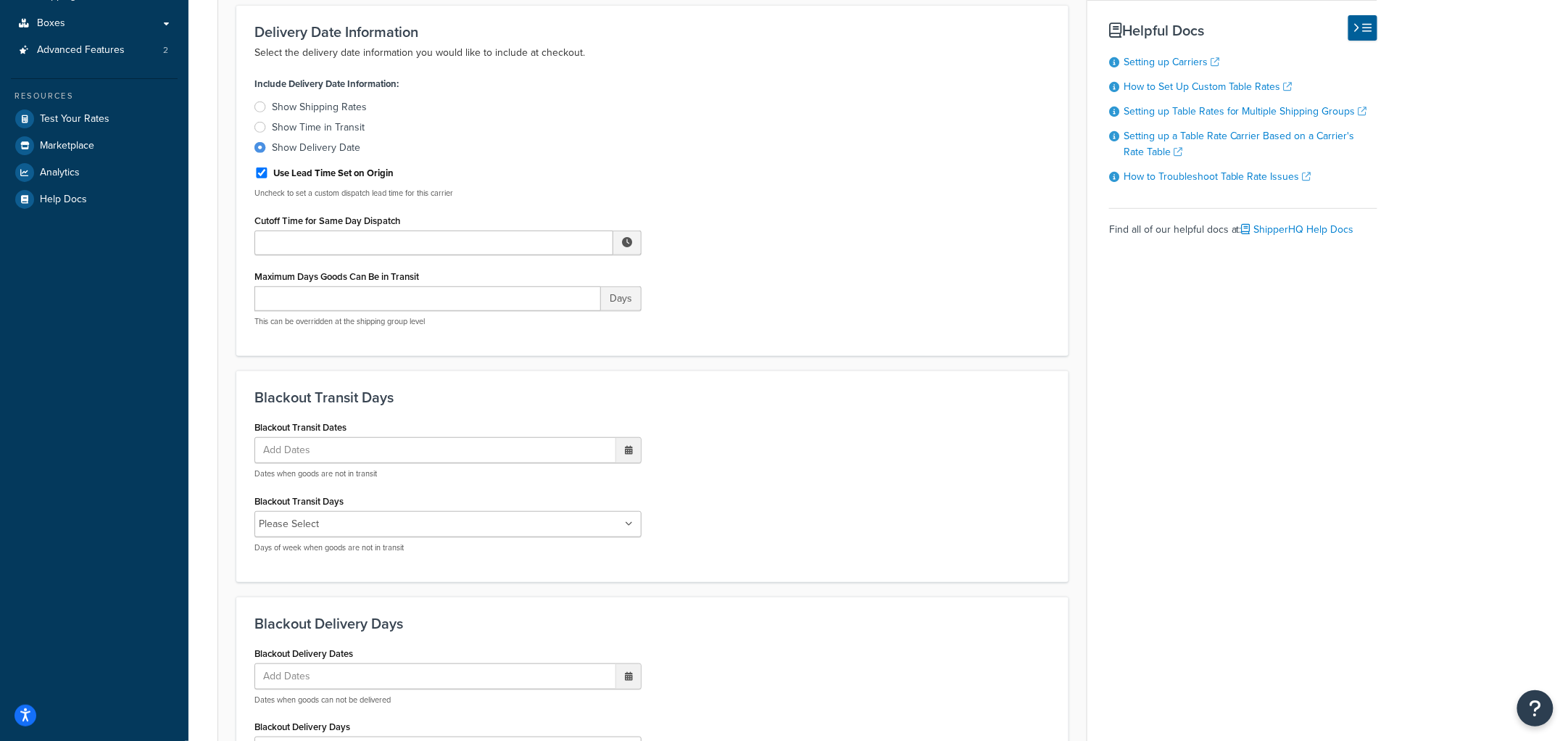
scroll to position [237, 0]
click at [350, 445] on ul "Add Dates" at bounding box center [449, 449] width 387 height 26
click at [788, 500] on div "Blackout Transit Dates Add Dates ‹ [DATE] › Su Mo Tu We Th Fr Sa 31 1 2 3 4 5 6…" at bounding box center [653, 490] width 818 height 147
click at [470, 528] on ul "Please Select" at bounding box center [449, 524] width 387 height 26
click at [751, 503] on div "Blackout Transit Dates Add Dates ‹ [DATE] › Su Mo Tu We Th Fr Sa 31 1 2 3 4 5 6…" at bounding box center [653, 490] width 818 height 147
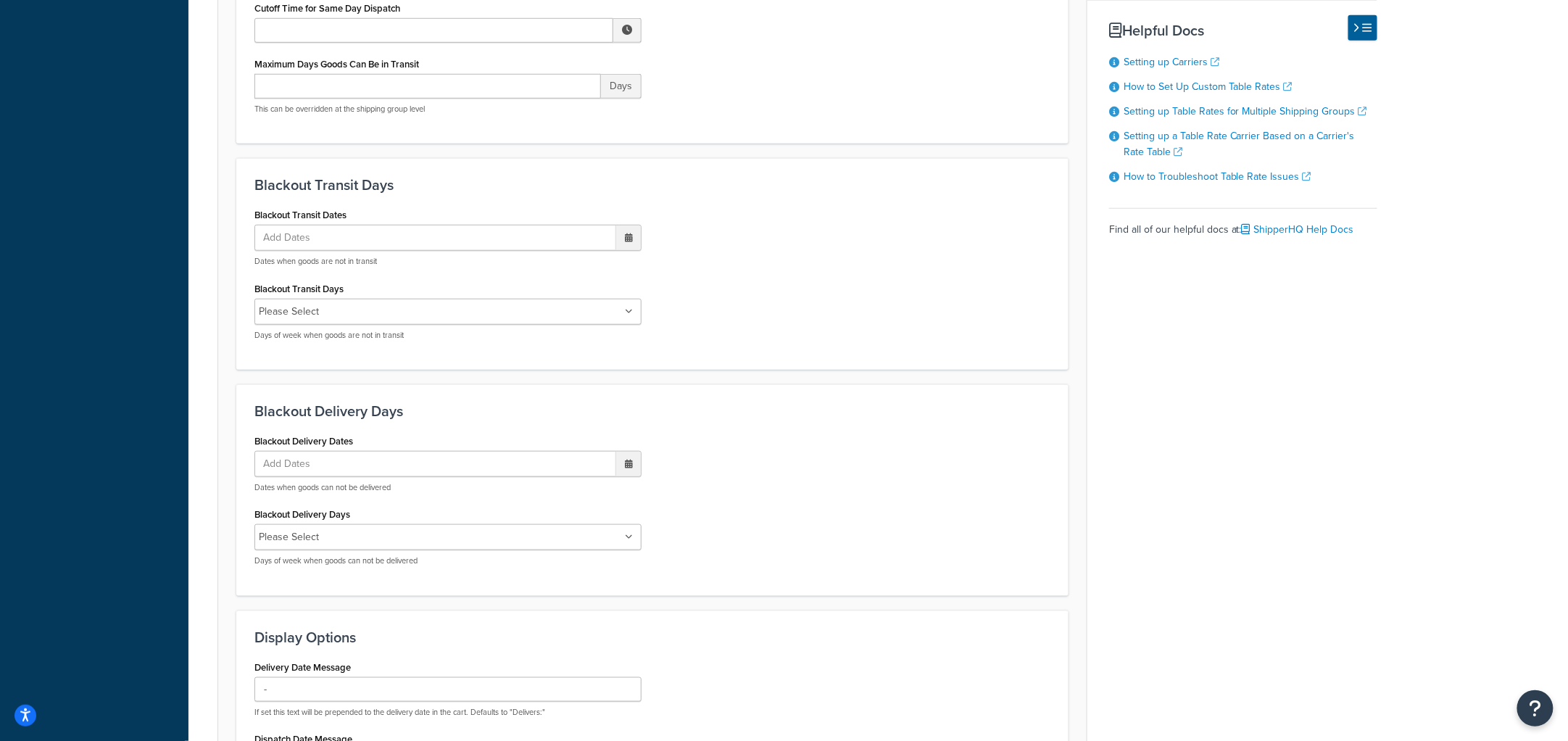
scroll to position [451, 0]
click at [367, 465] on ul "Add Dates" at bounding box center [449, 462] width 387 height 26
click at [624, 597] on td "27" at bounding box center [625, 600] width 25 height 22
click at [475, 624] on td "28" at bounding box center [477, 623] width 25 height 22
click at [802, 515] on div "Blackout Delivery Dates 27 Sep 2025 28 Sep 2025 ‹ September 2025 › Su Mo Tu We …" at bounding box center [653, 504] width 818 height 149
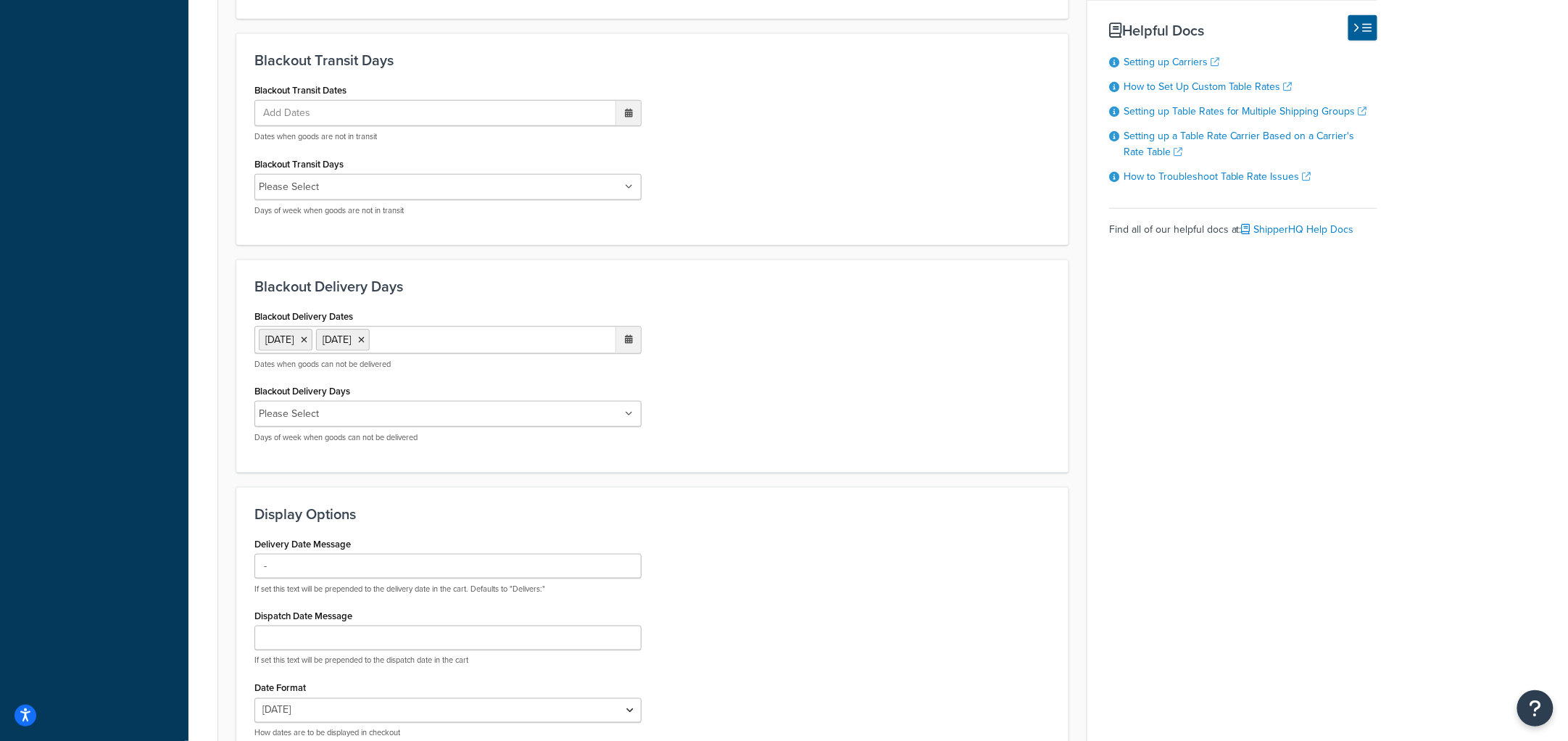
scroll to position [734, 0]
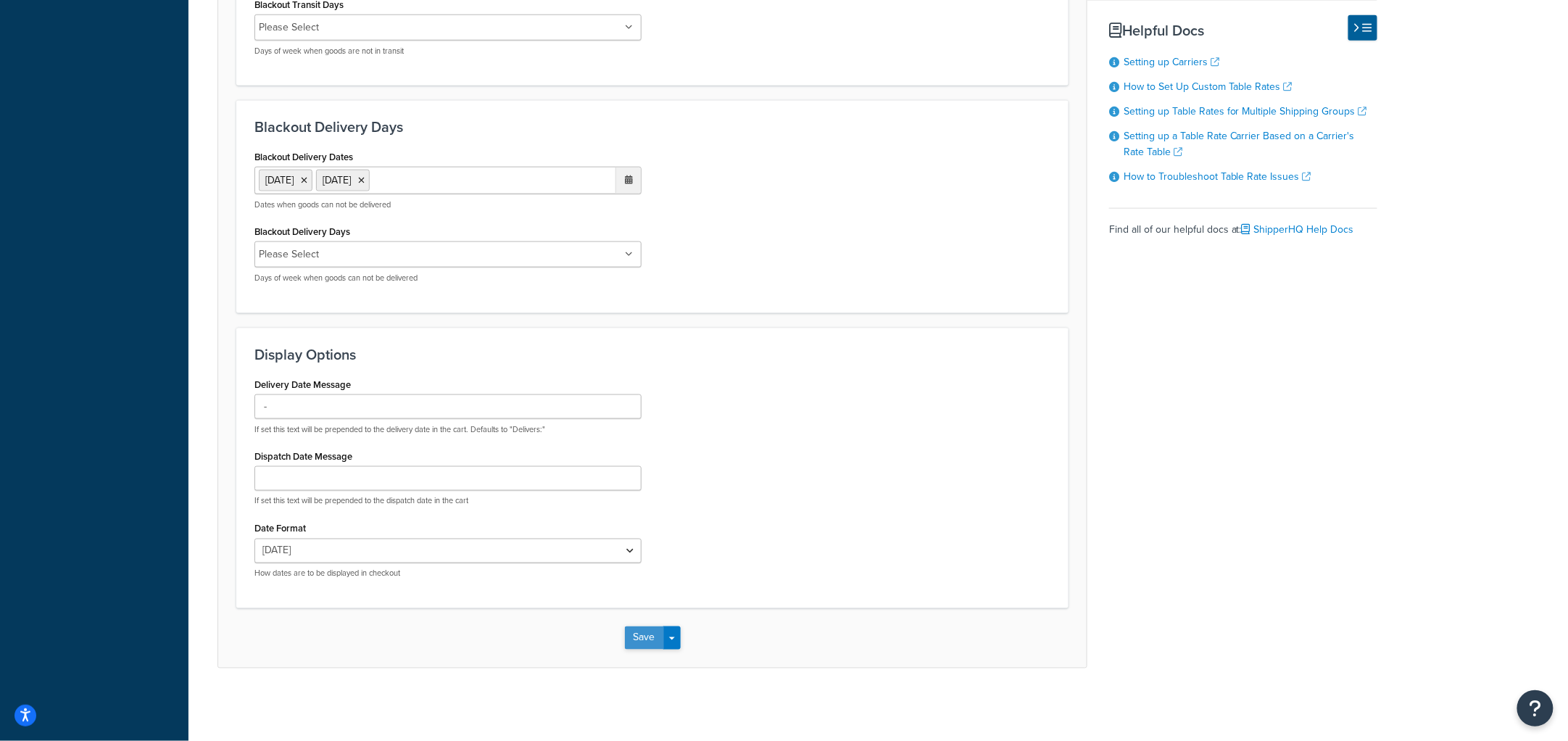
click at [642, 647] on button "Save" at bounding box center [644, 638] width 39 height 23
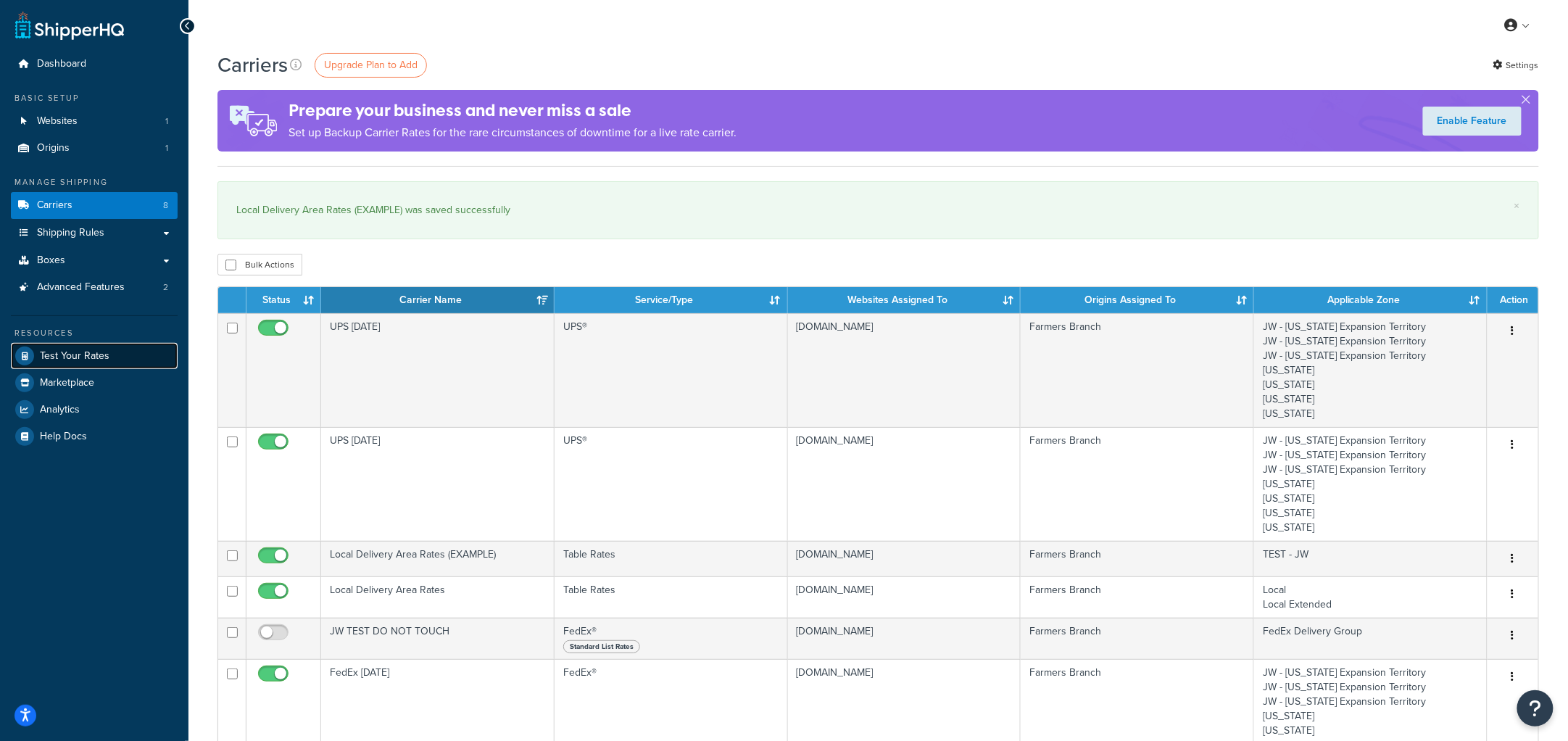
click at [81, 350] on span "Test Your Rates" at bounding box center [74, 356] width 69 height 12
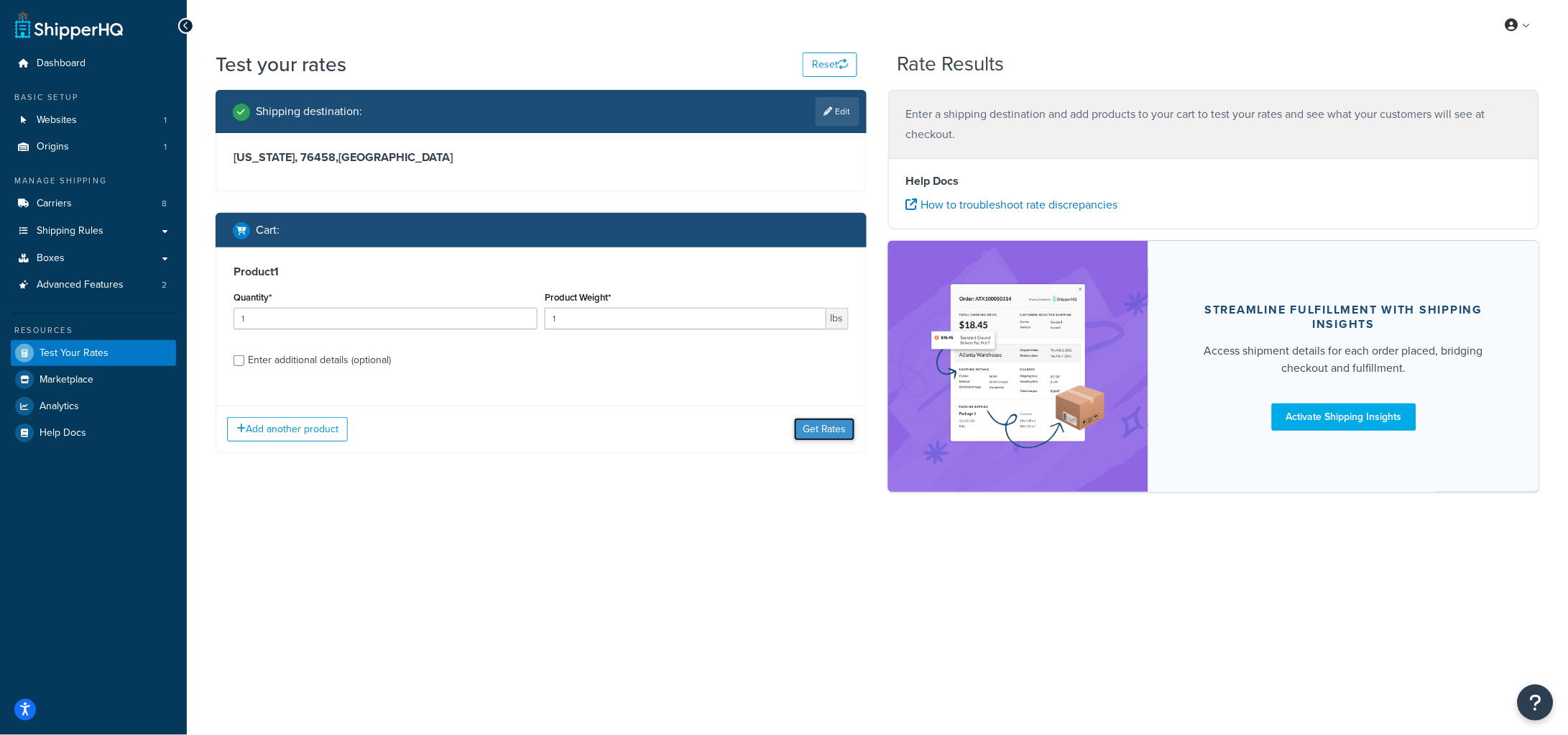
click at [832, 428] on button "Get Rates" at bounding box center [825, 429] width 61 height 23
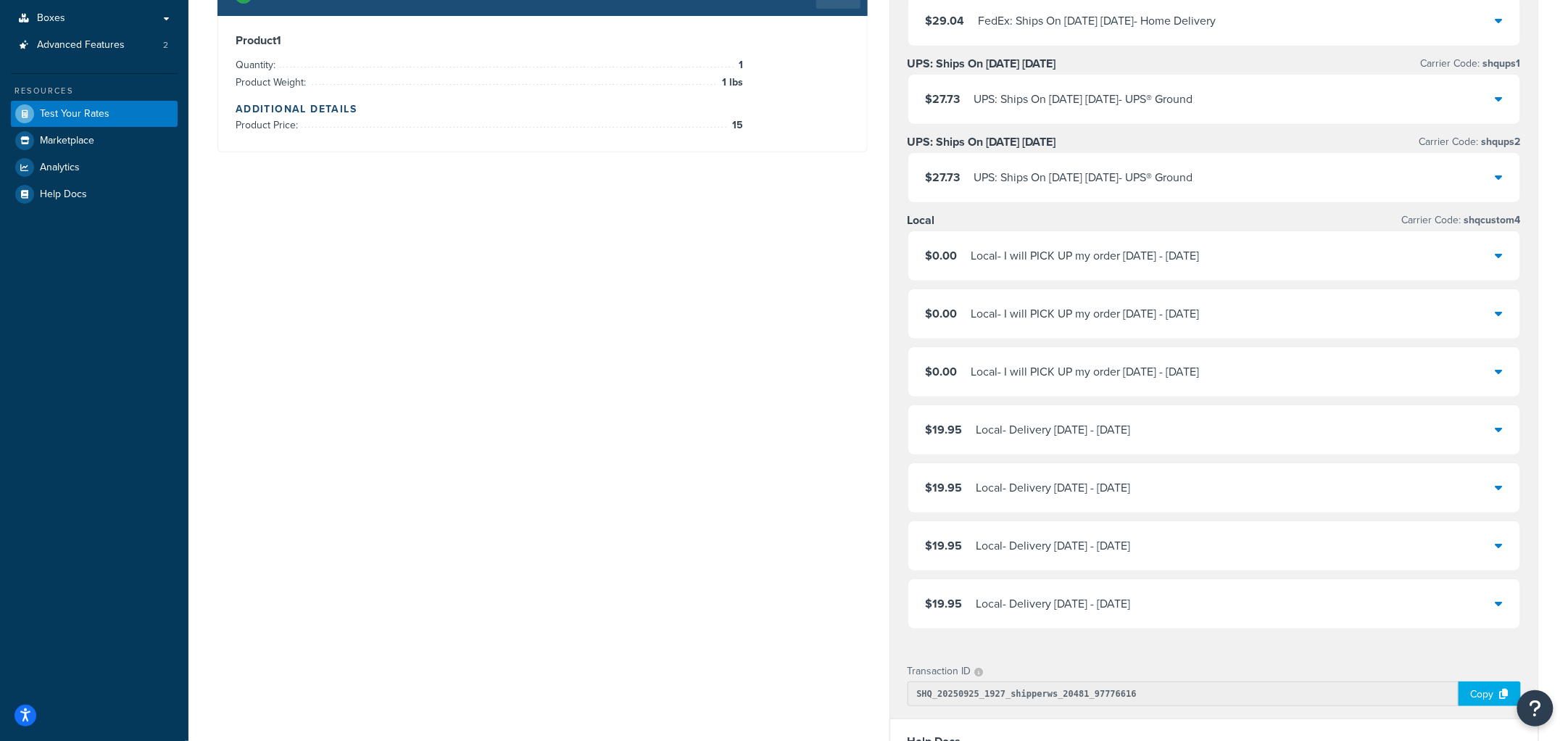
scroll to position [243, 0]
click at [440, 443] on div "Shipping destination : Edit Texas, 76458 , United States Cart : Edit Product 1 …" at bounding box center [879, 458] width 1344 height 1221
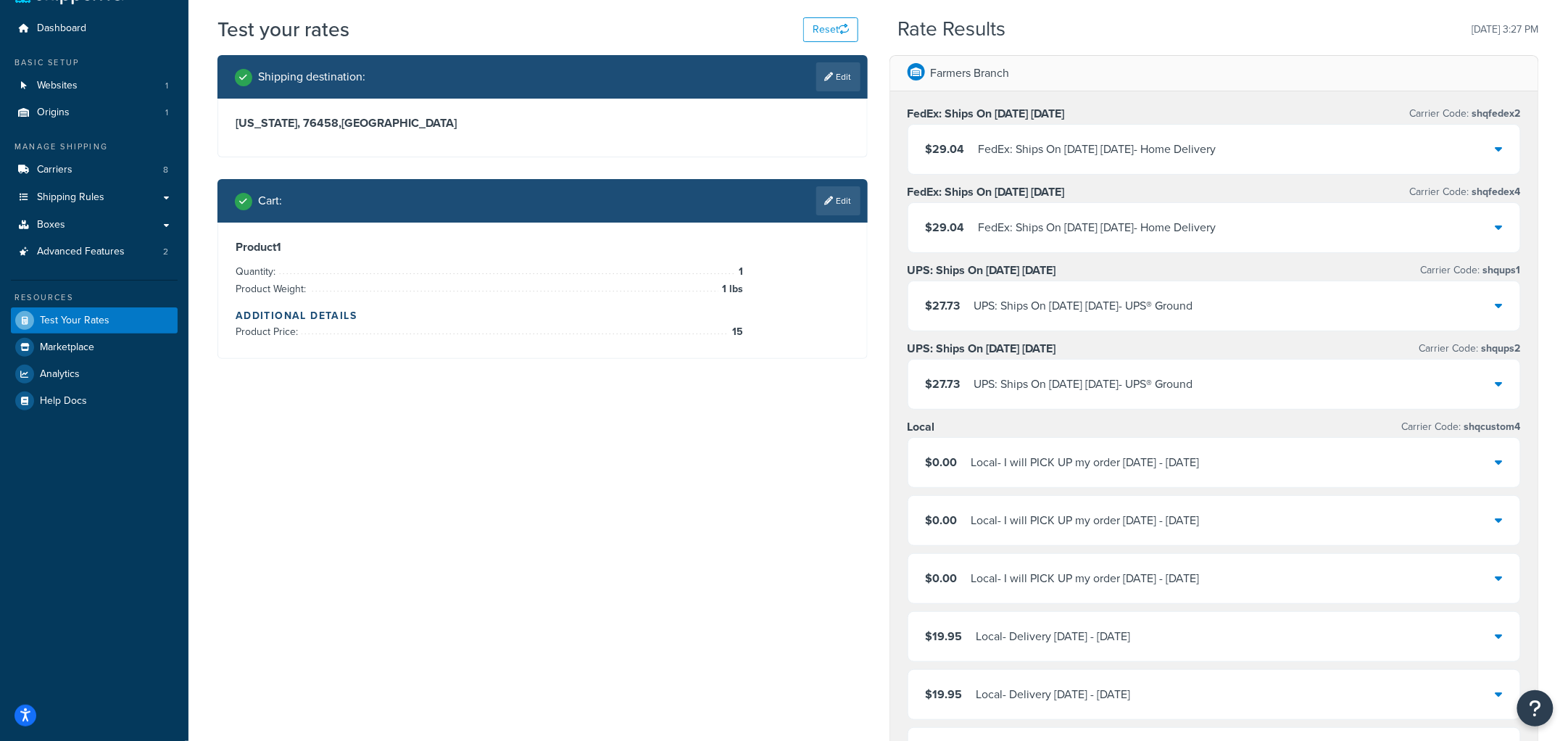
scroll to position [0, 0]
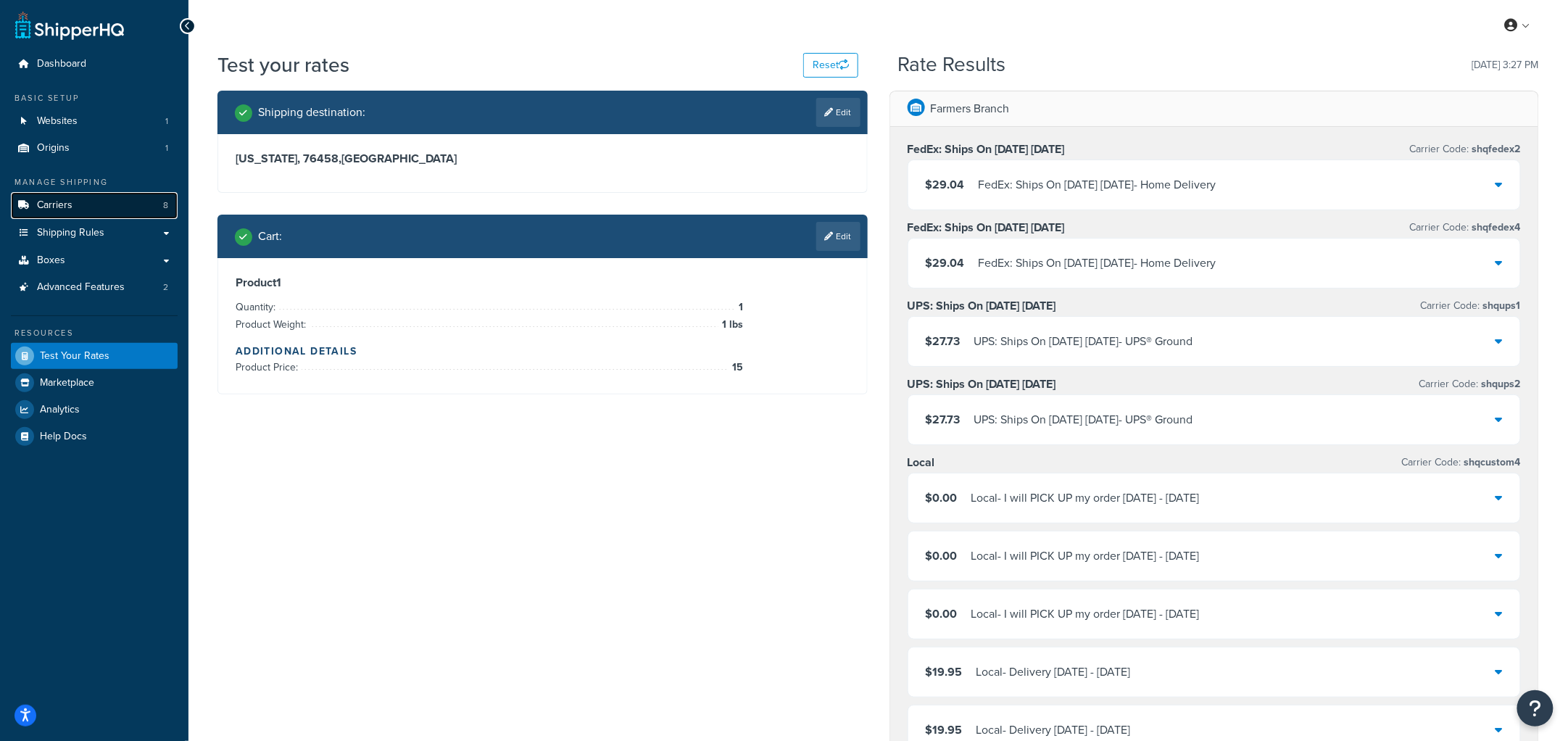
click at [49, 200] on span "Carriers" at bounding box center [54, 206] width 36 height 12
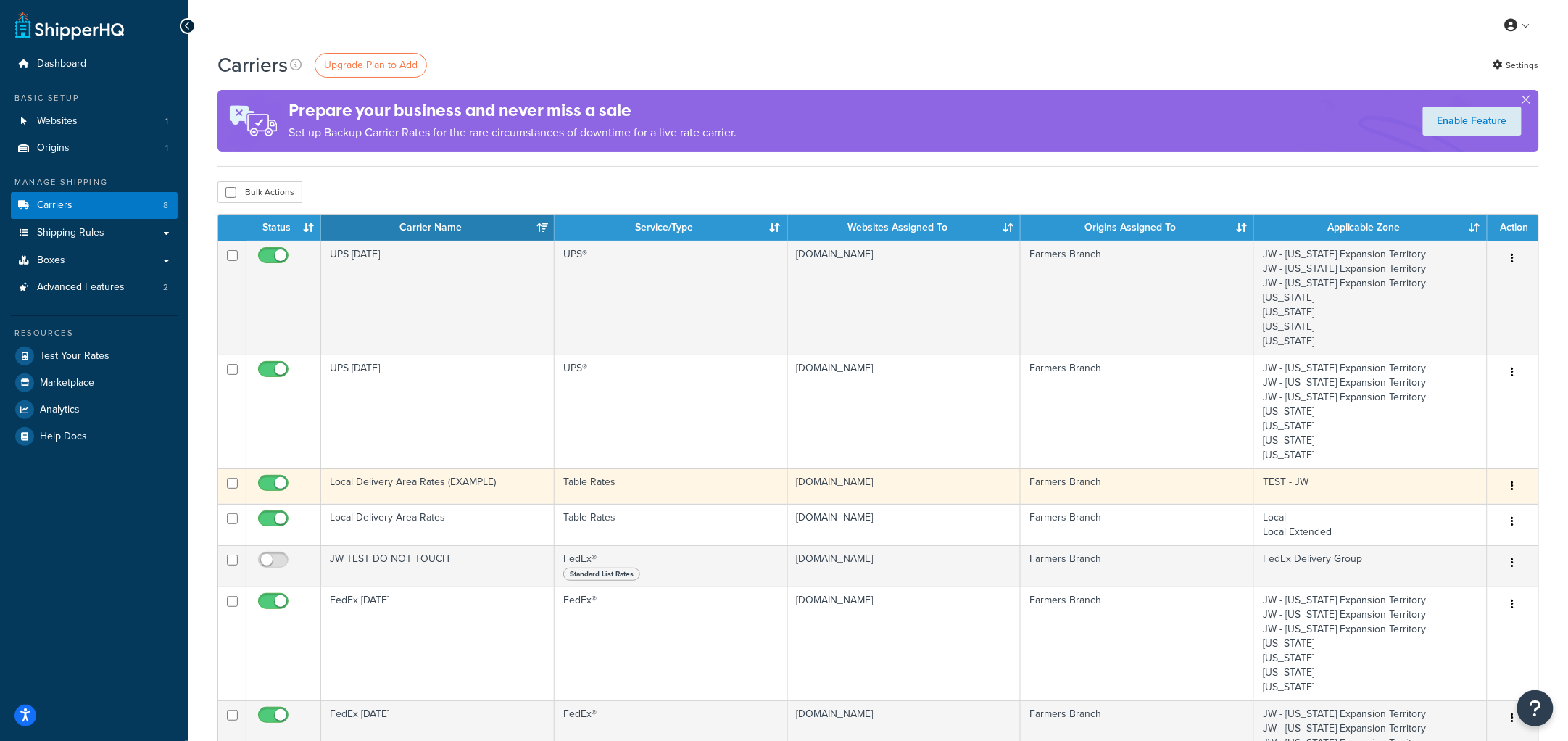
click at [351, 481] on td "Local Delivery Area Rates (EXAMPLE)" at bounding box center [438, 486] width 234 height 36
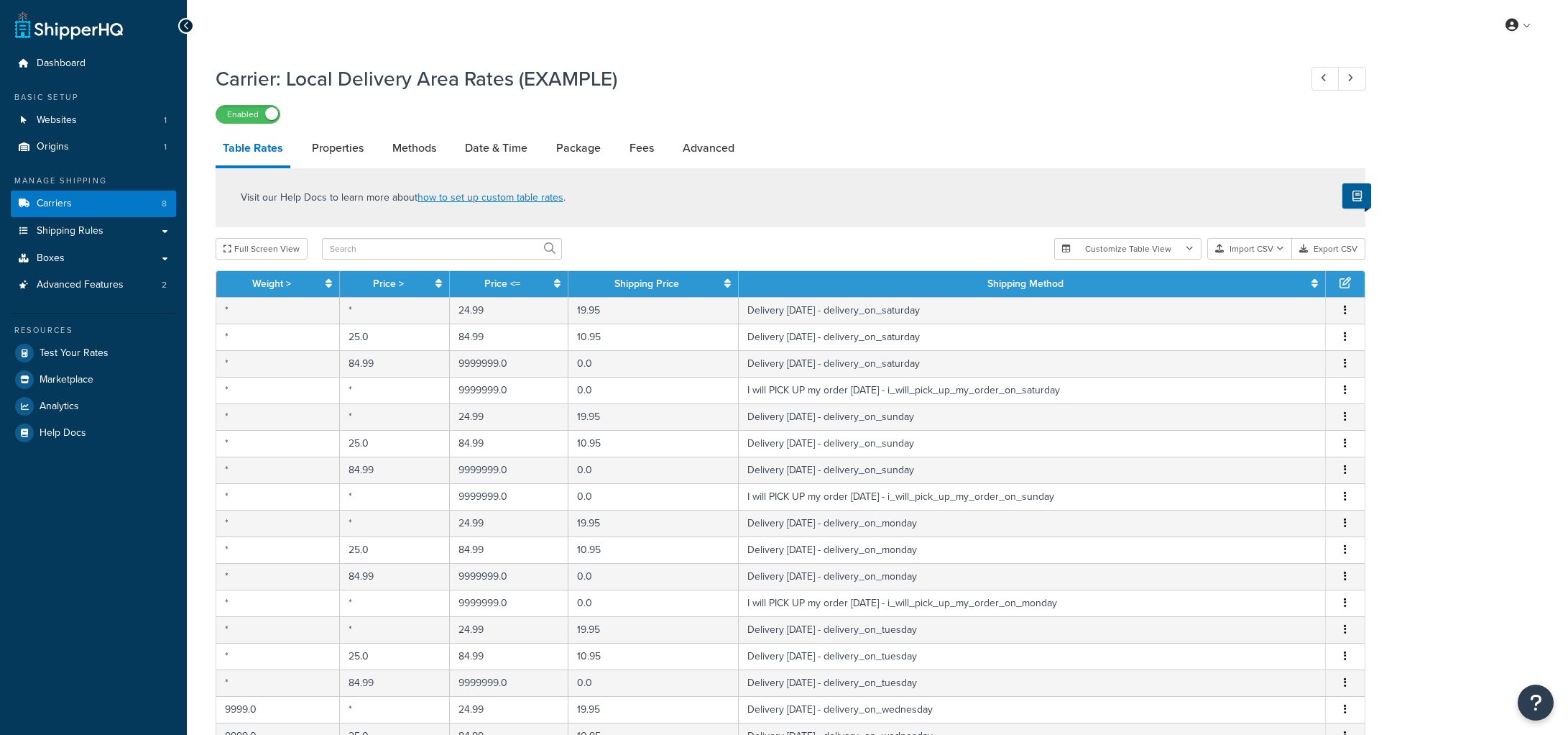
select select "25"
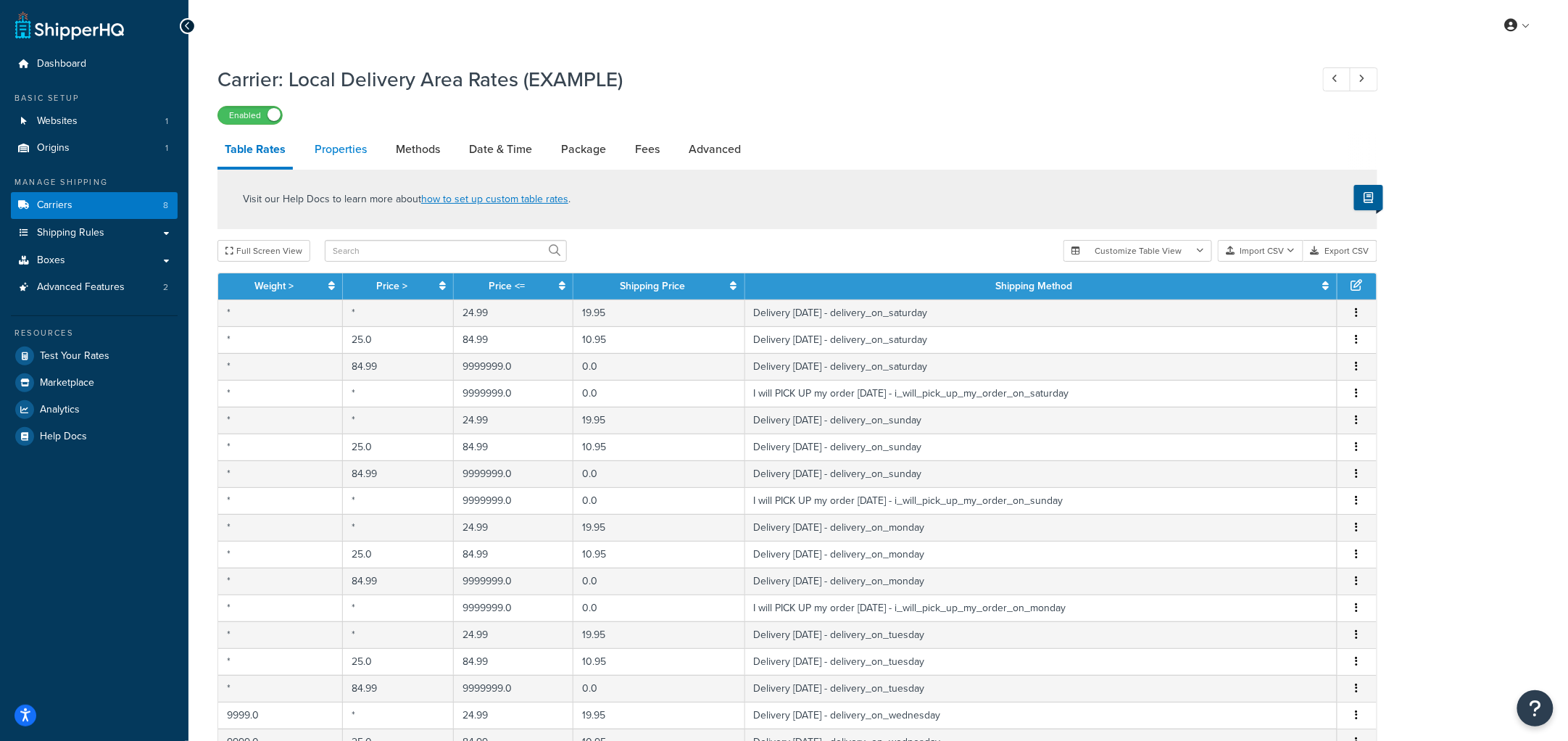
click at [357, 159] on link "Properties" at bounding box center [341, 150] width 67 height 35
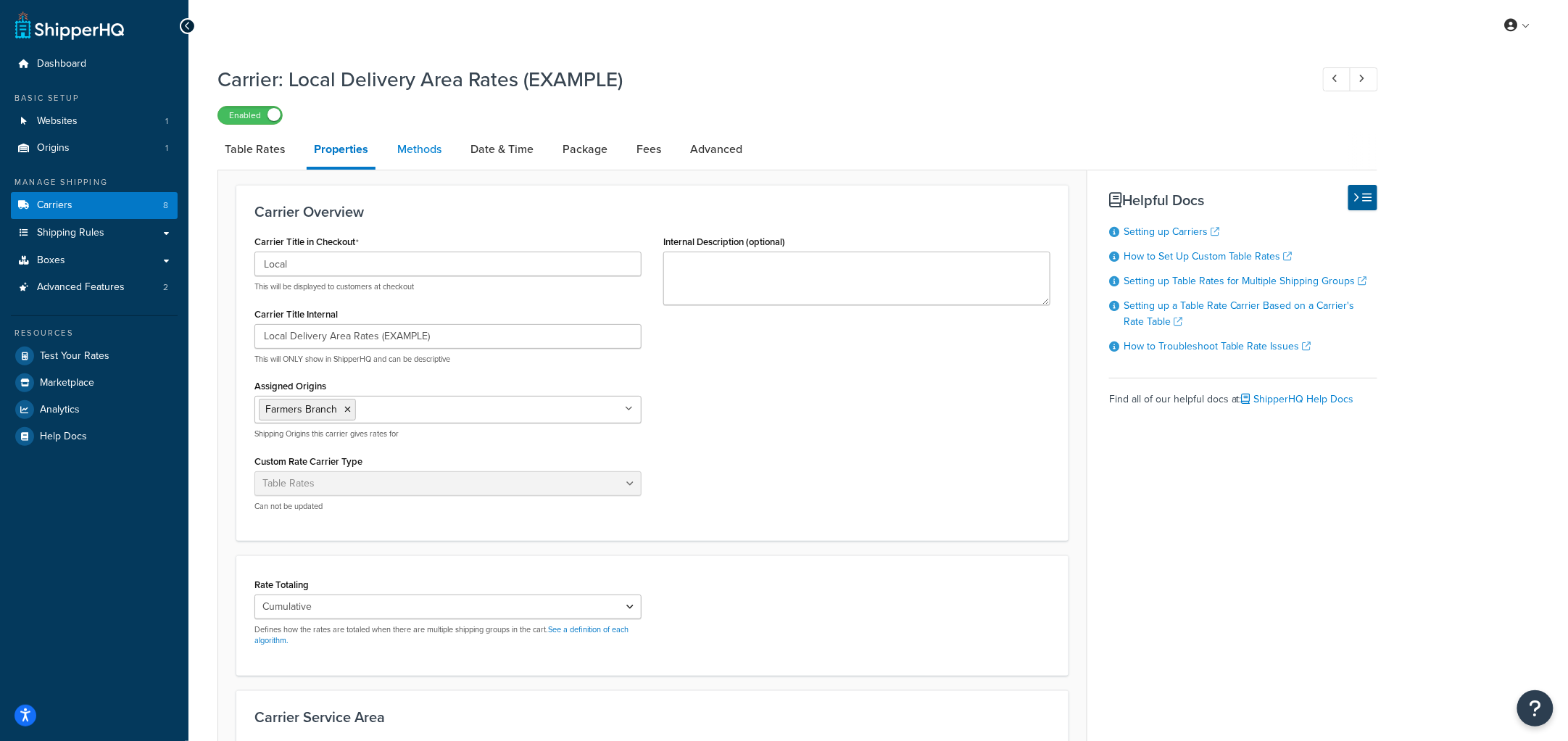
click at [415, 160] on link "Methods" at bounding box center [419, 150] width 59 height 35
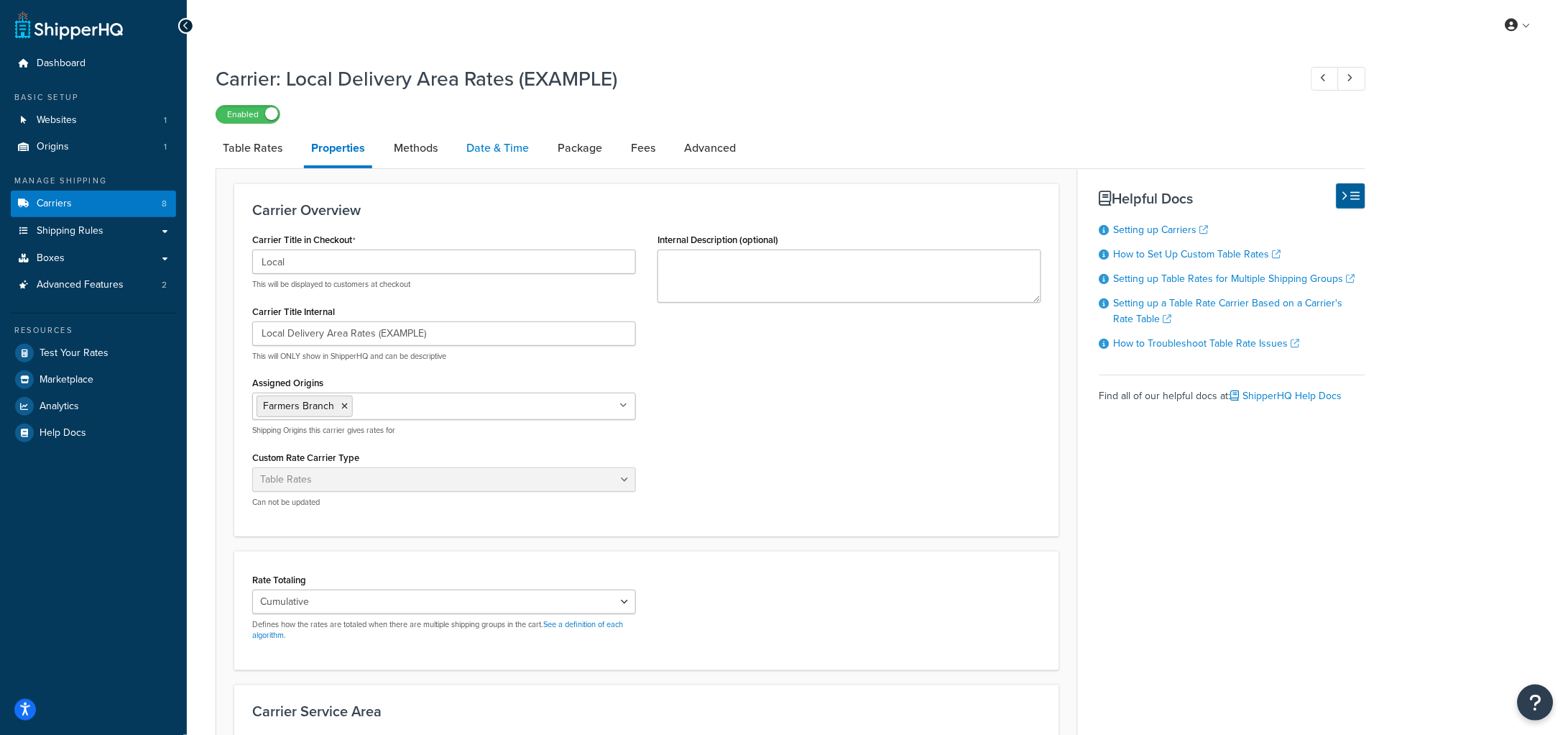
select select "25"
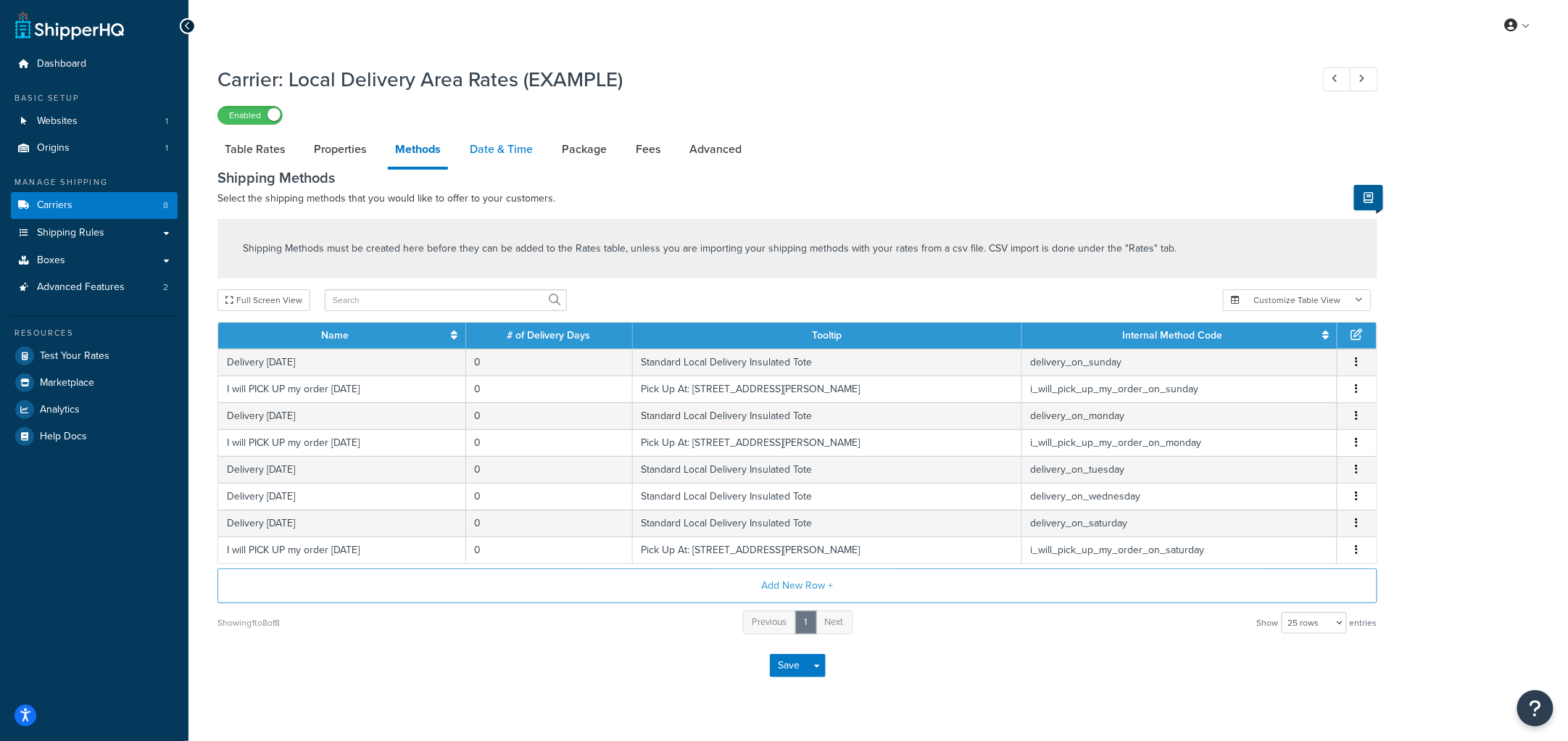
click at [486, 162] on link "Date & Time" at bounding box center [501, 150] width 78 height 35
select select "yMd"
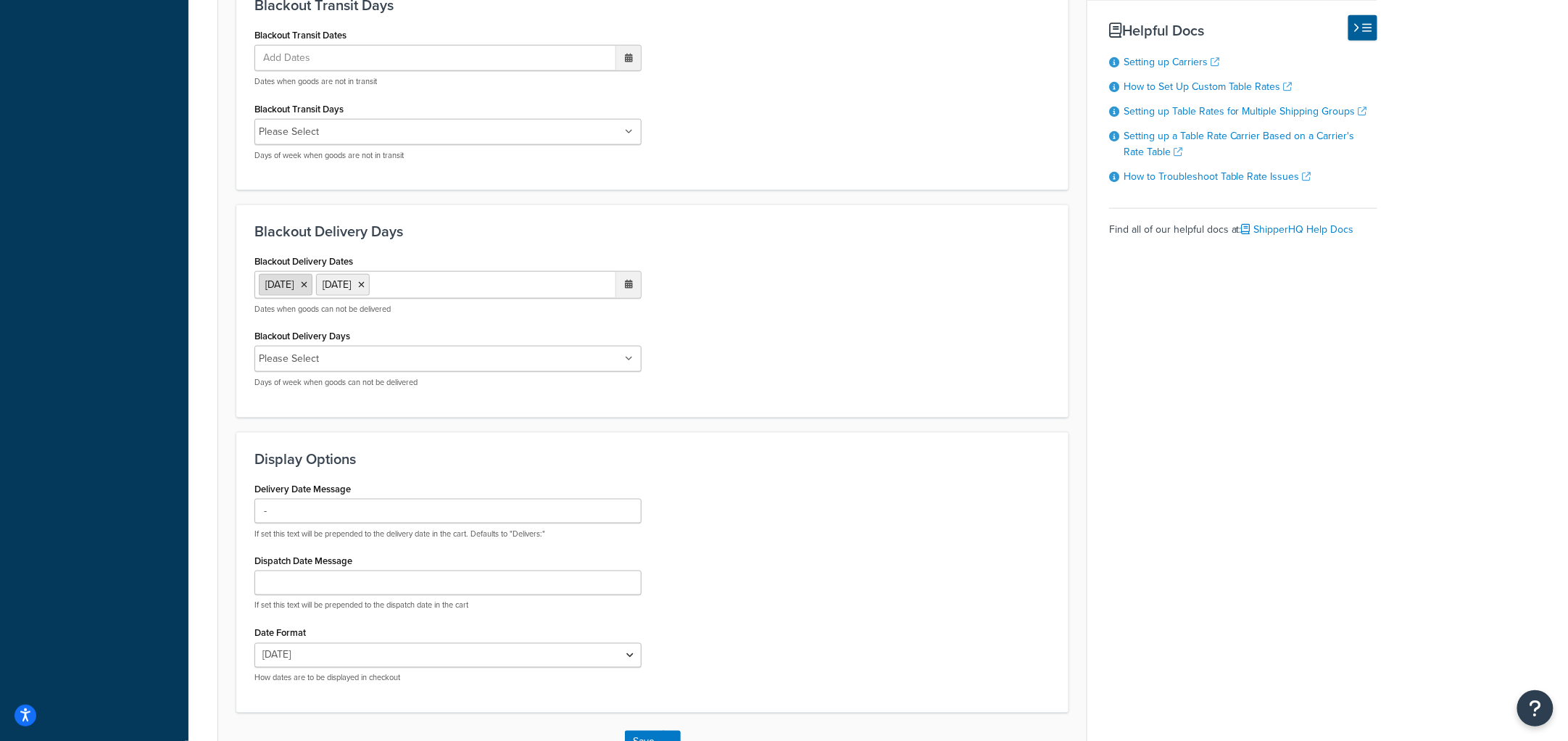
scroll to position [629, 0]
click at [307, 286] on icon at bounding box center [304, 286] width 6 height 9
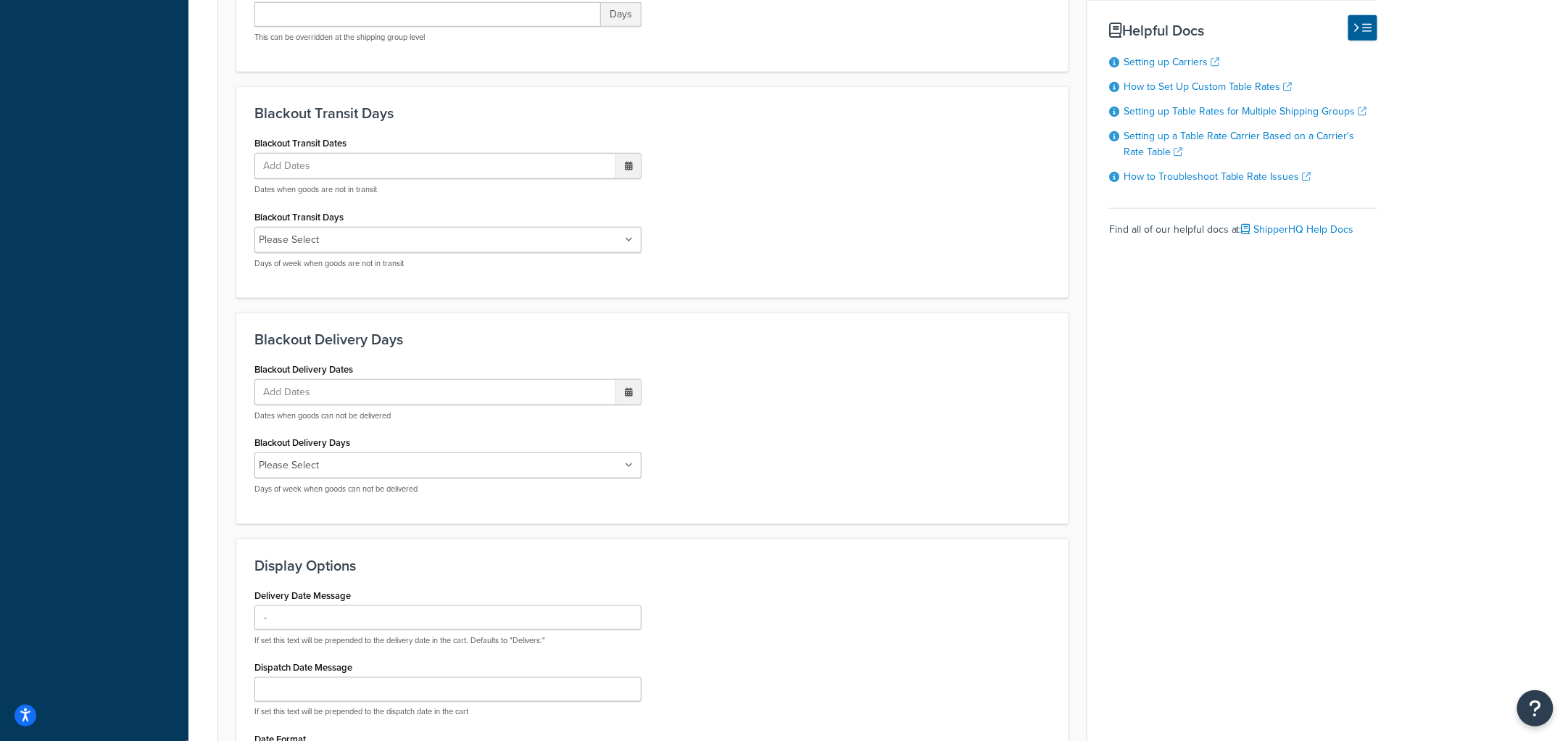
scroll to position [520, 0]
click at [323, 169] on span "Add Dates" at bounding box center [293, 166] width 69 height 25
click at [477, 328] on td "28" at bounding box center [477, 326] width 25 height 22
click at [621, 305] on td "27" at bounding box center [625, 306] width 25 height 22
click at [714, 318] on div "Blackout Delivery Days Blackout Delivery Dates Add Dates ‹ September 2025 › Su …" at bounding box center [653, 420] width 832 height 212
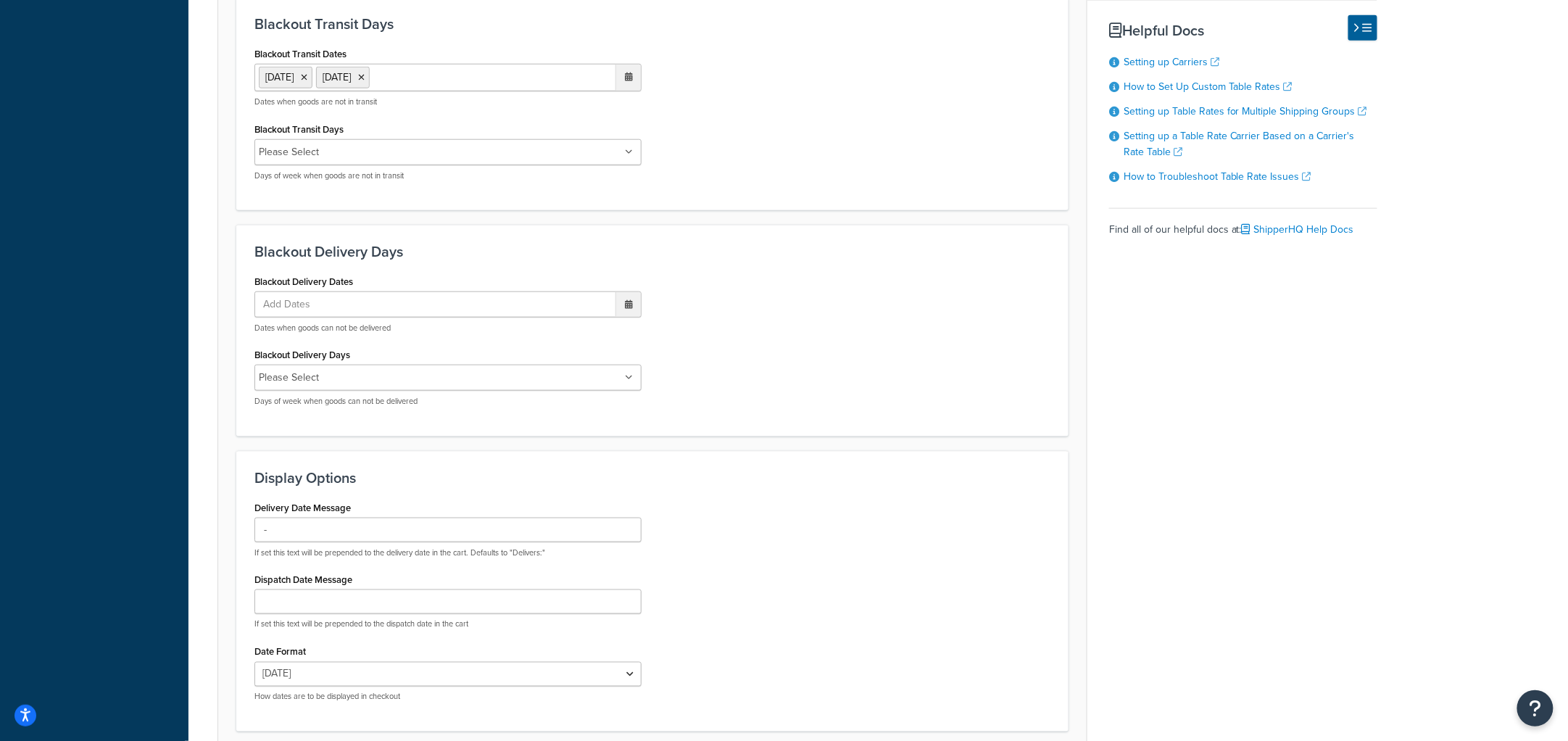
scroll to position [734, 0]
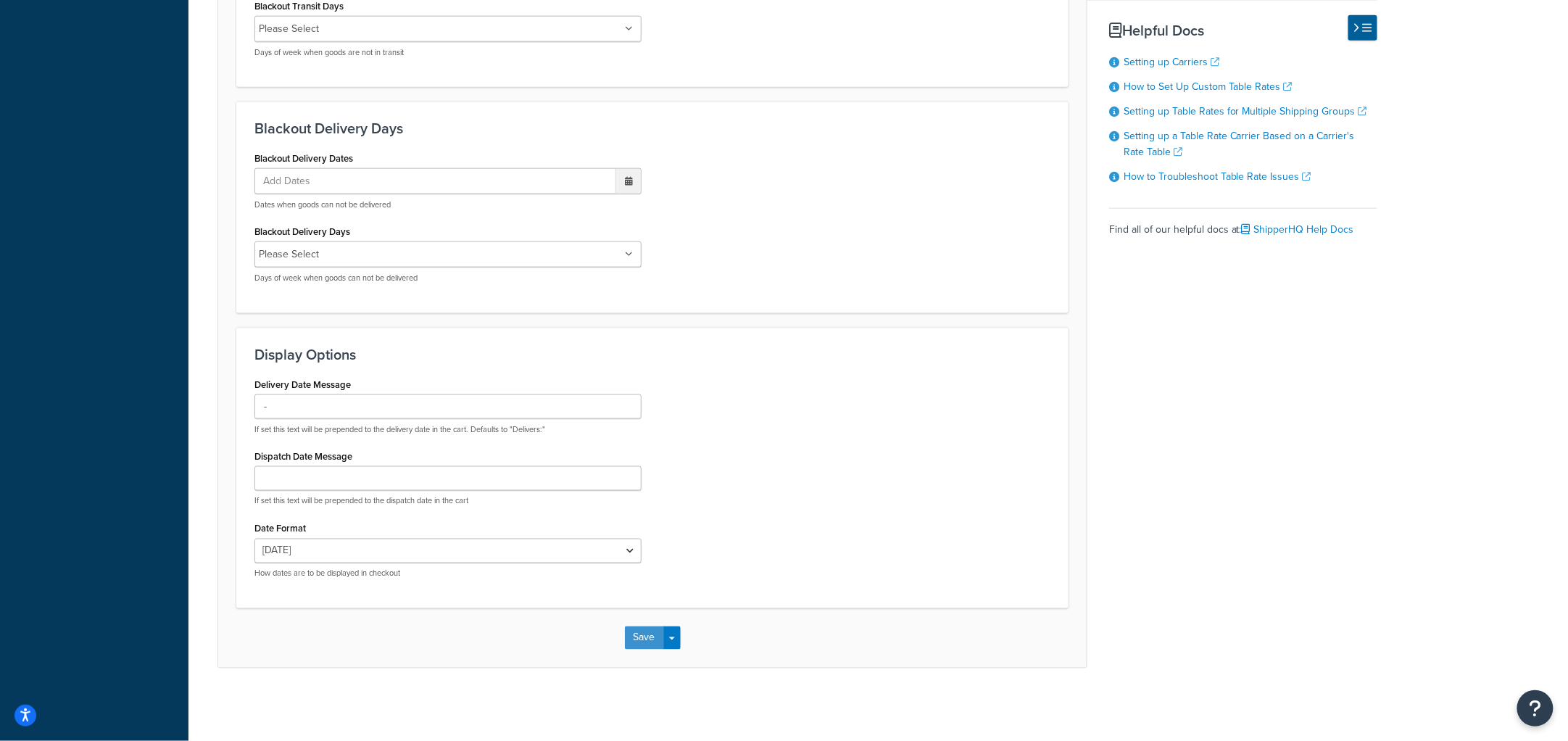
click at [639, 639] on button "Save" at bounding box center [644, 638] width 39 height 23
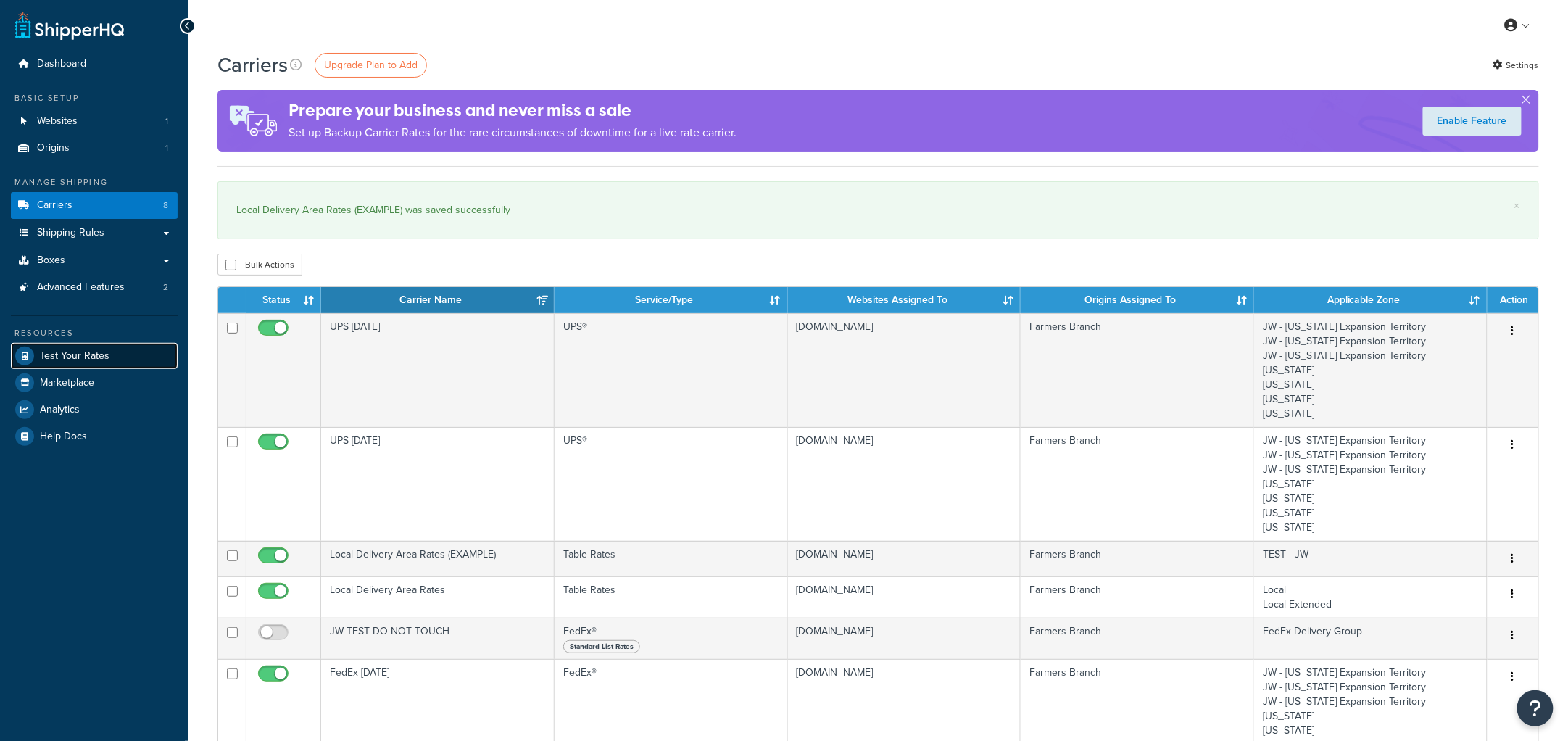
click at [68, 357] on span "Test Your Rates" at bounding box center [74, 356] width 69 height 12
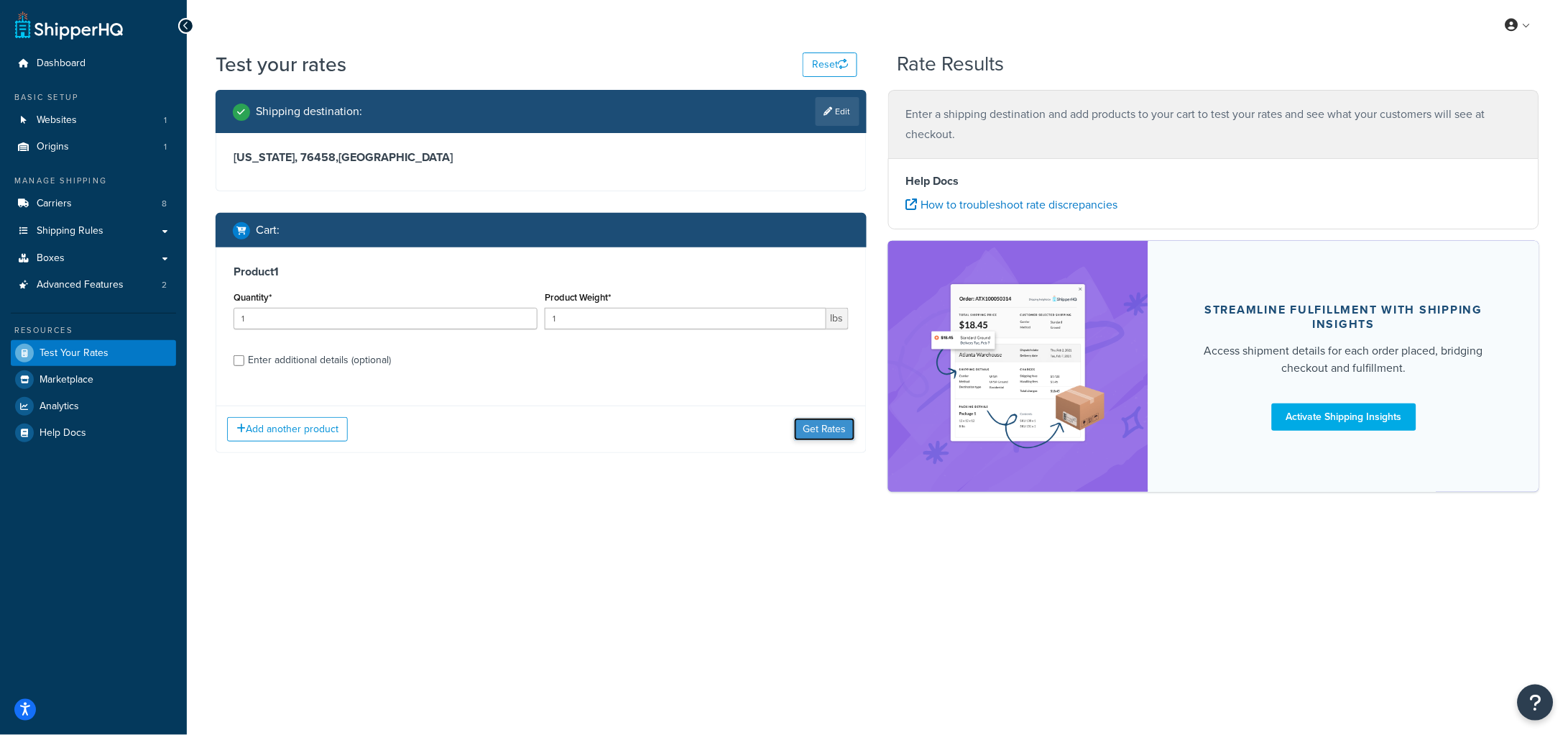
click at [833, 432] on button "Get Rates" at bounding box center [825, 429] width 61 height 23
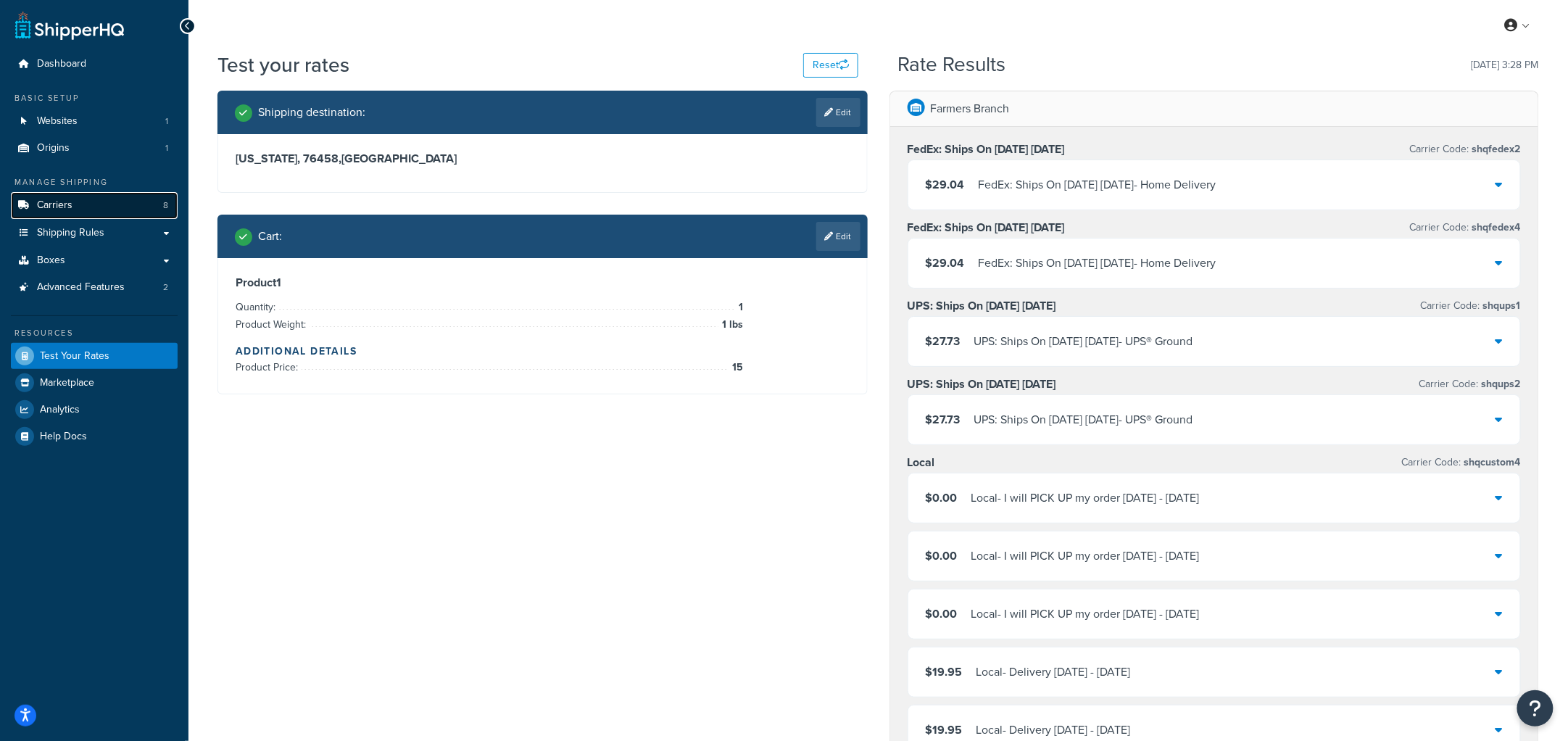
click at [74, 200] on link "Carriers 8" at bounding box center [94, 205] width 166 height 27
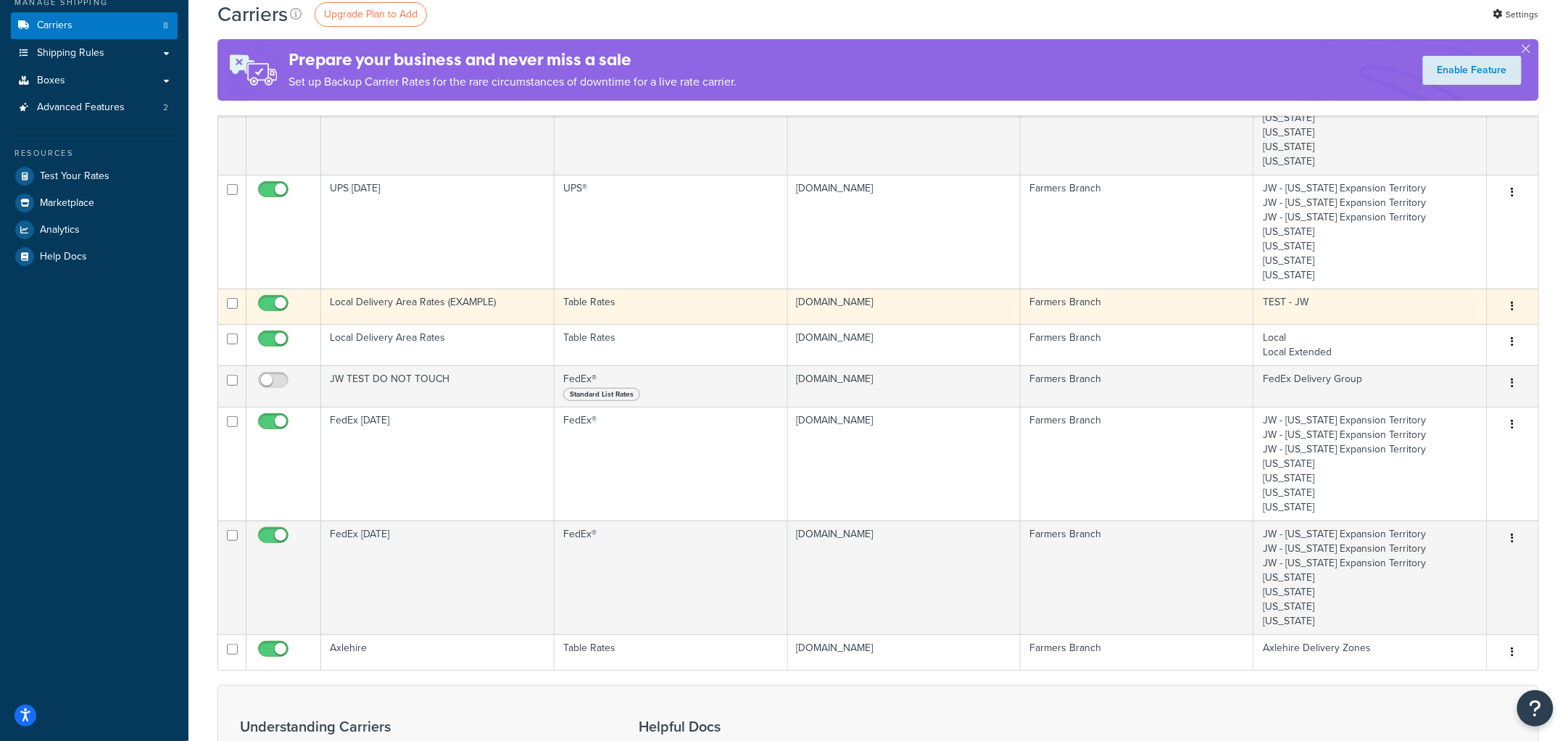
scroll to position [180, 0]
click at [472, 309] on td "Local Delivery Area Rates (EXAMPLE)" at bounding box center [438, 306] width 234 height 36
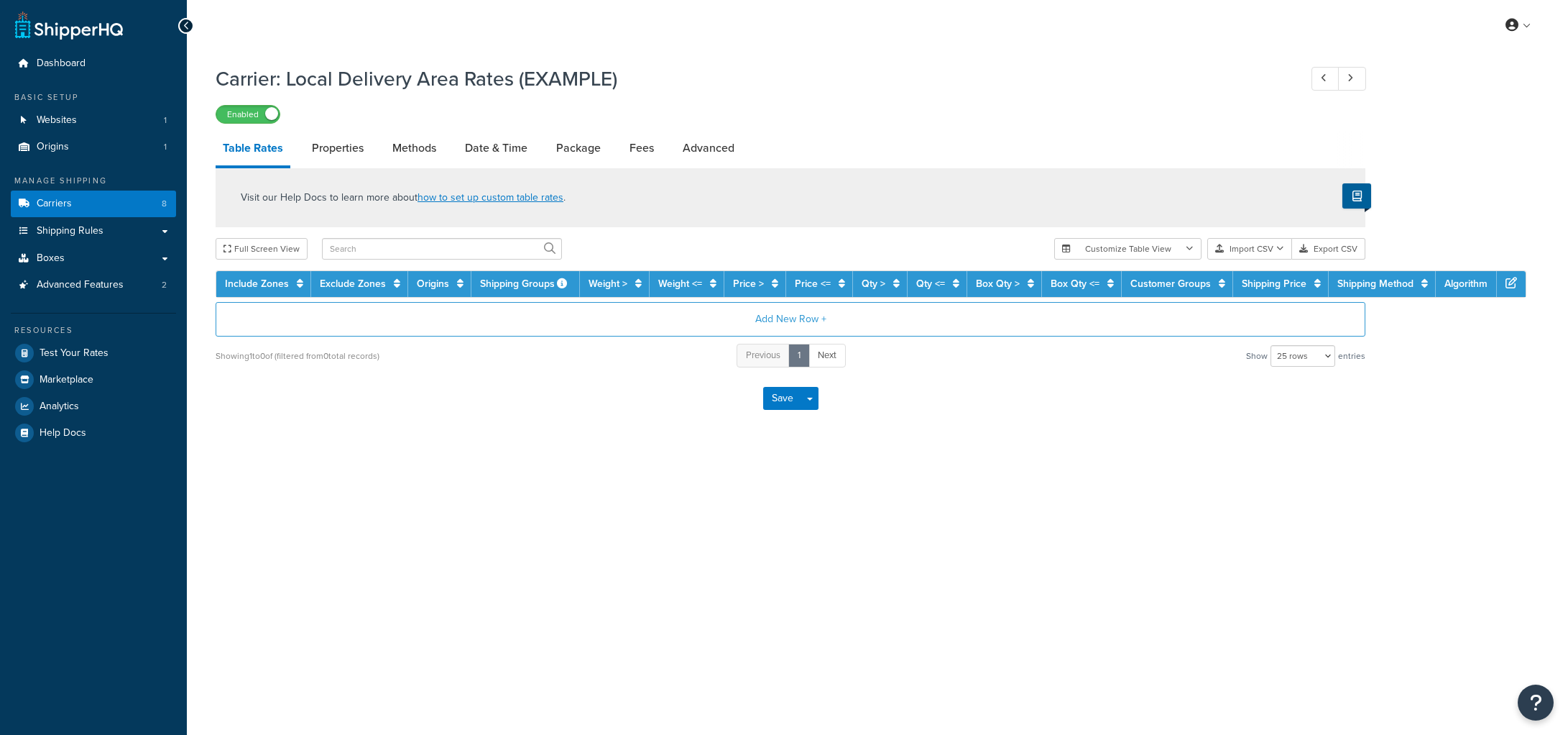
select select "25"
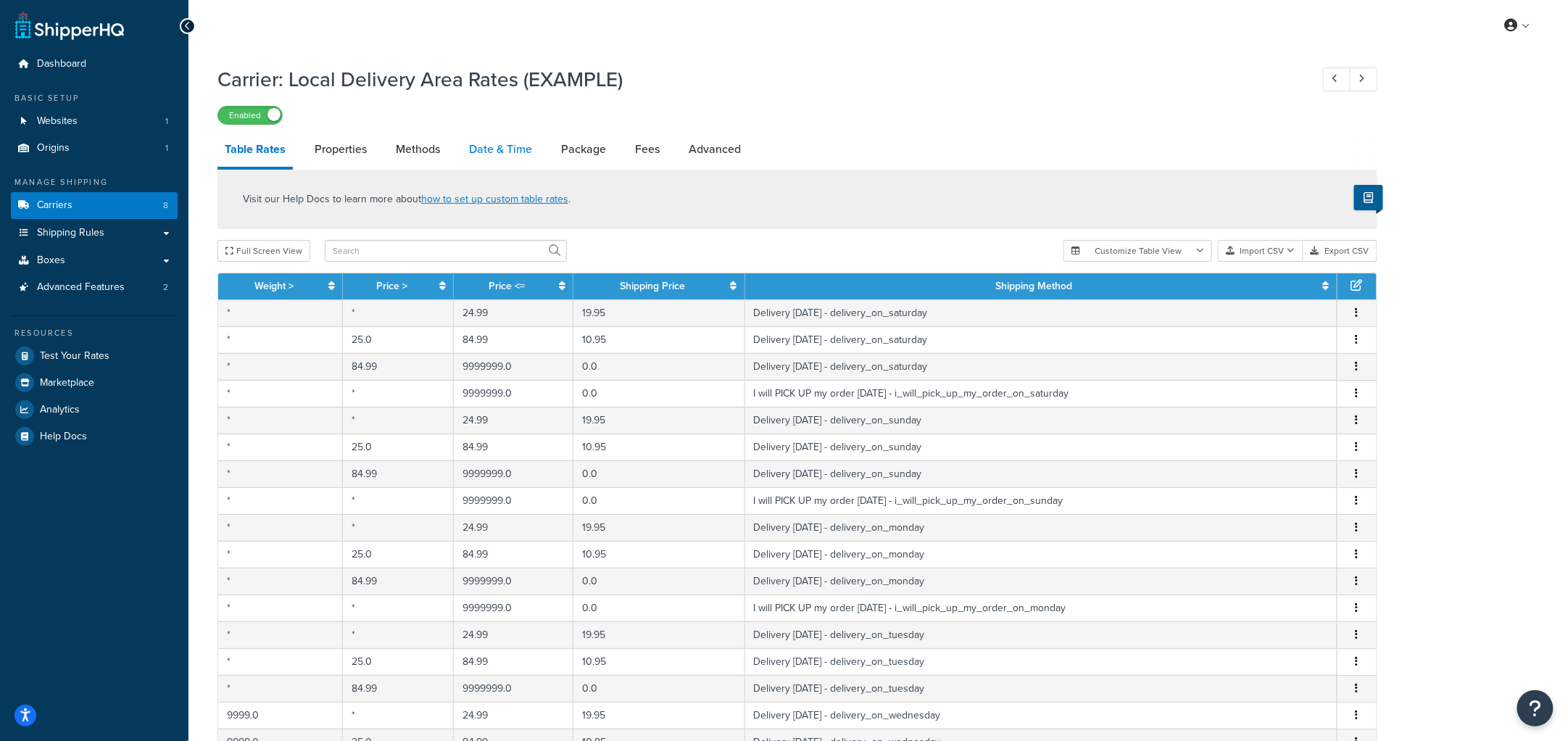
click at [508, 145] on link "Date & Time" at bounding box center [500, 150] width 78 height 35
select select "yMd"
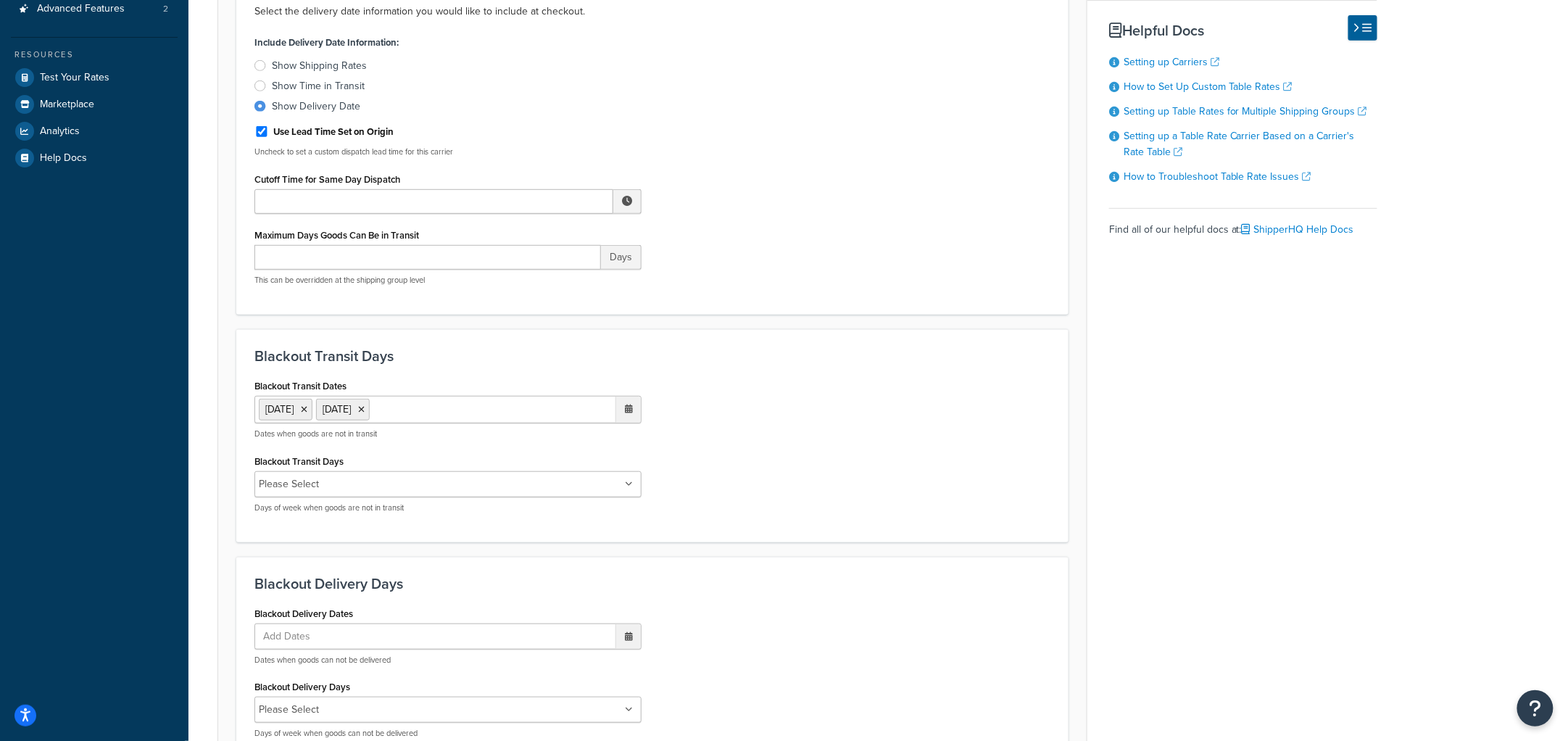
scroll to position [279, 0]
click at [364, 409] on icon at bounding box center [361, 408] width 6 height 9
click at [307, 406] on icon at bounding box center [304, 408] width 6 height 9
click at [832, 430] on div "Blackout Transit Dates Add Dates ‹ [DATE] › Su Mo Tu We Th Fr Sa 31 1 2 3 4 5 6…" at bounding box center [653, 448] width 818 height 147
click at [347, 478] on input "Blackout Transit Days" at bounding box center [387, 481] width 129 height 16
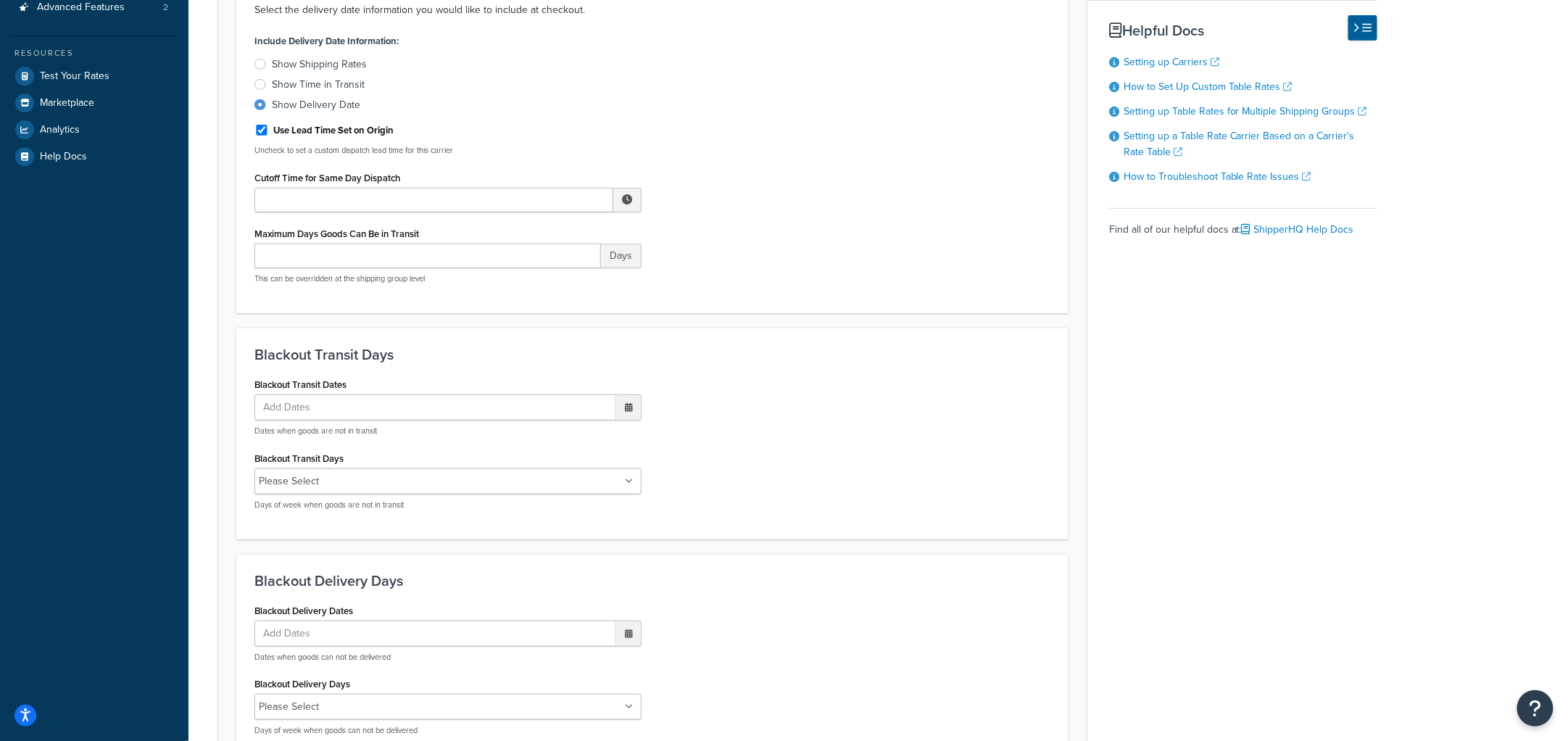
click at [871, 389] on div "Blackout Transit Dates Add Dates ‹ [DATE] › Su Mo Tu We Th Fr Sa 31 1 2 3 4 5 6…" at bounding box center [653, 448] width 818 height 147
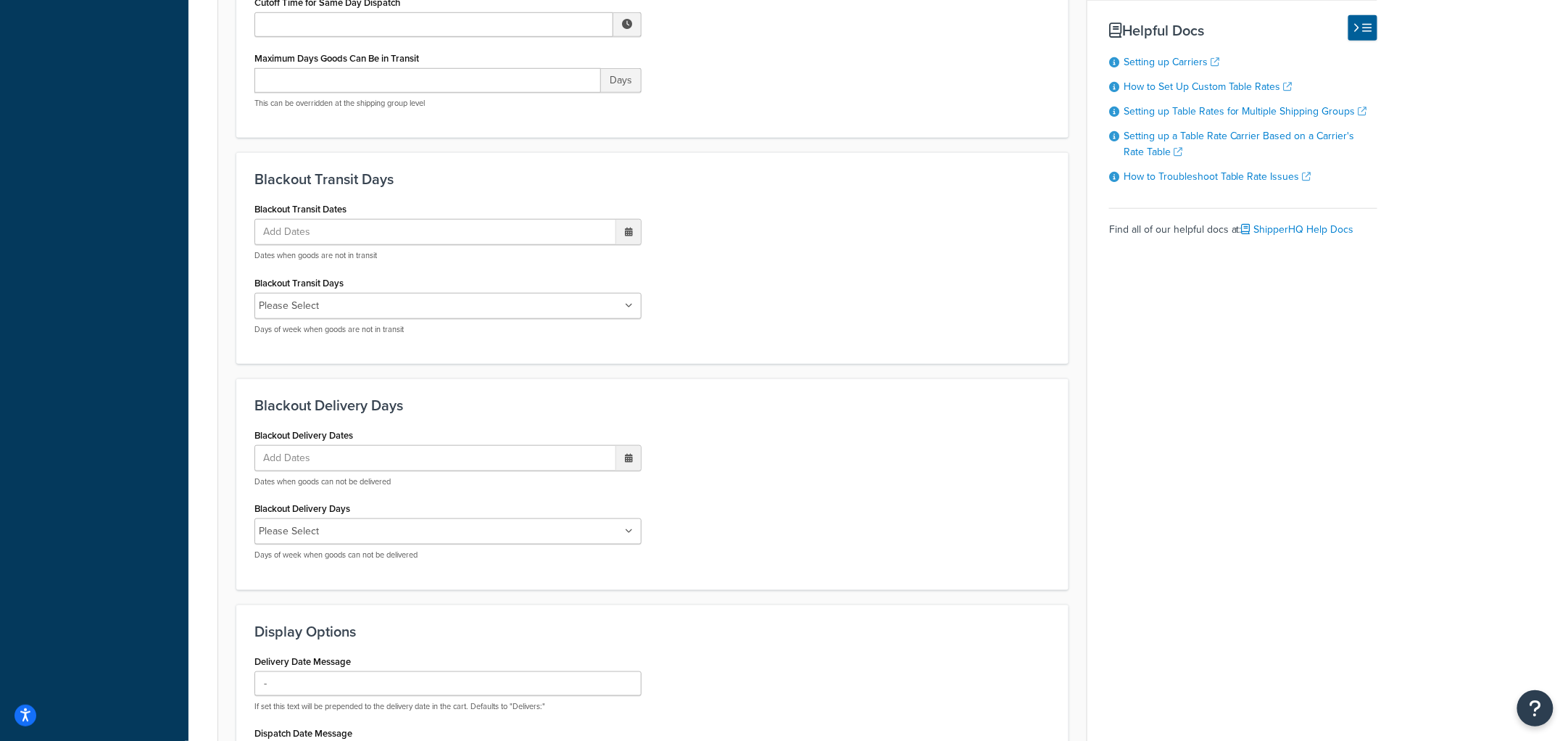
scroll to position [469, 0]
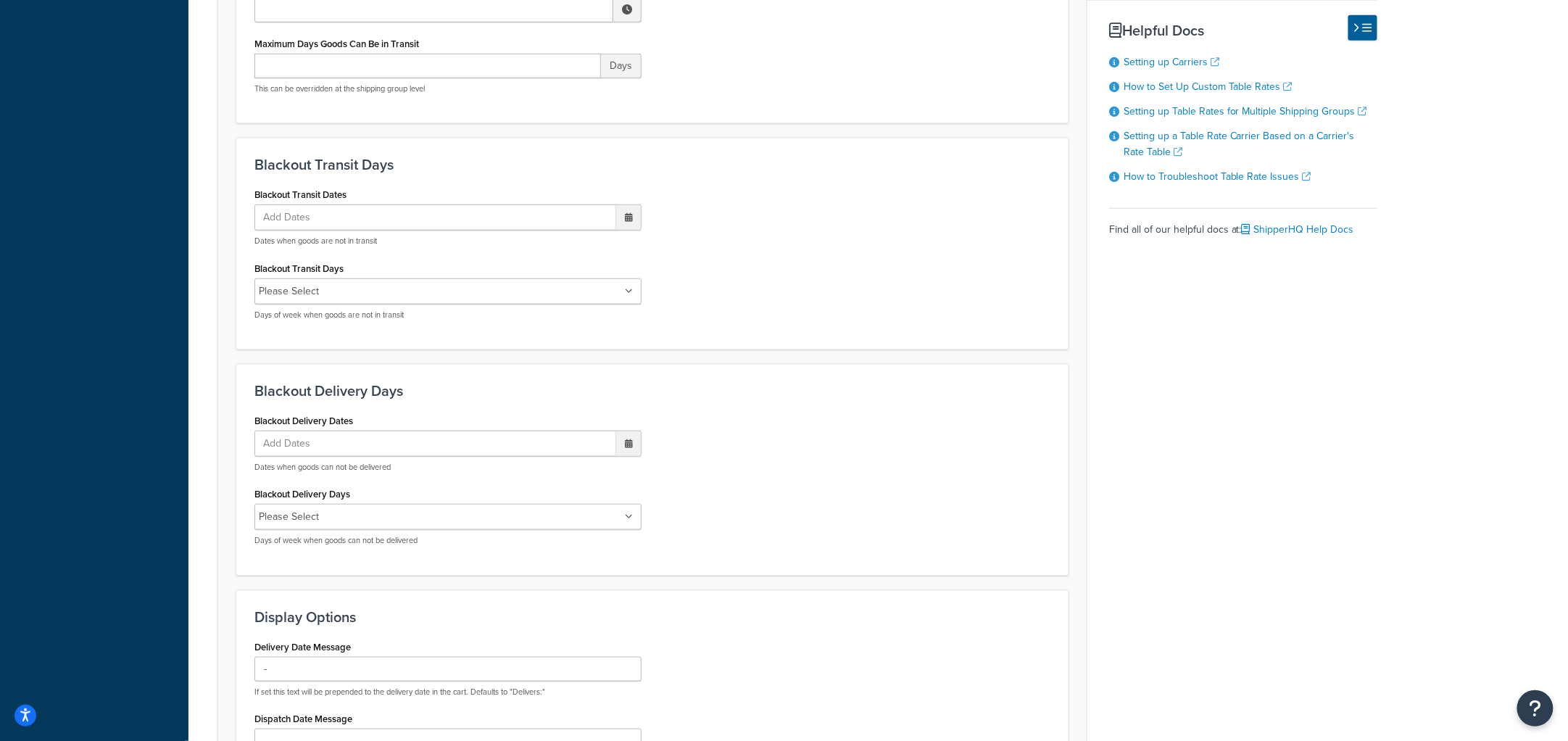
click at [884, 317] on div "Blackout Transit Dates Add Dates ‹ [DATE] › Su Mo Tu We Th Fr Sa 31 1 2 3 4 5 6…" at bounding box center [653, 258] width 818 height 147
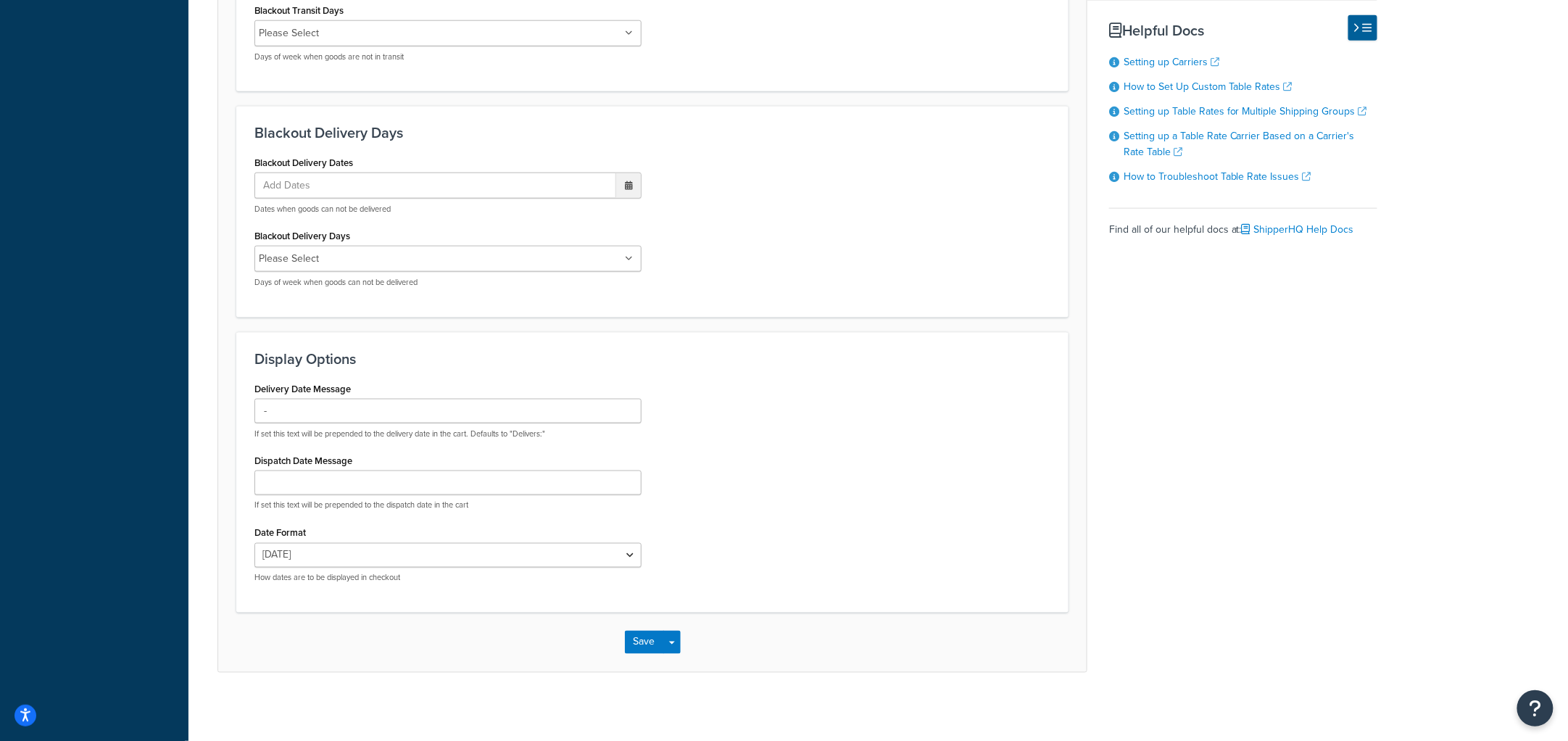
scroll to position [732, 0]
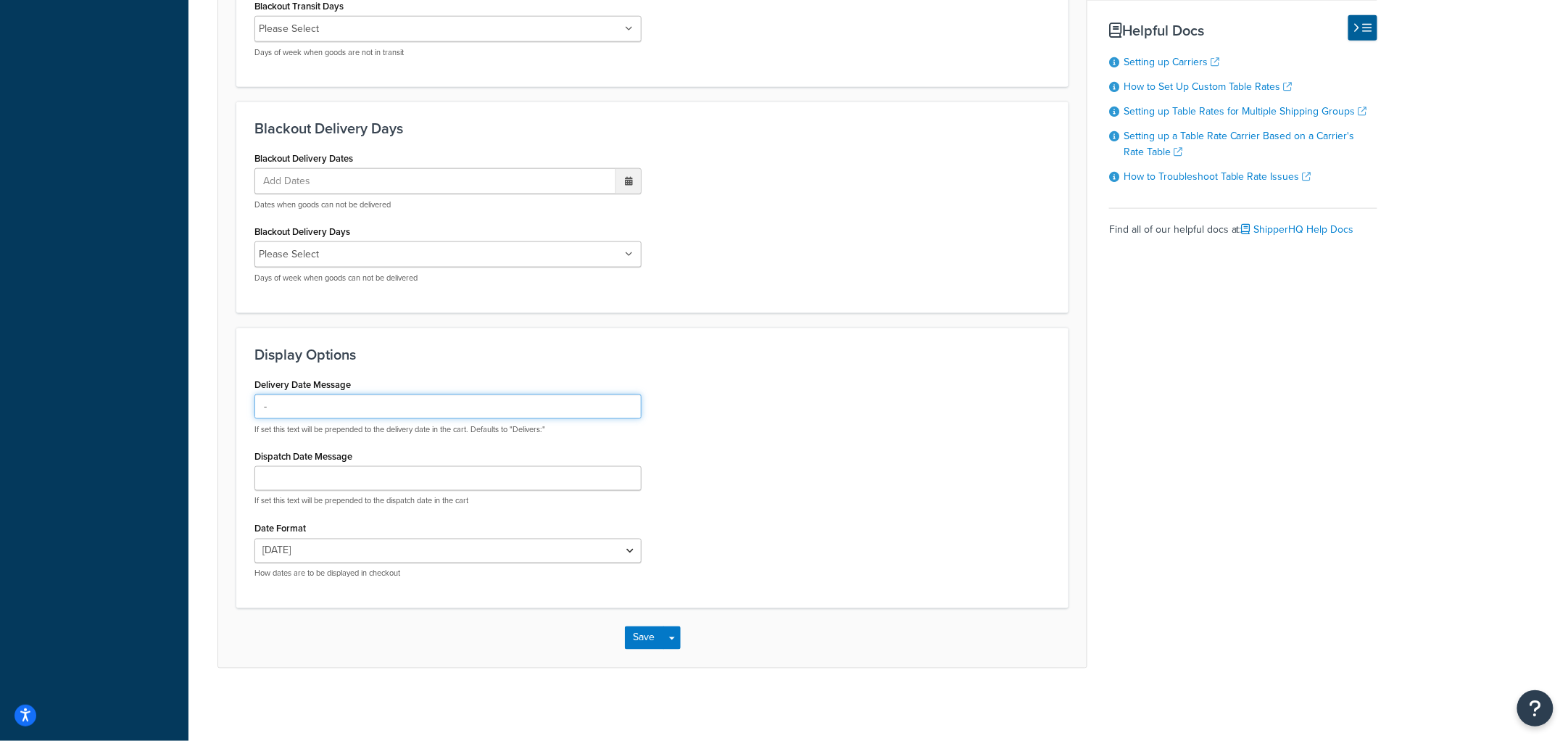
click at [394, 403] on input "-" at bounding box center [449, 406] width 387 height 25
click at [795, 434] on div "Delivery Date Message - If set this text will be prepended to the delivery date…" at bounding box center [653, 482] width 818 height 216
click at [633, 636] on button "Save" at bounding box center [644, 638] width 39 height 23
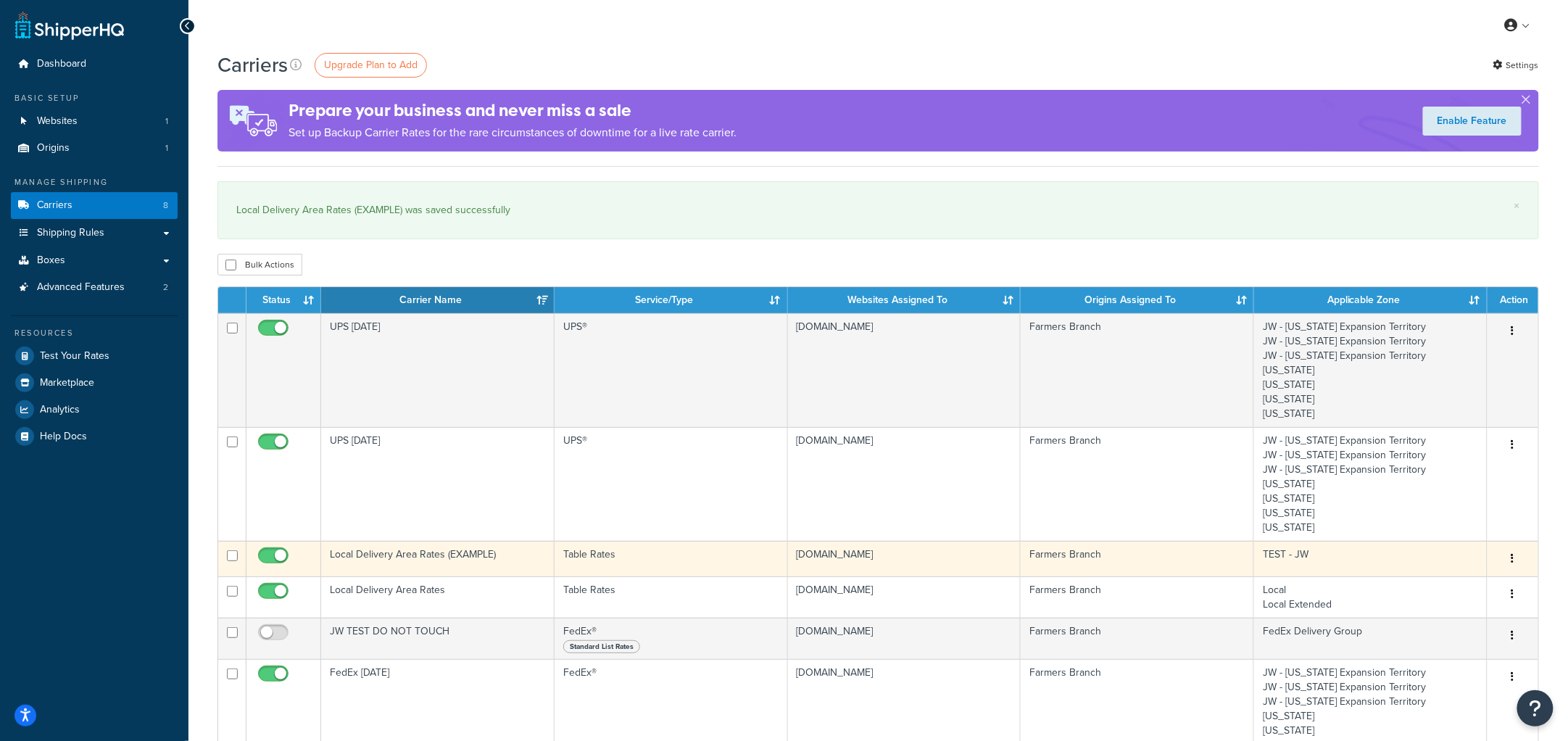
click at [273, 554] on input "checkbox" at bounding box center [275, 559] width 40 height 18
click at [270, 558] on input "checkbox" at bounding box center [275, 559] width 40 height 18
checkbox input "true"
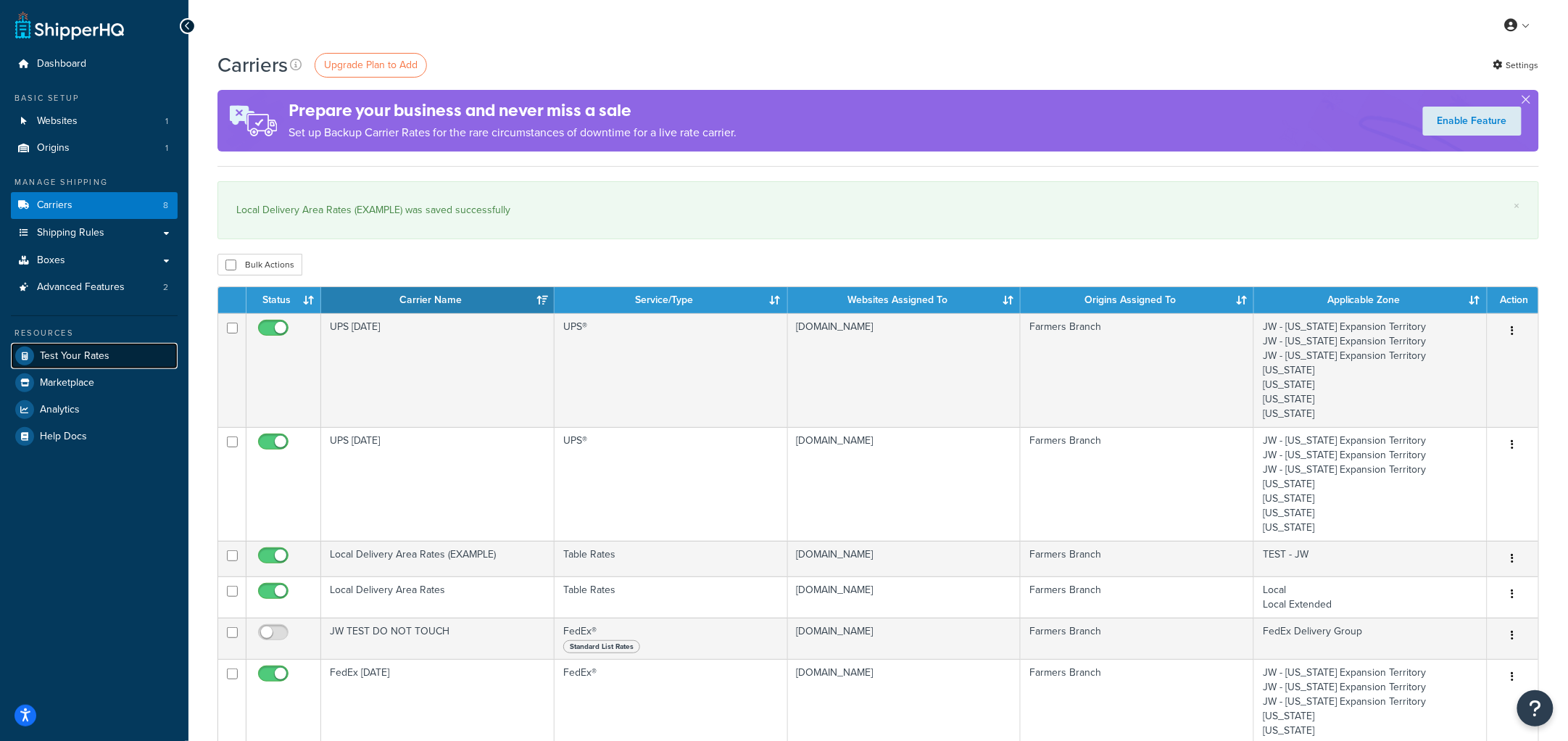
click at [79, 354] on span "Test Your Rates" at bounding box center [74, 356] width 69 height 12
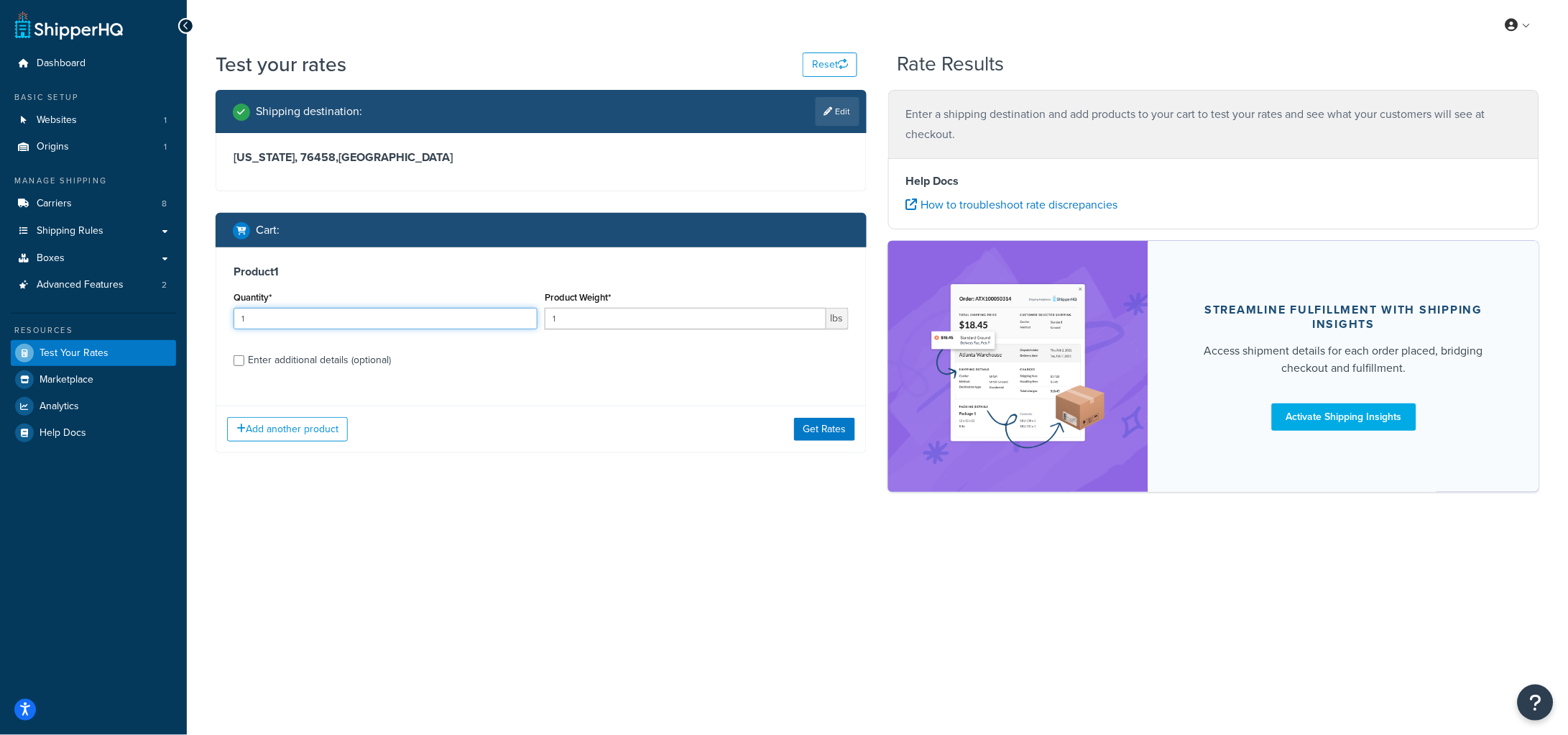
drag, startPoint x: 354, startPoint y: 323, endPoint x: 154, endPoint y: 314, distance: 200.2
click at [154, 314] on div "Dashboard Basic Setup Websites 1 Origins 1 Manage Shipping Carriers 8 Shipping …" at bounding box center [784, 368] width 1568 height 735
type input "6"
click at [598, 374] on div "Product 1 Quantity* 6 Product Weight* 1 lbs Enter additional details (optional)" at bounding box center [541, 321] width 649 height 148
drag, startPoint x: 572, startPoint y: 321, endPoint x: 512, endPoint y: 311, distance: 60.8
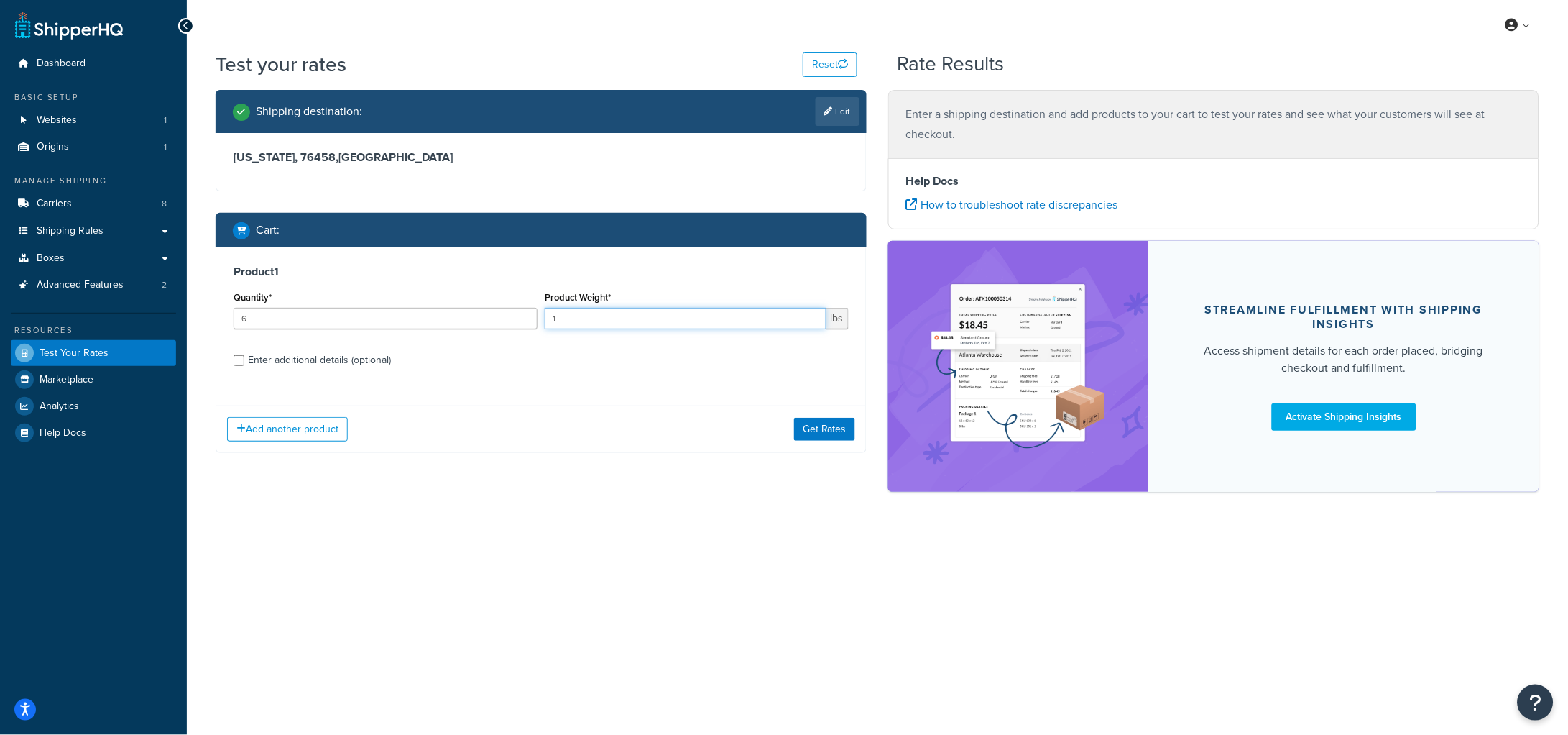
click at [512, 311] on div "Quantity* 6 Product Weight* 1 lbs" at bounding box center [541, 314] width 623 height 52
type input "1.3"
click at [822, 437] on button "Get Rates" at bounding box center [825, 429] width 61 height 23
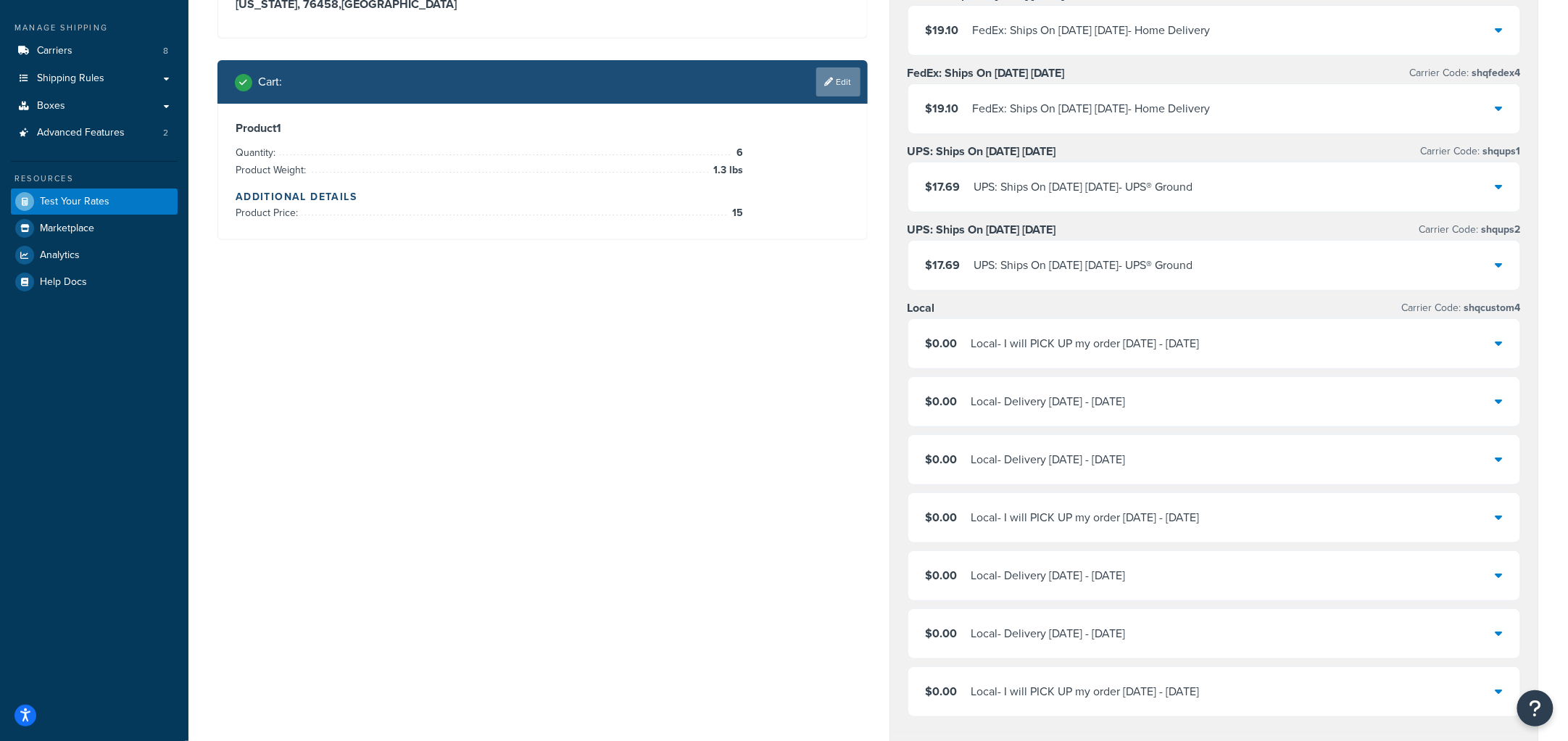
scroll to position [153, 0]
click at [829, 91] on link "Edit" at bounding box center [838, 82] width 44 height 29
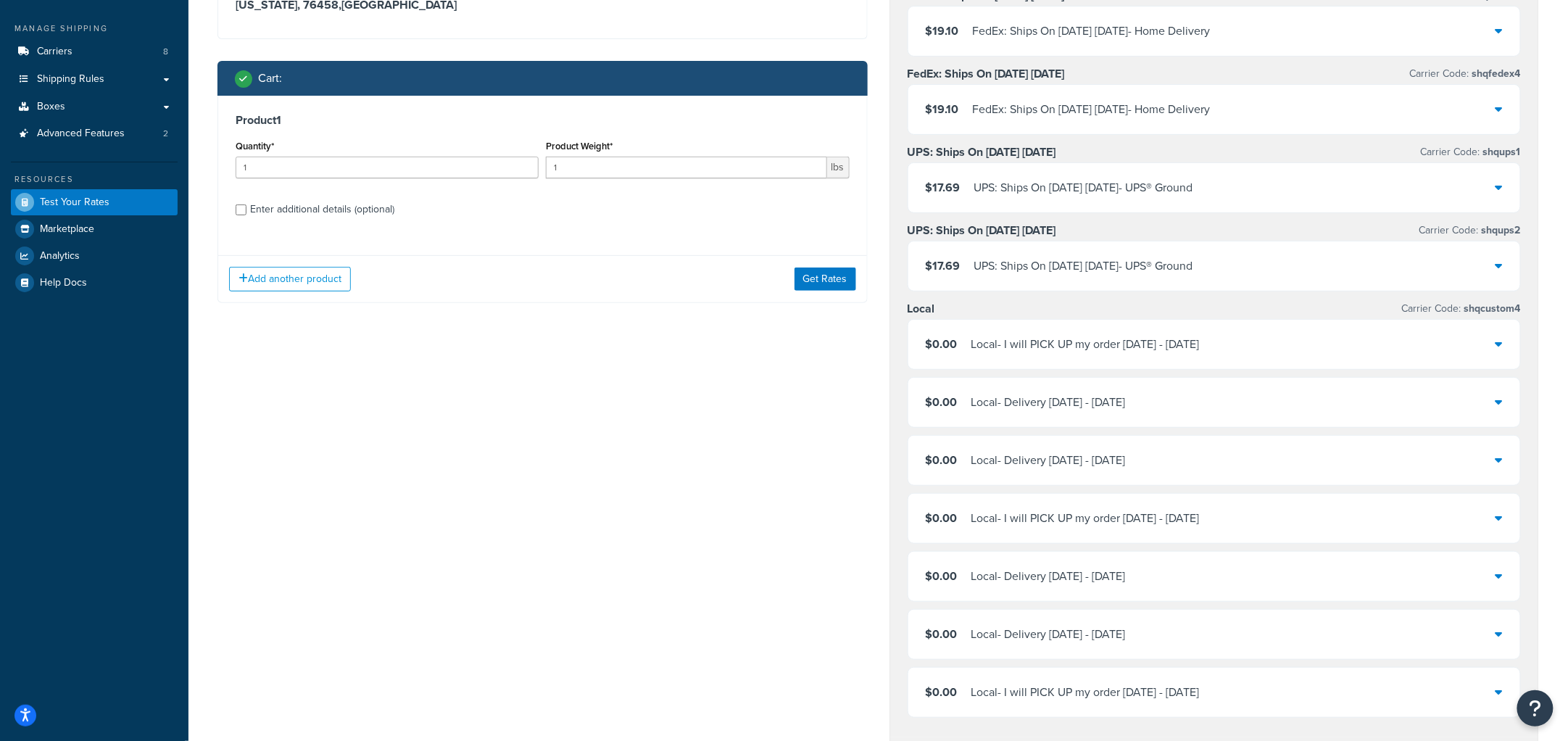
click at [540, 258] on div "Add another product Get Rates" at bounding box center [542, 279] width 649 height 47
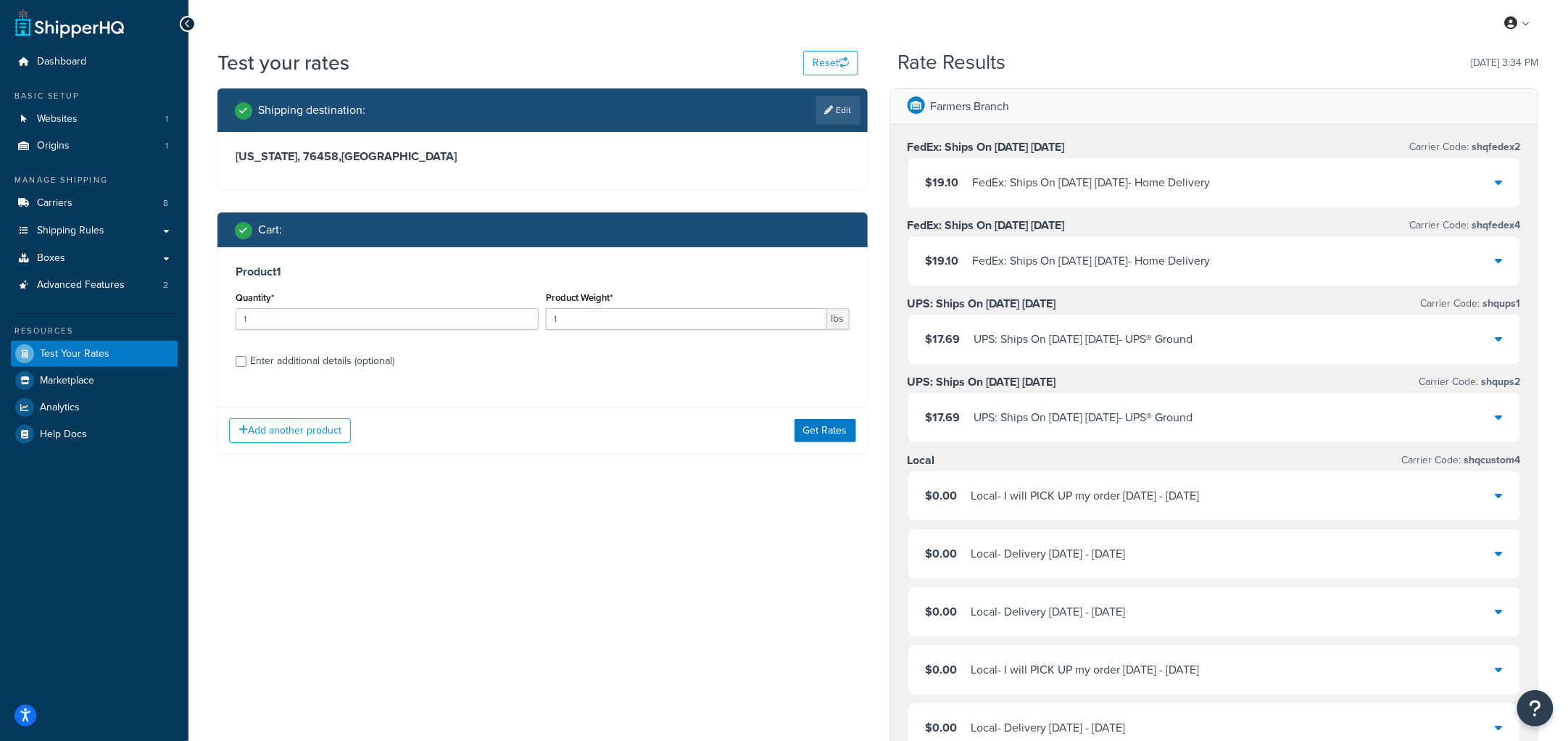
scroll to position [2, 0]
click at [514, 378] on div "Product 1 Quantity* 1 Product Weight* 1 lbs Enter additional details (optional)" at bounding box center [542, 322] width 649 height 149
click at [418, 265] on h3 "Product 1" at bounding box center [542, 272] width 614 height 15
drag, startPoint x: 277, startPoint y: 321, endPoint x: 123, endPoint y: 318, distance: 154.0
click at [123, 318] on div "Dashboard Basic Setup Websites 1 Origins 1 Manage Shipping Carriers 8 Shipping …" at bounding box center [784, 690] width 1568 height 1384
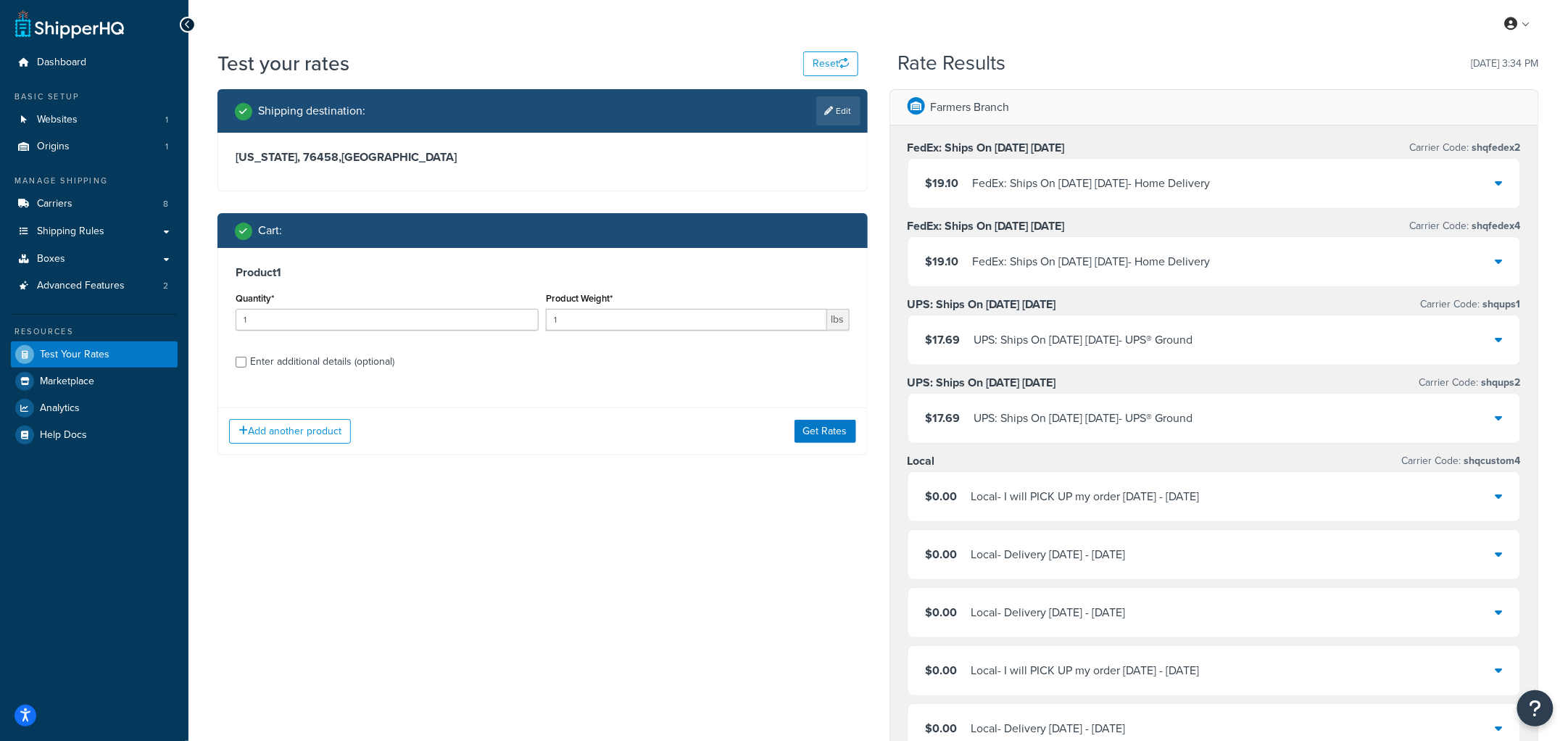
click at [651, 394] on div "Product 1 Quantity* 1 Product Weight* 1 lbs Enter additional details (optional)" at bounding box center [542, 322] width 649 height 149
click at [322, 360] on div "Enter additional details (optional)" at bounding box center [322, 361] width 145 height 20
click at [246, 360] on input "Enter additional details (optional)" at bounding box center [241, 362] width 11 height 11
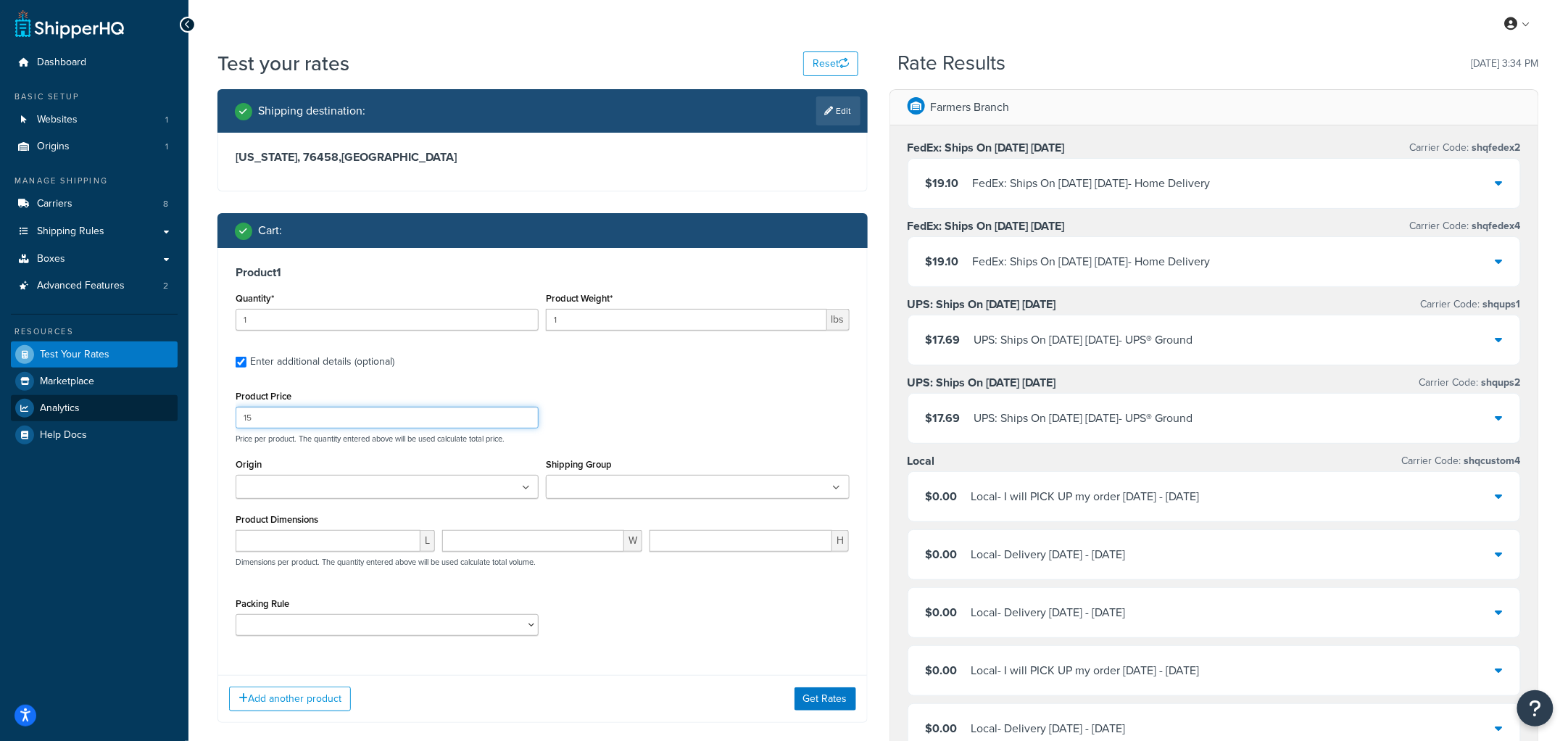
drag, startPoint x: 285, startPoint y: 414, endPoint x: 137, endPoint y: 406, distance: 148.2
click at [137, 406] on div "Dashboard Basic Setup Websites 1 Origins 1 Manage Shipping Carriers 8 Shipping …" at bounding box center [784, 690] width 1568 height 1384
click at [661, 361] on label "Enter additional details (optional)" at bounding box center [550, 360] width 600 height 23
click at [246, 361] on input "Enter additional details (optional)" at bounding box center [241, 362] width 11 height 11
checkbox input "false"
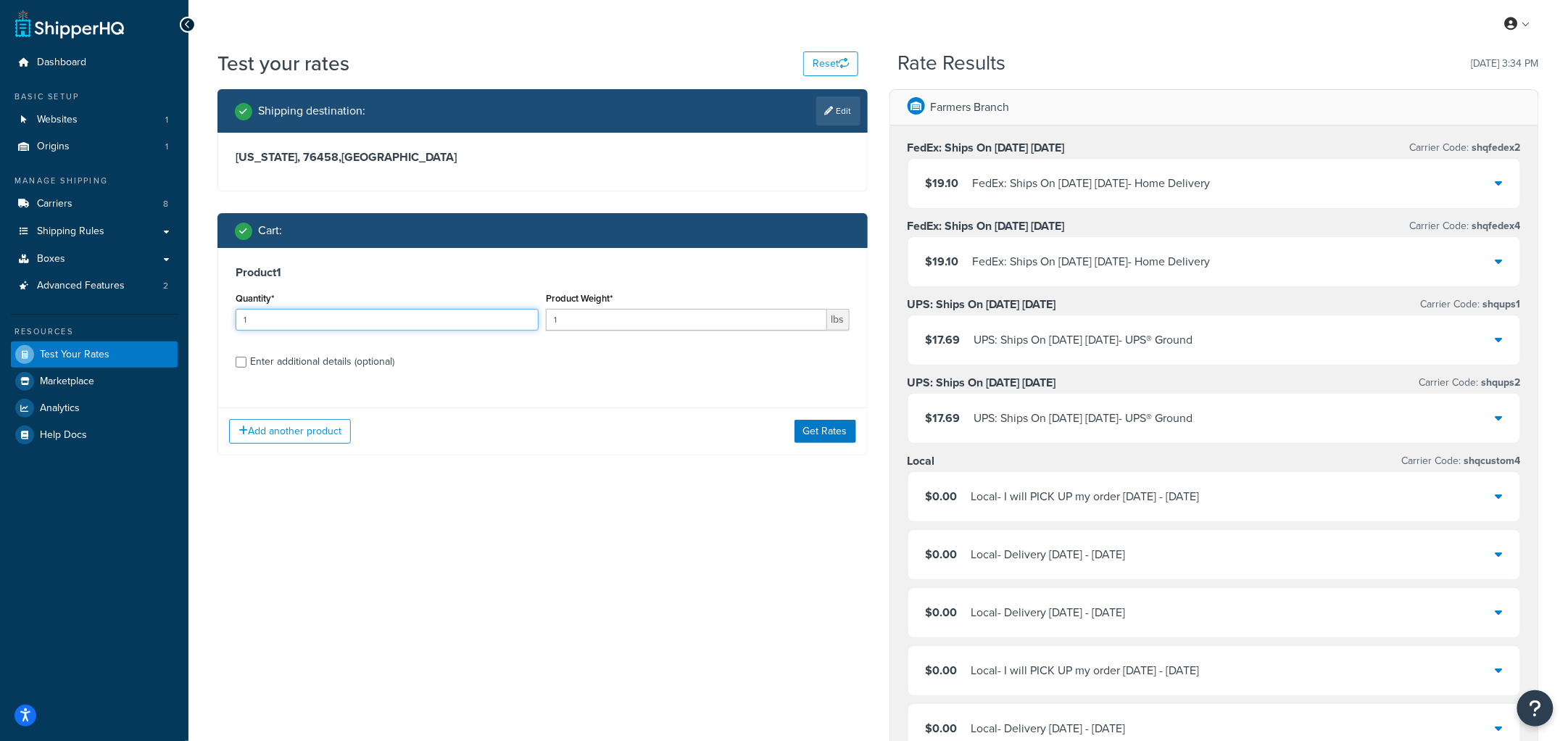
drag, startPoint x: 330, startPoint y: 317, endPoint x: 192, endPoint y: 323, distance: 138.1
click at [192, 323] on div "Test your rates Reset Rate Results [DATE] 3:34 PM Shipping destination : Edit […" at bounding box center [878, 697] width 1380 height 1297
